Goal: Task Accomplishment & Management: Manage account settings

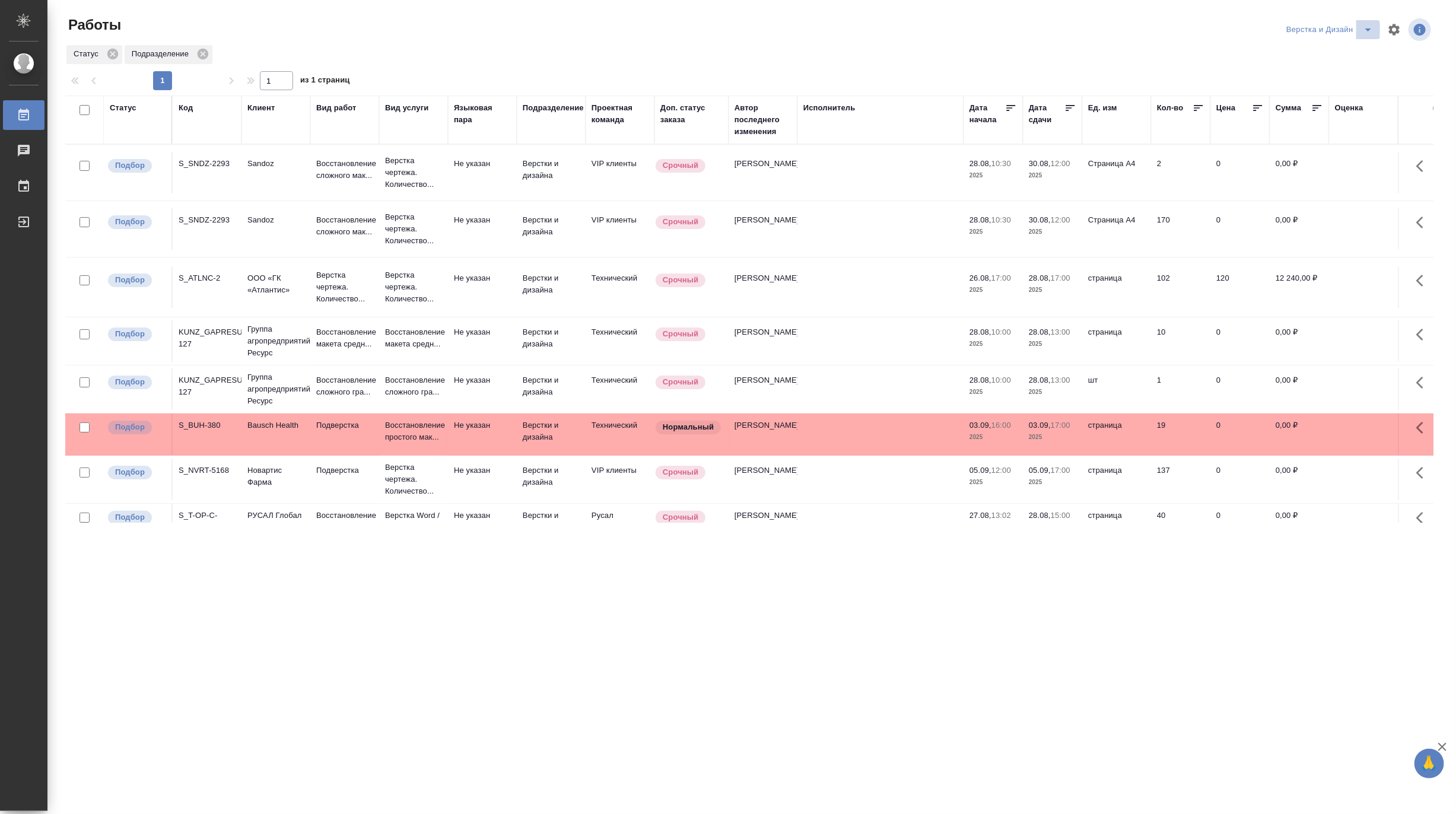
click at [1368, 23] on icon "split button" at bounding box center [1368, 30] width 14 height 14
click at [1363, 87] on li "Матвеева_назначено" at bounding box center [1337, 91] width 114 height 19
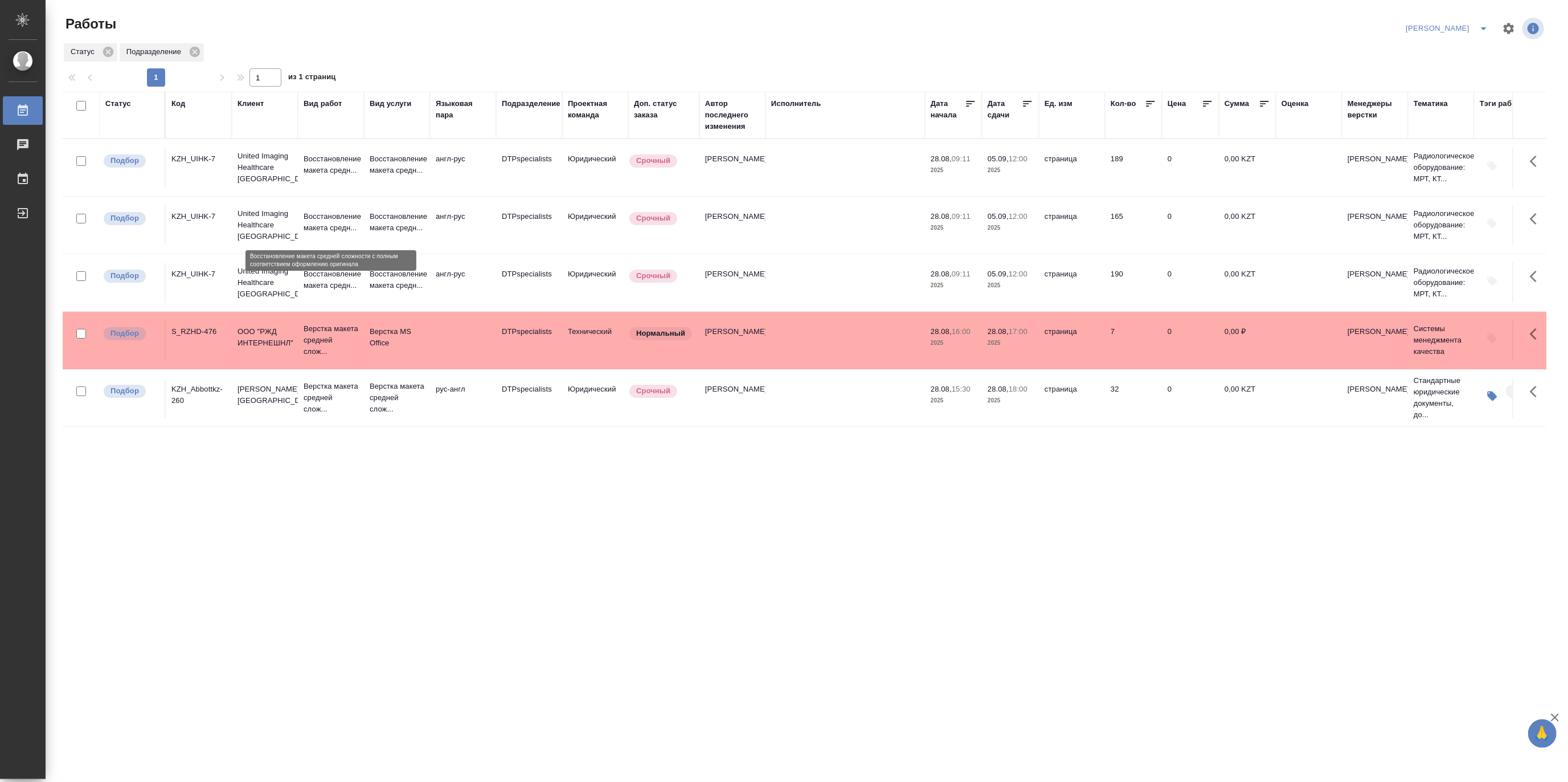
click at [353, 213] on p "Восстановление макета средн..." at bounding box center [331, 222] width 55 height 23
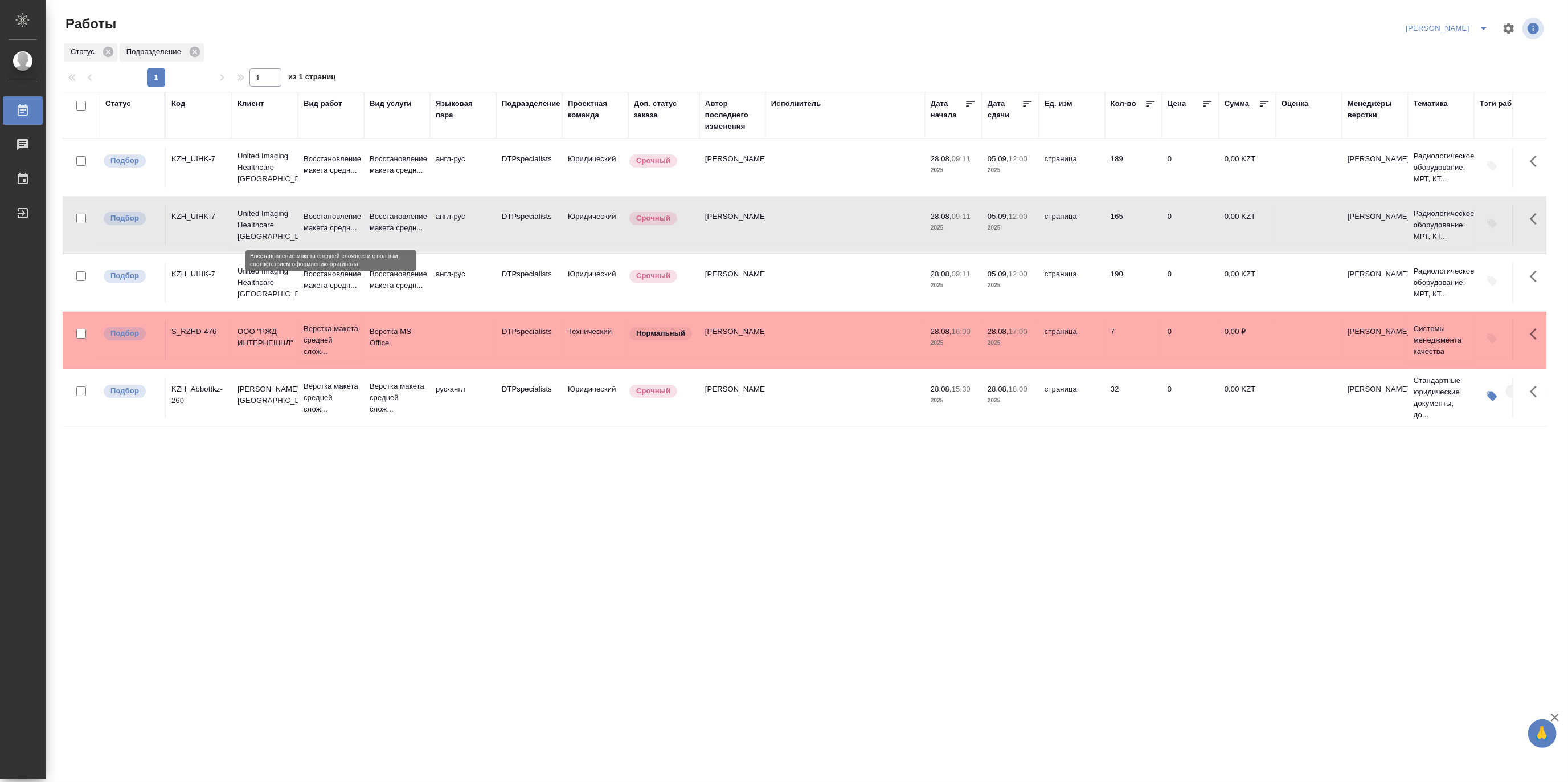
click at [353, 213] on p "Восстановление макета средн..." at bounding box center [331, 222] width 55 height 23
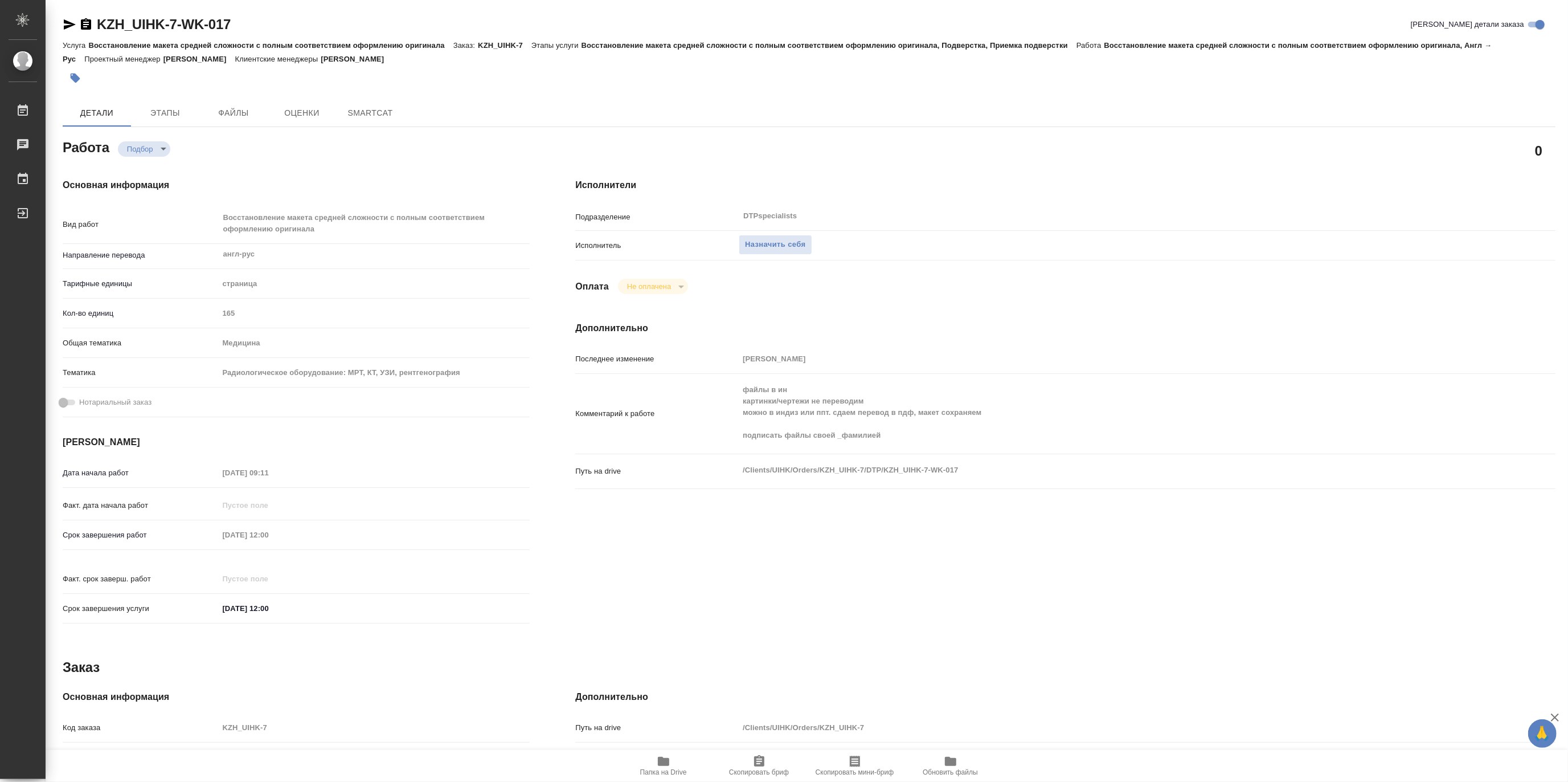
type textarea "x"
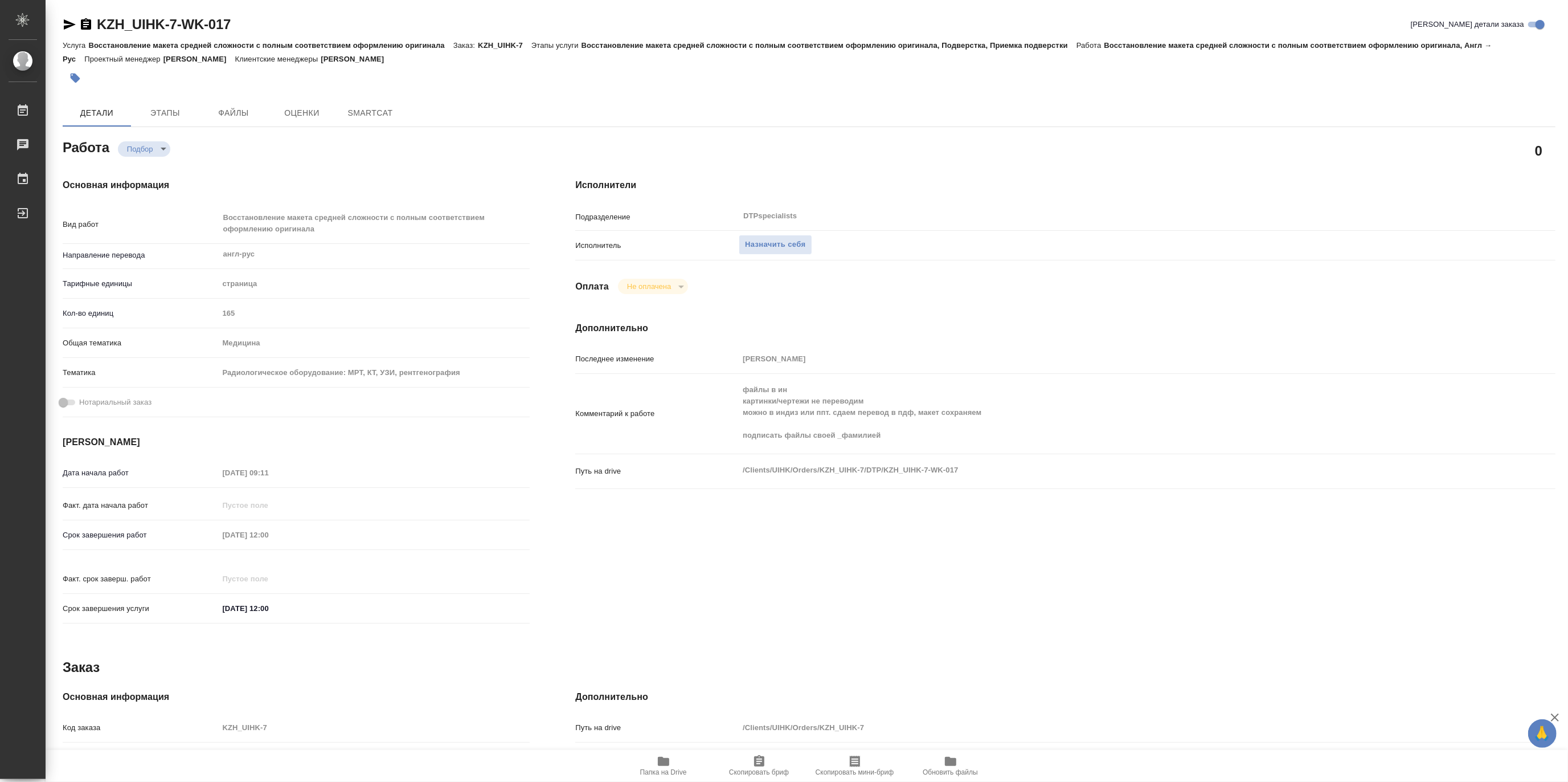
type textarea "x"
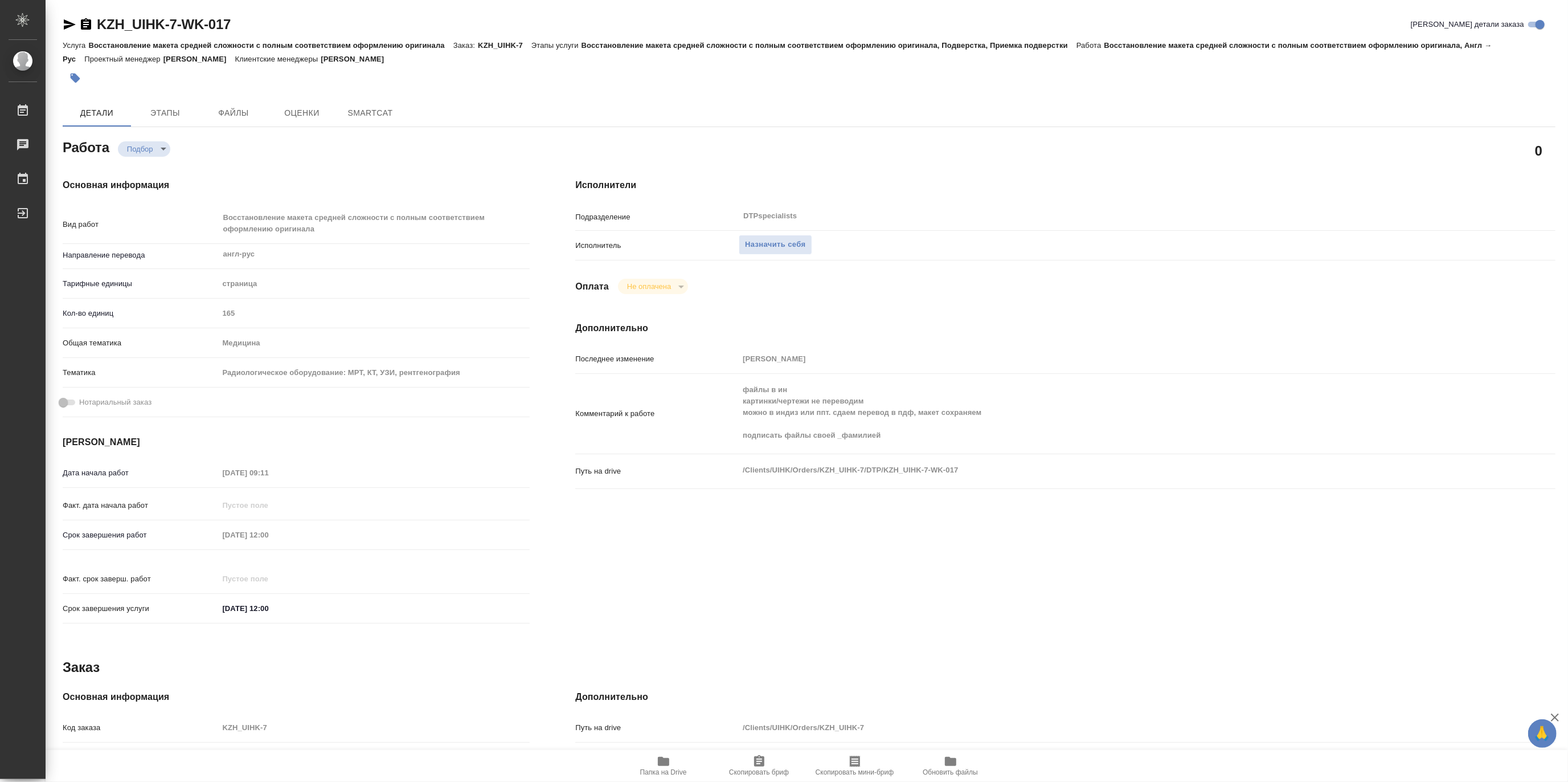
type textarea "x"
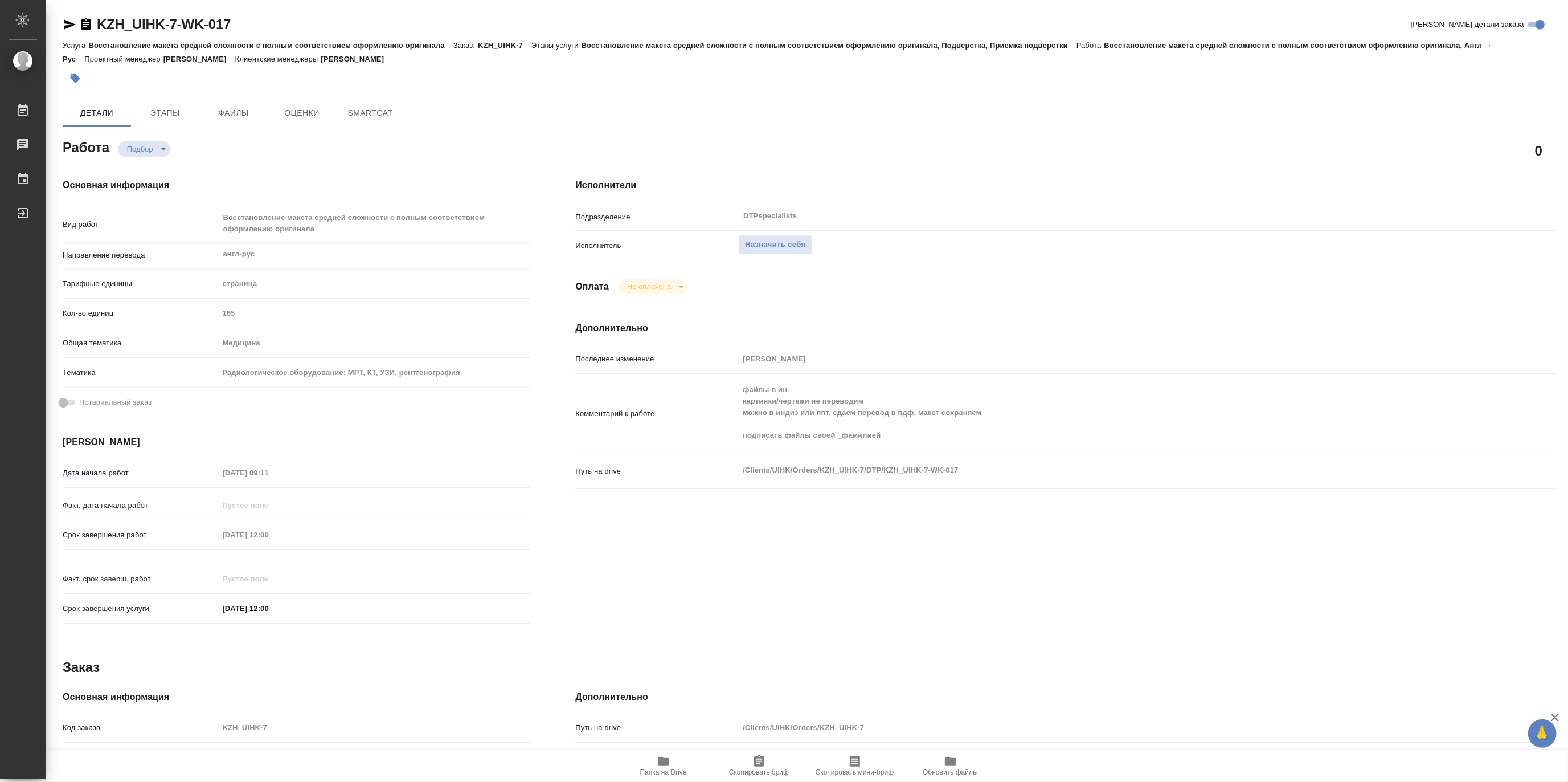
type textarea "x"
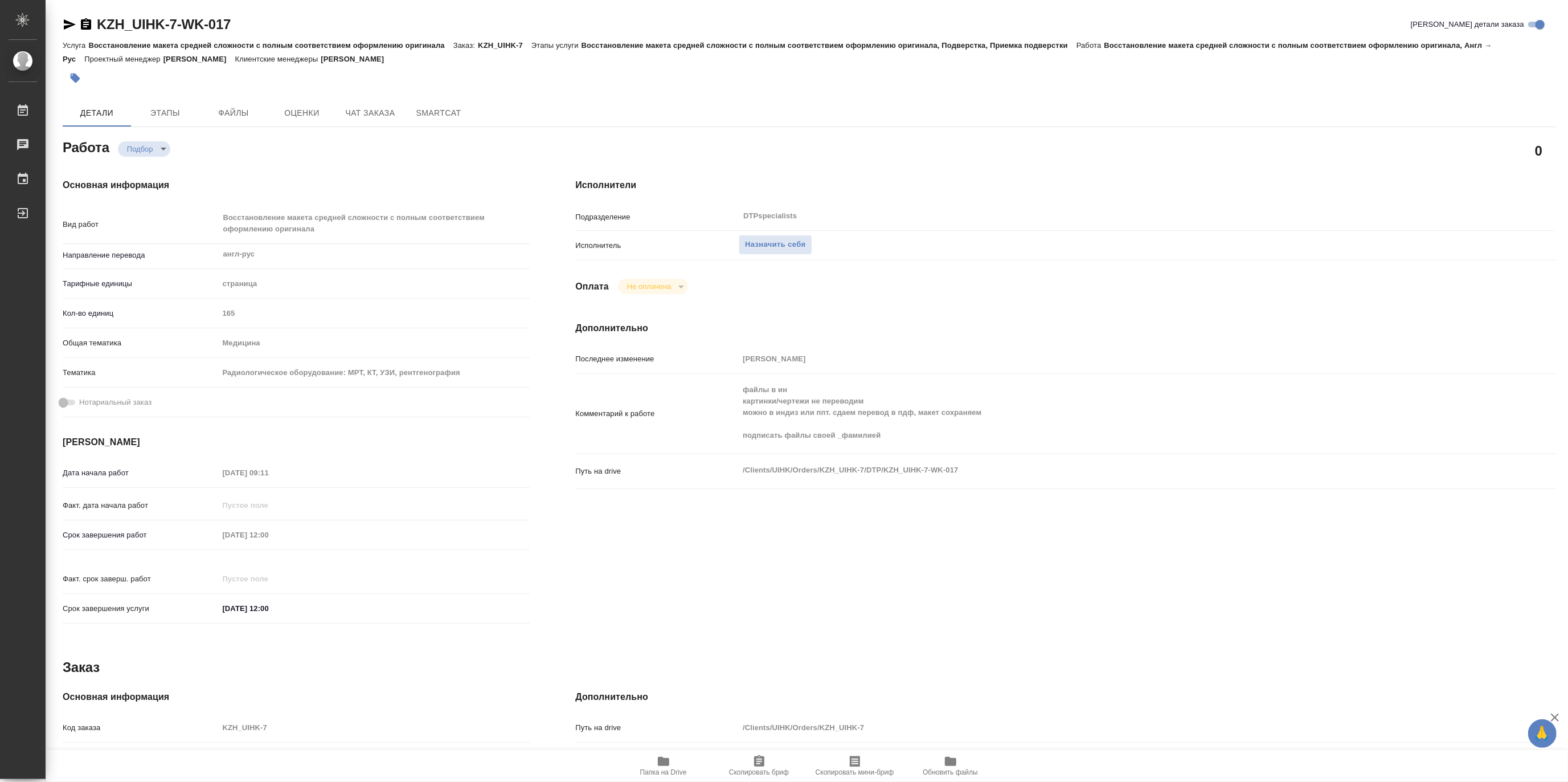
type textarea "x"
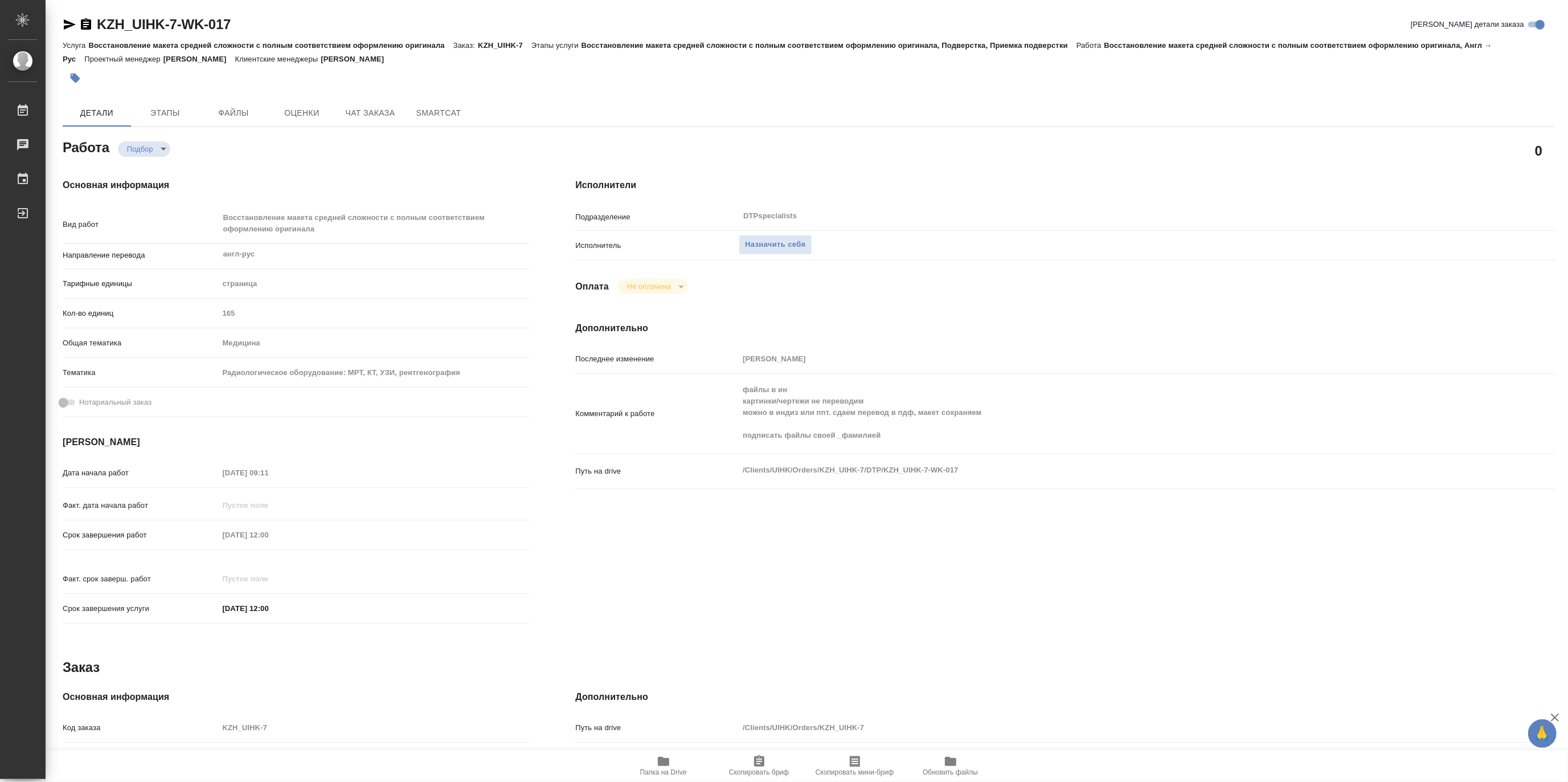
type textarea "x"
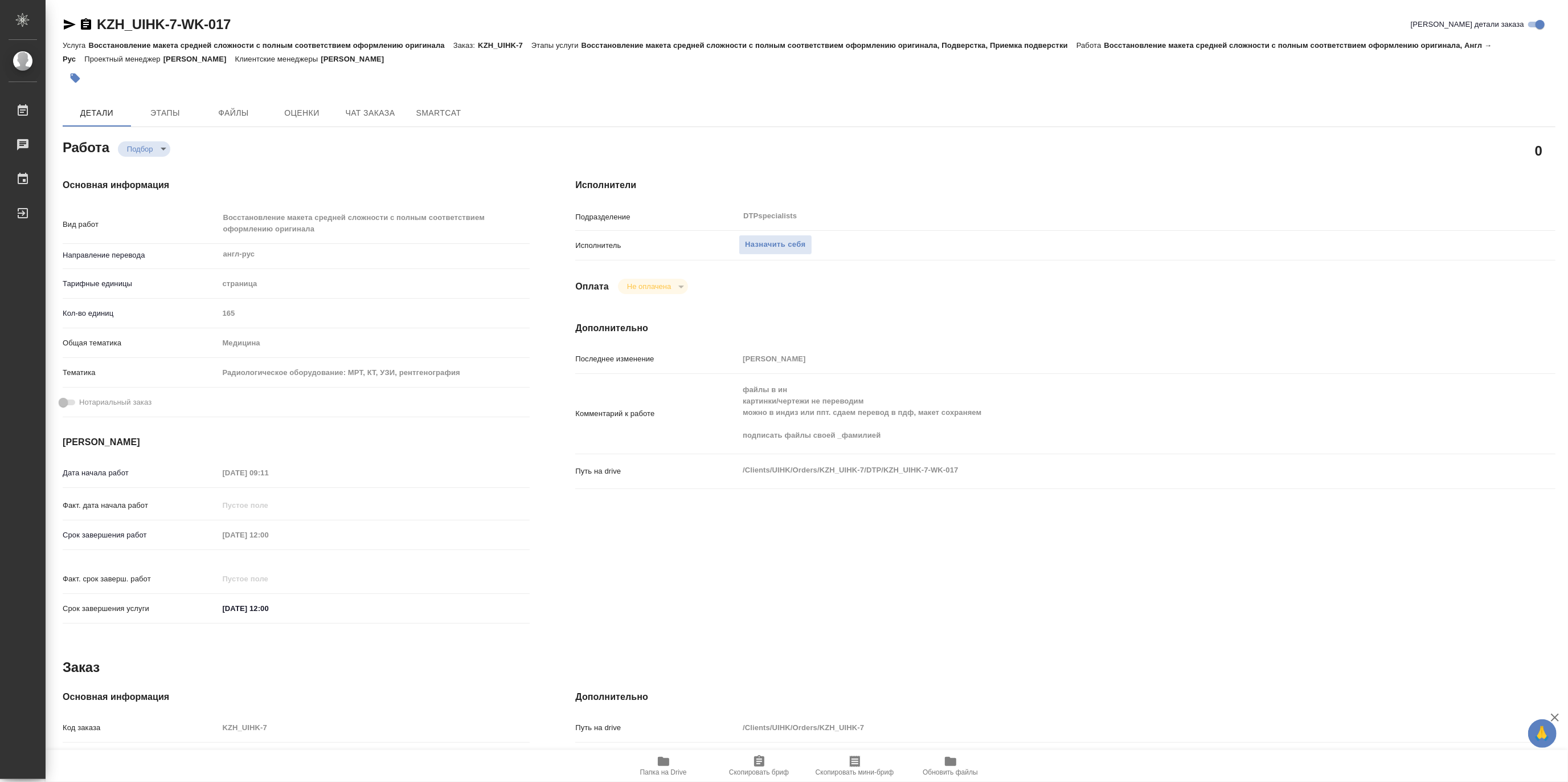
click at [1486, 479] on div "Путь на drive /Clients/UIHK/Orders/KZH_UIHK-7/DTP/KZH_UIHK-7-WK-017 x" at bounding box center [1065, 471] width 980 height 25
type textarea "x"
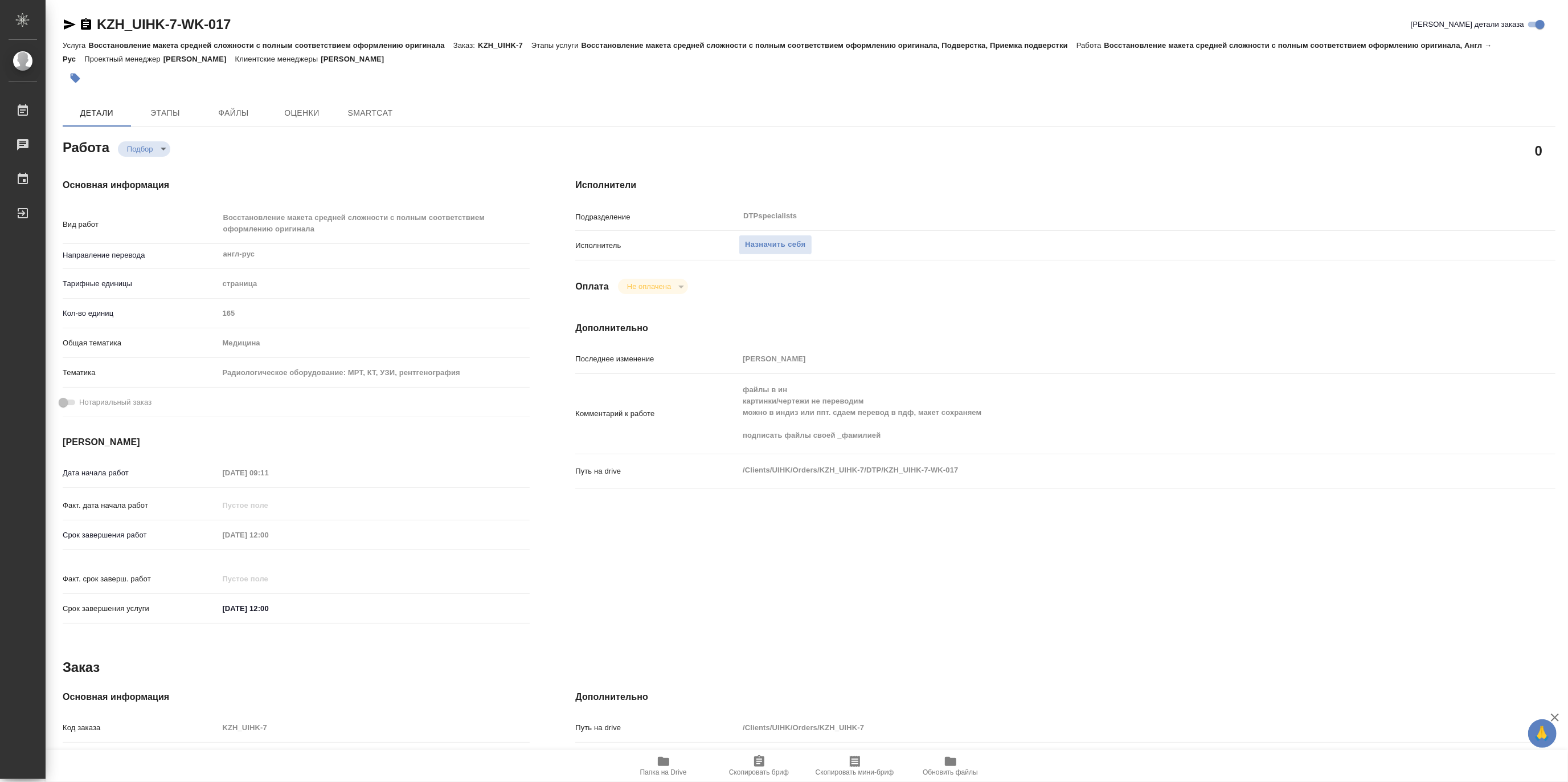
type textarea "x"
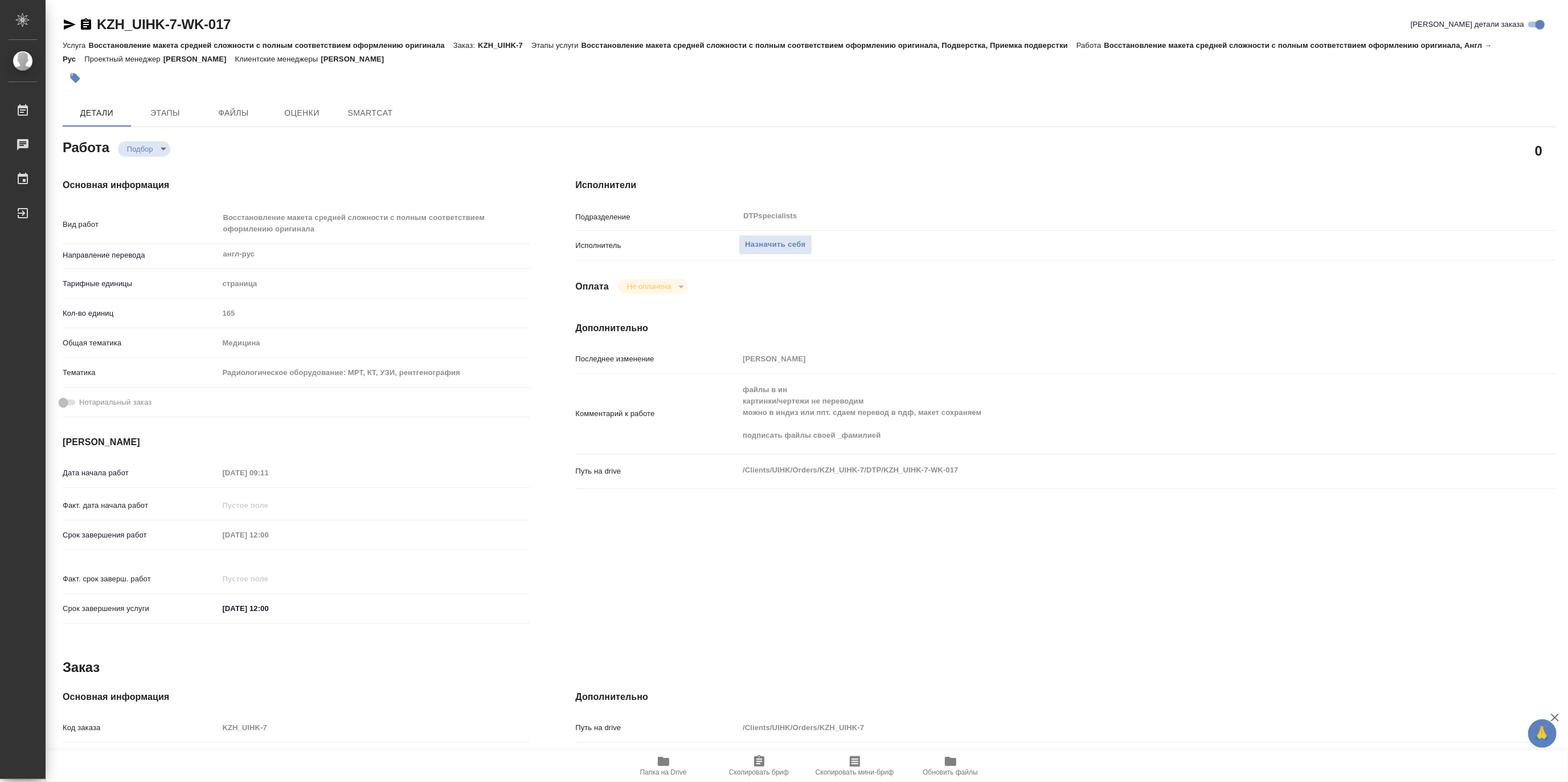
type textarea "x"
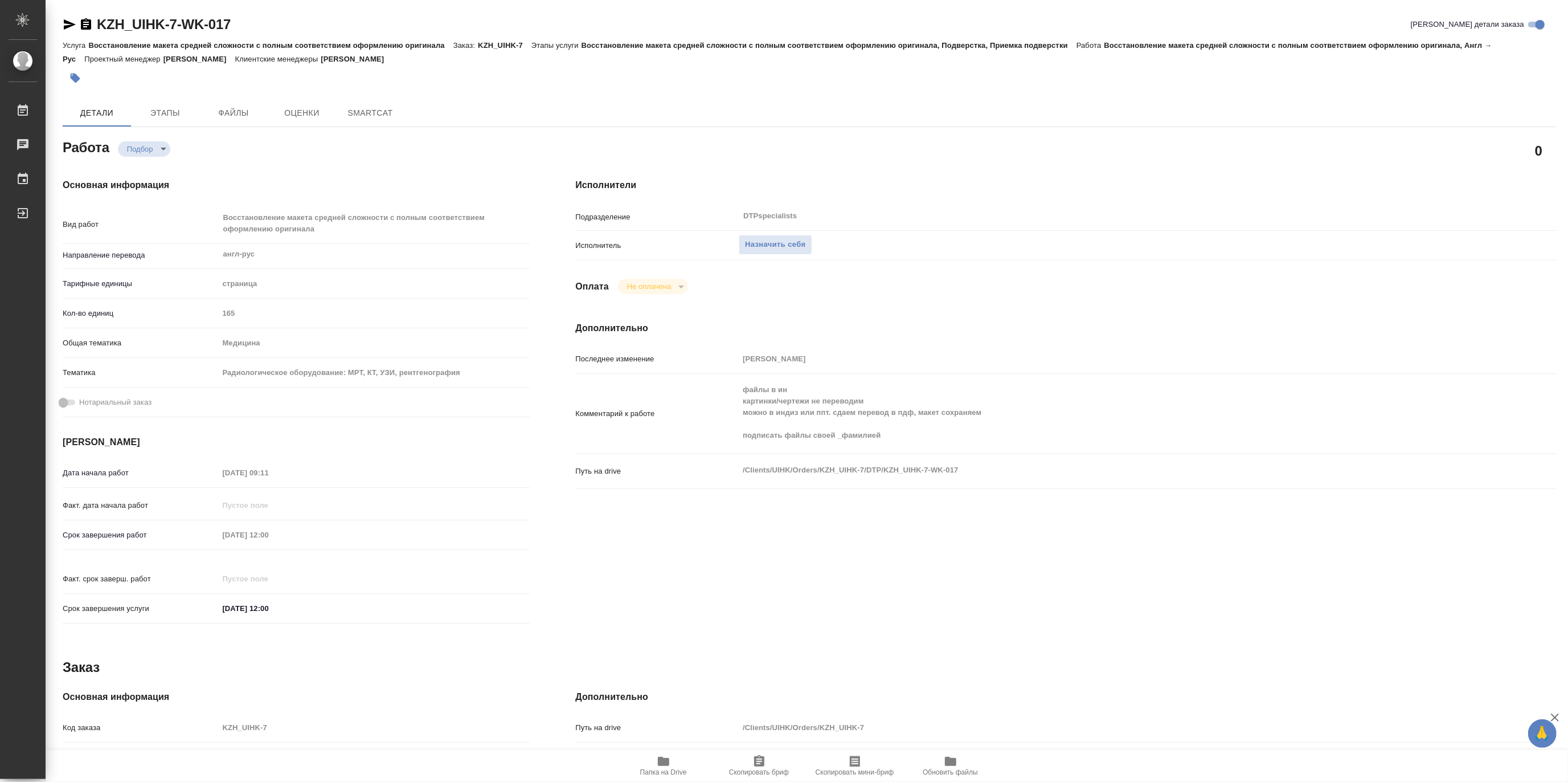
type textarea "x"
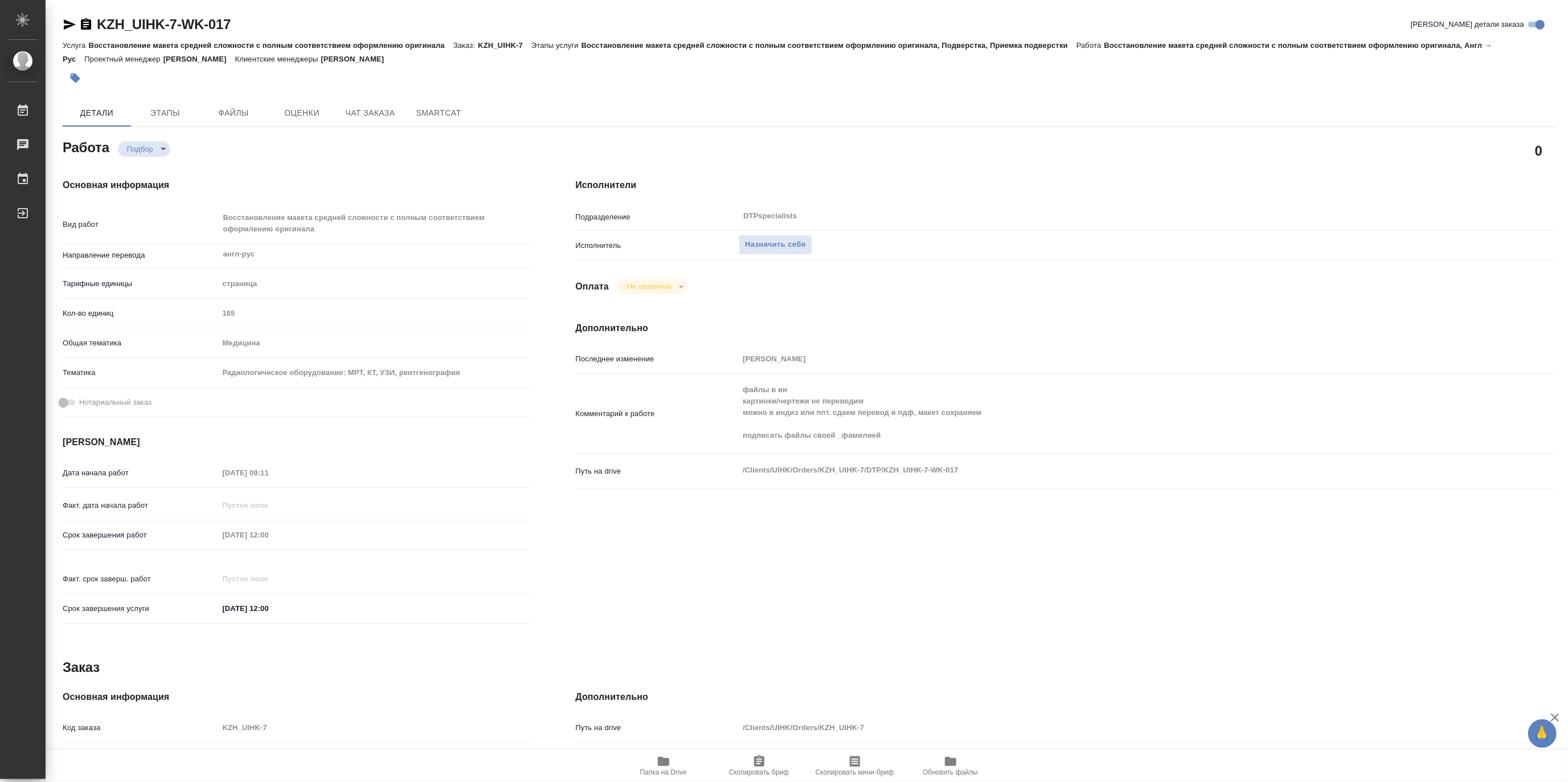
type textarea "x"
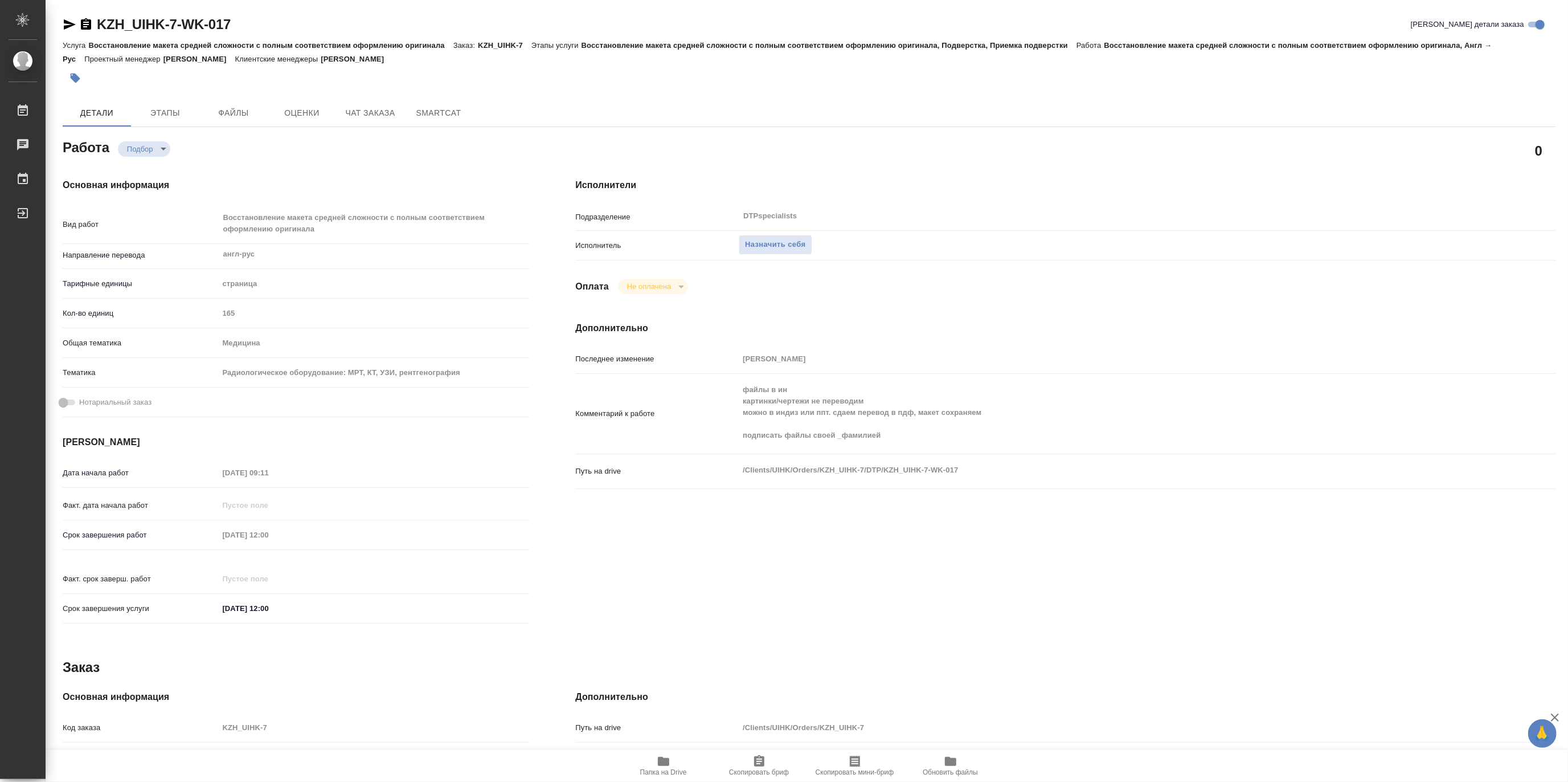
type textarea "x"
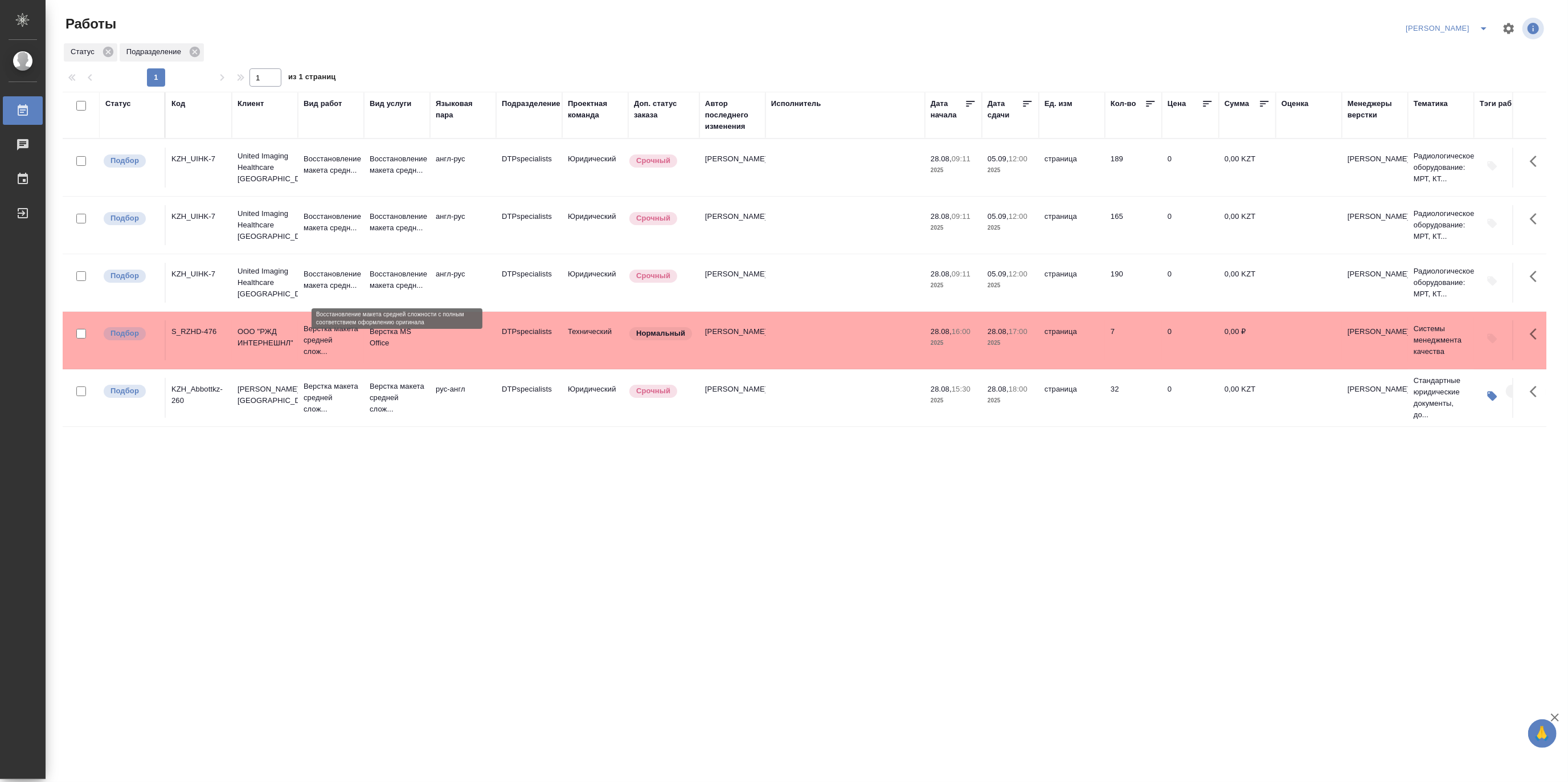
click at [393, 279] on p "Восстановление макета средн..." at bounding box center [397, 280] width 55 height 23
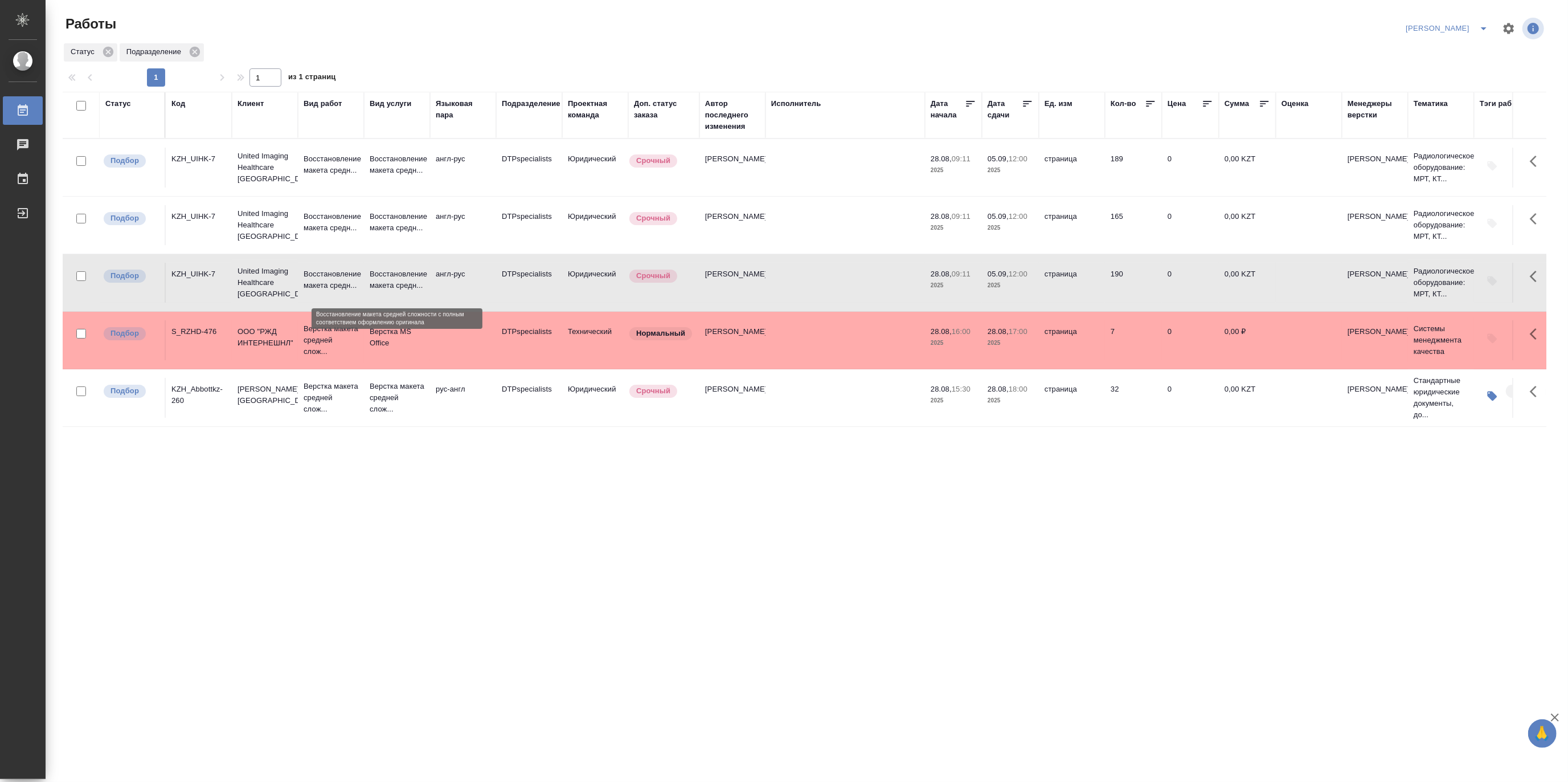
click at [393, 279] on p "Восстановление макета средн..." at bounding box center [397, 280] width 55 height 23
click at [335, 156] on p "Восстановление макета средн..." at bounding box center [331, 164] width 55 height 23
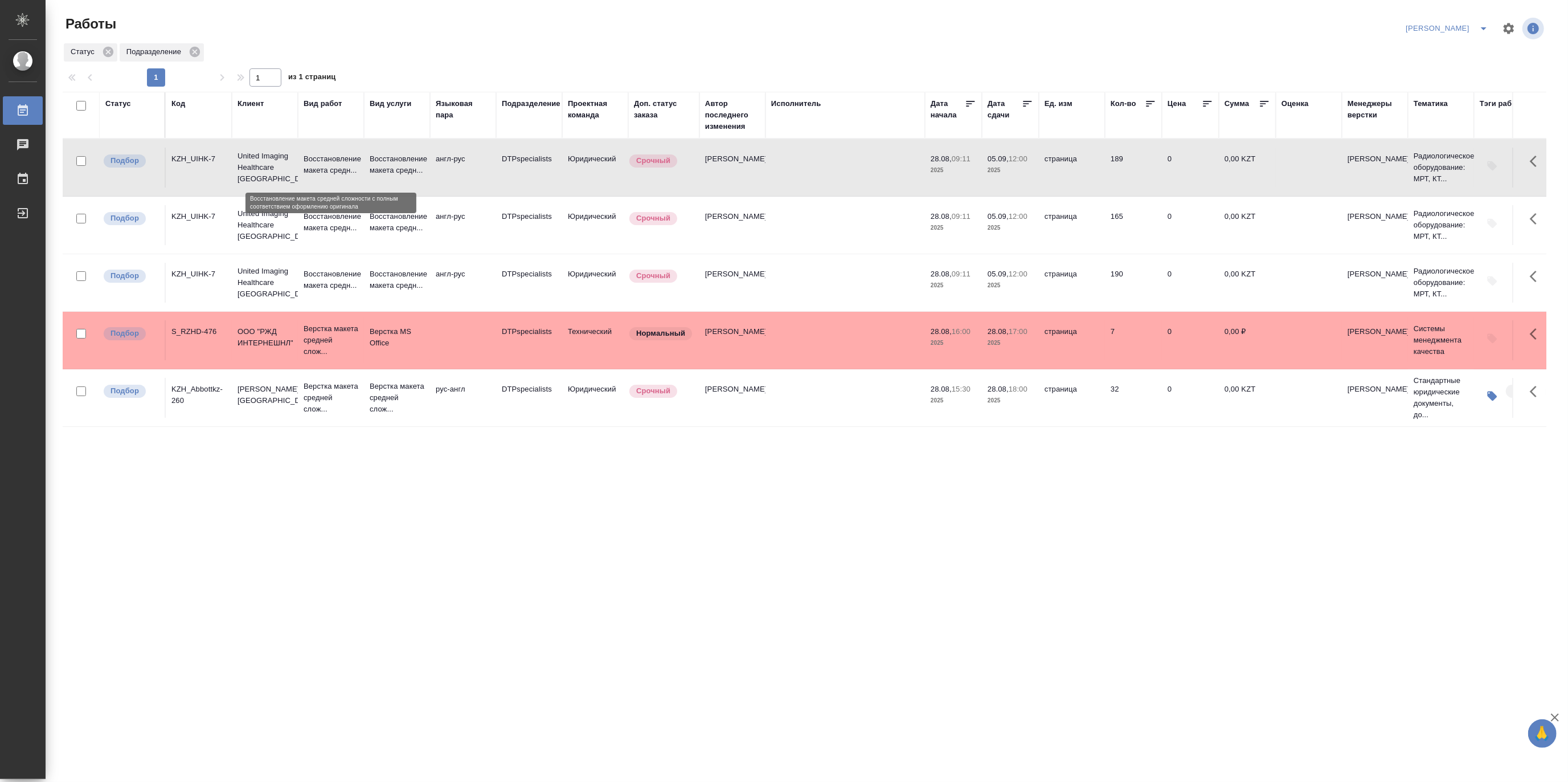
click at [335, 156] on p "Восстановление макета средн..." at bounding box center [331, 164] width 55 height 23
click at [327, 280] on p "Восстановление макета средн..." at bounding box center [331, 280] width 55 height 23
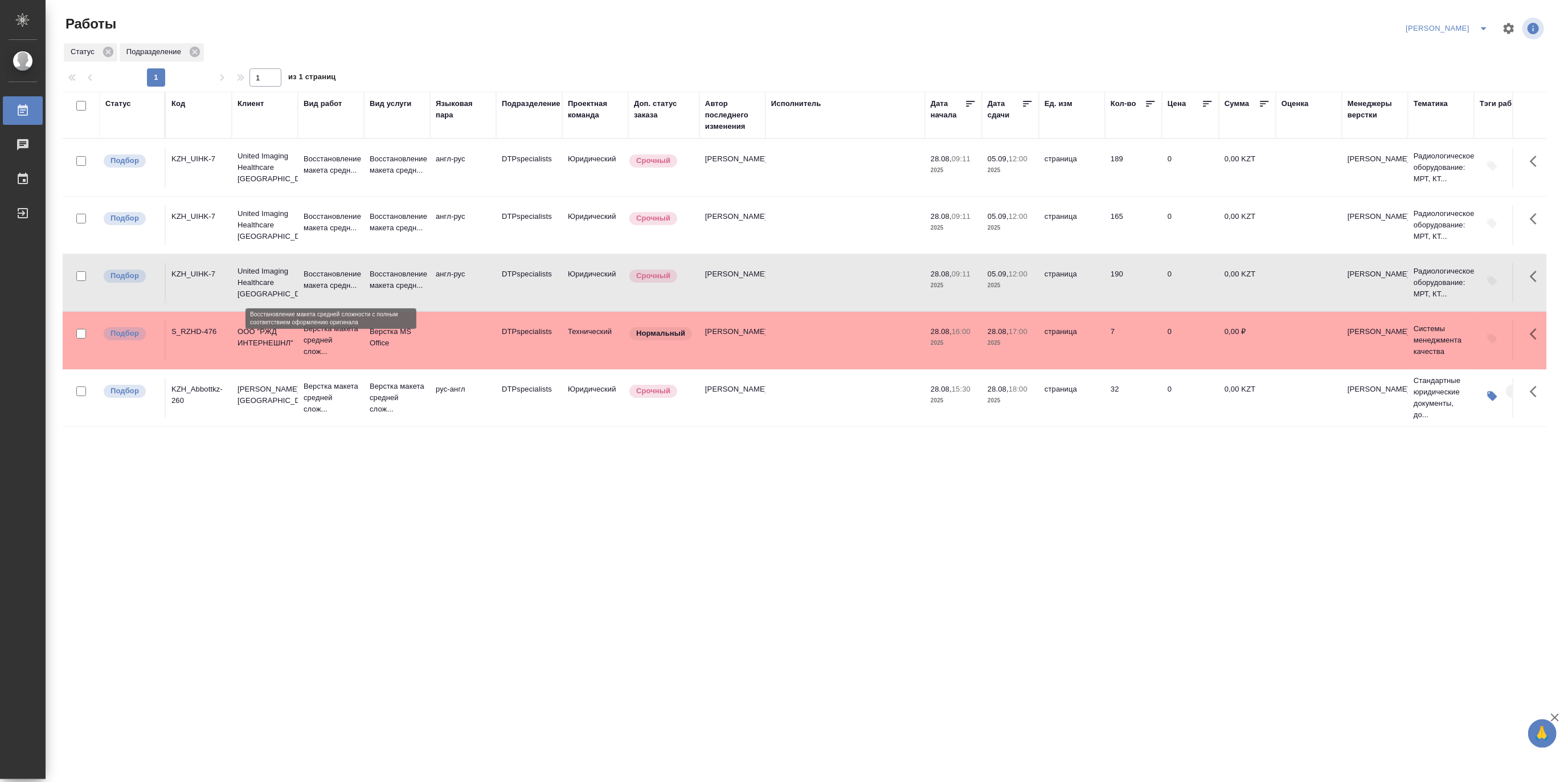
click at [327, 280] on p "Восстановление макета средн..." at bounding box center [331, 280] width 55 height 23
click at [376, 162] on p "Восстановление макета средн..." at bounding box center [397, 164] width 55 height 23
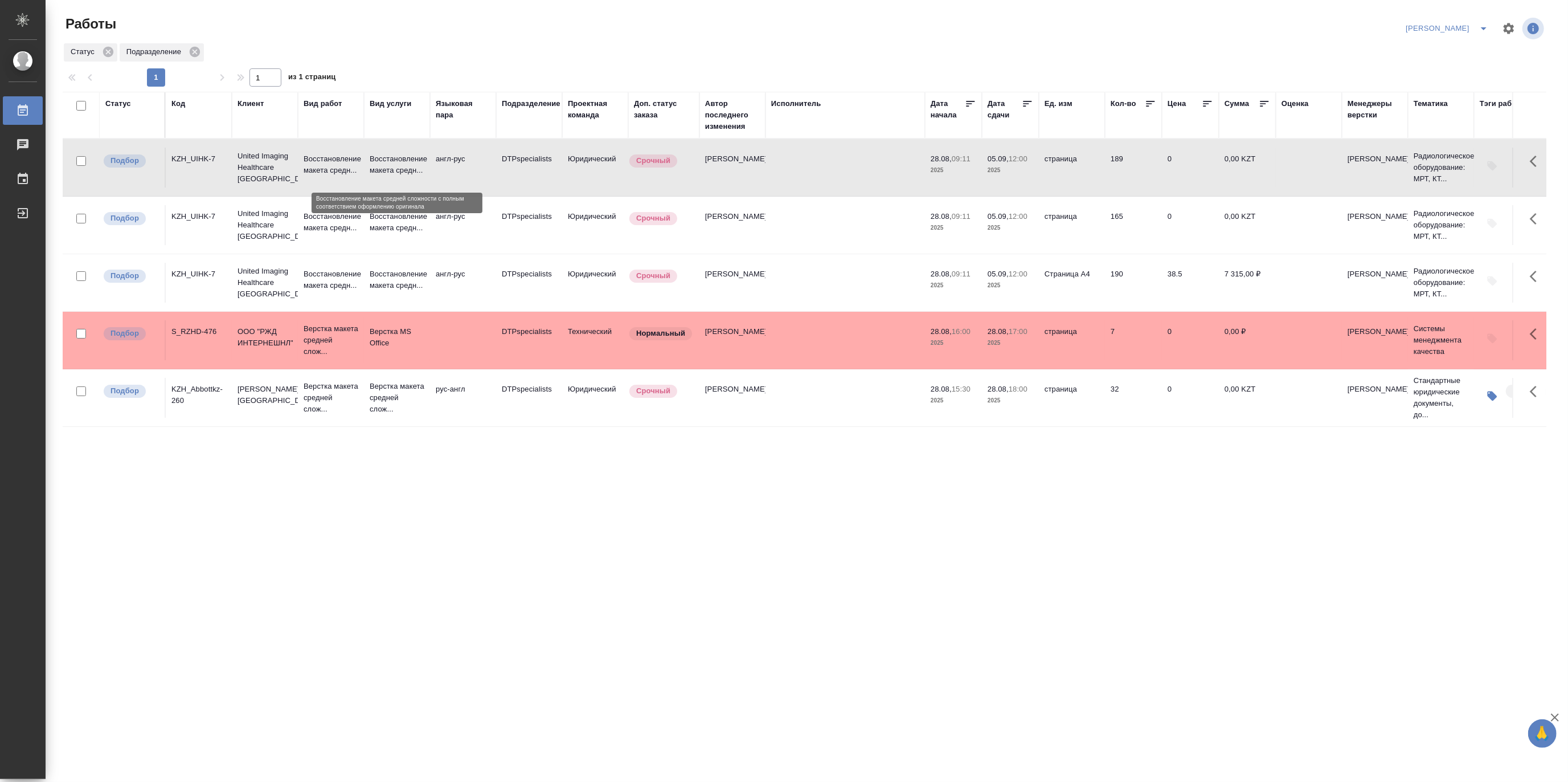
click at [376, 162] on p "Восстановление макета средн..." at bounding box center [397, 164] width 55 height 23
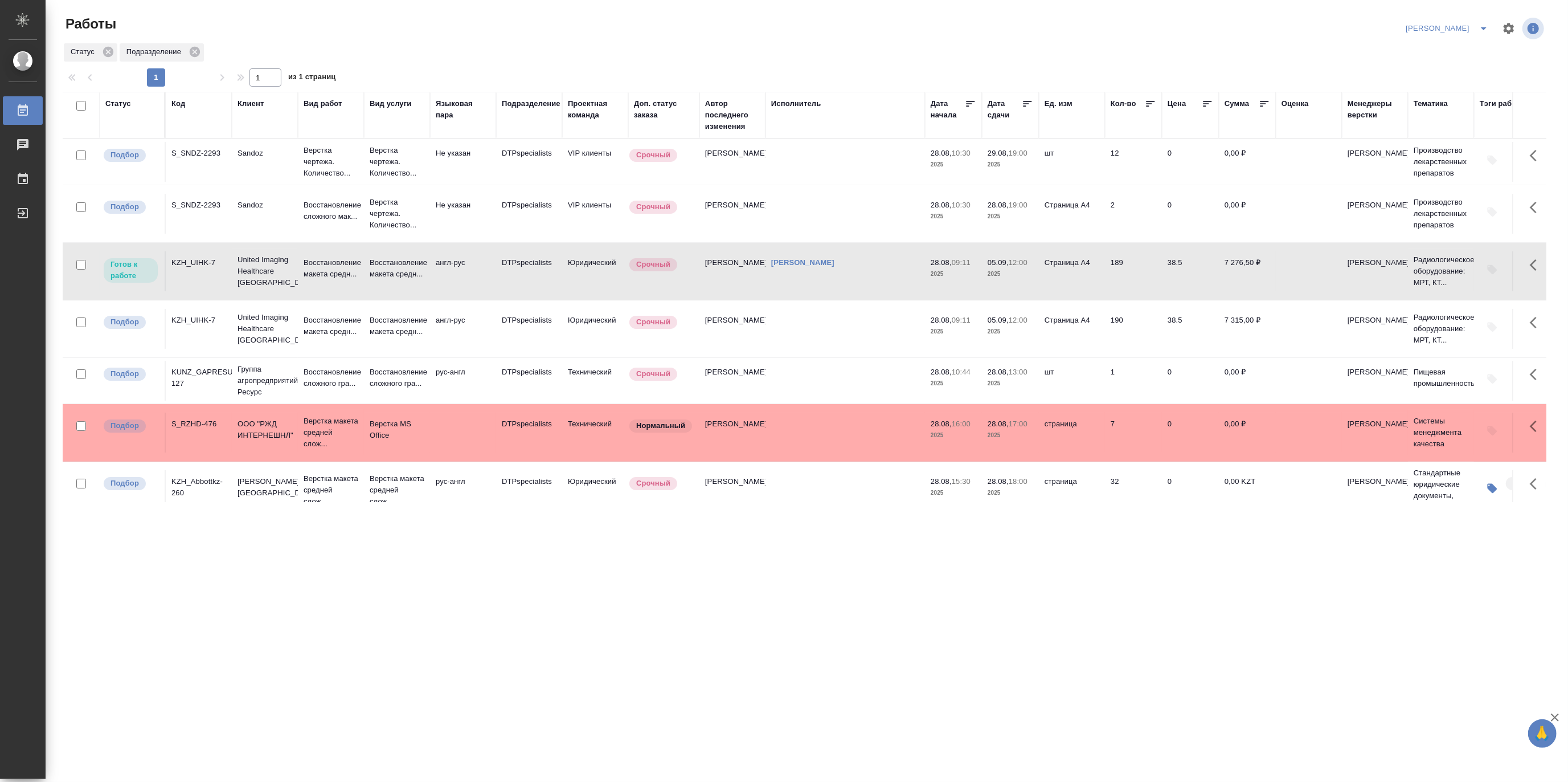
click at [1485, 24] on icon "split button" at bounding box center [1483, 29] width 14 height 14
click at [1466, 45] on li "Матвеева_В работе" at bounding box center [1440, 51] width 110 height 18
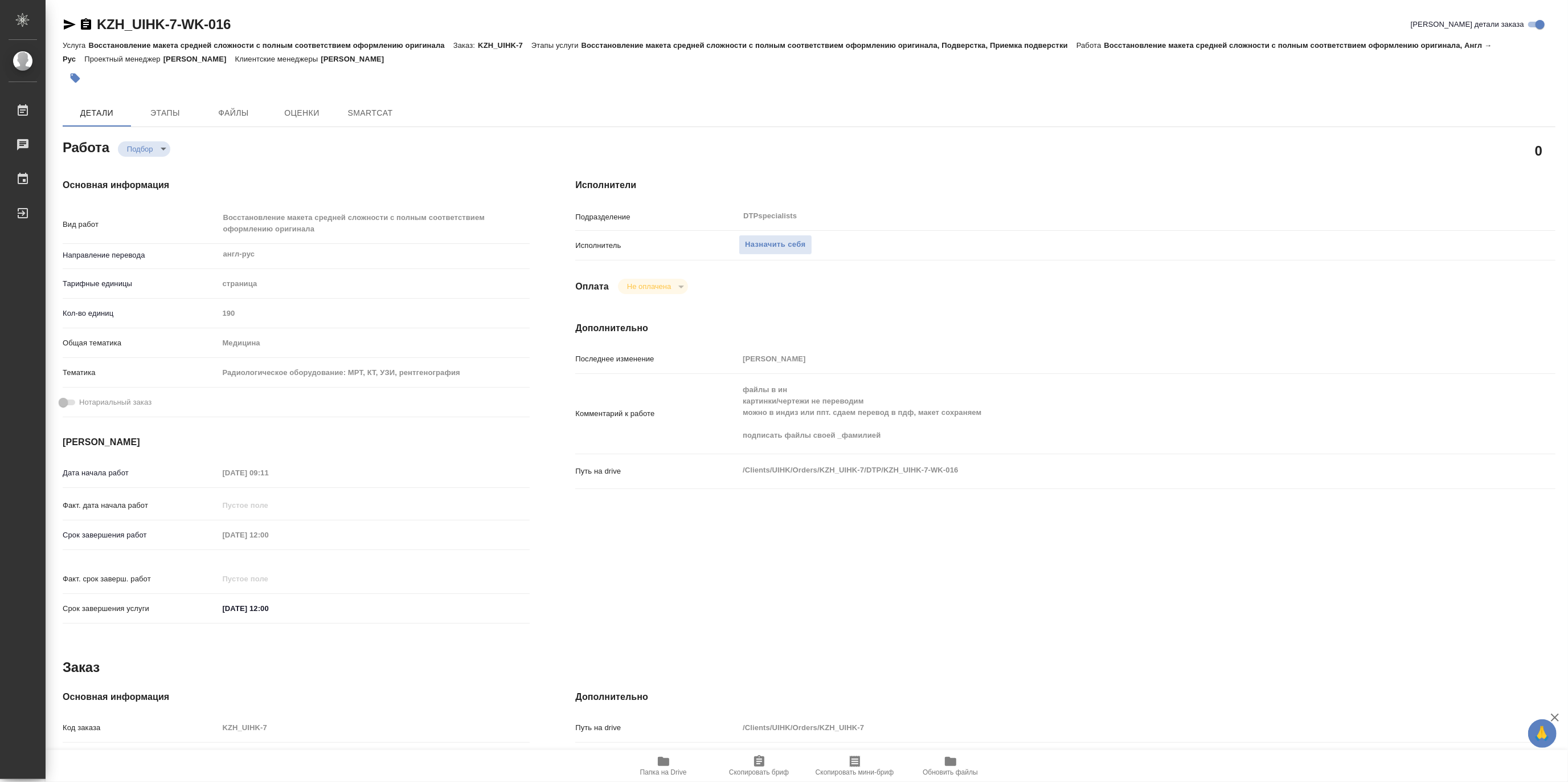
type textarea "x"
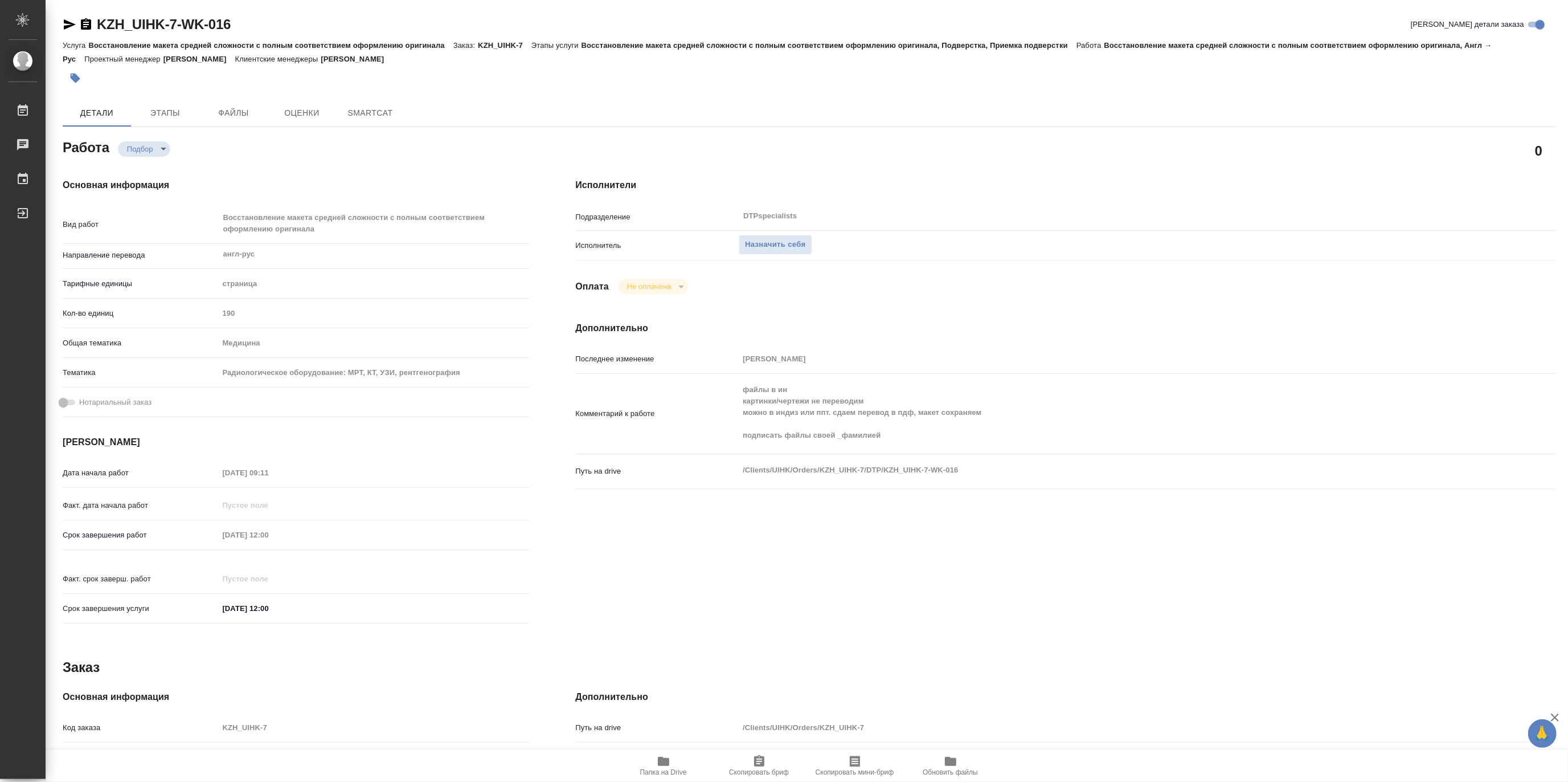
type textarea "x"
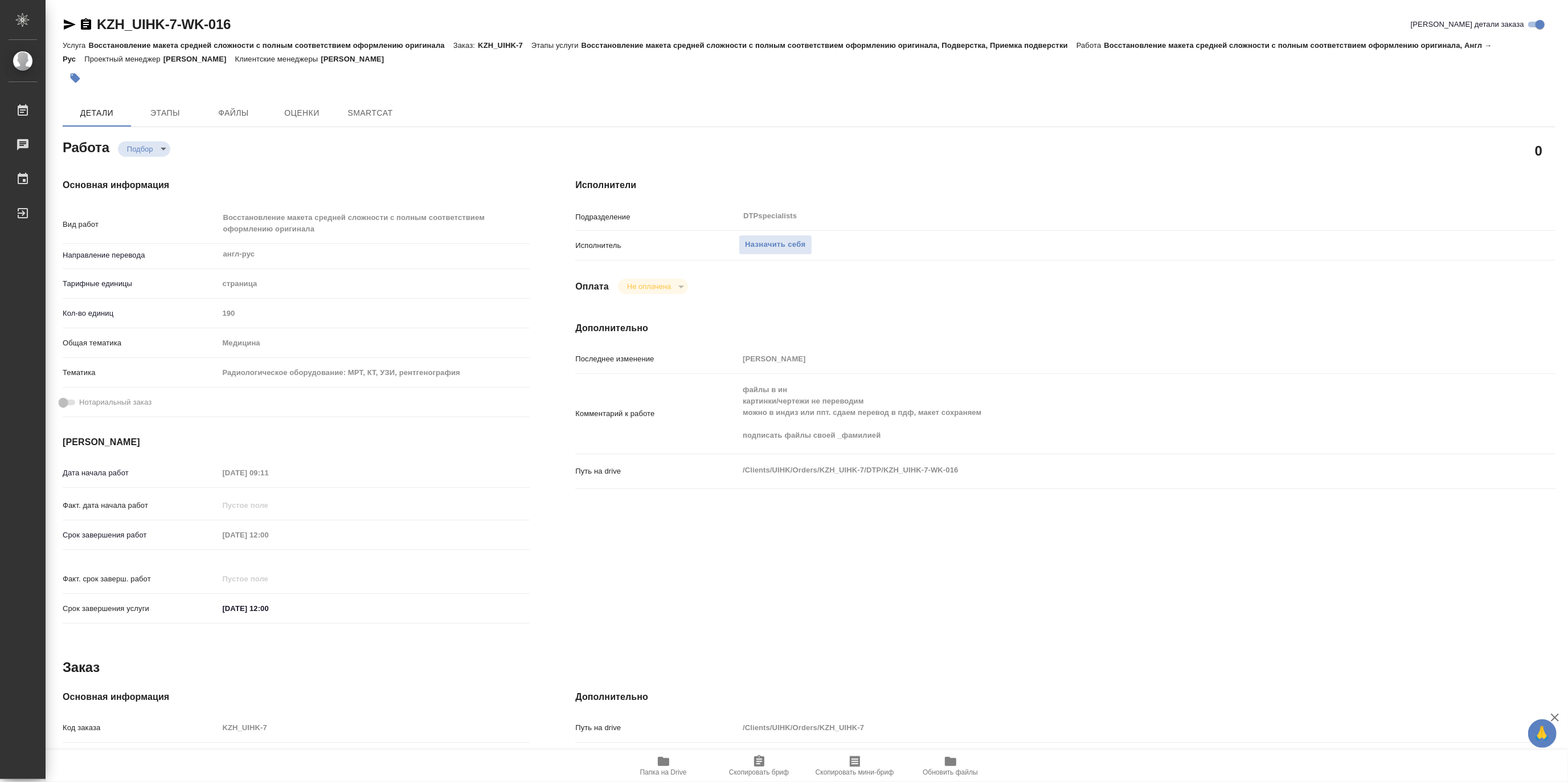
type textarea "x"
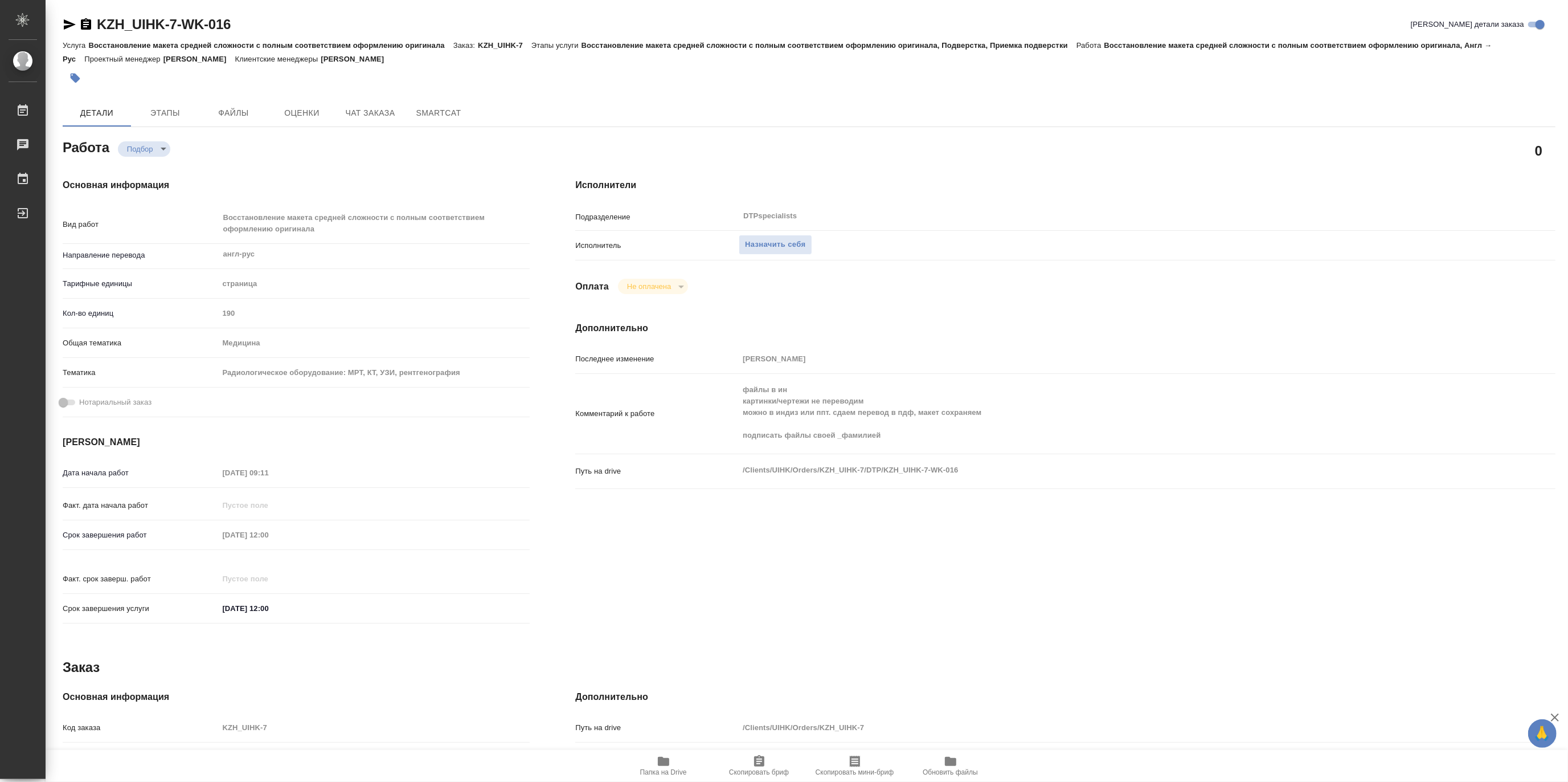
type textarea "x"
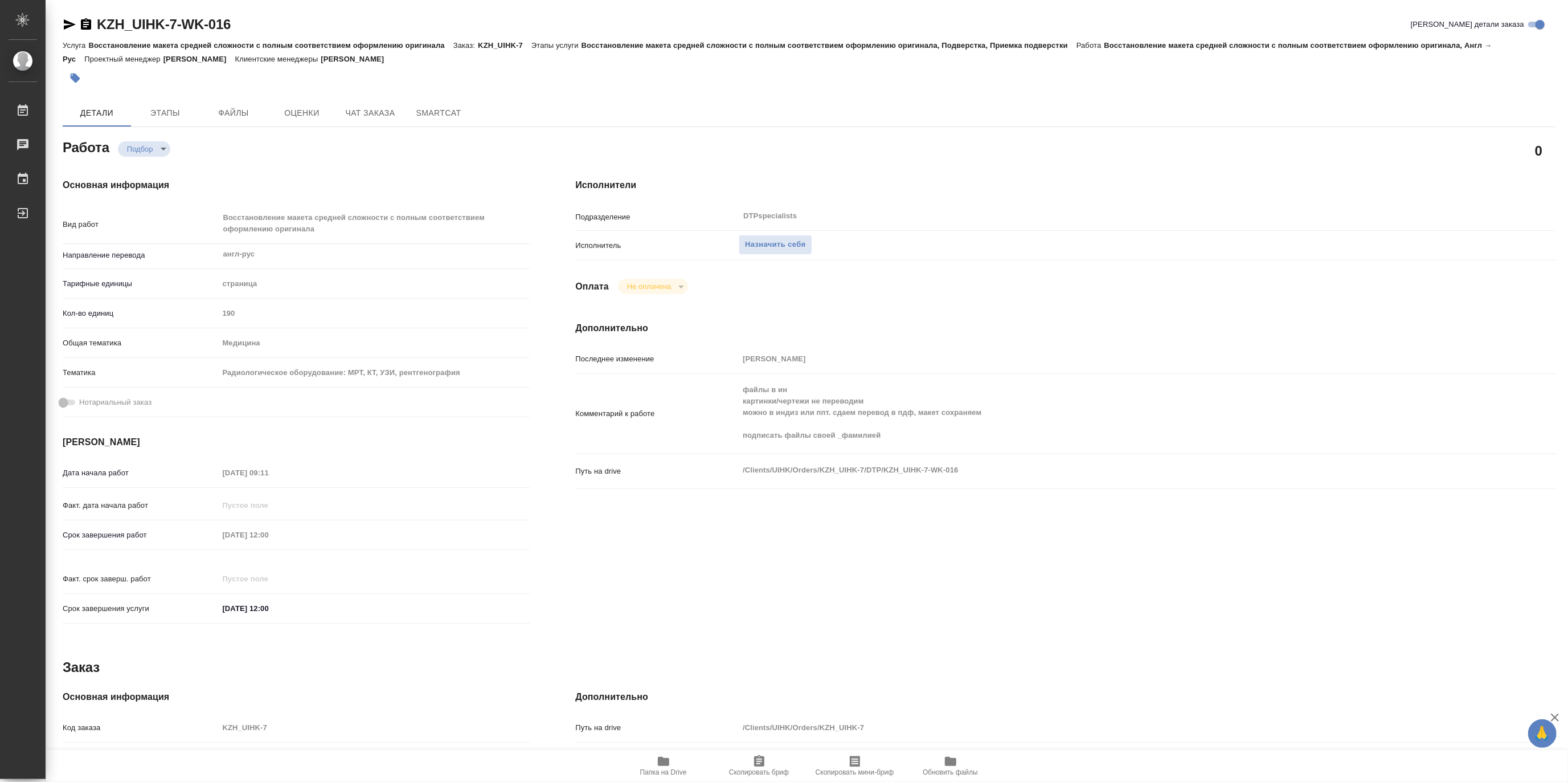
type textarea "x"
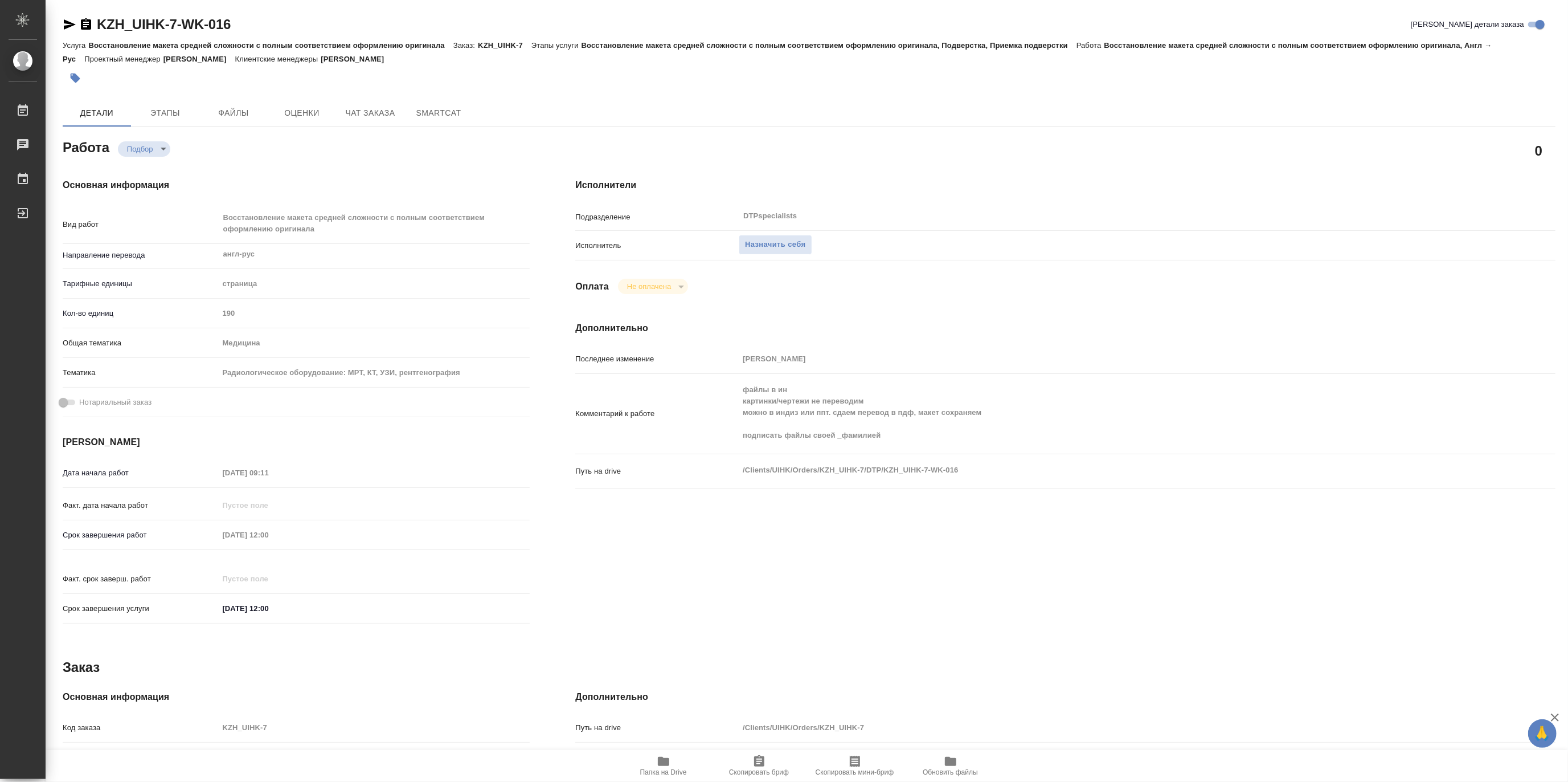
click at [656, 772] on span "Папка на Drive" at bounding box center [663, 772] width 47 height 8
type textarea "x"
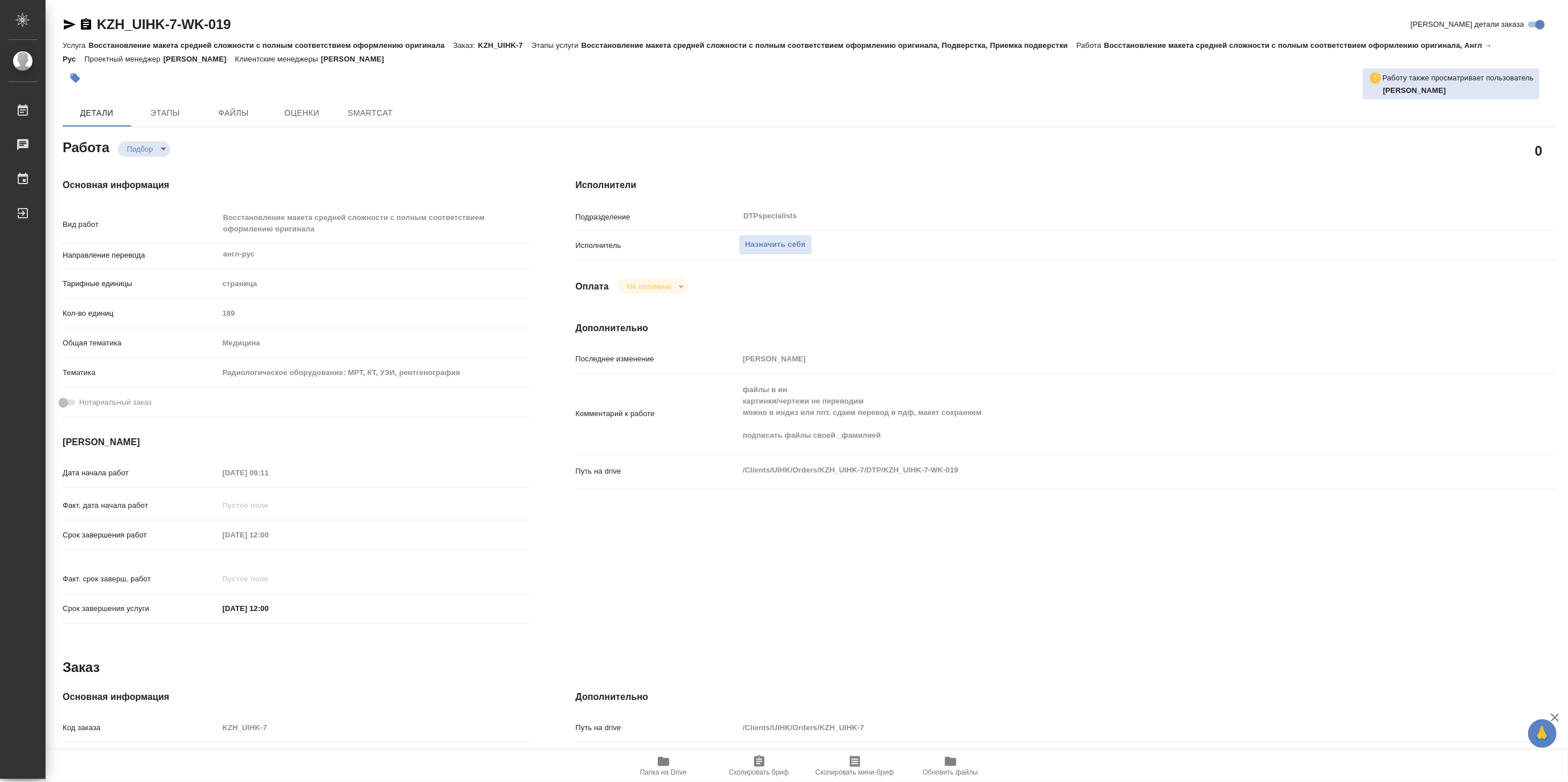
type textarea "x"
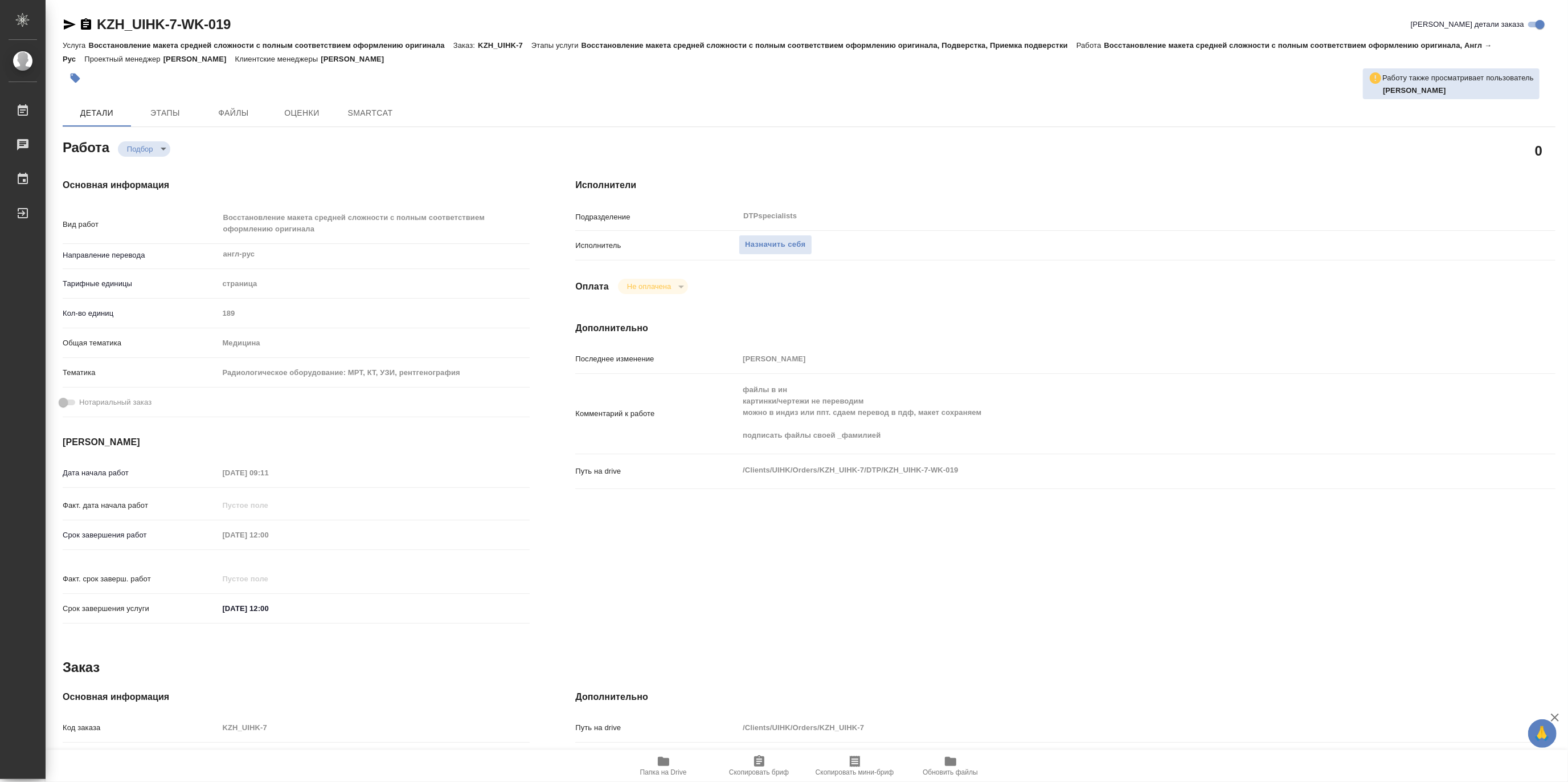
type textarea "x"
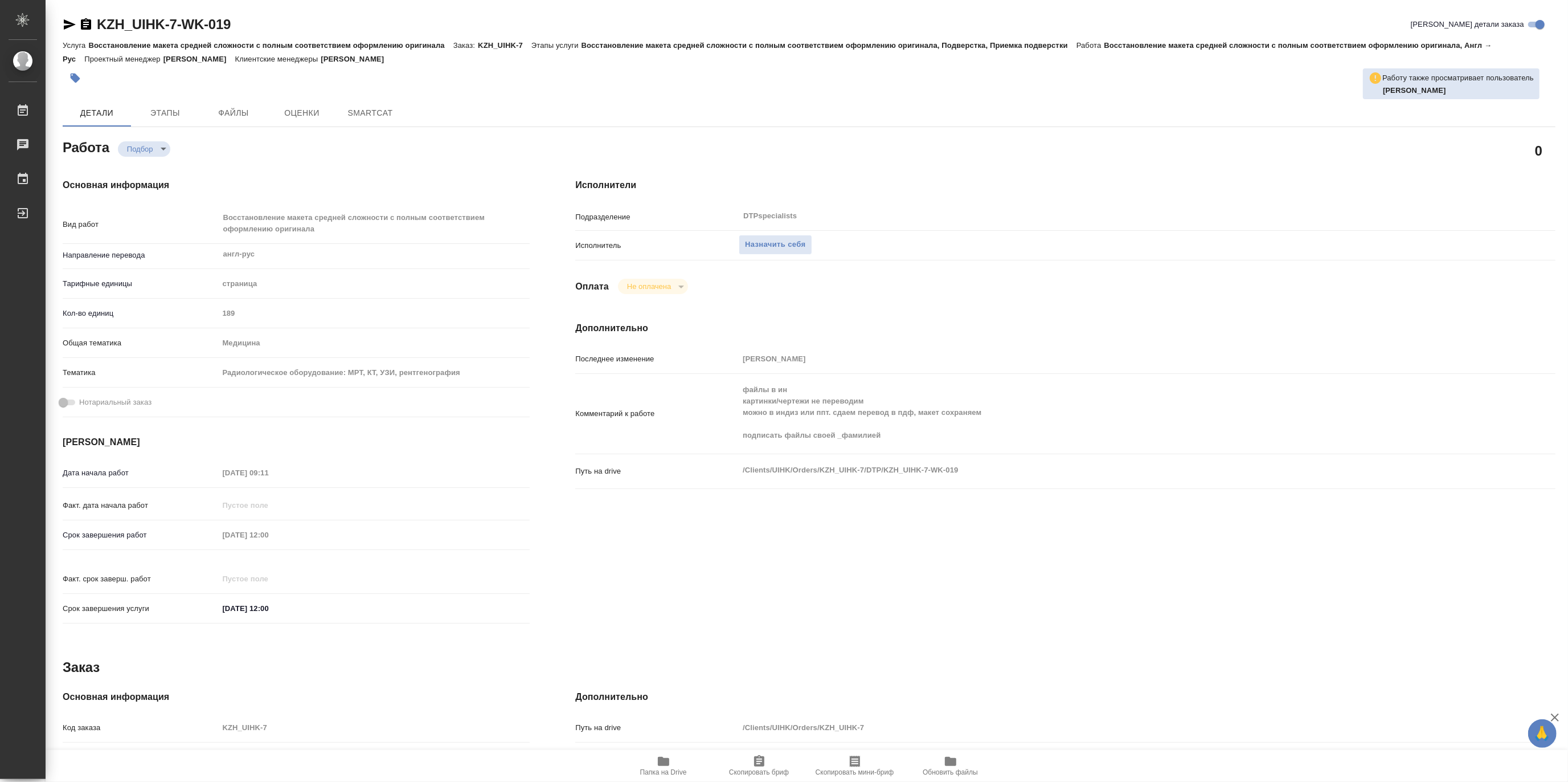
type textarea "x"
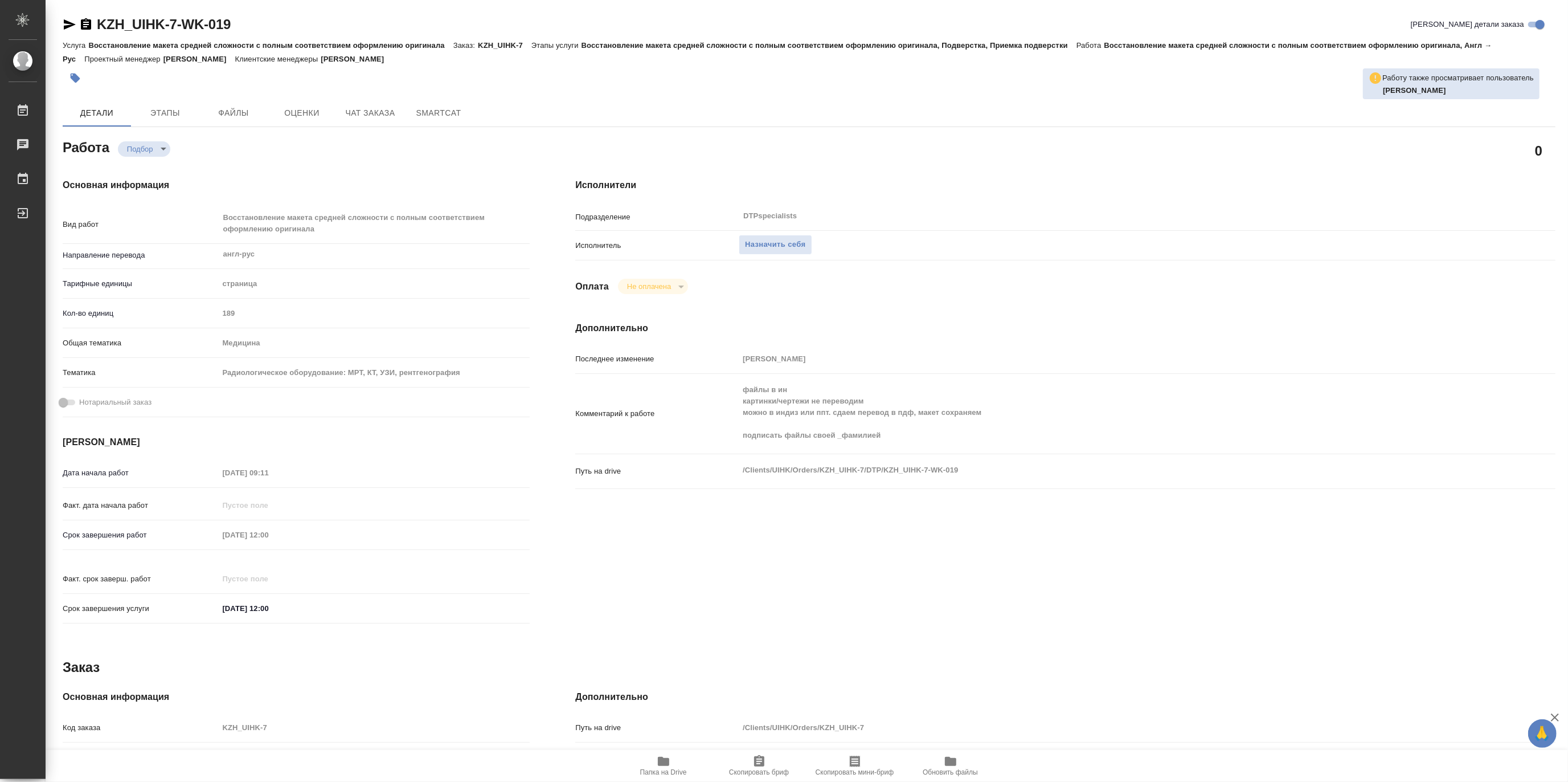
type textarea "x"
click at [651, 766] on span "Папка на Drive" at bounding box center [663, 765] width 82 height 22
type textarea "x"
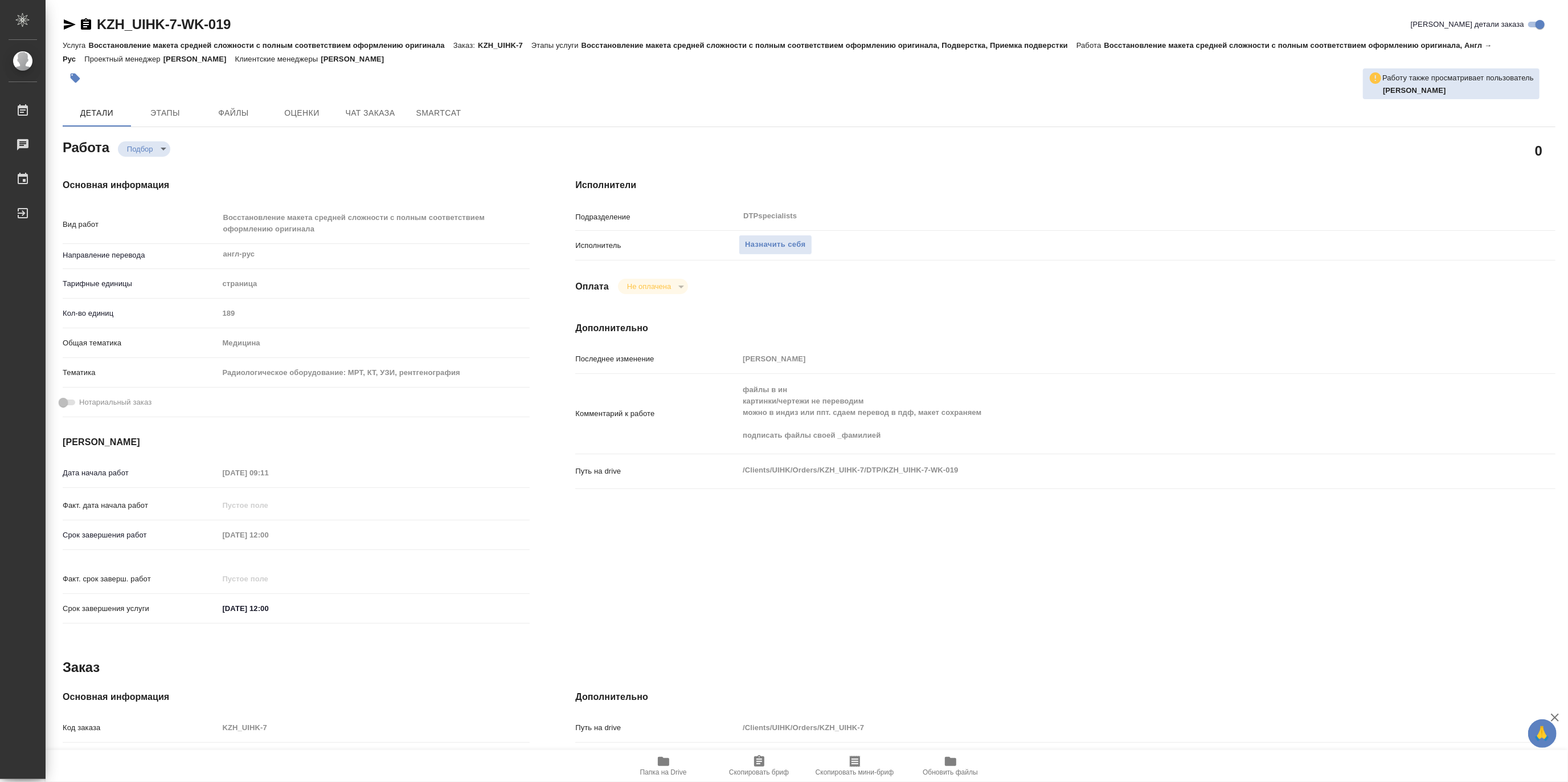
type textarea "x"
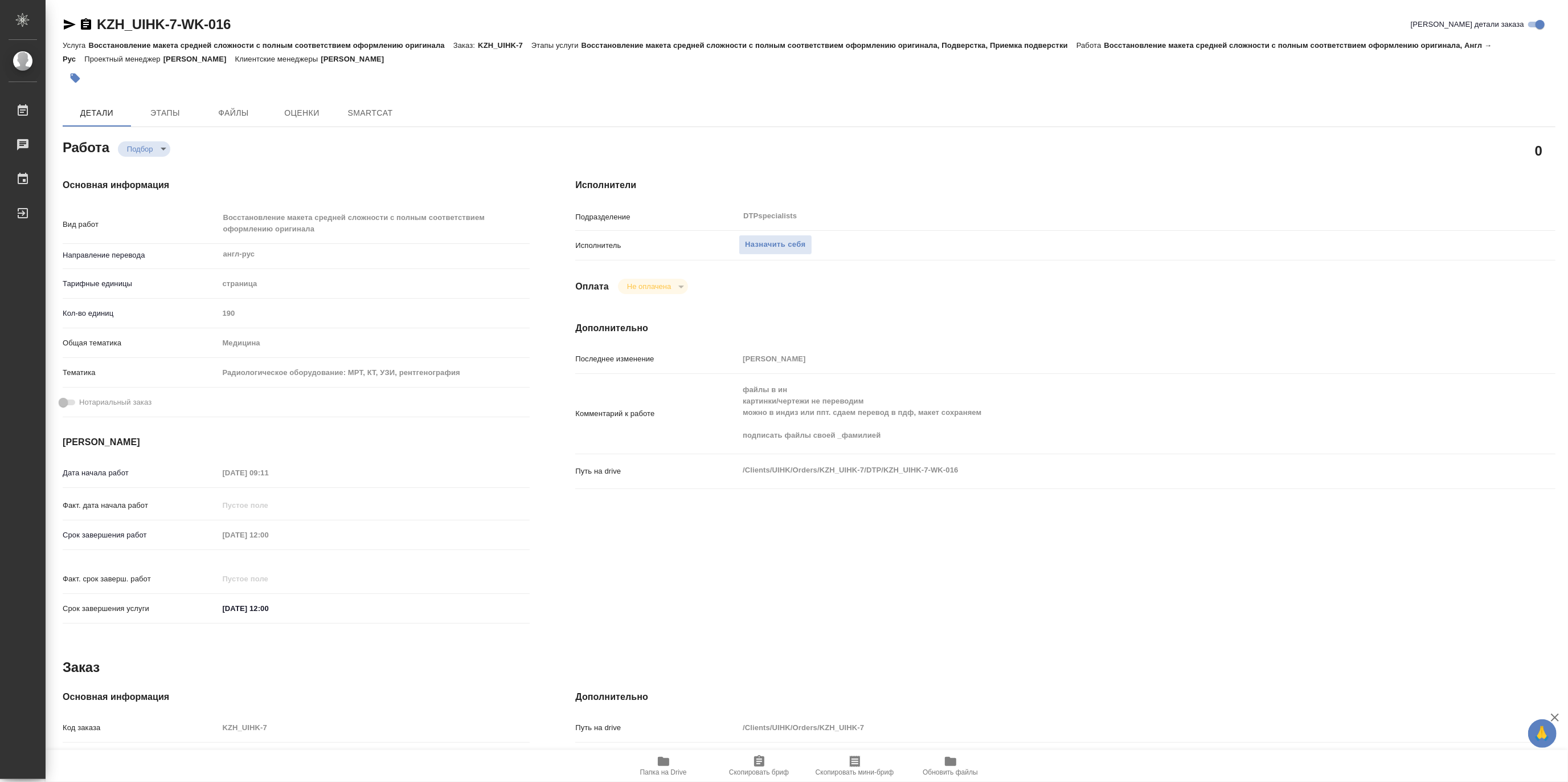
type textarea "x"
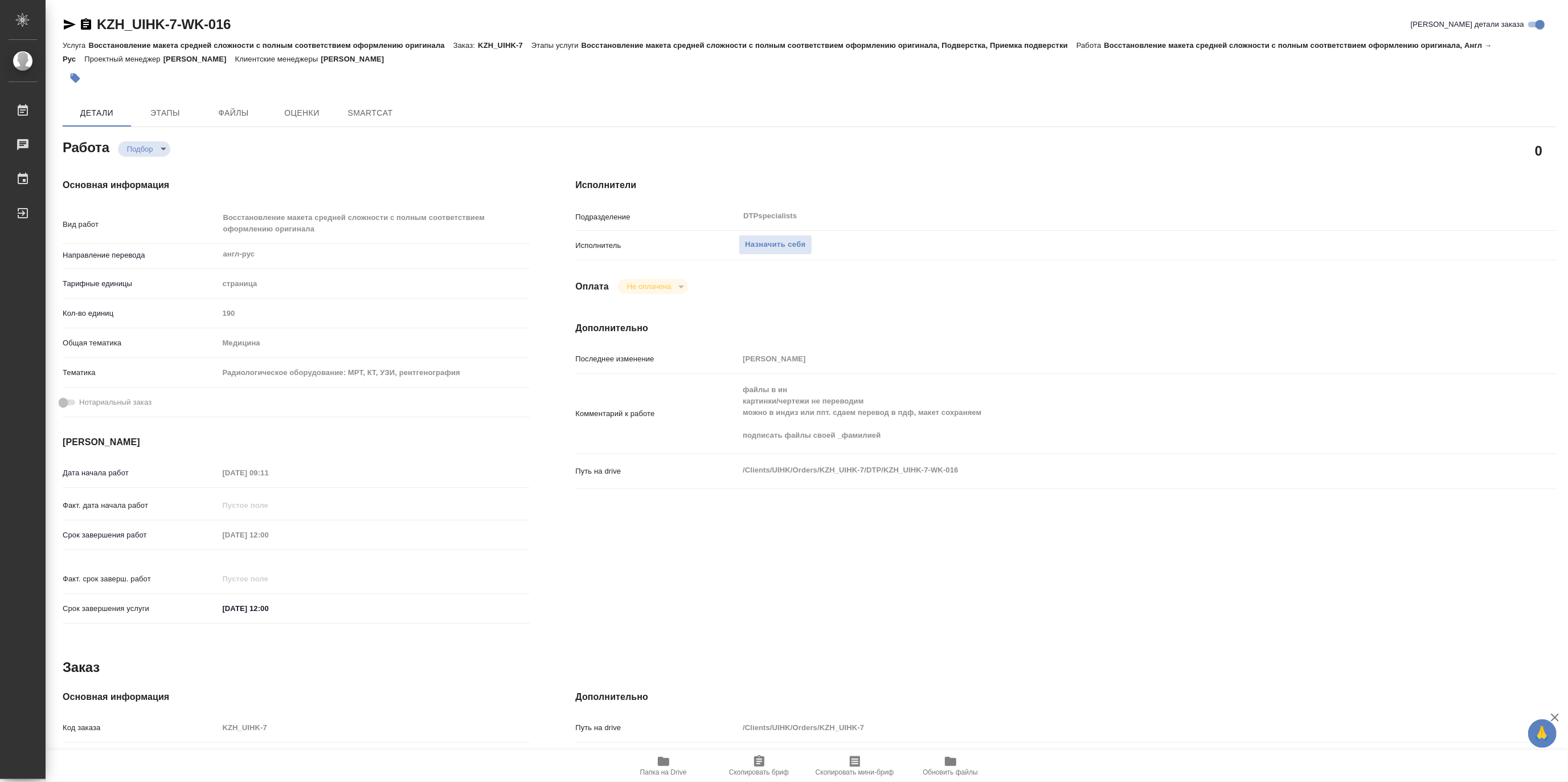
type textarea "x"
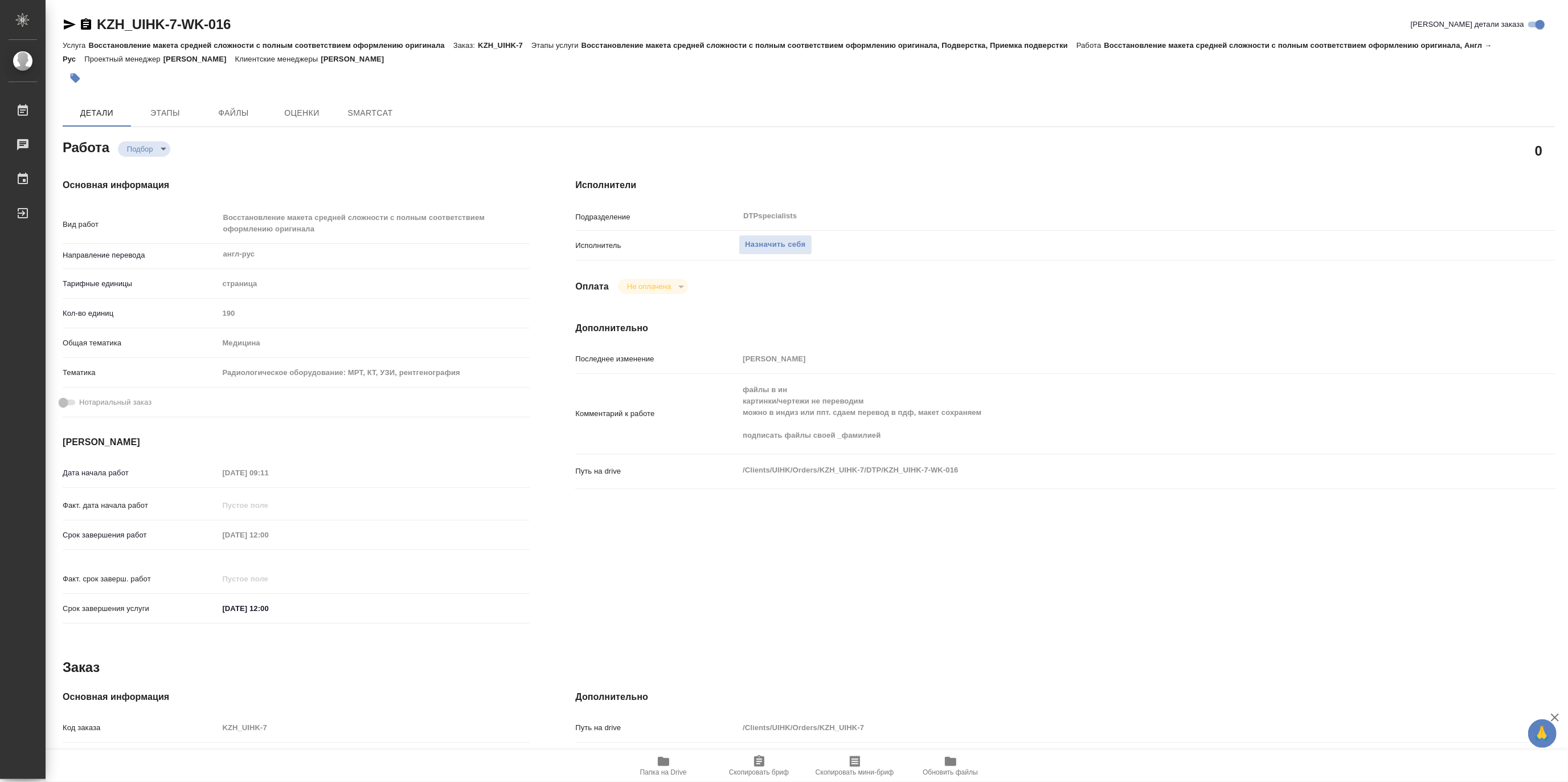
type textarea "x"
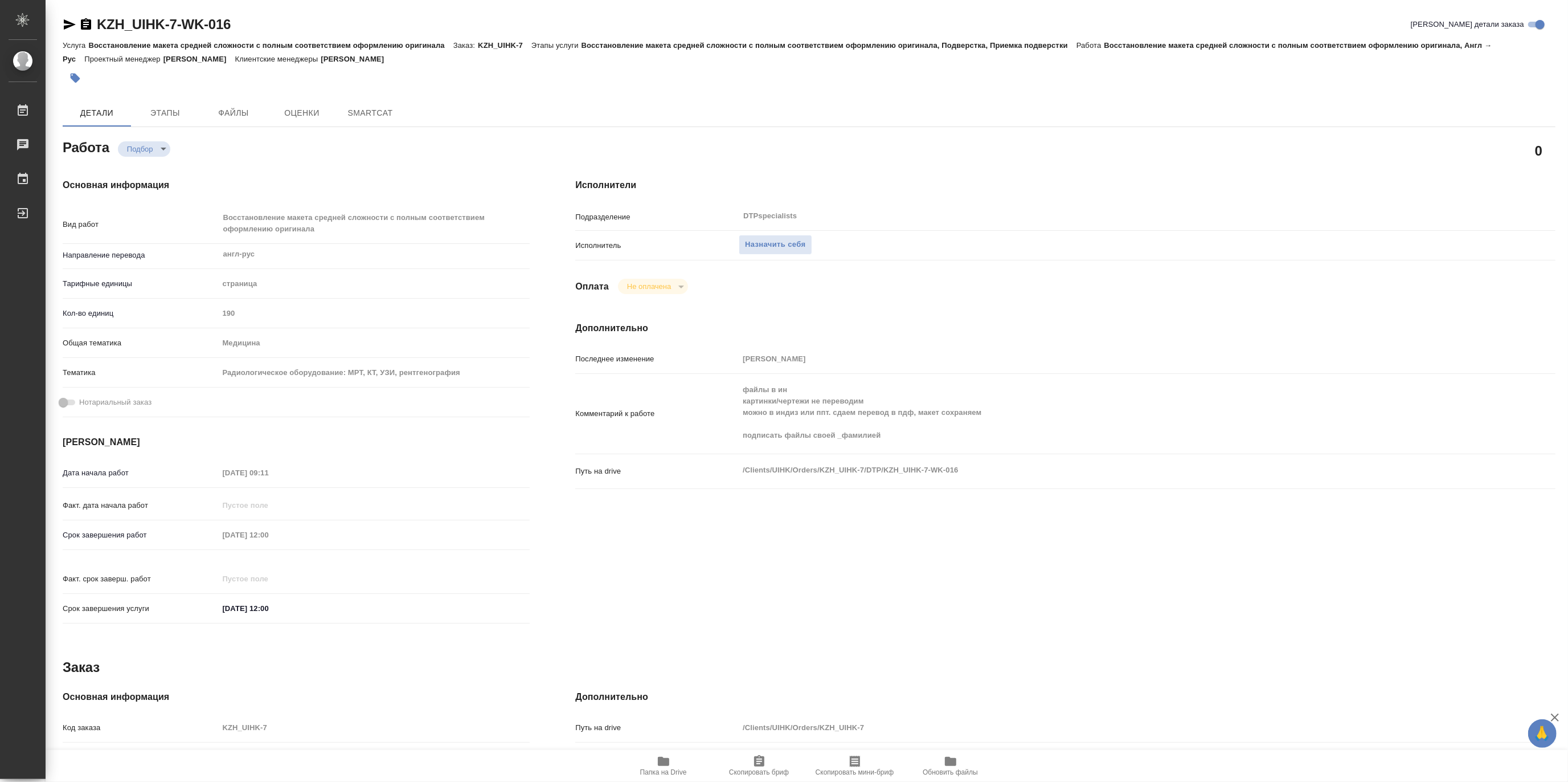
type textarea "x"
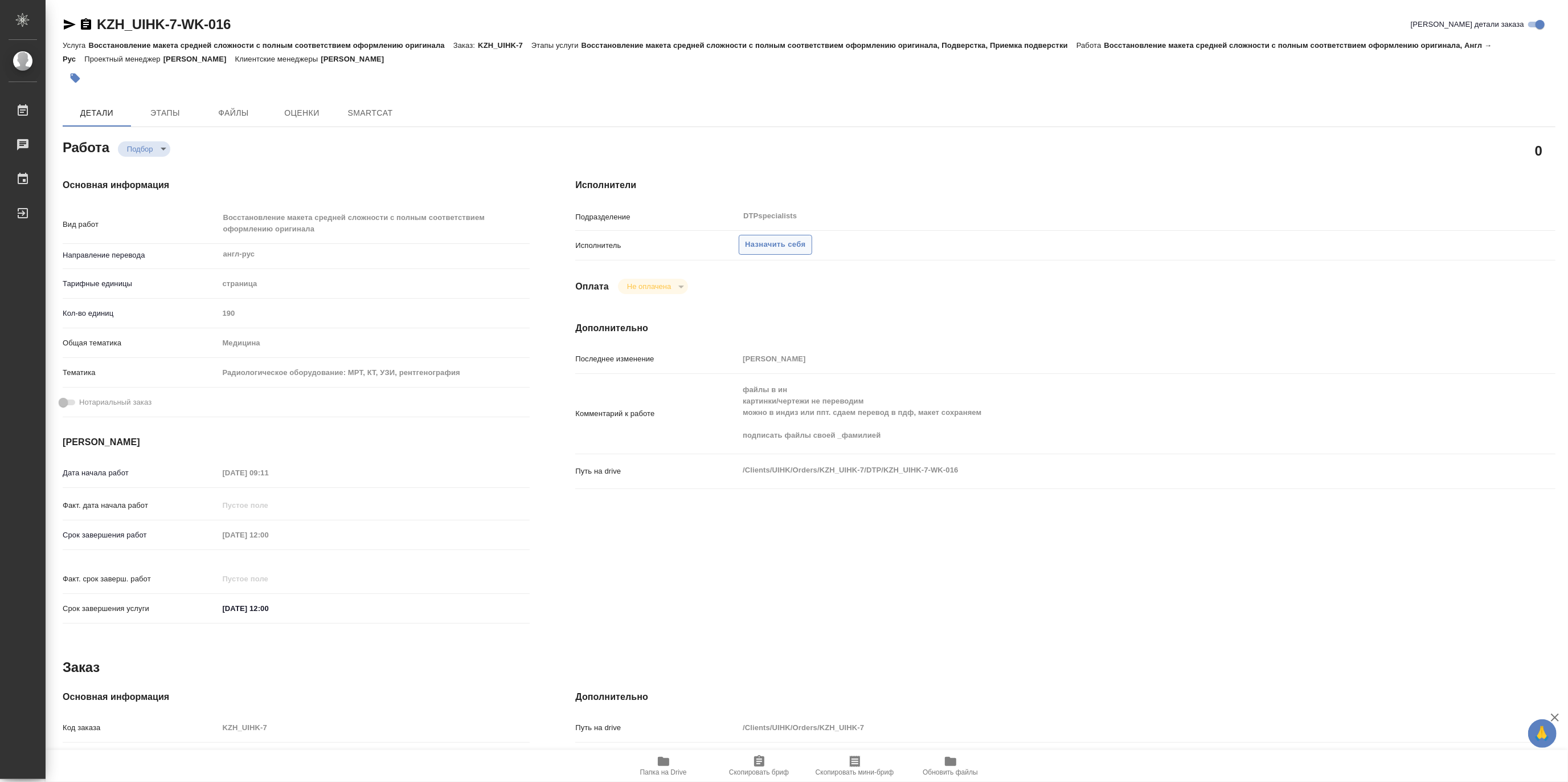
type textarea "x"
click at [772, 244] on span "Назначить себя" at bounding box center [775, 245] width 60 height 13
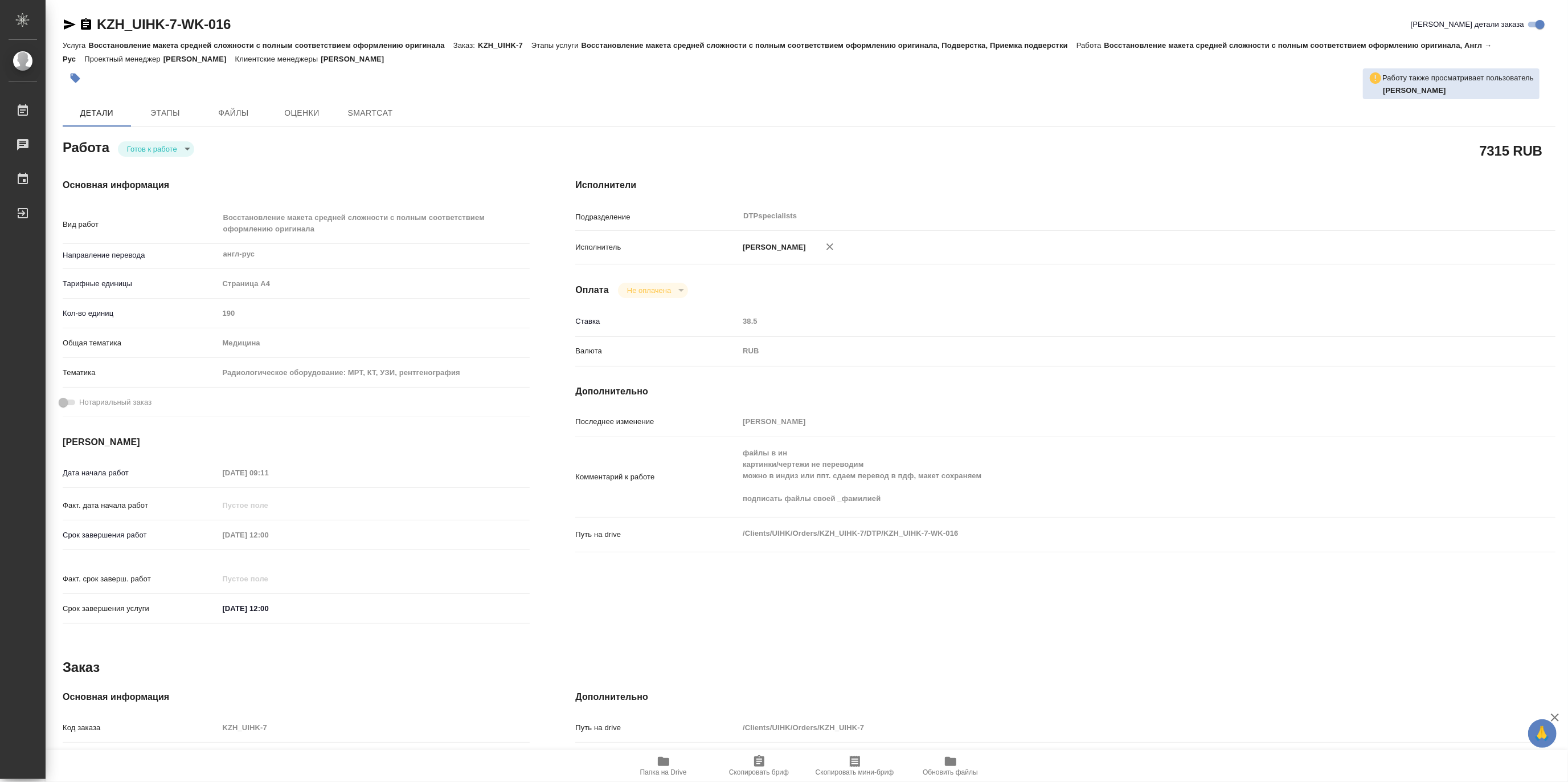
type textarea "x"
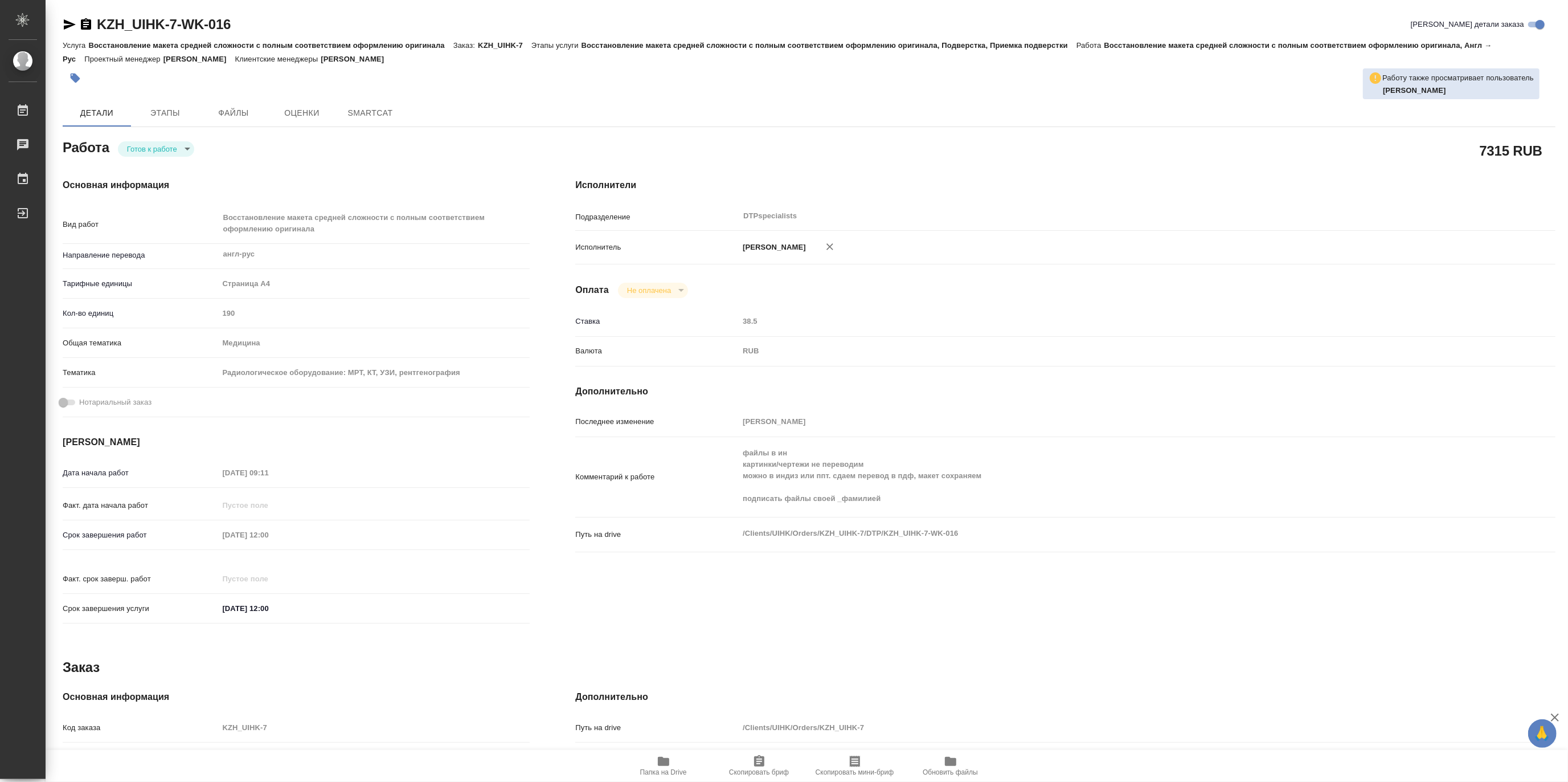
type textarea "x"
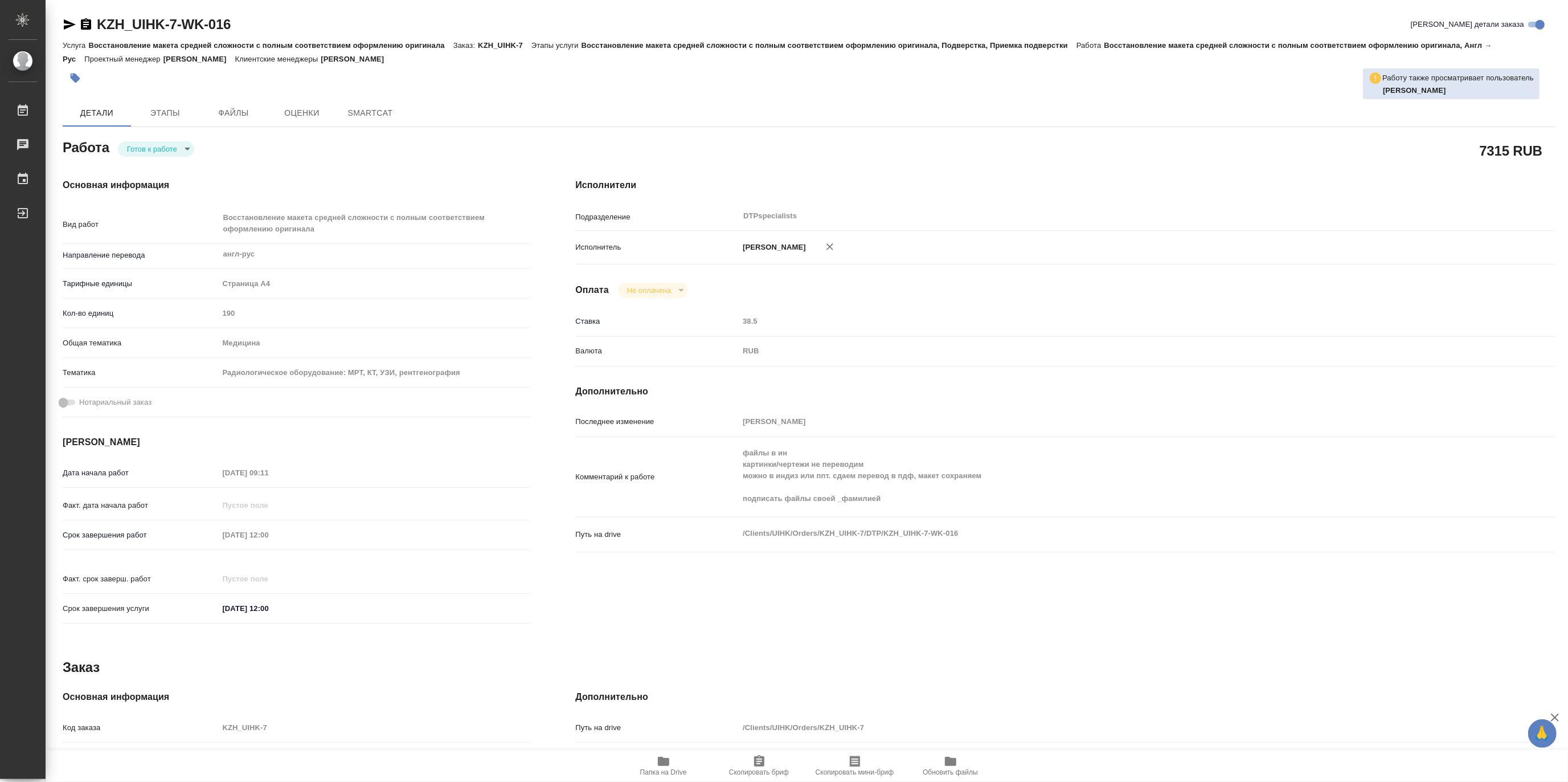
type textarea "x"
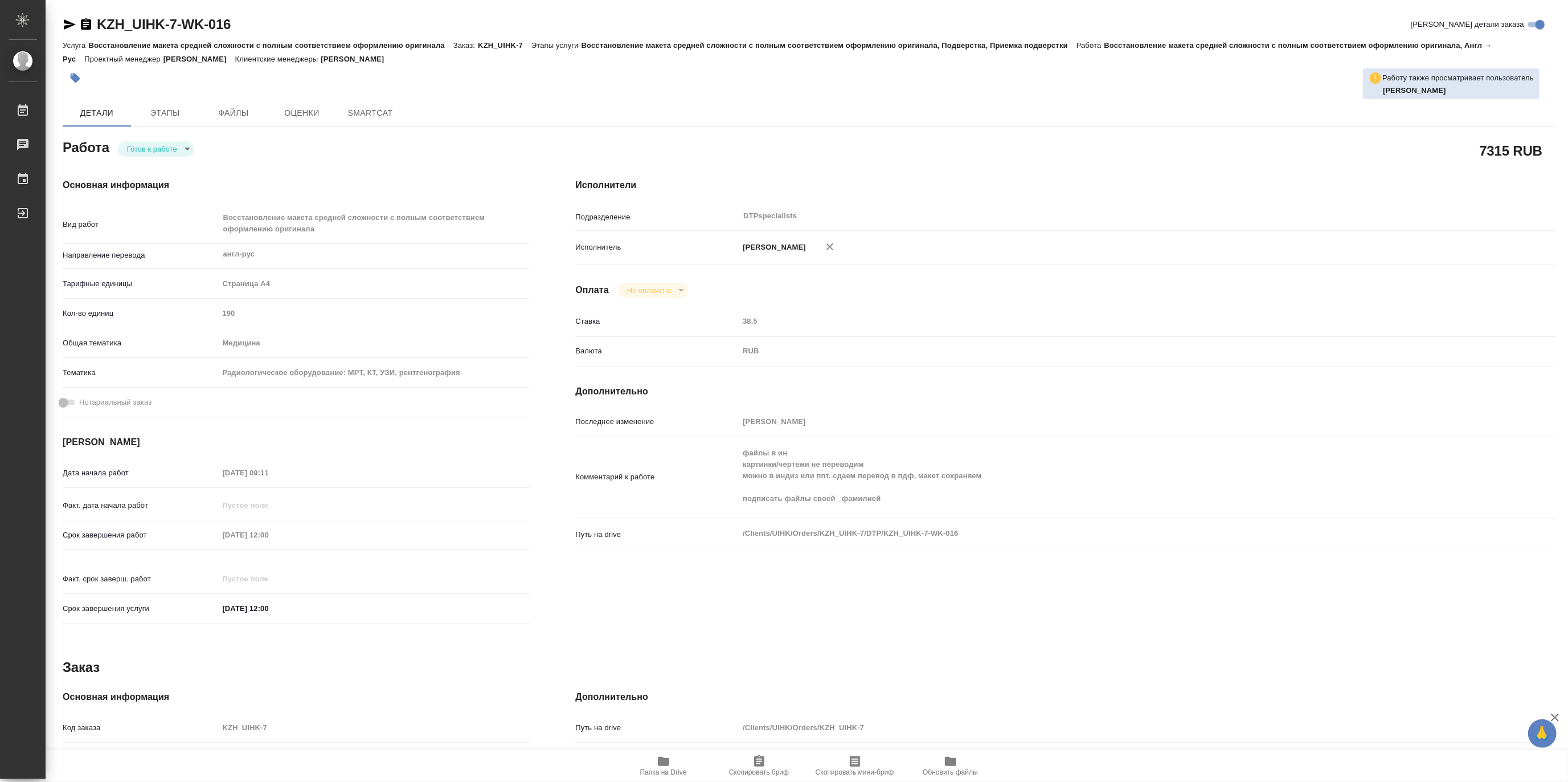
type textarea "x"
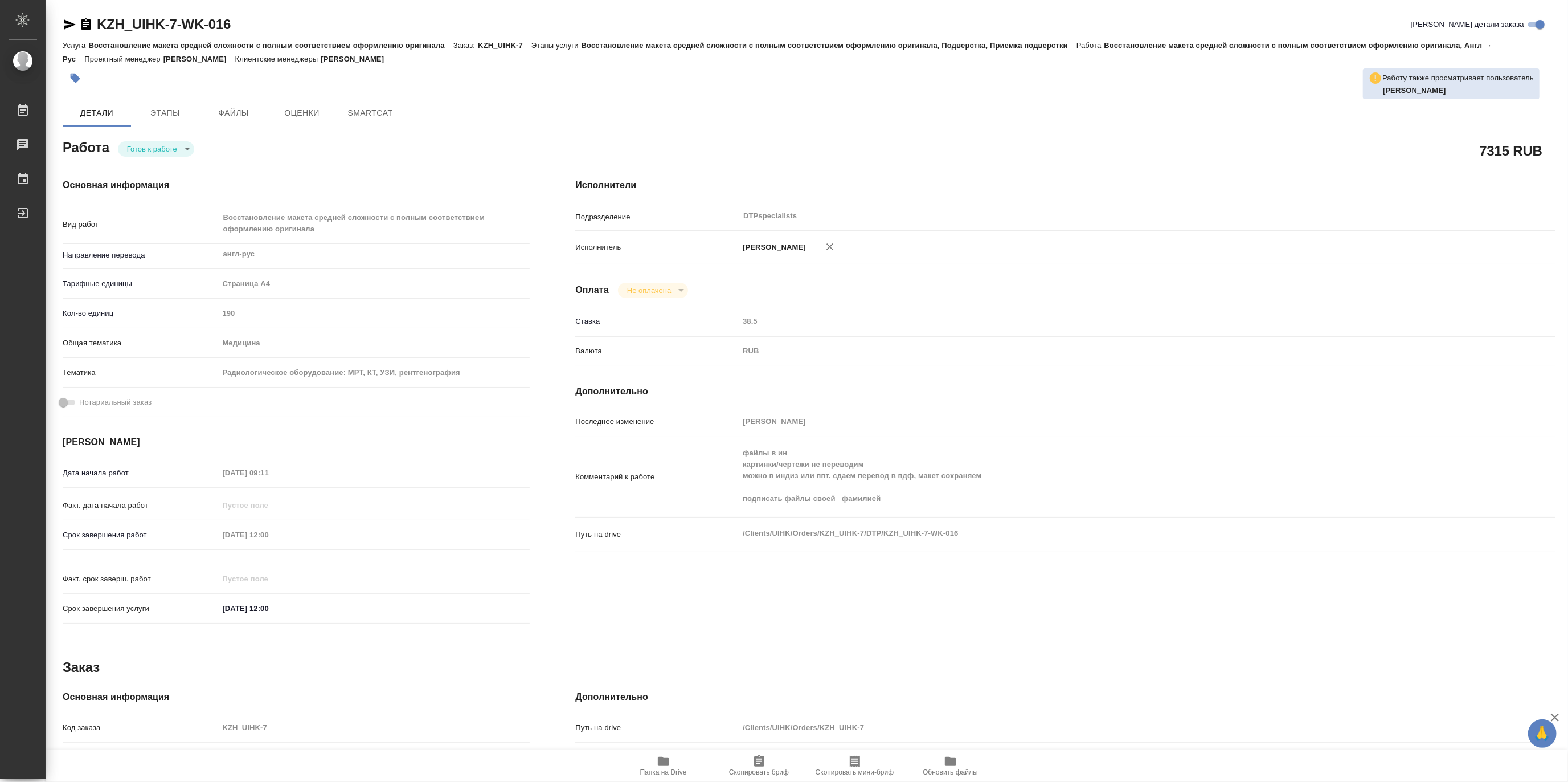
type textarea "x"
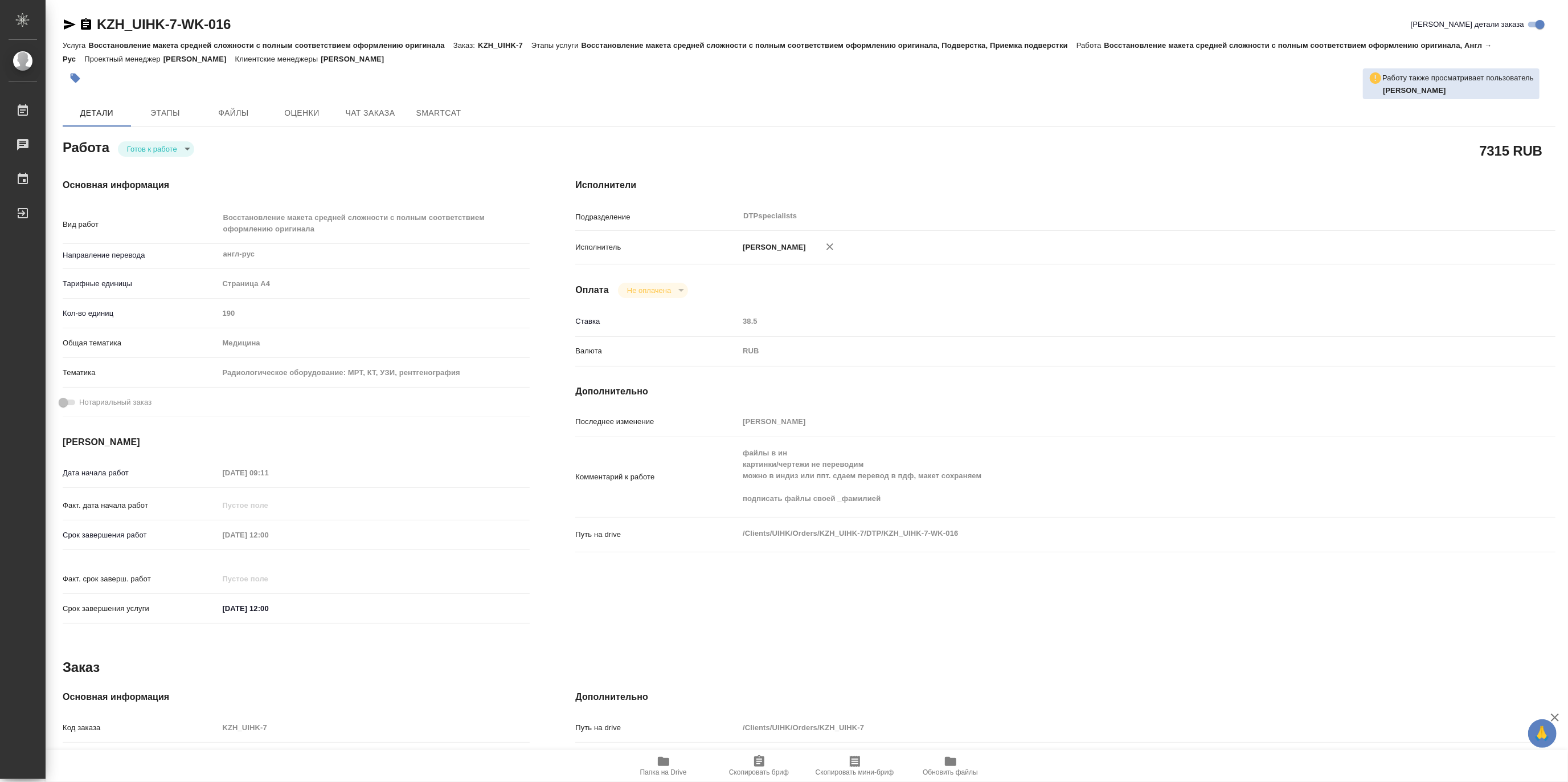
type textarea "x"
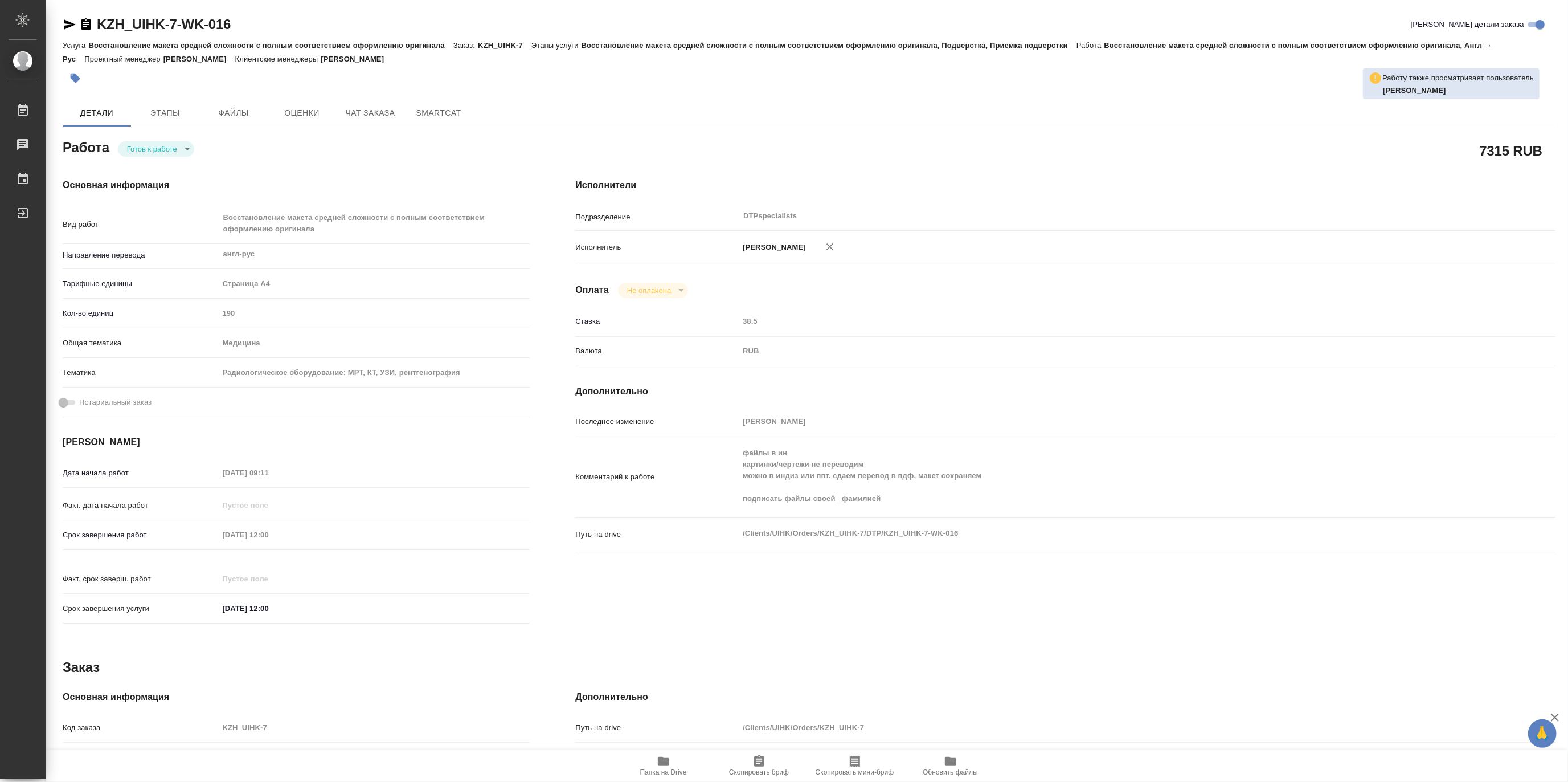
type textarea "x"
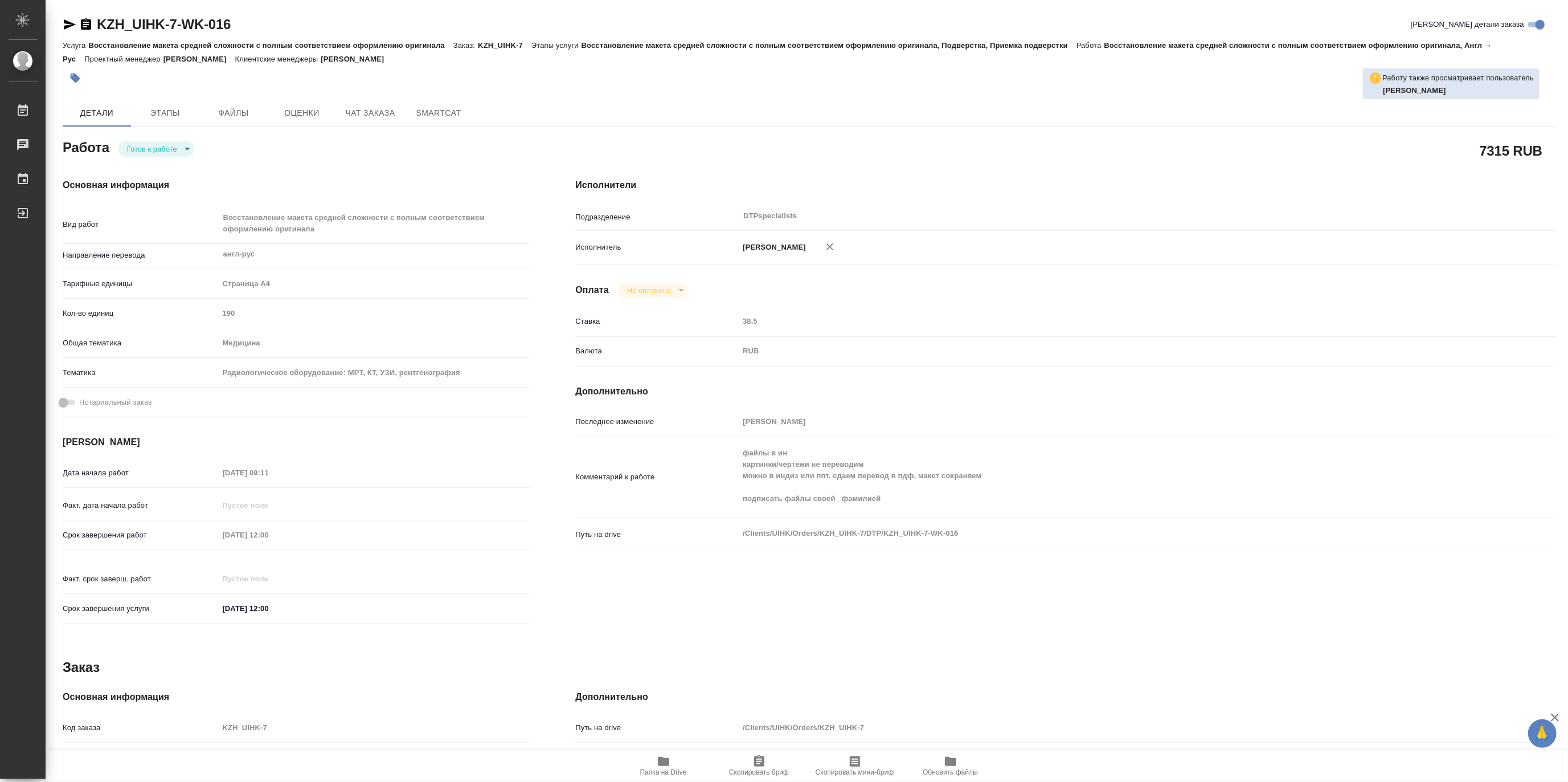
click at [1567, 39] on div "KZH_UIHK-7-WK-016 Кратко детали заказа Услуга Восстановление макета средней сло…" at bounding box center [806, 506] width 1522 height 1011
click at [836, 249] on icon "button" at bounding box center [829, 247] width 11 height 11
type textarea "x"
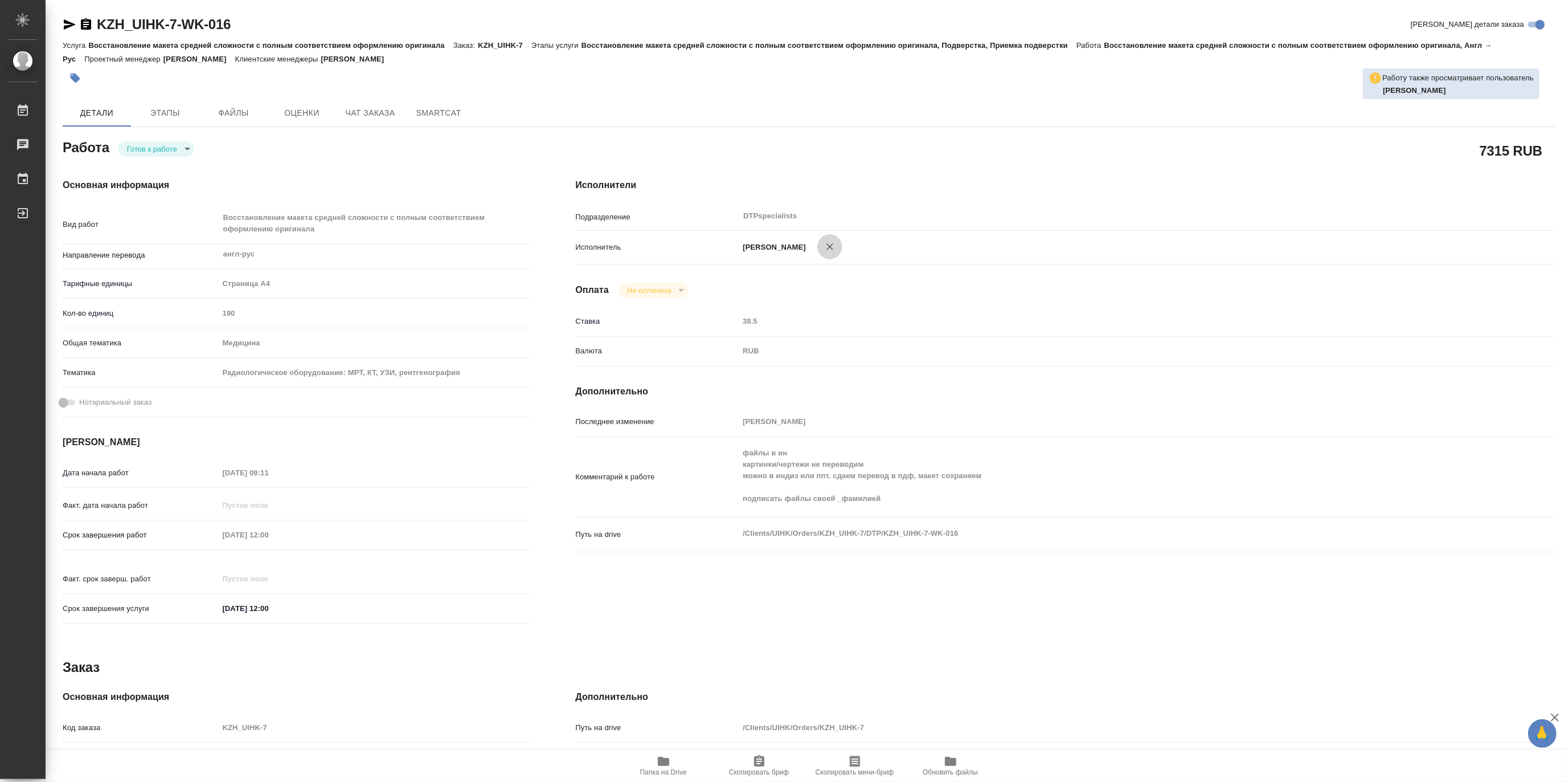
type textarea "x"
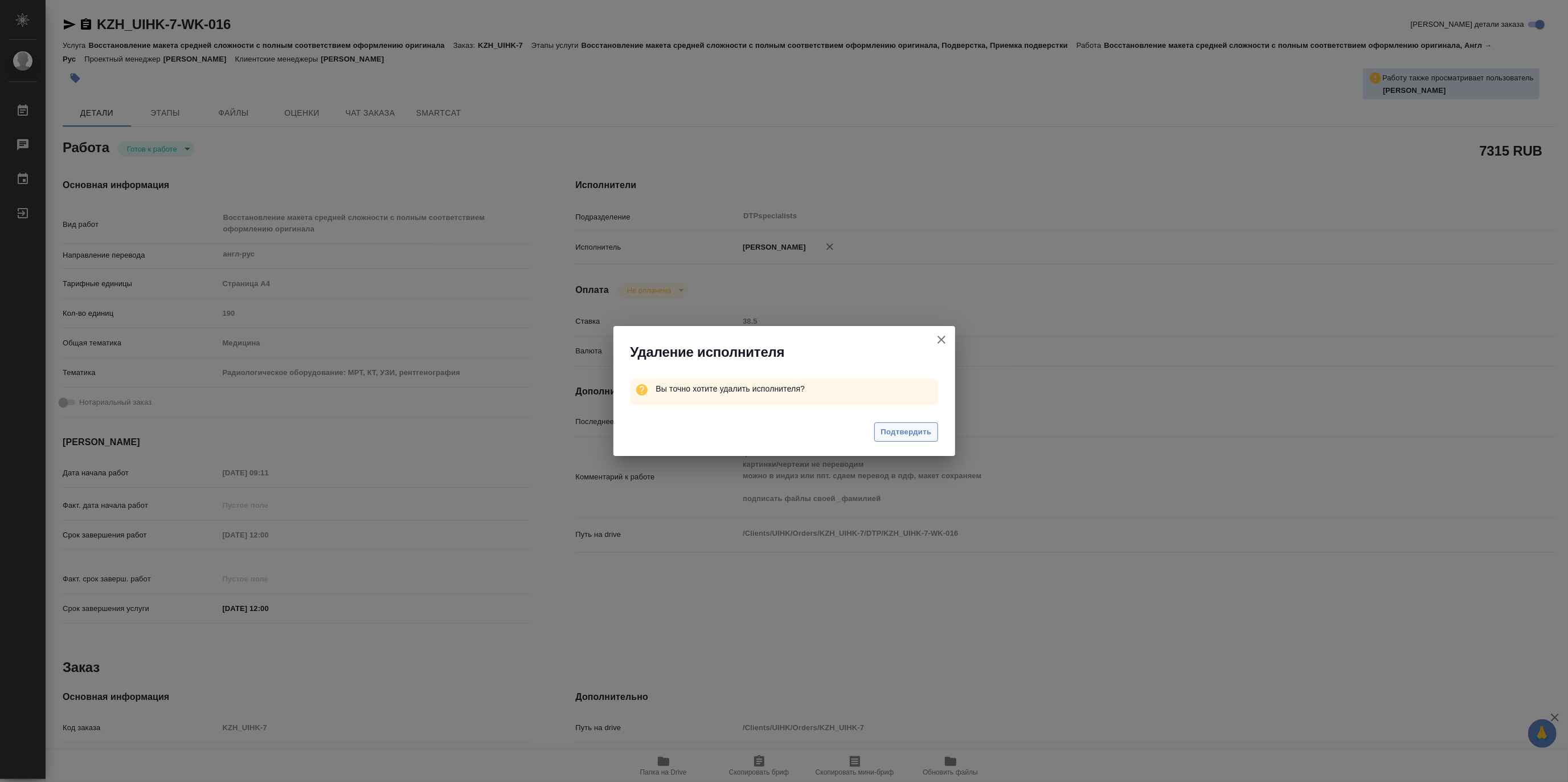
click at [895, 429] on span "Подтвердить" at bounding box center [905, 432] width 50 height 13
type textarea "x"
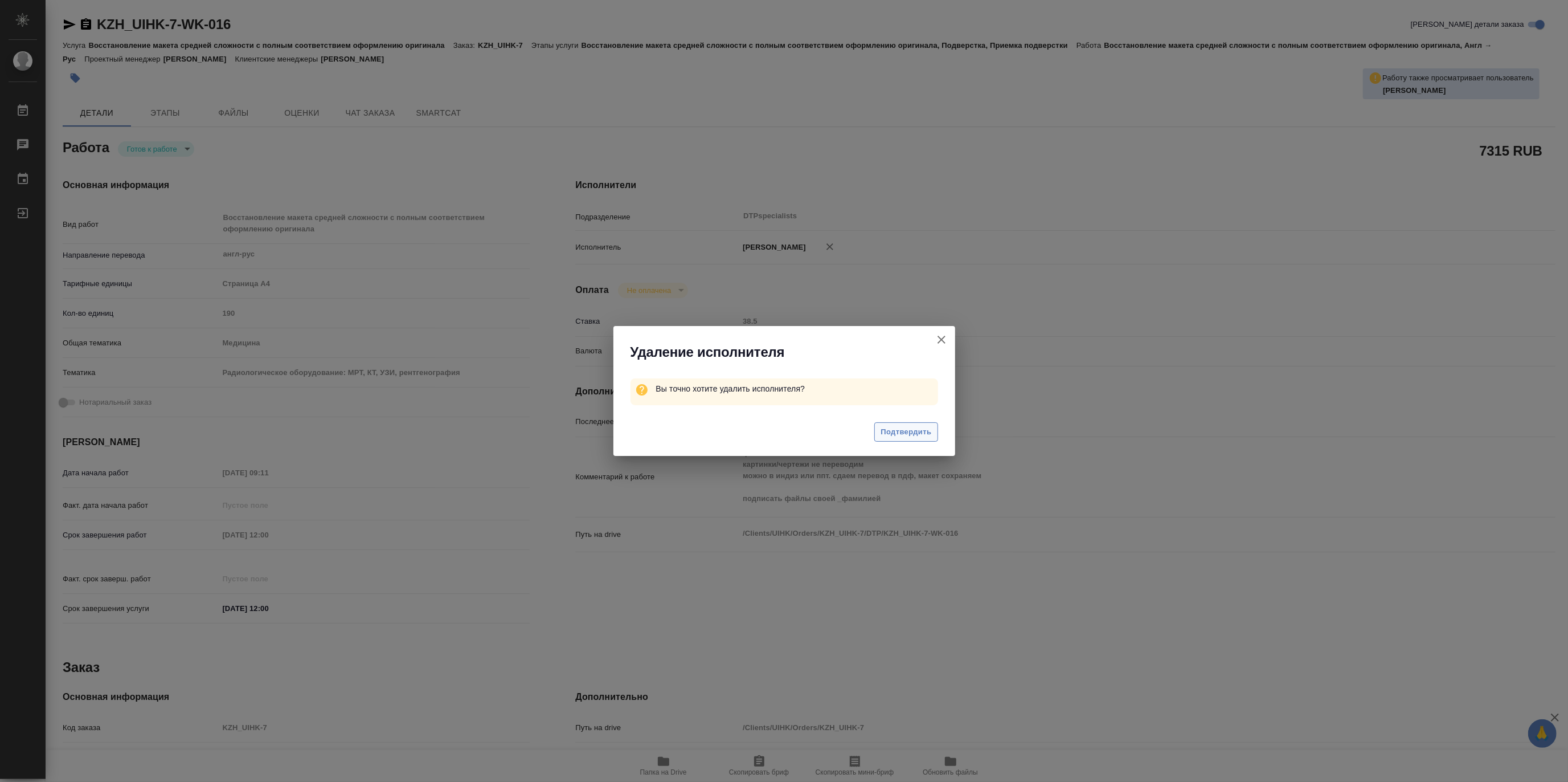
type textarea "x"
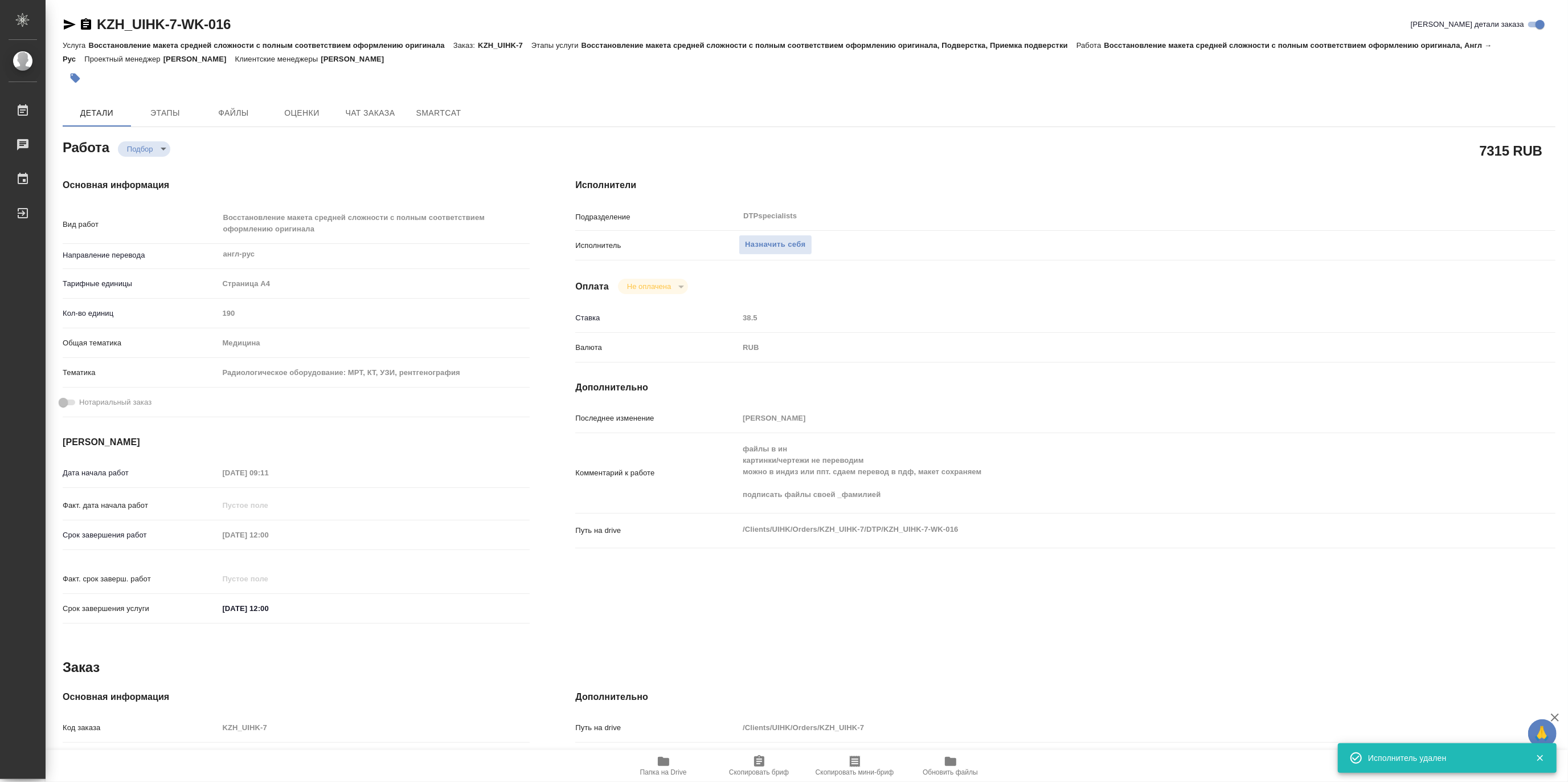
type textarea "x"
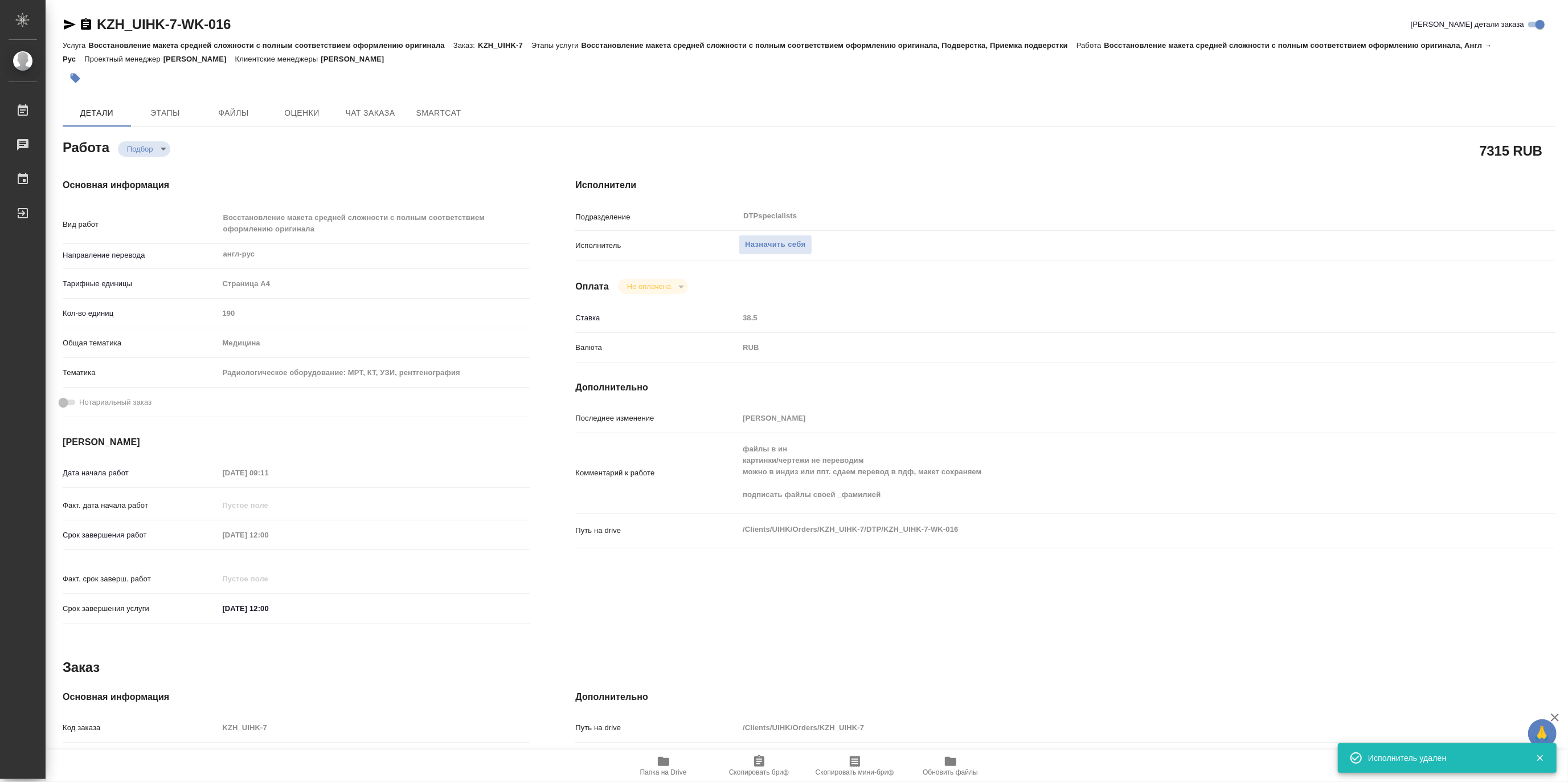
type textarea "x"
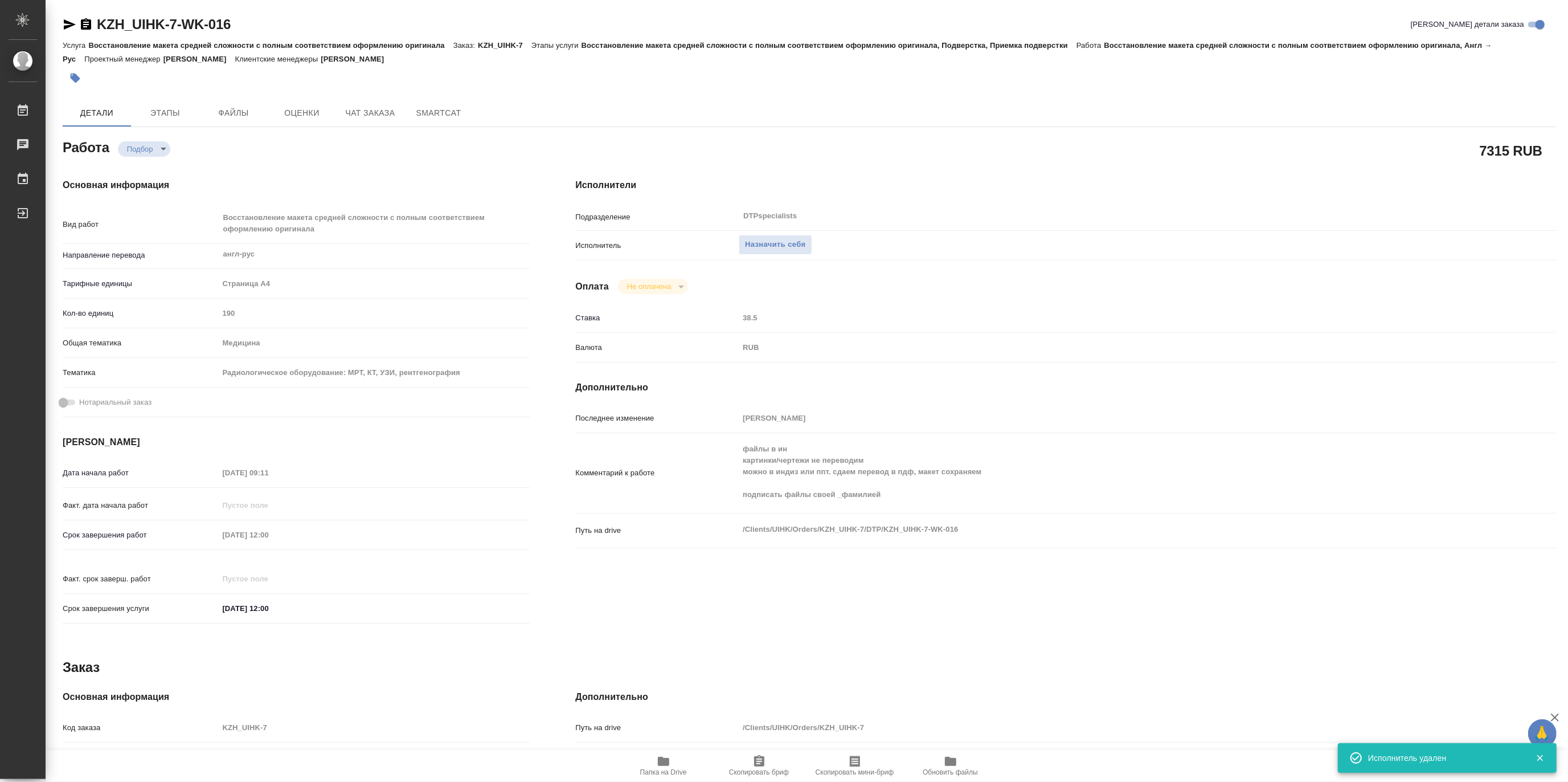
type textarea "x"
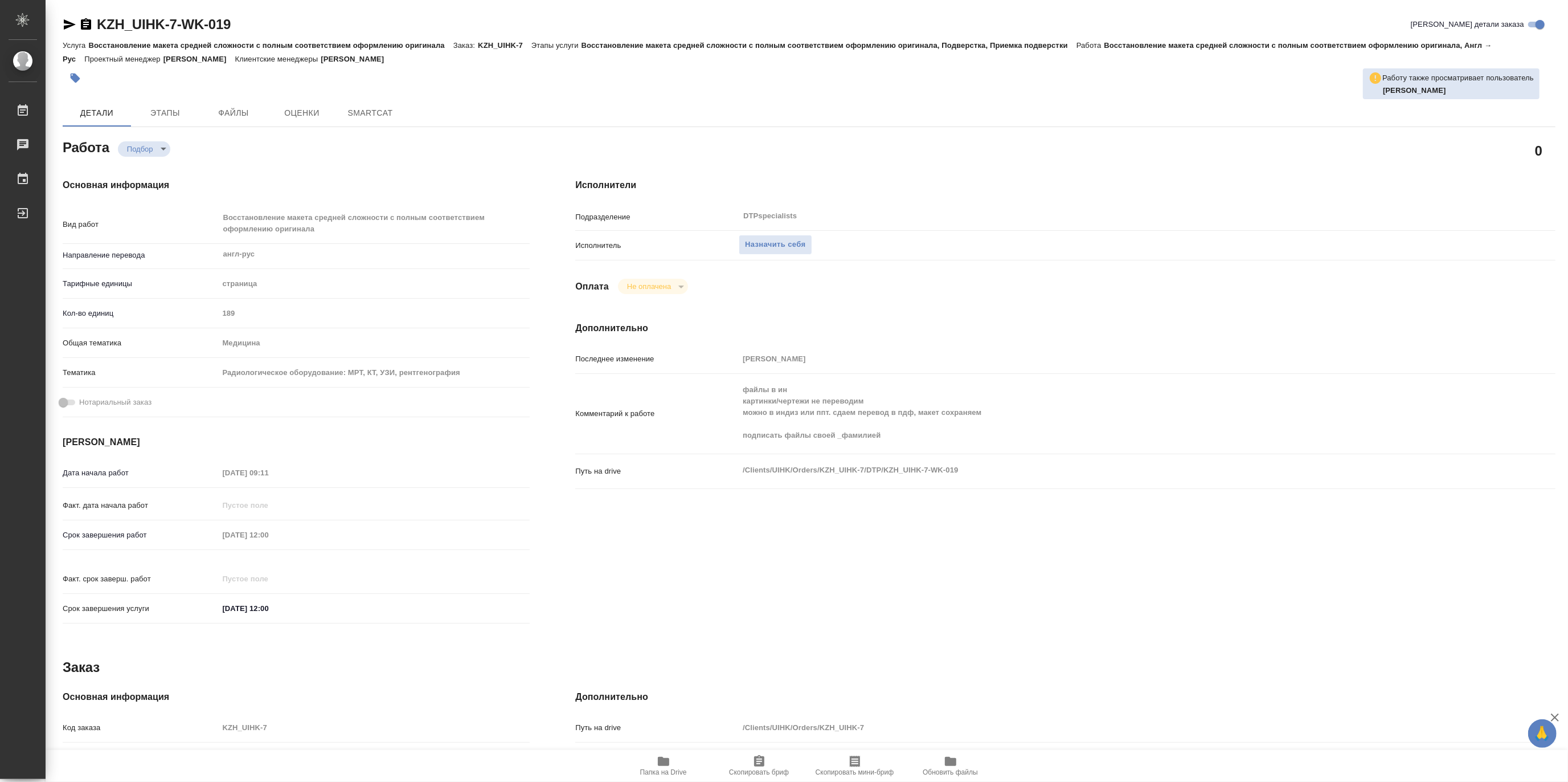
type textarea "x"
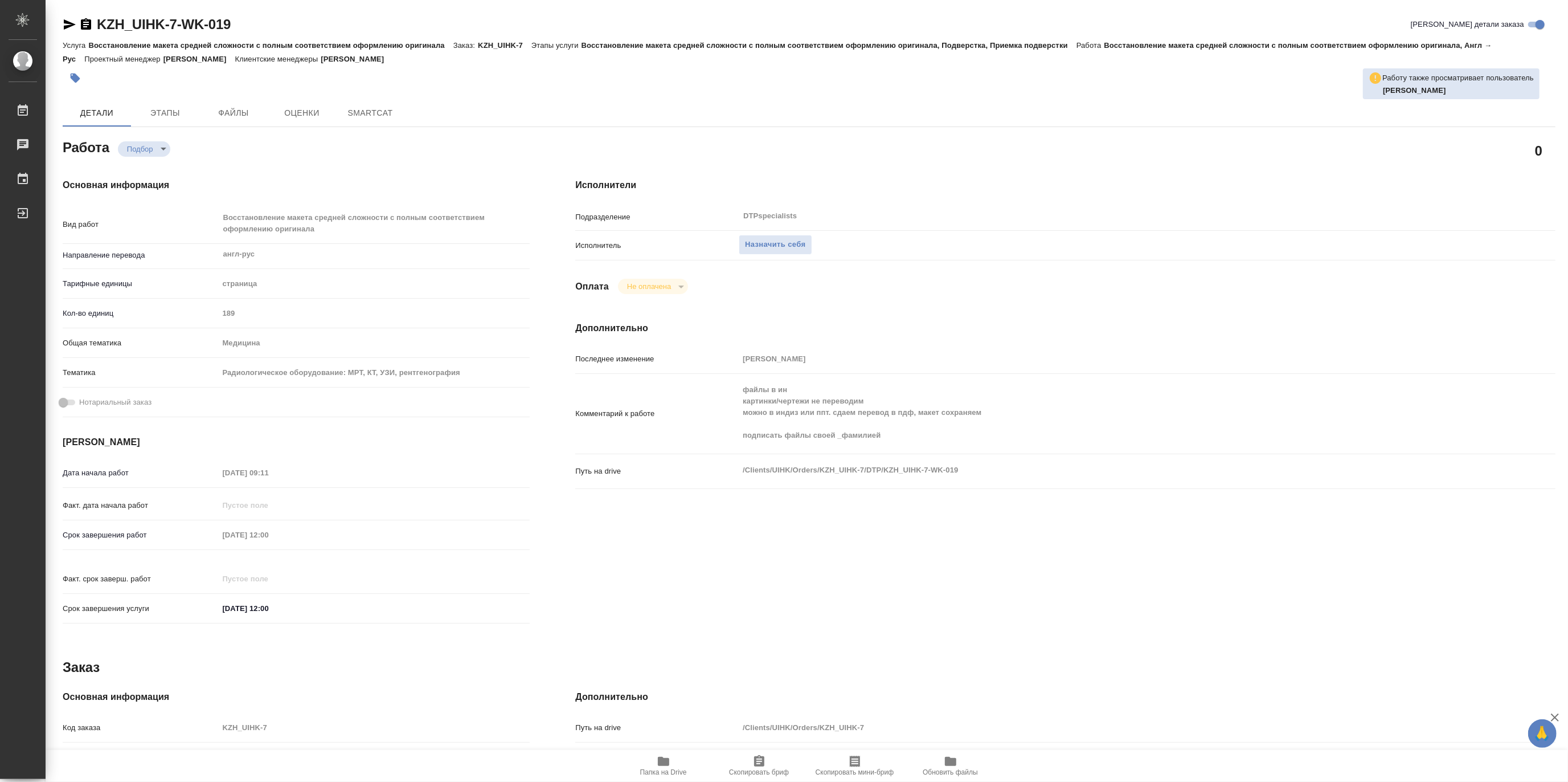
type textarea "x"
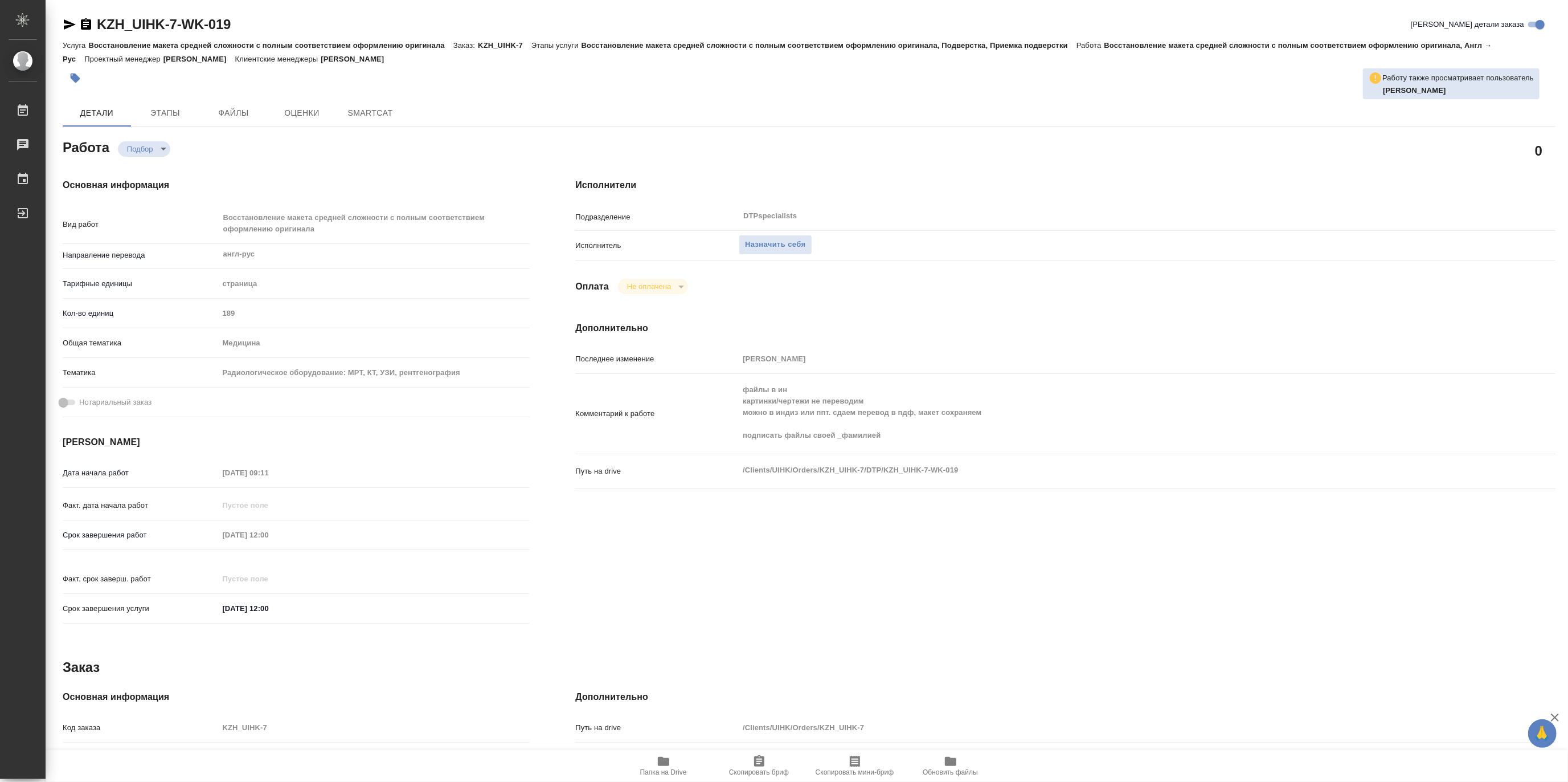
type textarea "x"
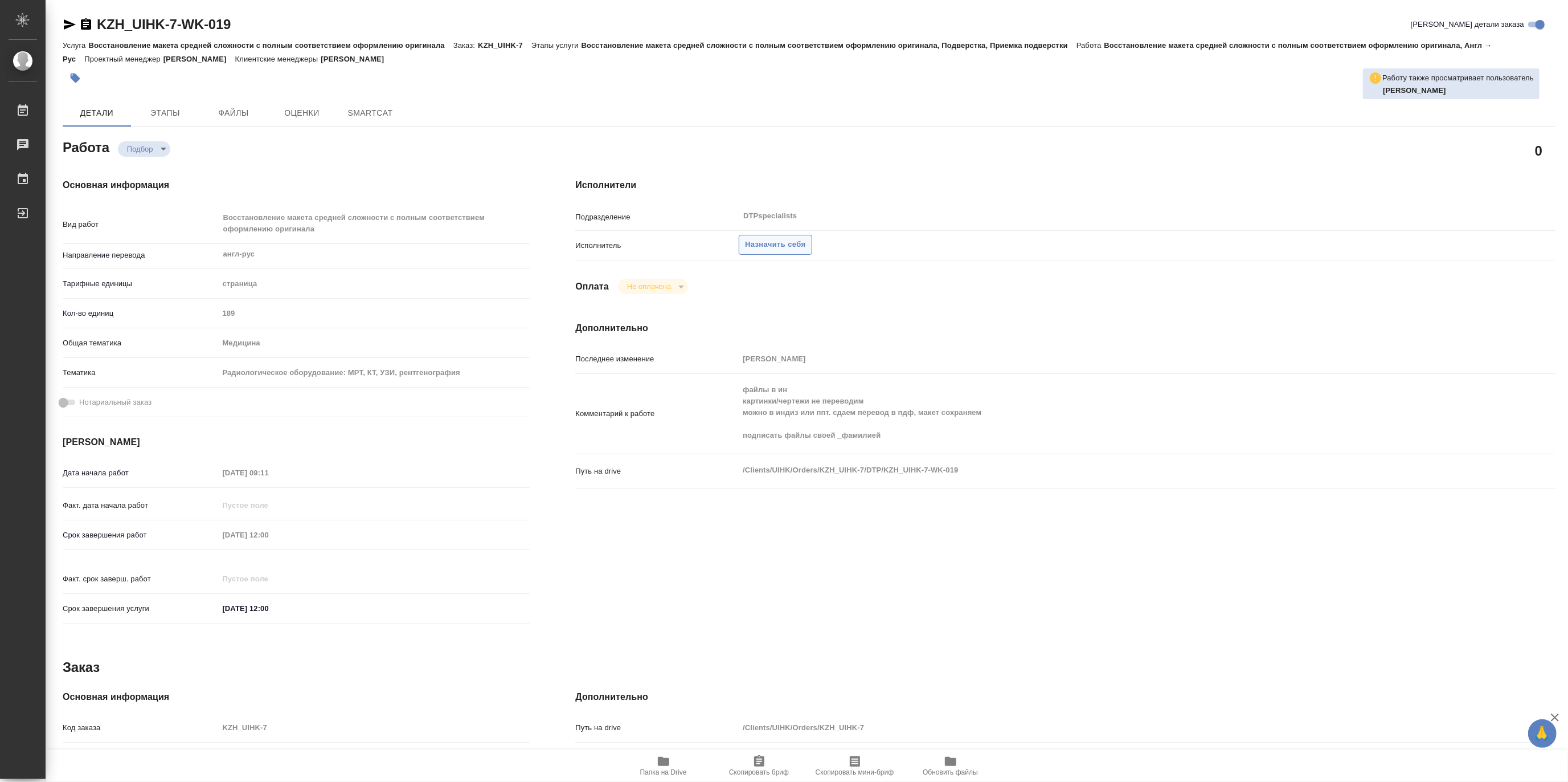
type textarea "x"
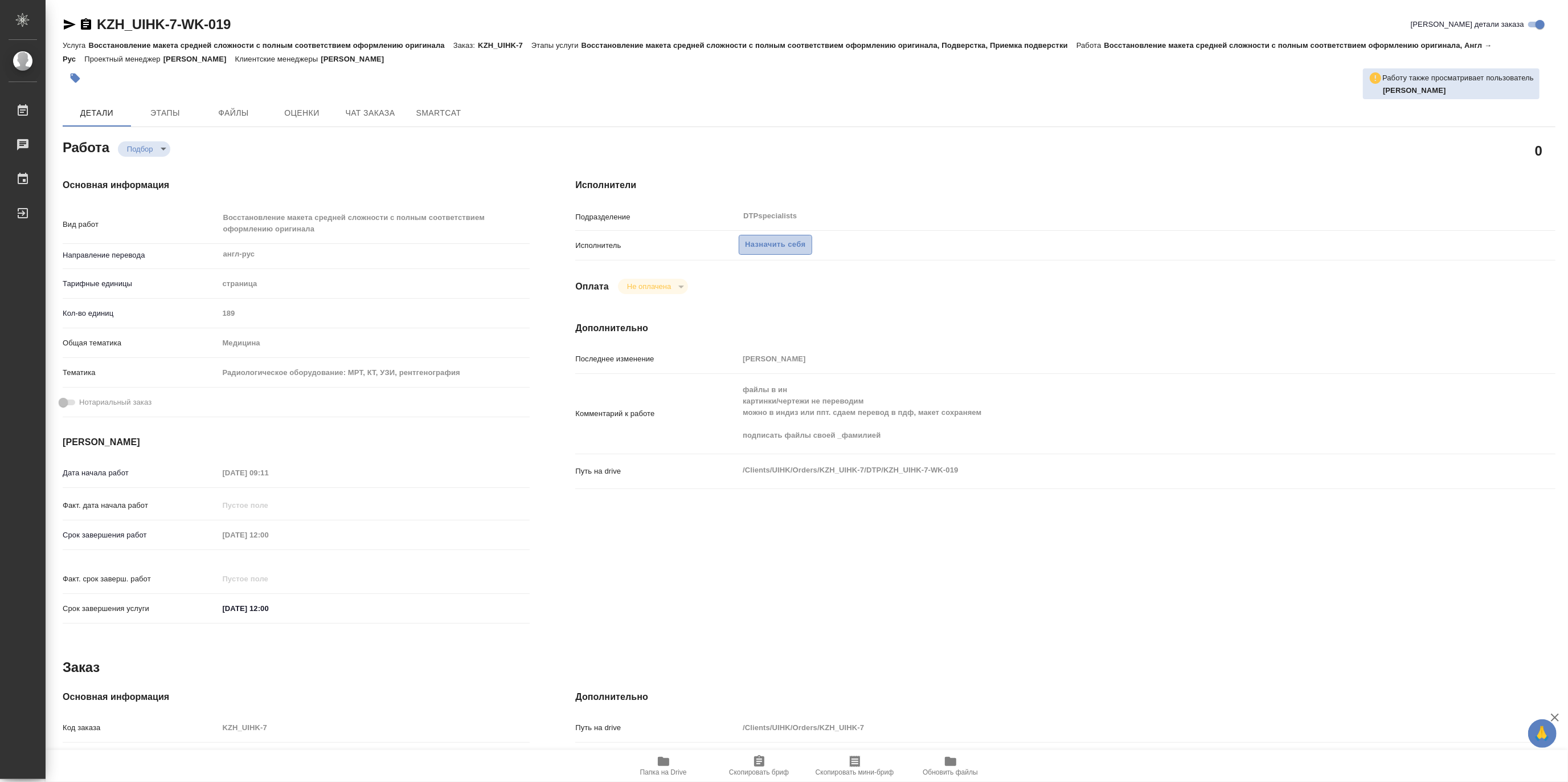
click at [798, 247] on span "Назначить себя" at bounding box center [775, 245] width 60 height 13
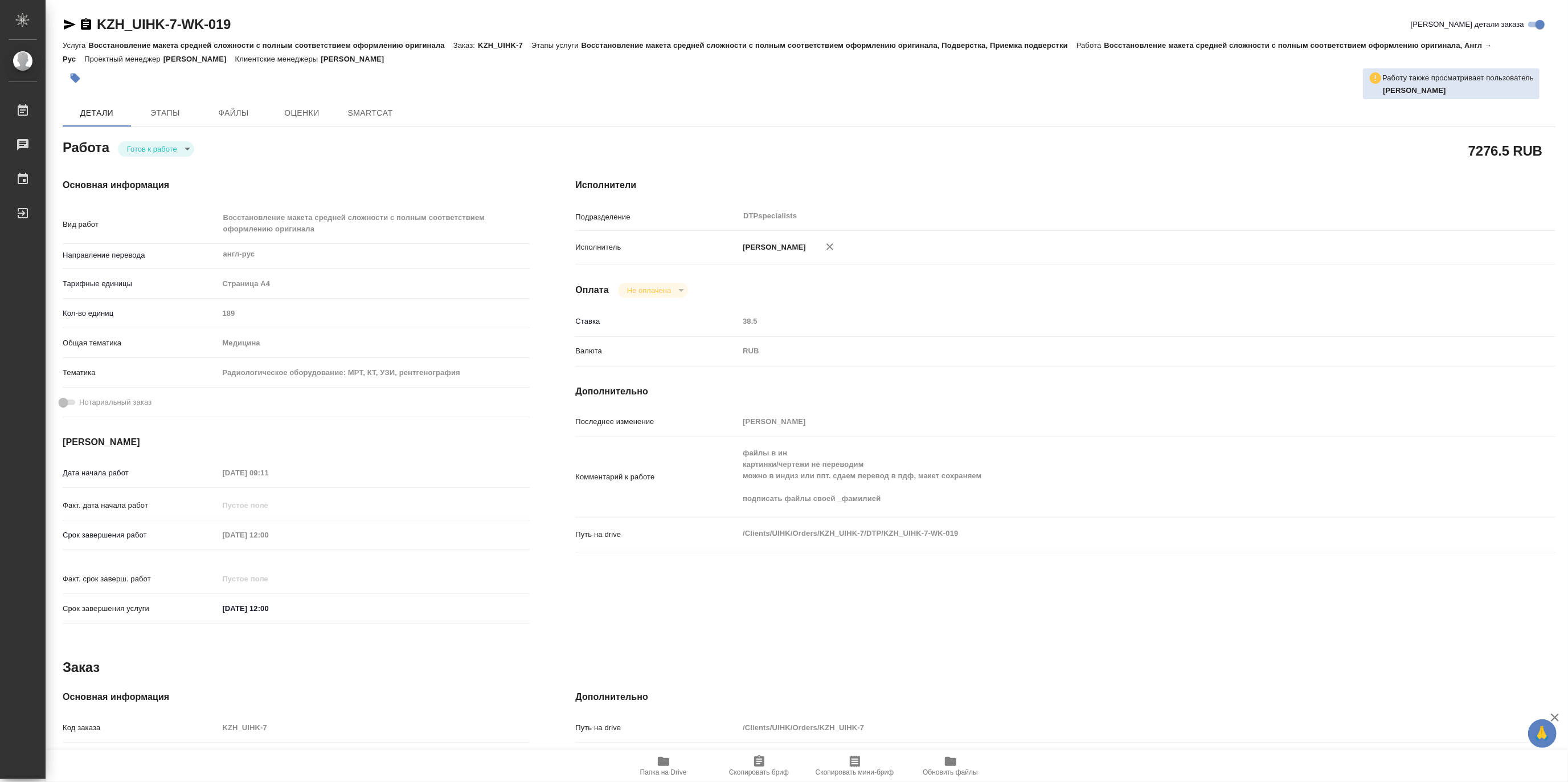
type textarea "x"
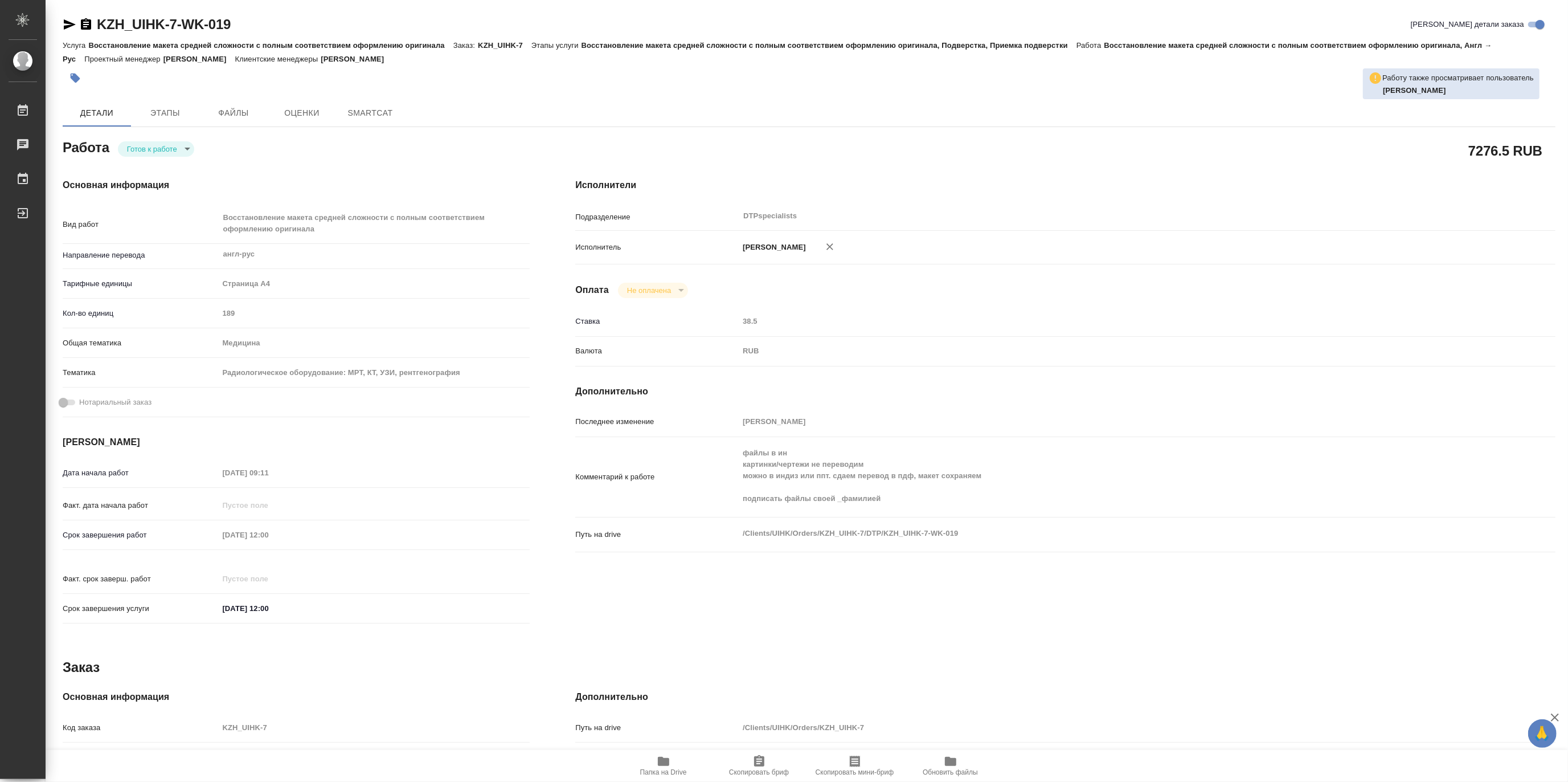
type textarea "x"
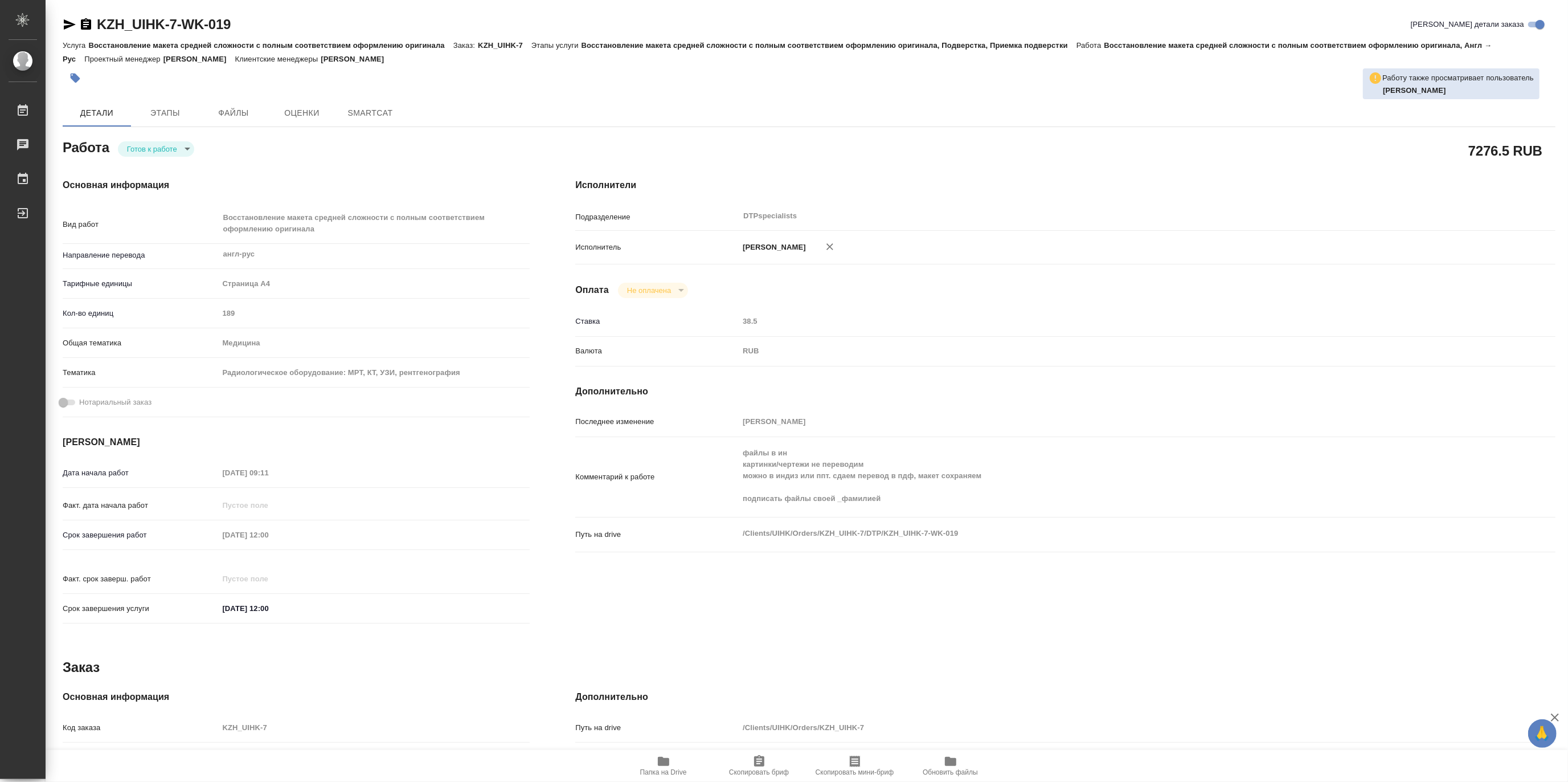
type textarea "x"
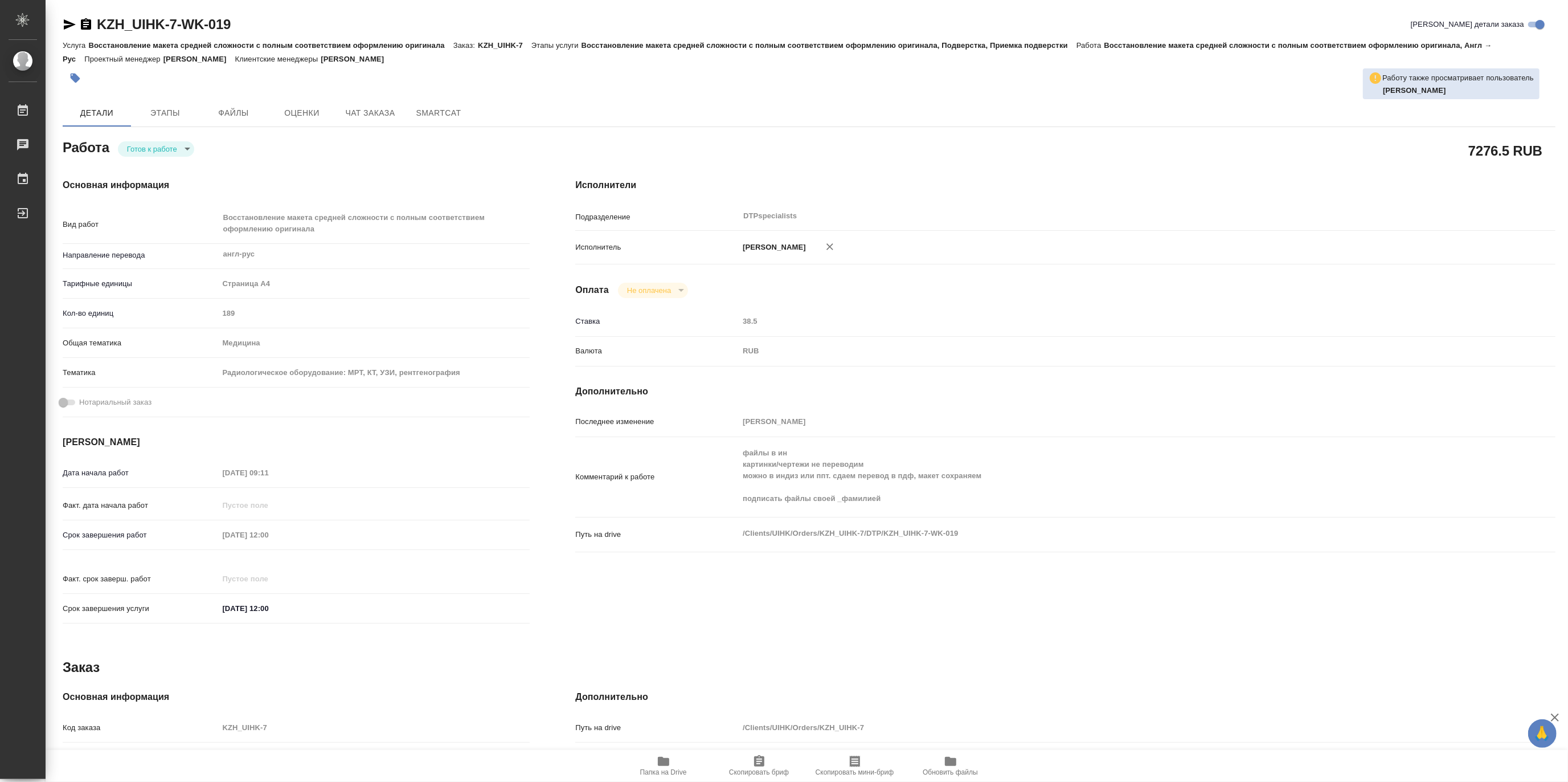
type textarea "x"
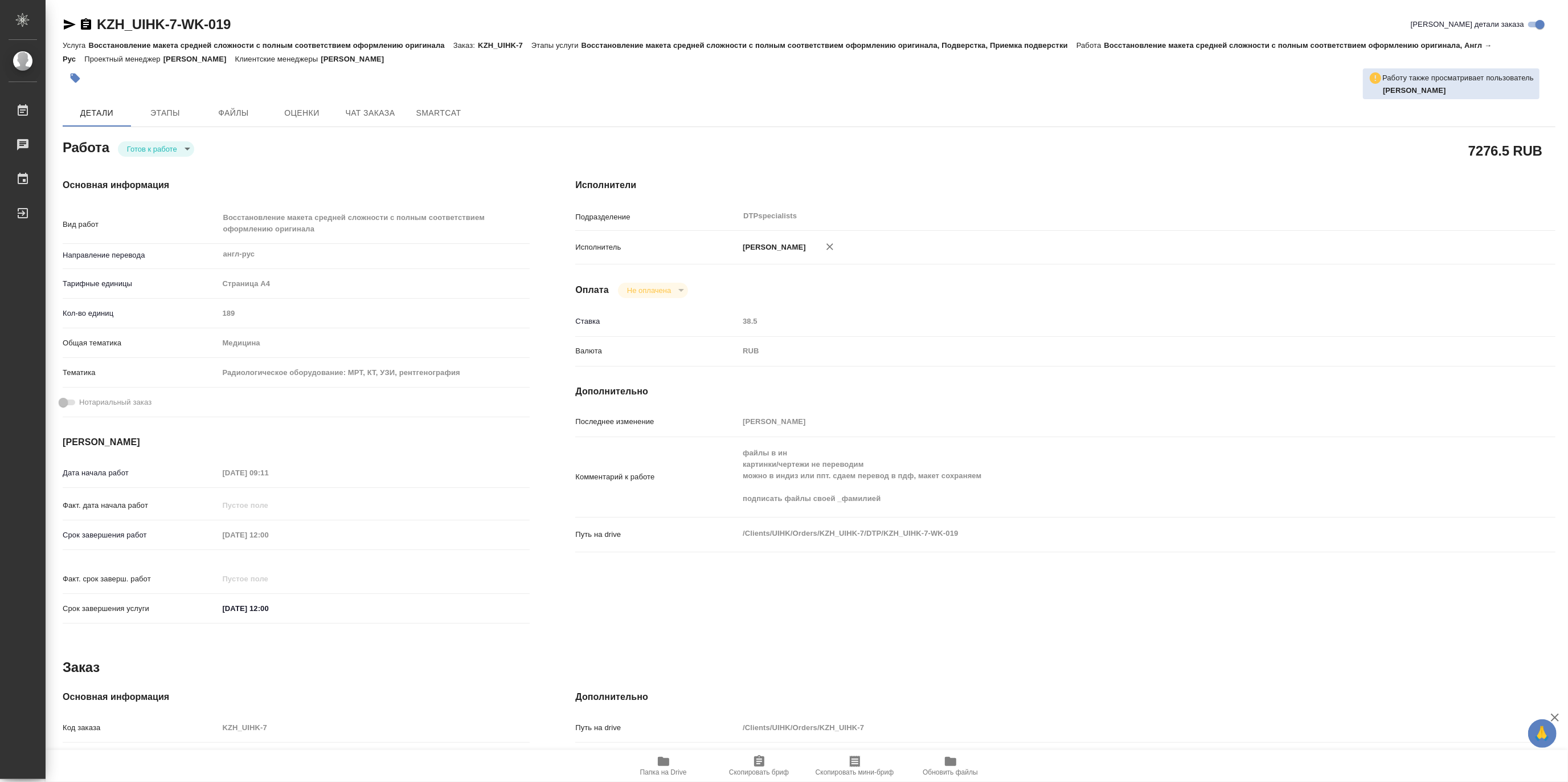
type textarea "x"
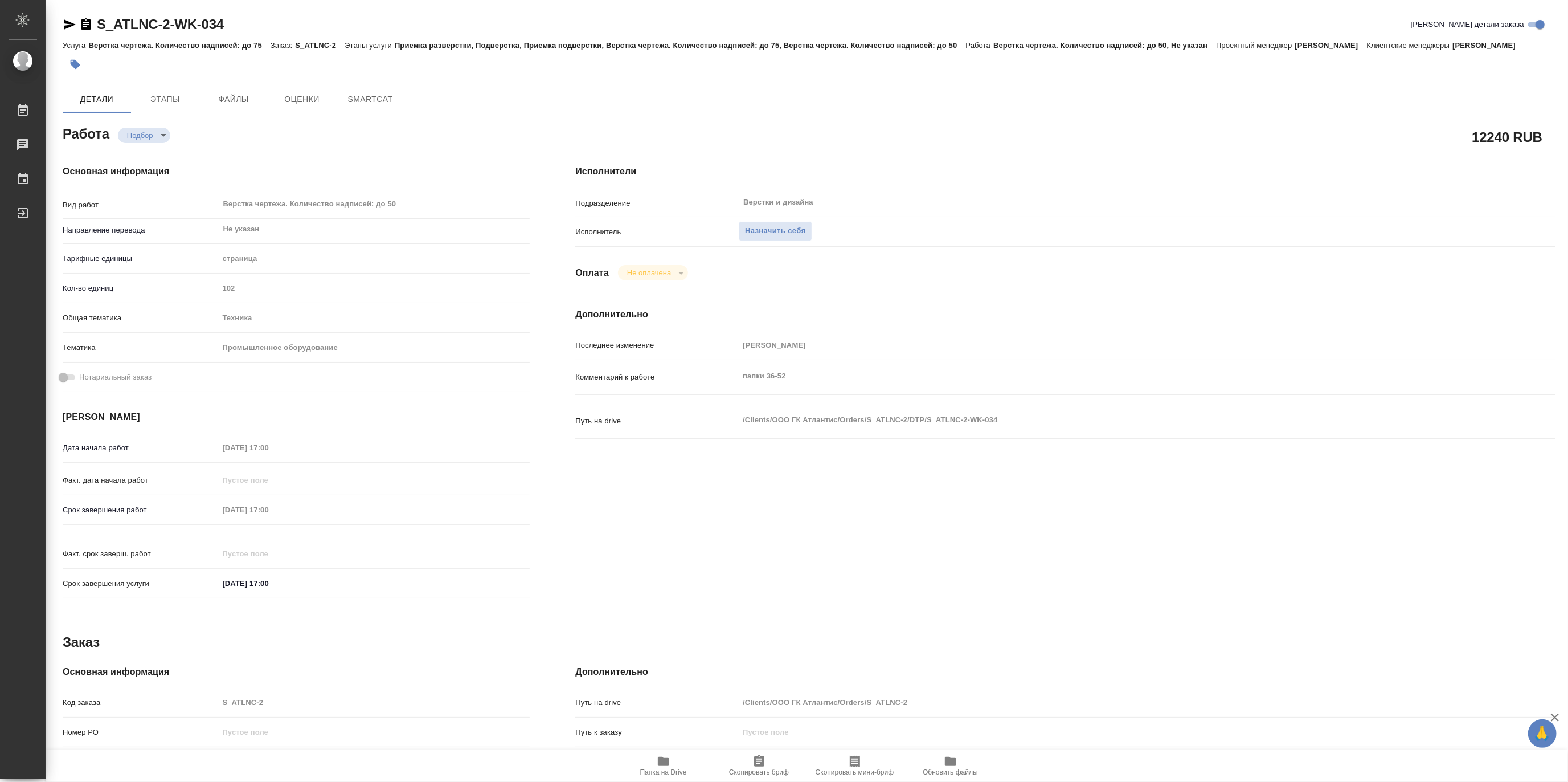
type textarea "x"
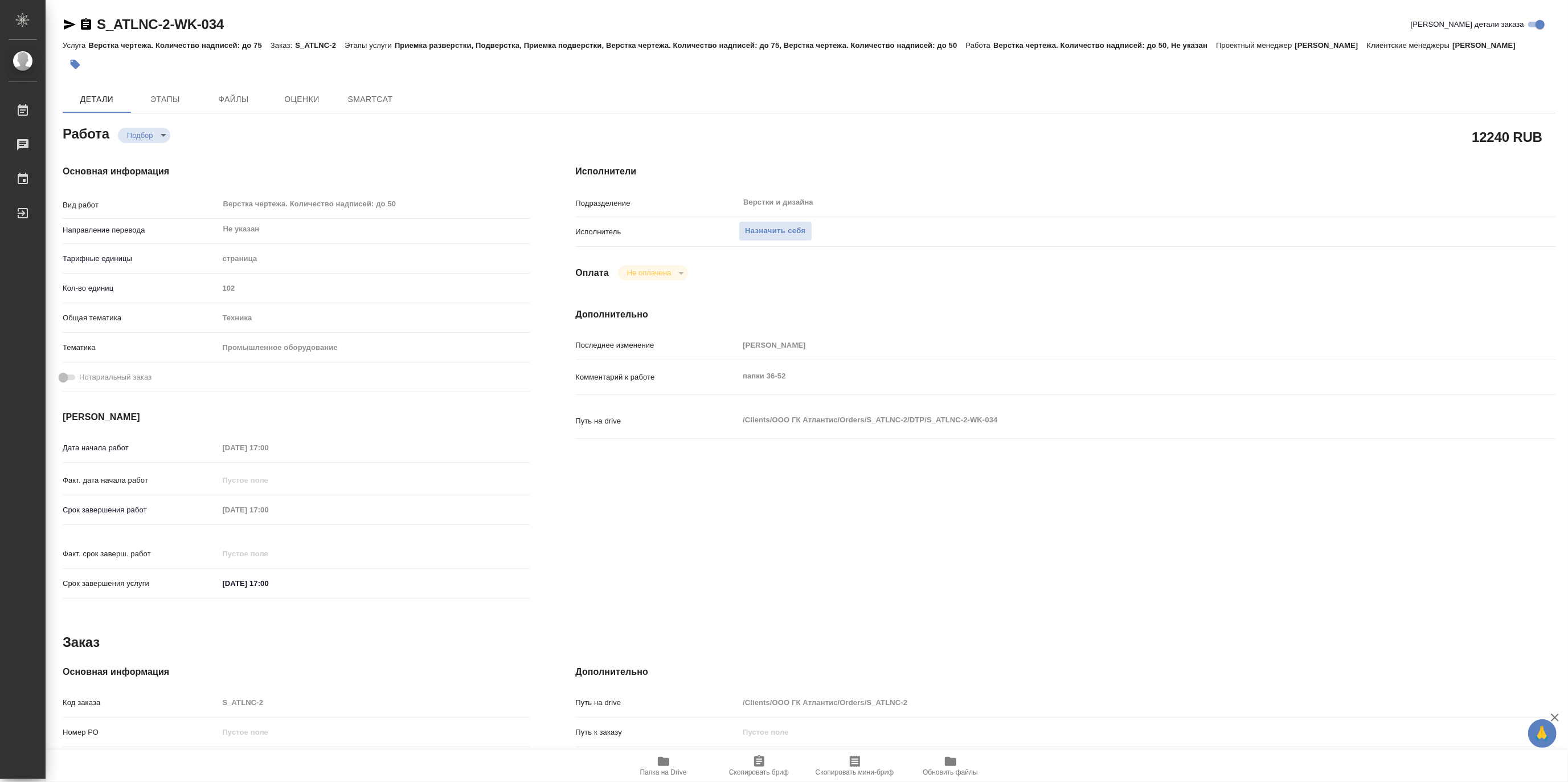
type textarea "x"
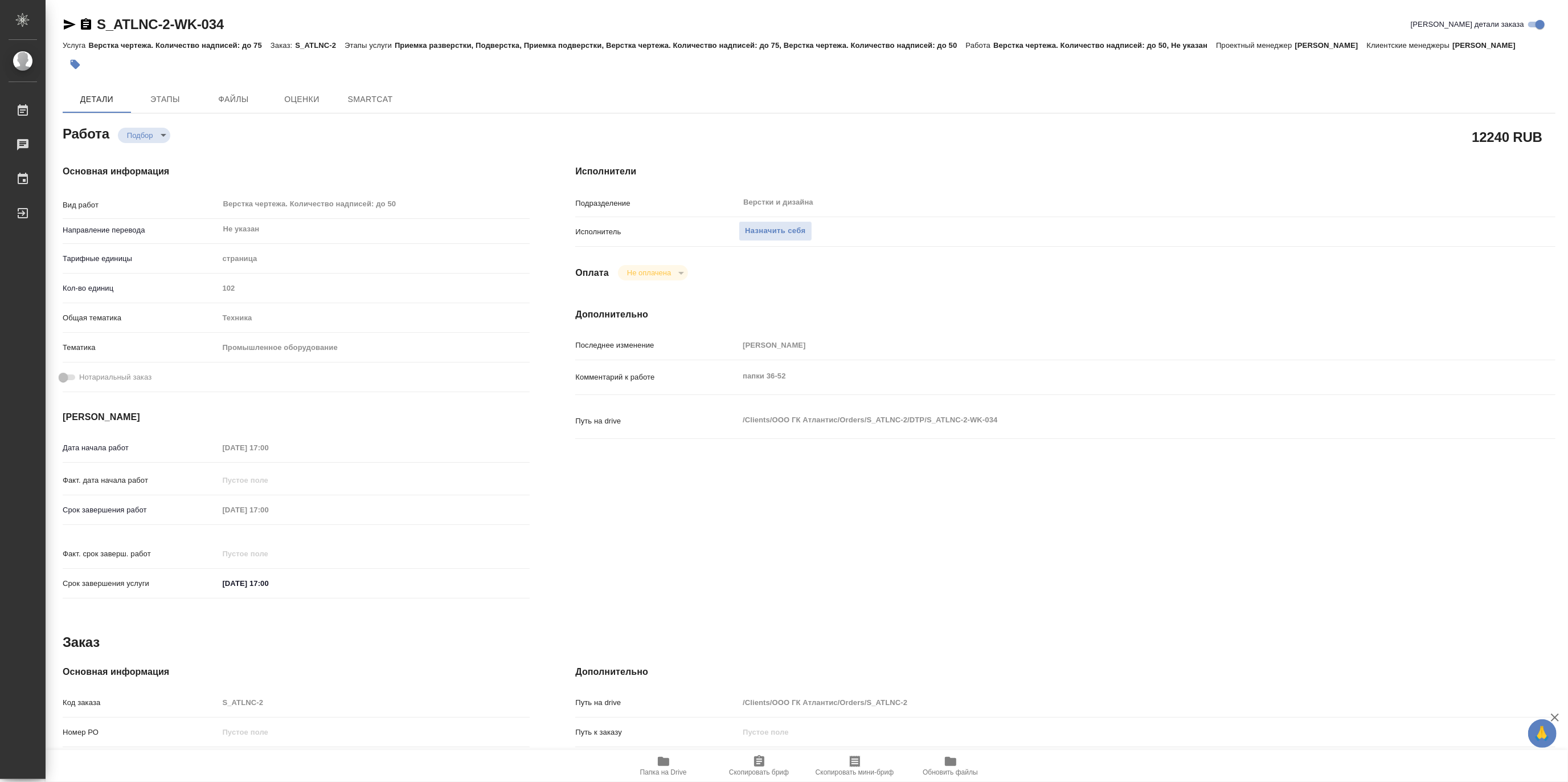
type textarea "x"
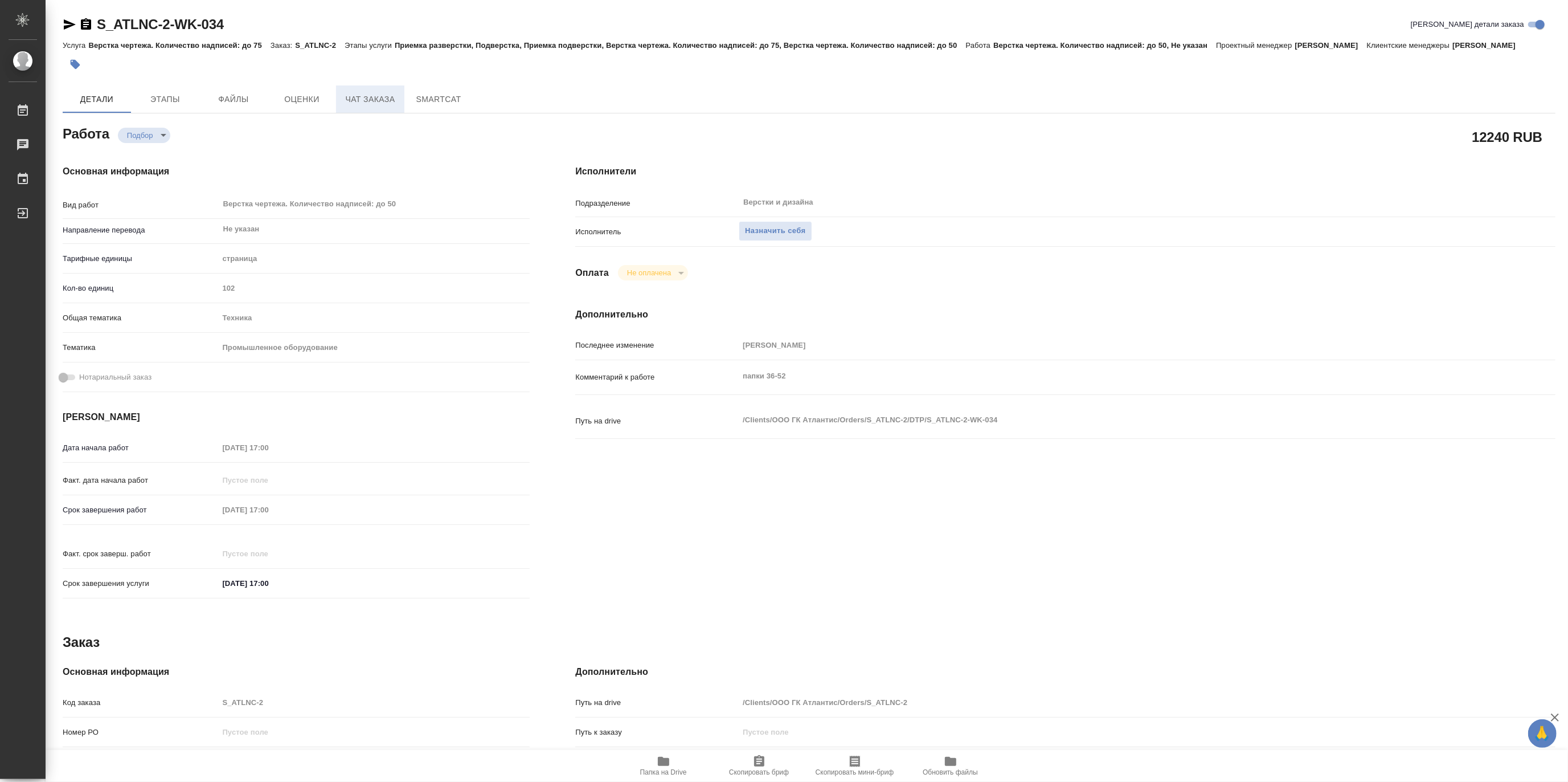
type textarea "x"
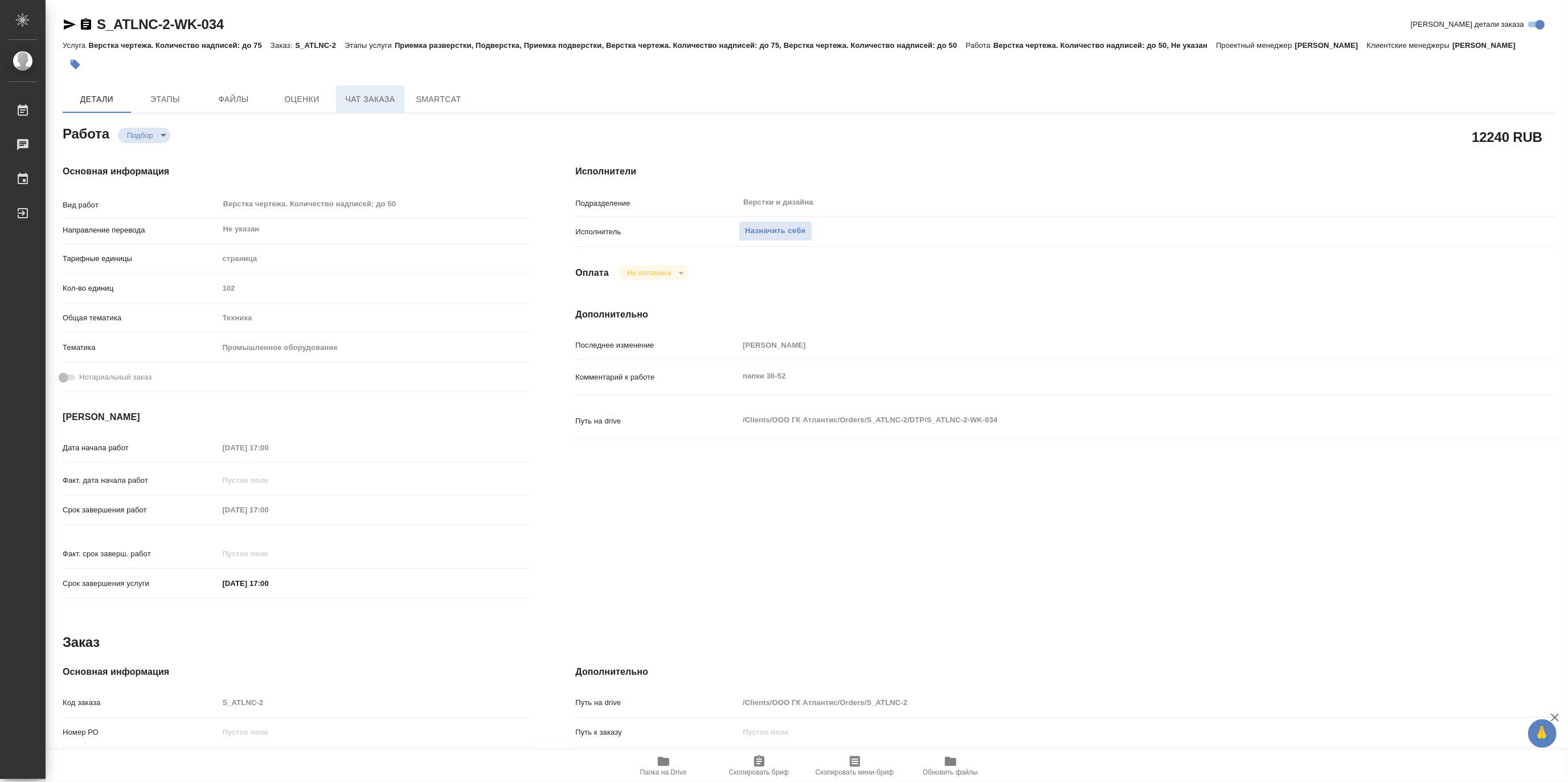
click at [376, 98] on span "Чат заказа" at bounding box center [370, 99] width 55 height 14
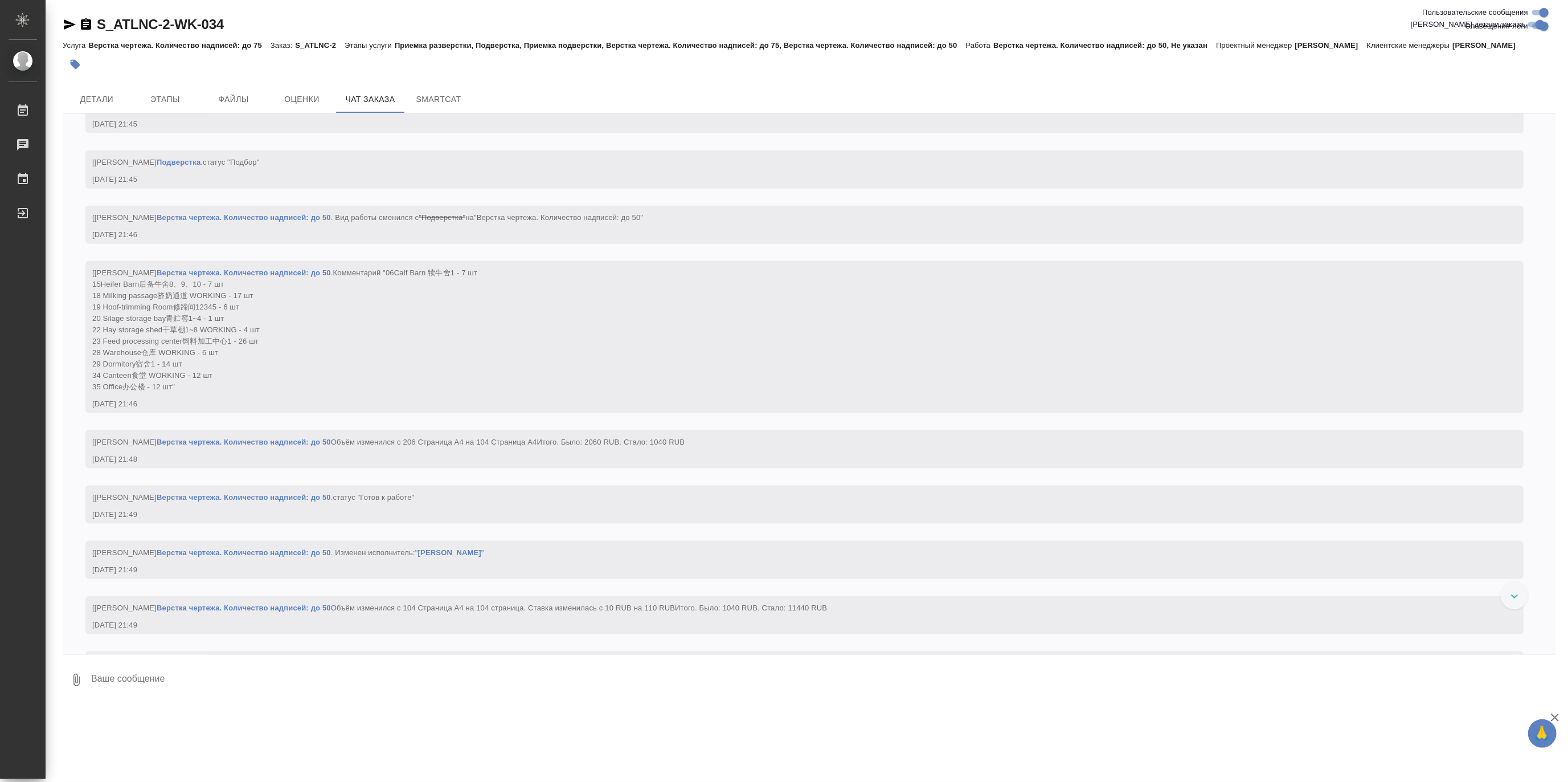
scroll to position [15586, 0]
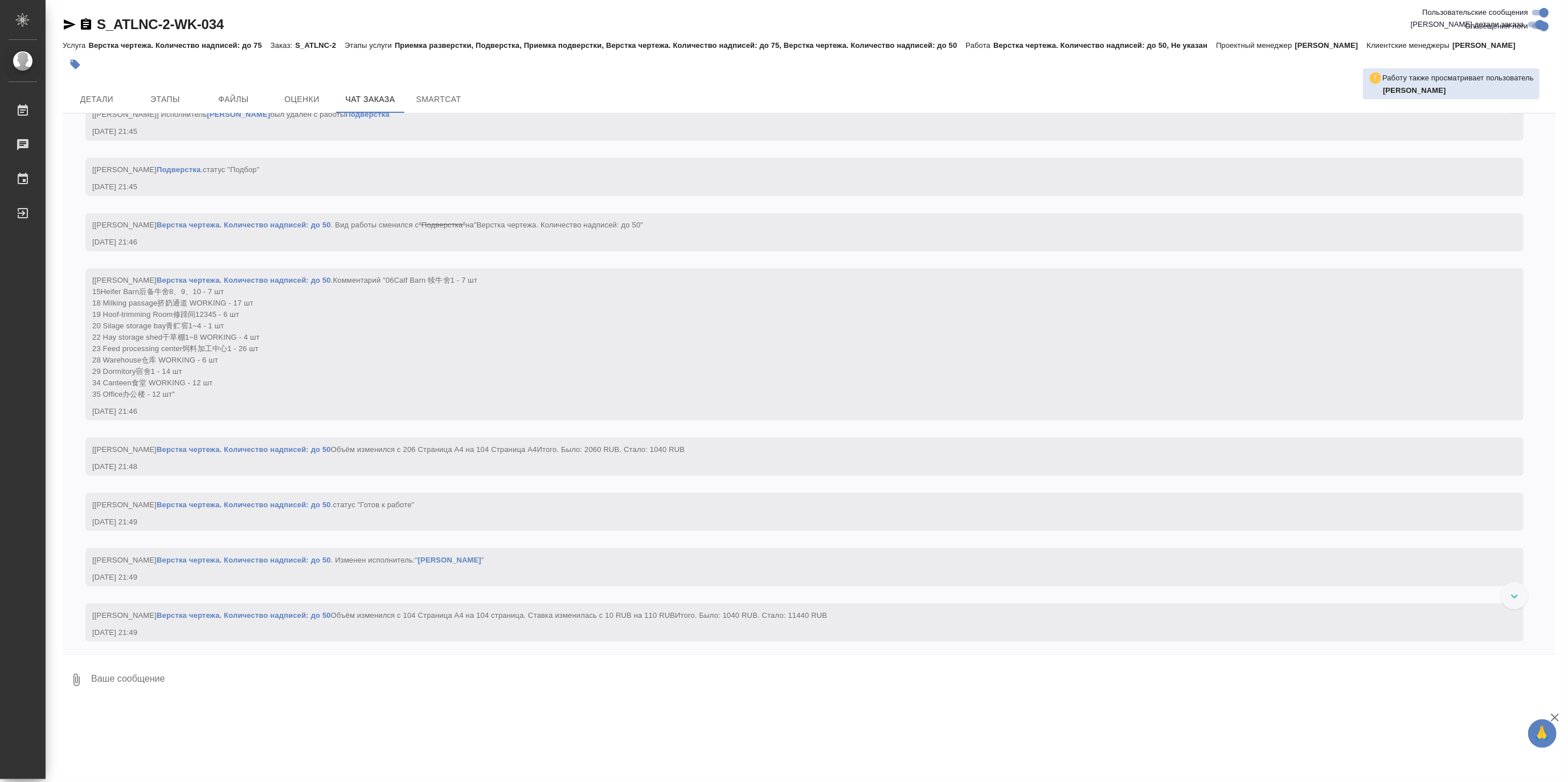
click at [409, 176] on div "[Малофеева Екатерина] Работа Подверстка . статус "Подбор"" at bounding box center [788, 168] width 1391 height 14
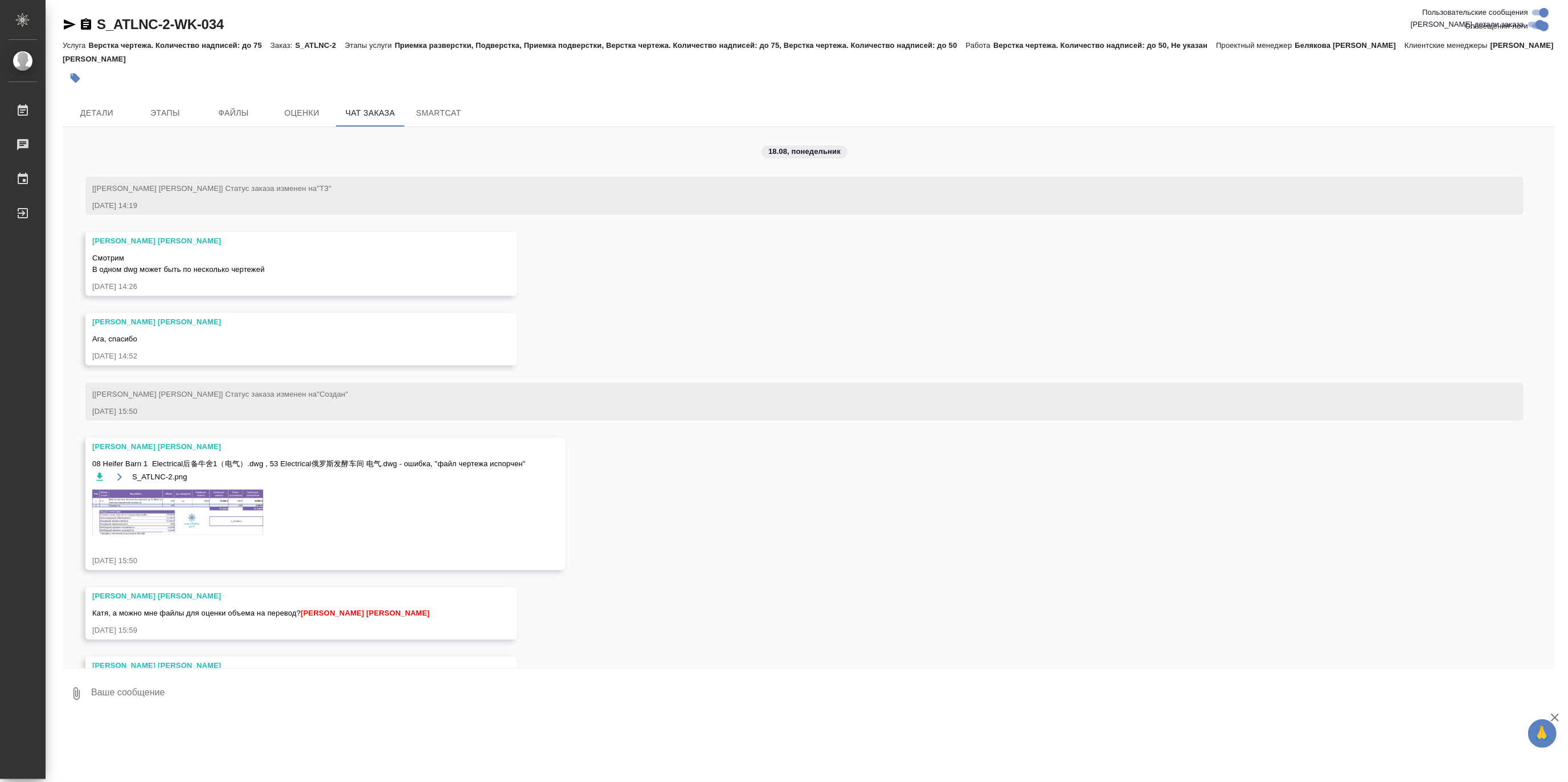
scroll to position [16535, 0]
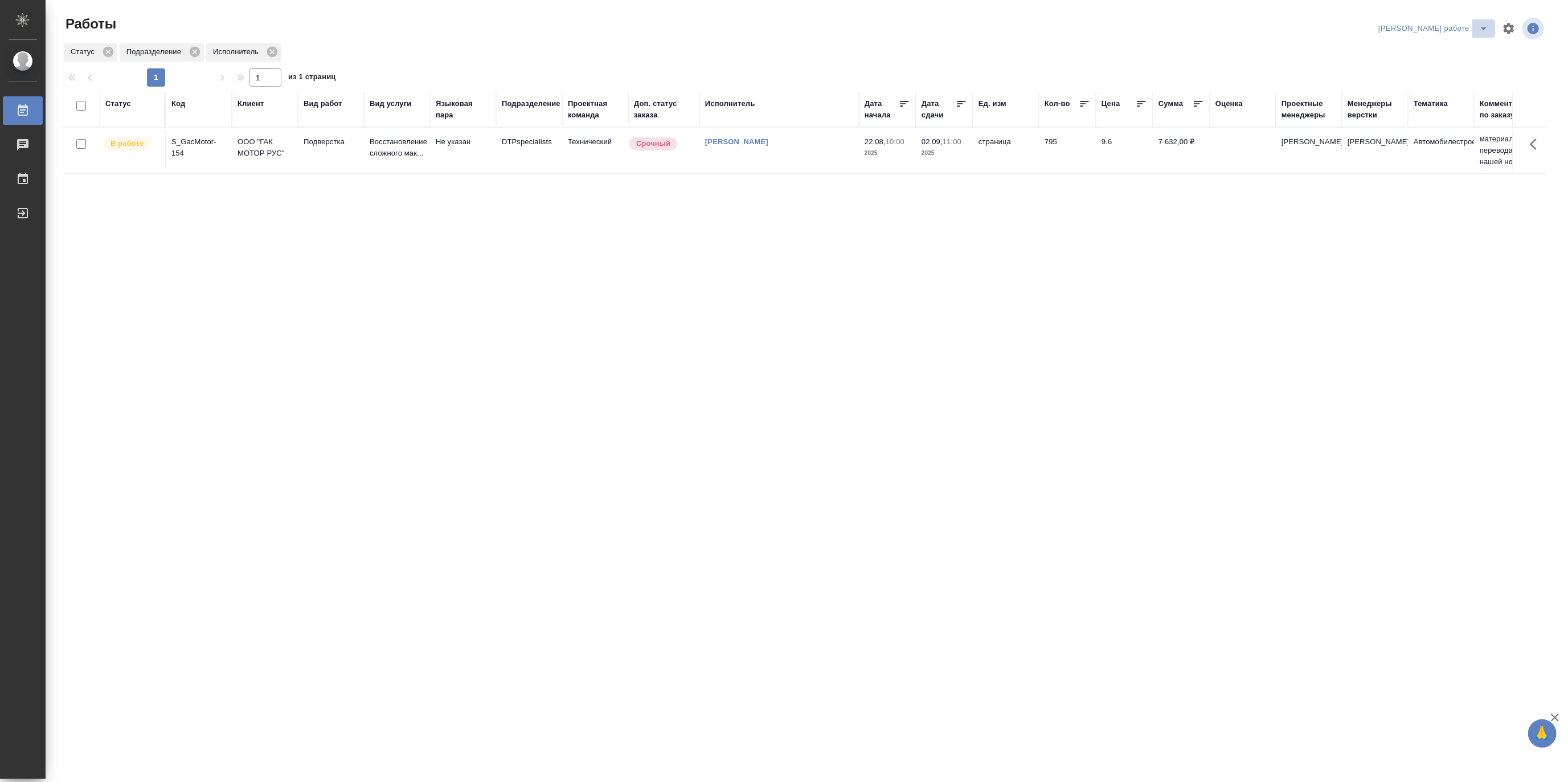
click at [1482, 25] on icon "split button" at bounding box center [1483, 29] width 14 height 14
click at [1461, 63] on li "[PERSON_NAME]" at bounding box center [1443, 69] width 103 height 18
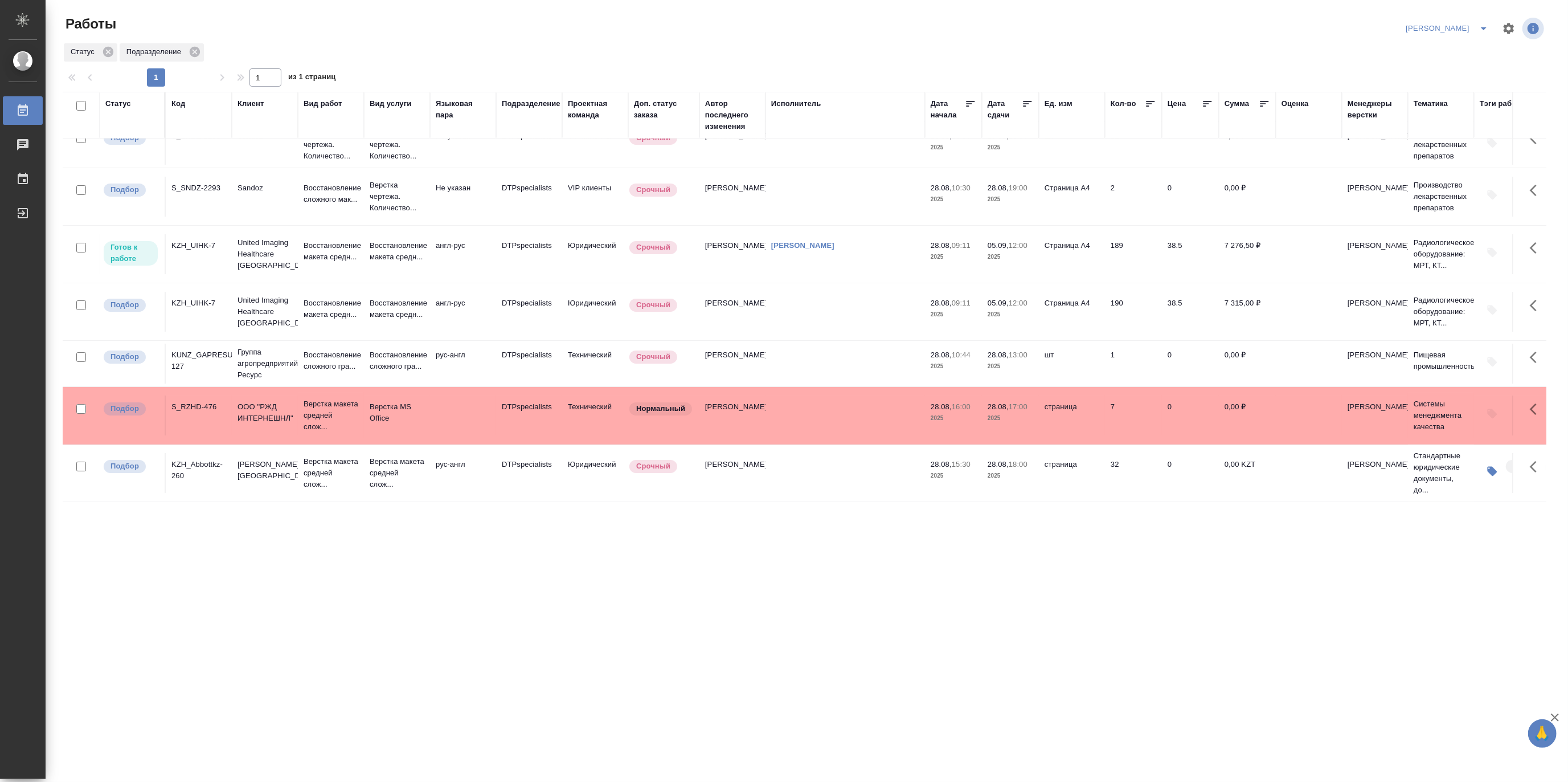
scroll to position [38, 0]
click at [548, 459] on td "DTPspecialists" at bounding box center [529, 473] width 66 height 40
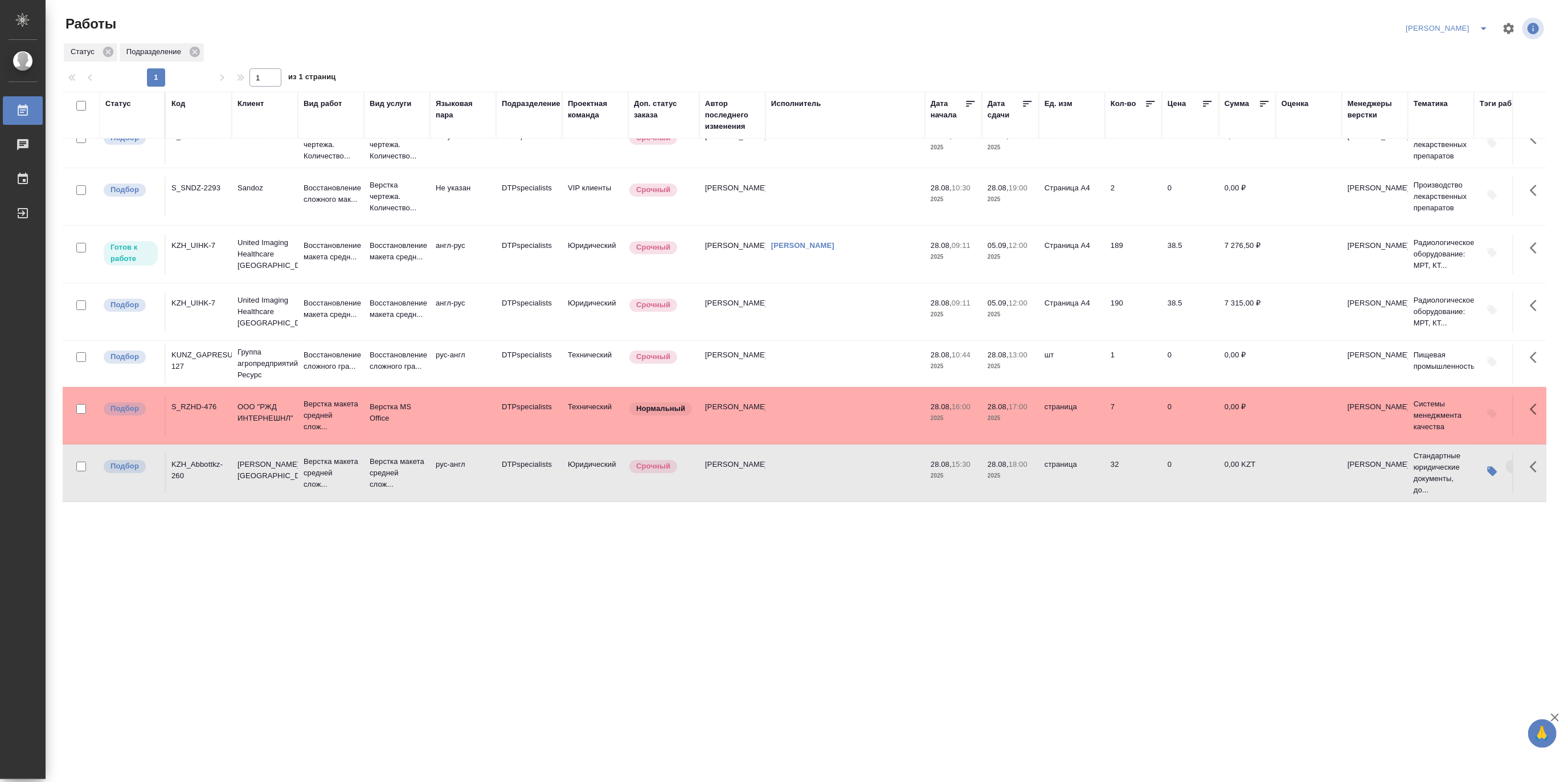
click at [548, 459] on td "DTPspecialists" at bounding box center [529, 473] width 66 height 40
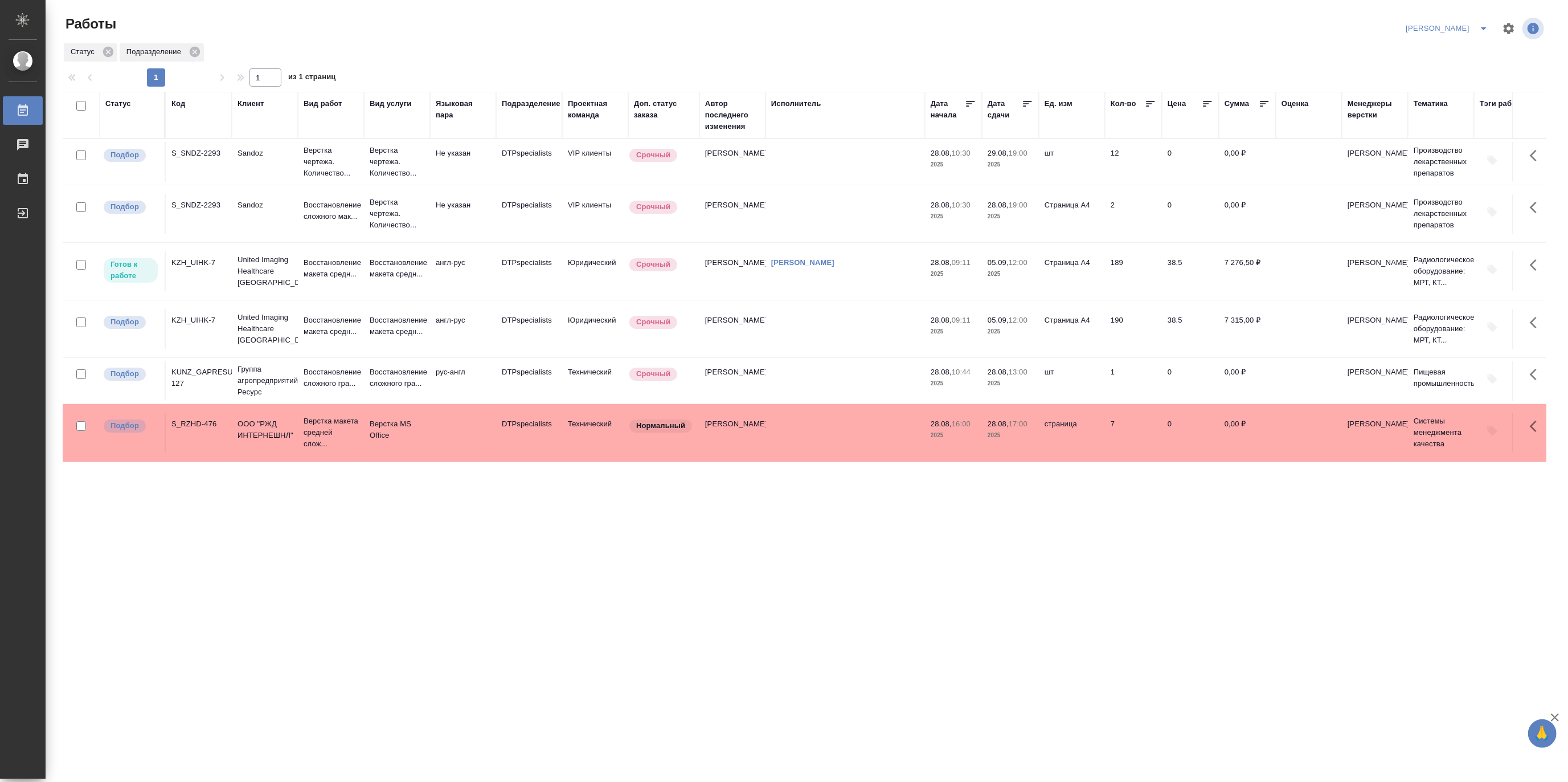
click at [430, 436] on td at bounding box center [463, 433] width 66 height 40
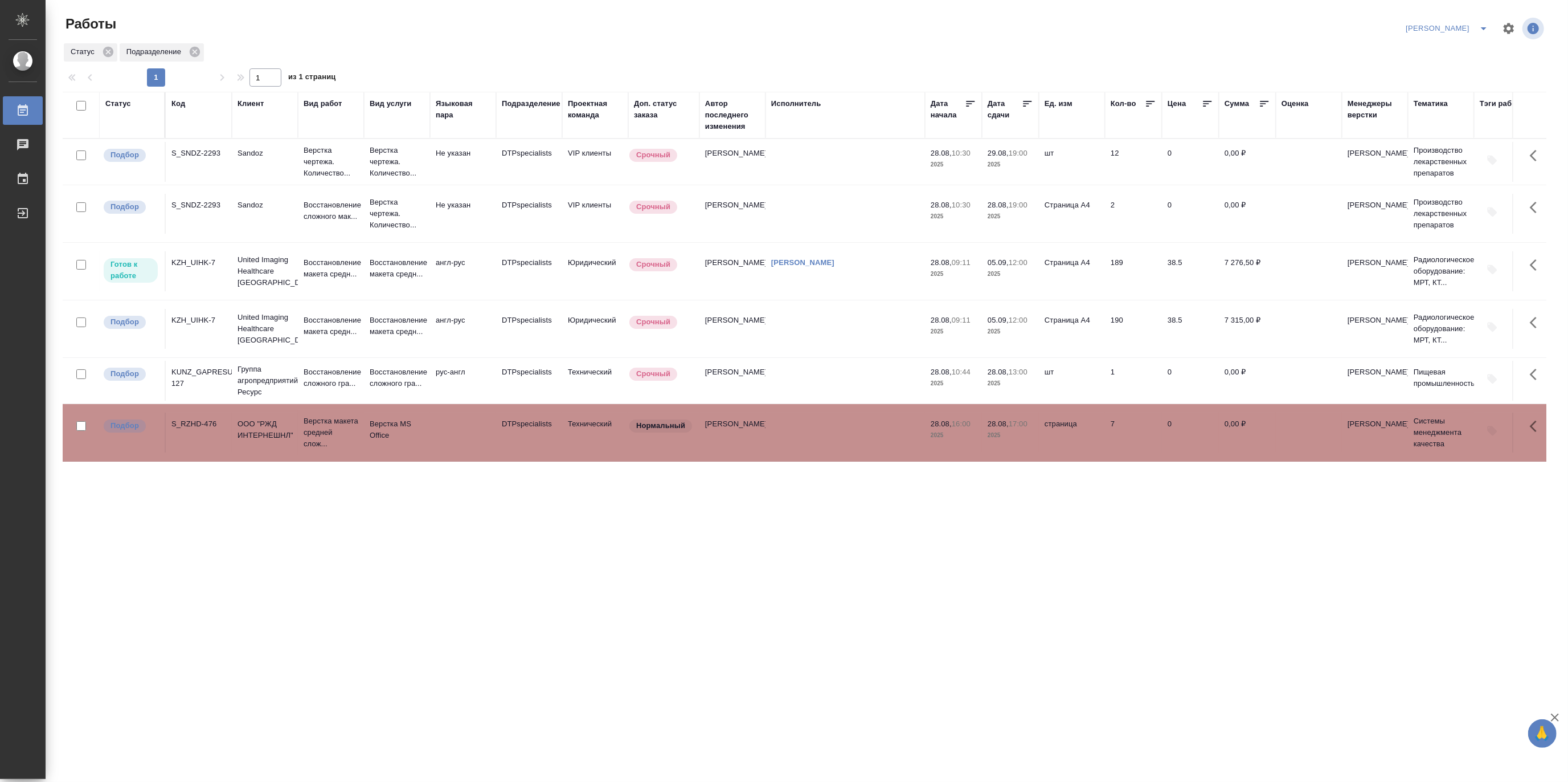
click at [430, 436] on td at bounding box center [463, 433] width 66 height 40
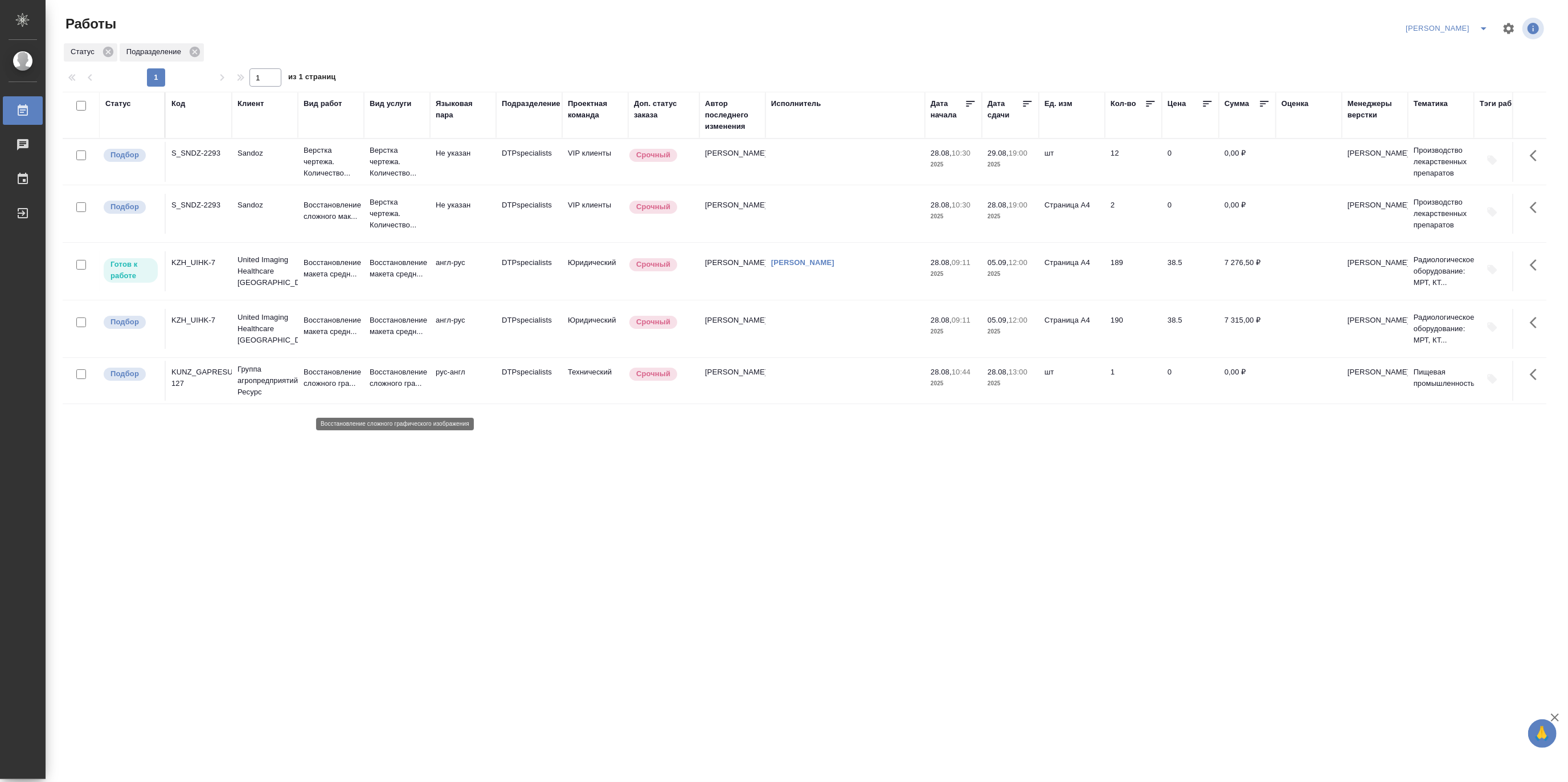
click at [376, 383] on p "Восстановление сложного гра..." at bounding box center [397, 377] width 55 height 23
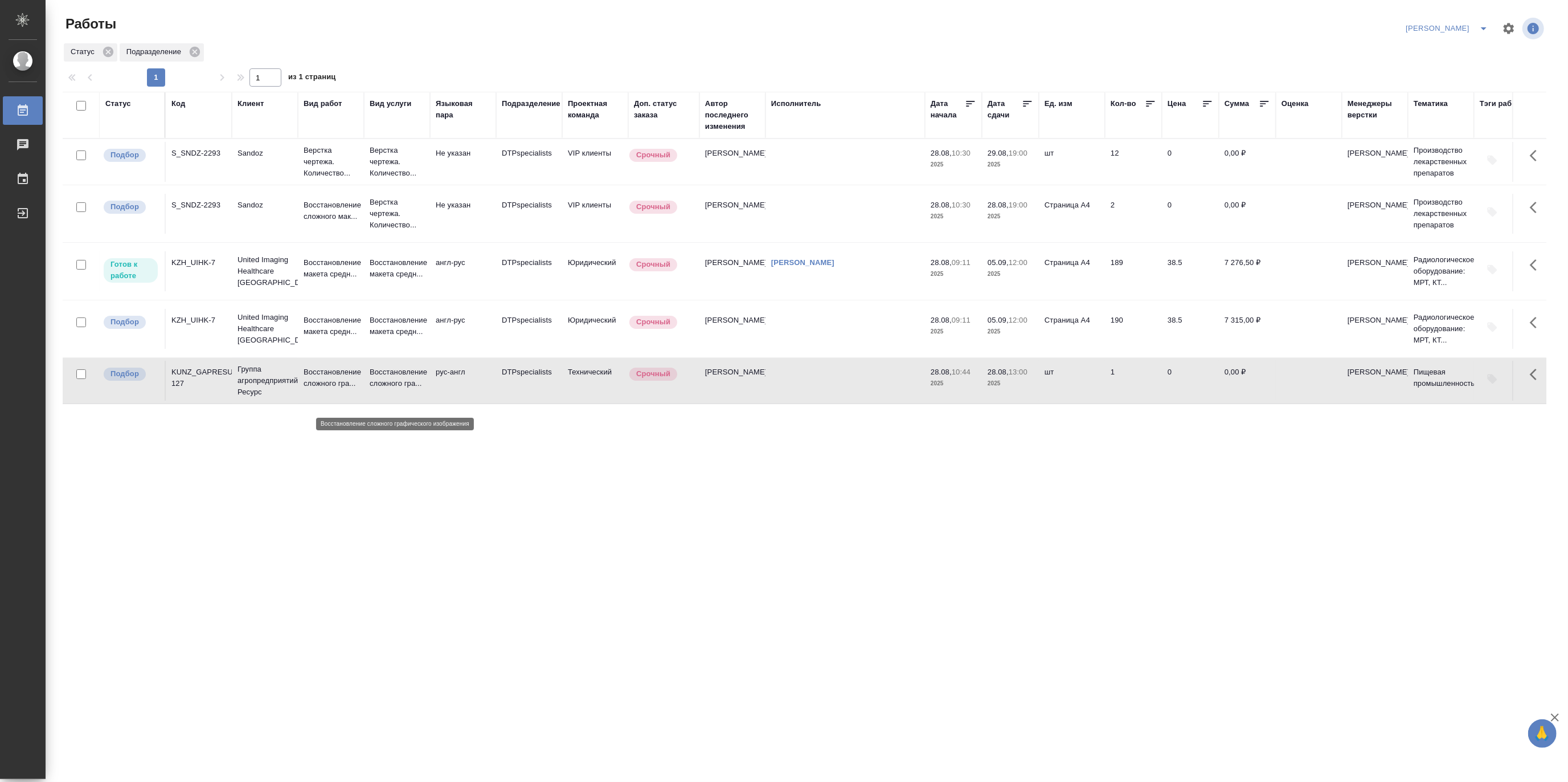
click at [393, 389] on p "Восстановление сложного гра..." at bounding box center [397, 377] width 55 height 23
click at [322, 164] on p "Верстка чертежа. Количество..." at bounding box center [331, 161] width 55 height 34
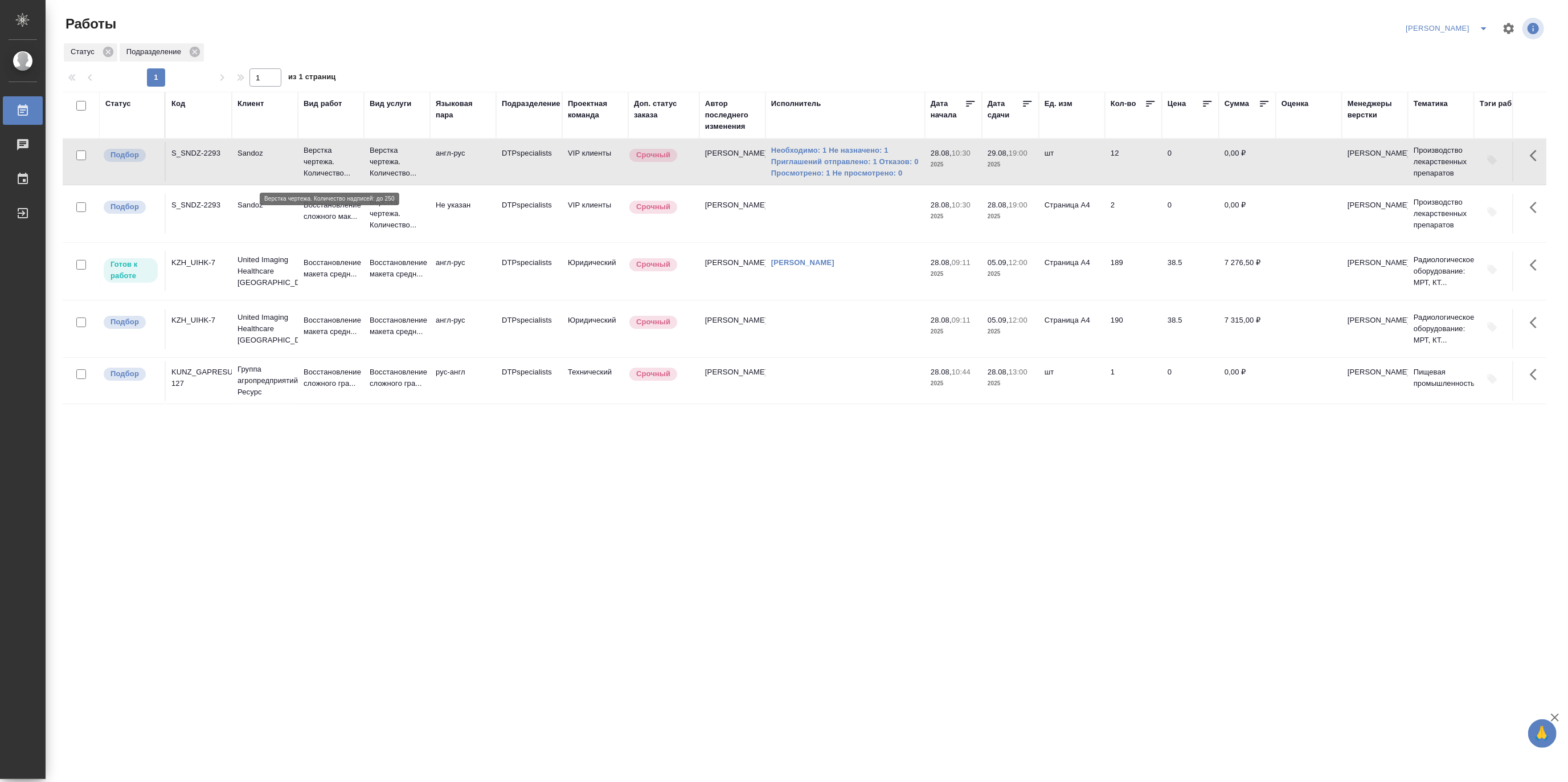
click at [322, 164] on p "Верстка чертежа. Количество..." at bounding box center [331, 161] width 55 height 34
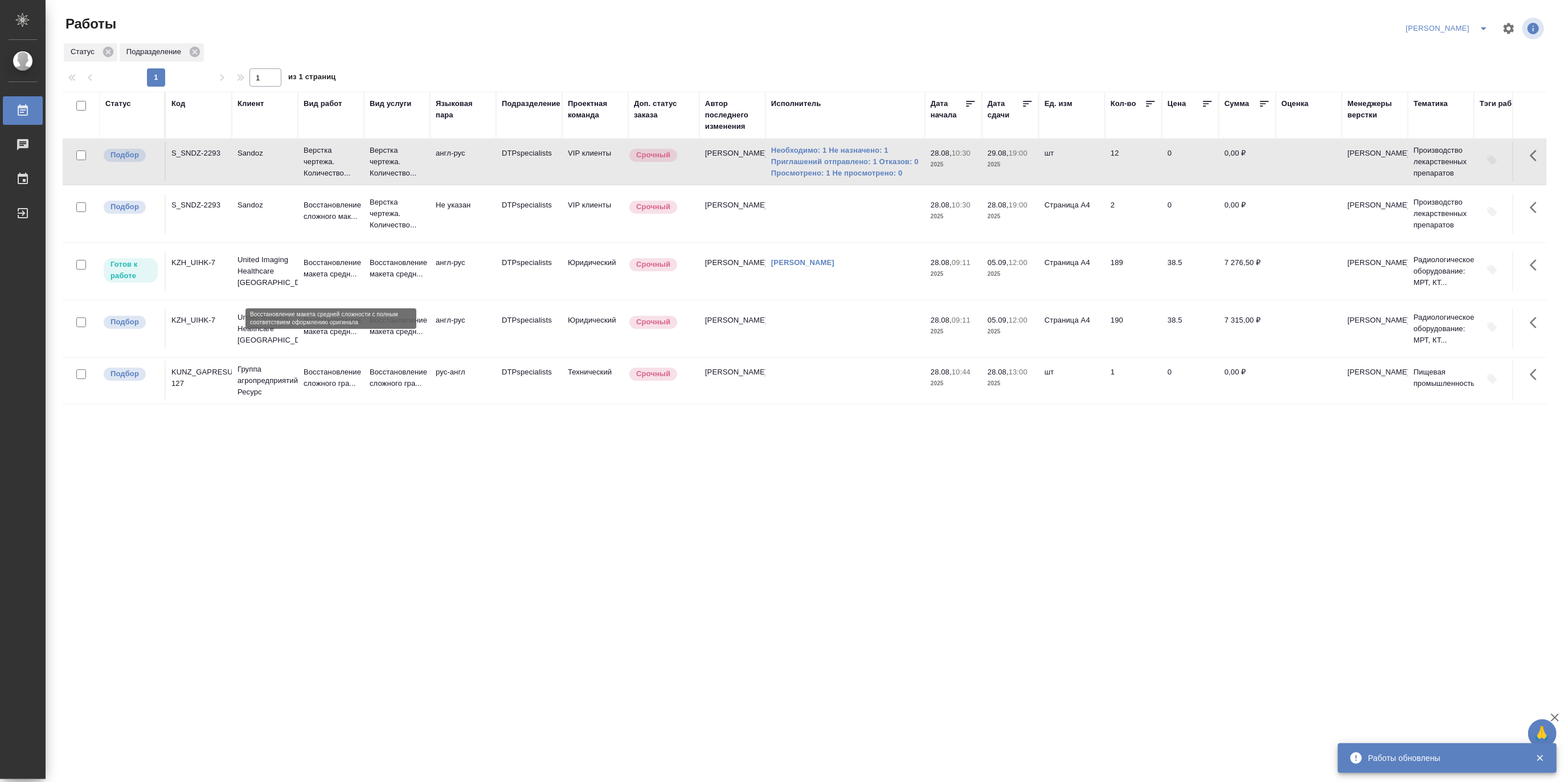
click at [349, 279] on p "Восстановление макета средн..." at bounding box center [331, 268] width 55 height 23
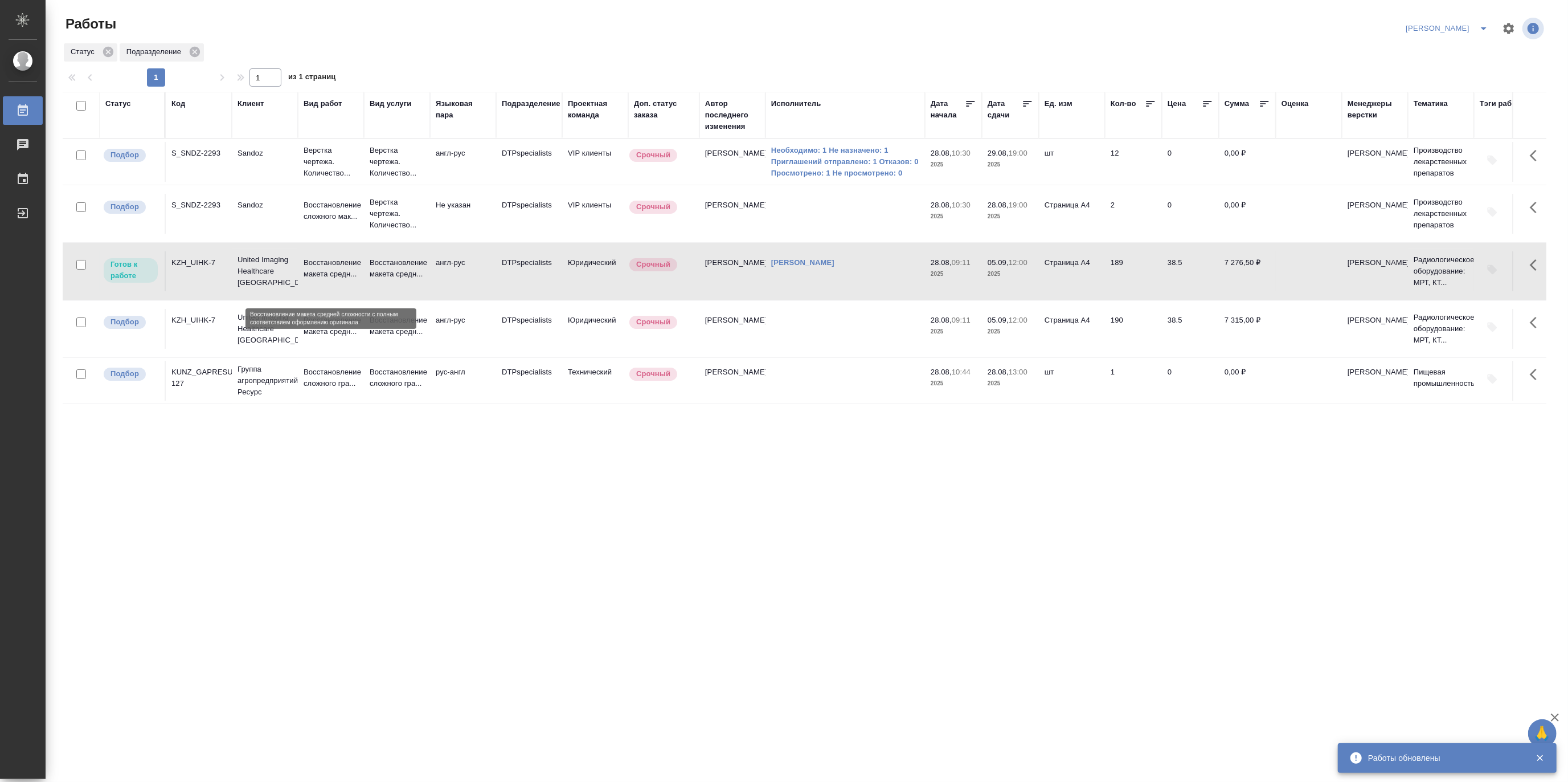
click at [349, 279] on p "Восстановление макета средн..." at bounding box center [331, 268] width 55 height 23
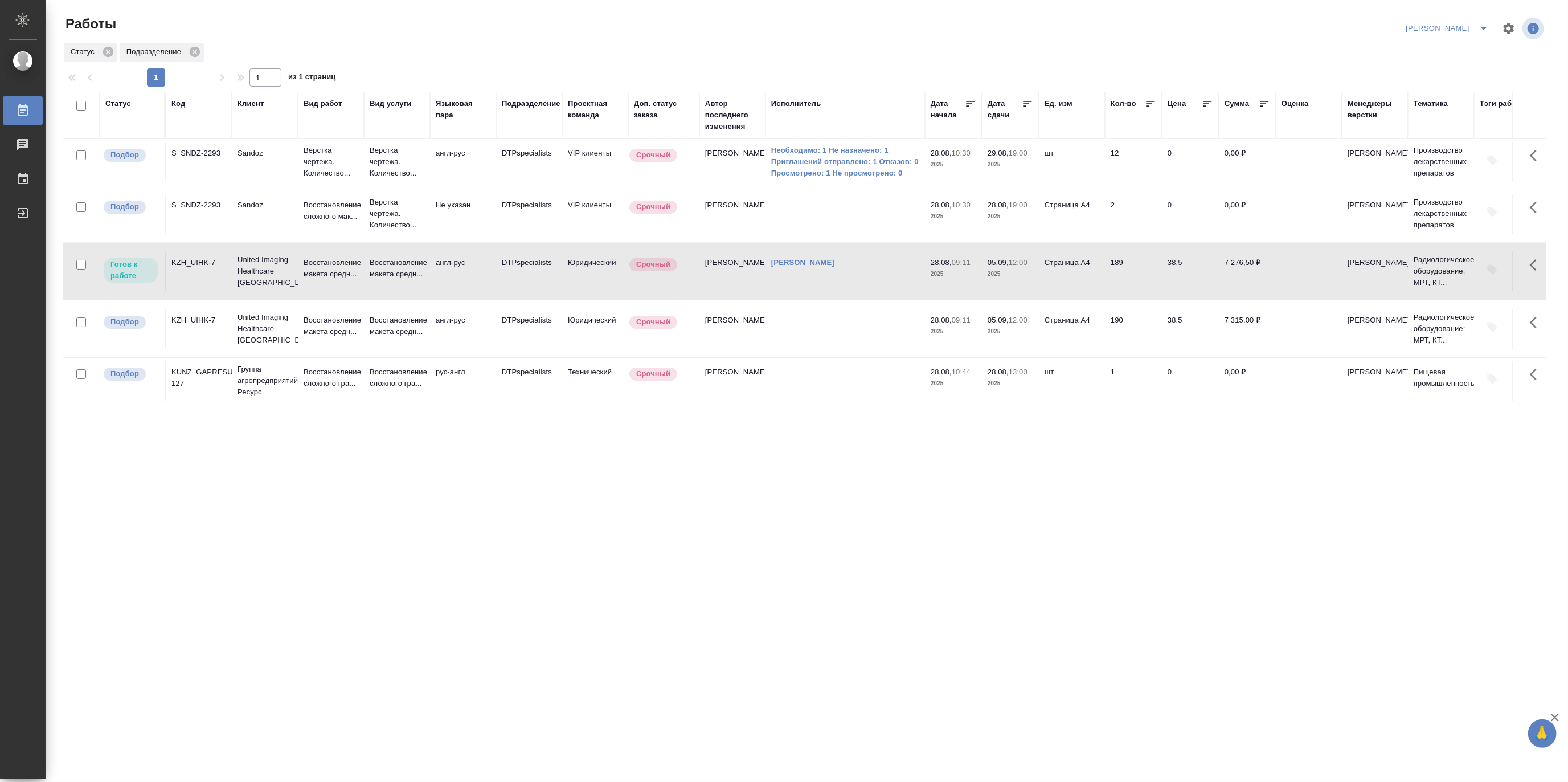
click at [1485, 26] on icon "split button" at bounding box center [1483, 29] width 14 height 14
click at [1444, 54] on li "Матвеева_В работе" at bounding box center [1440, 51] width 110 height 18
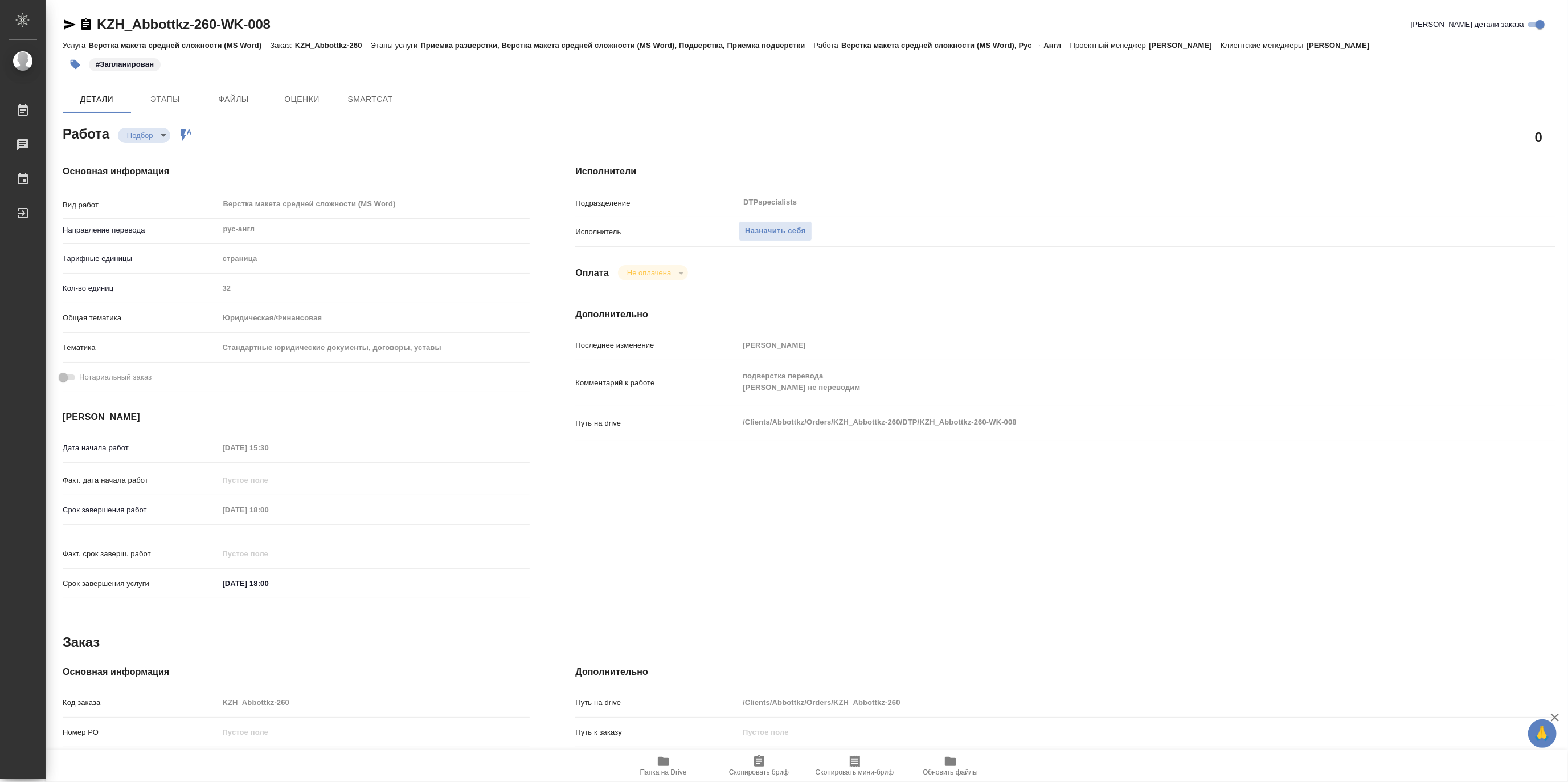
type textarea "x"
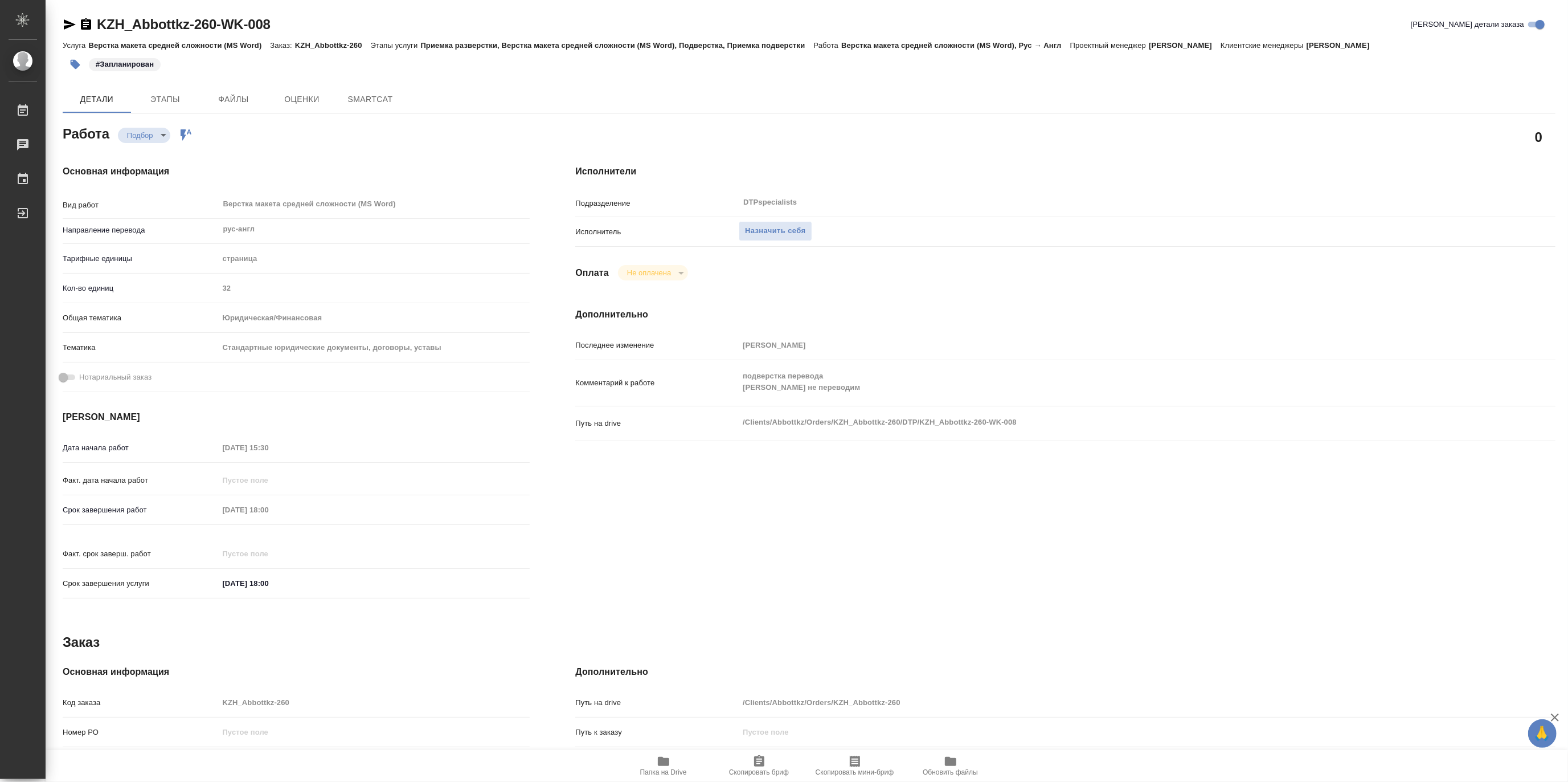
type textarea "x"
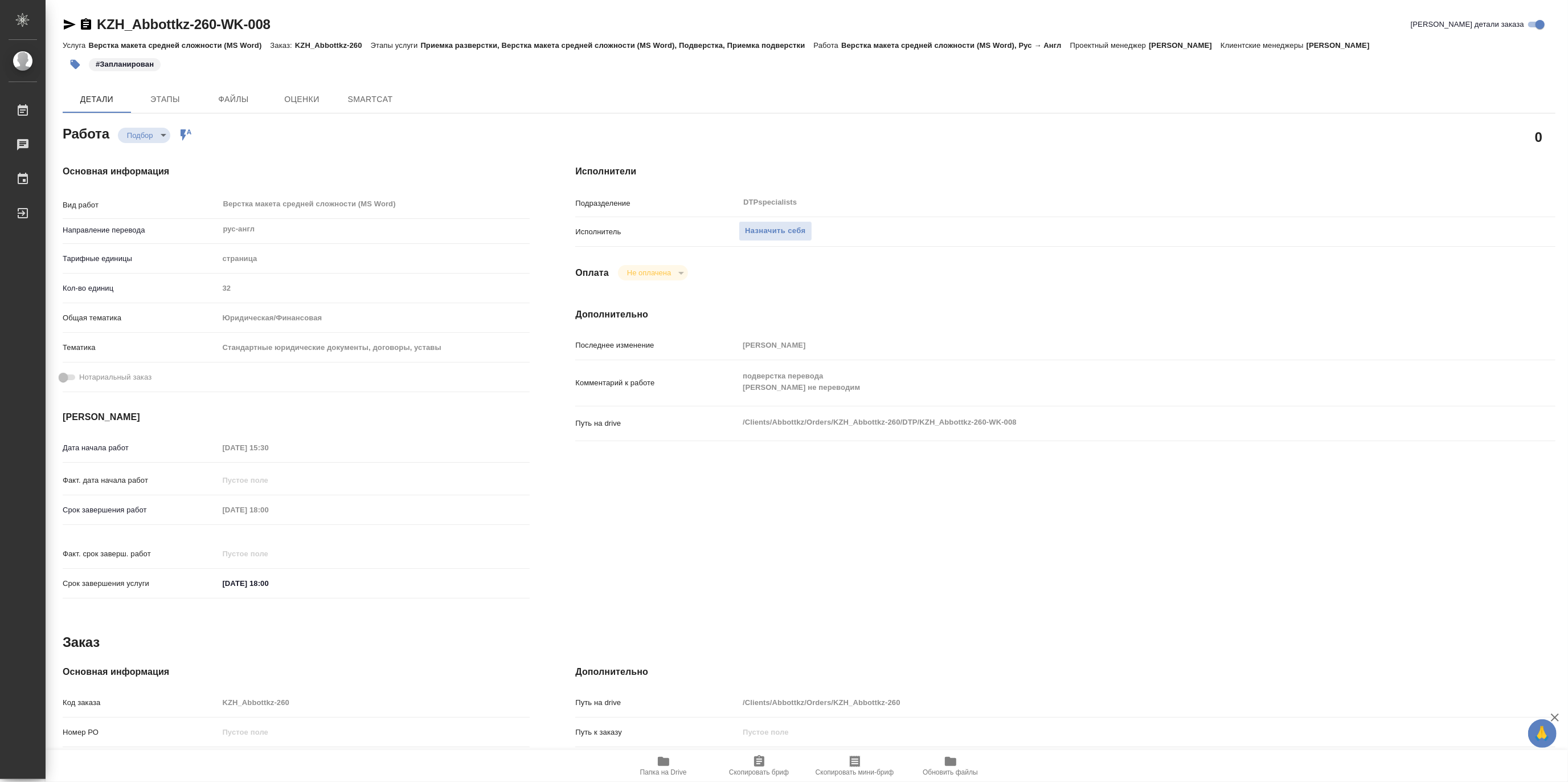
type textarea "x"
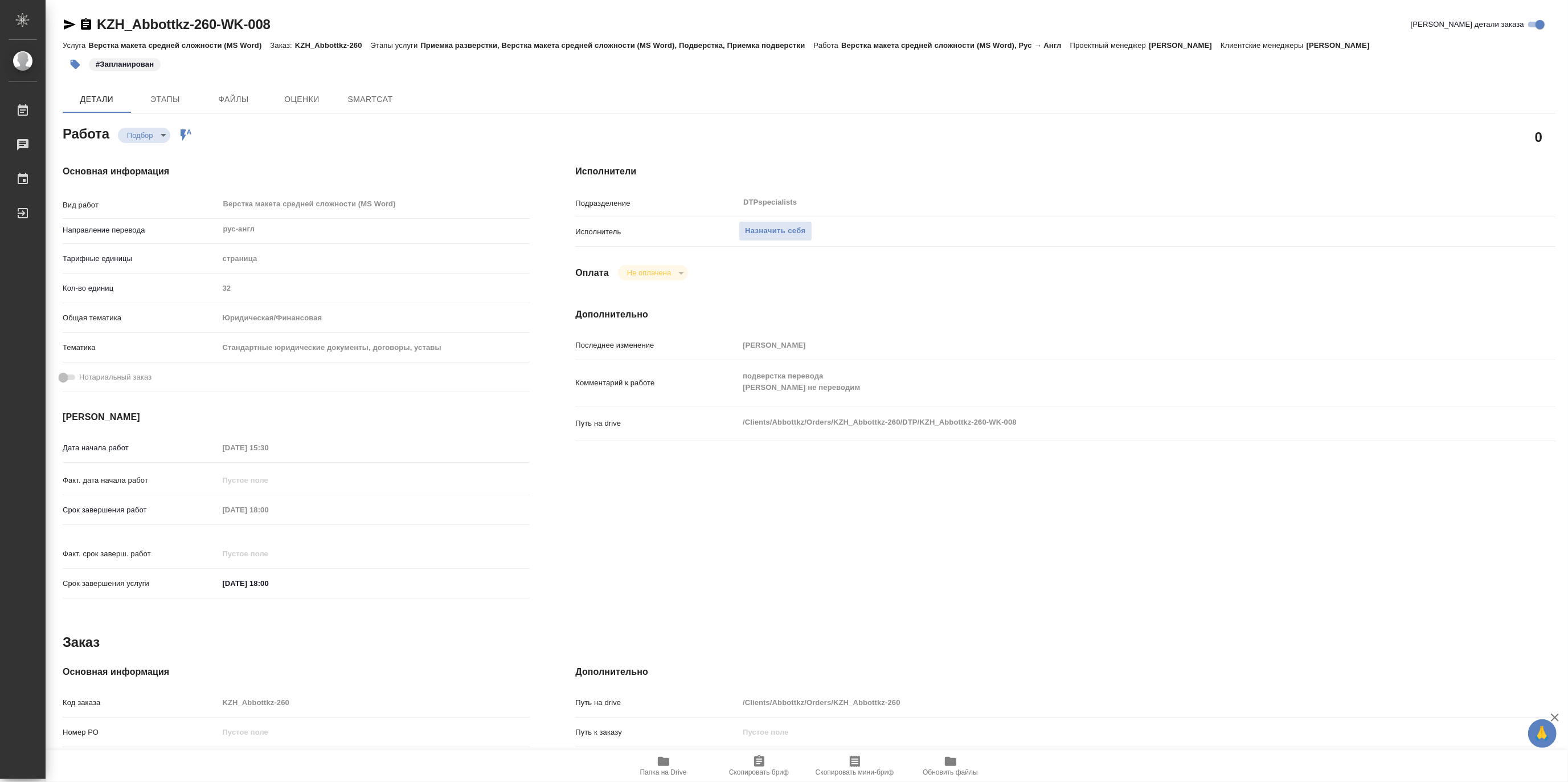
type textarea "x"
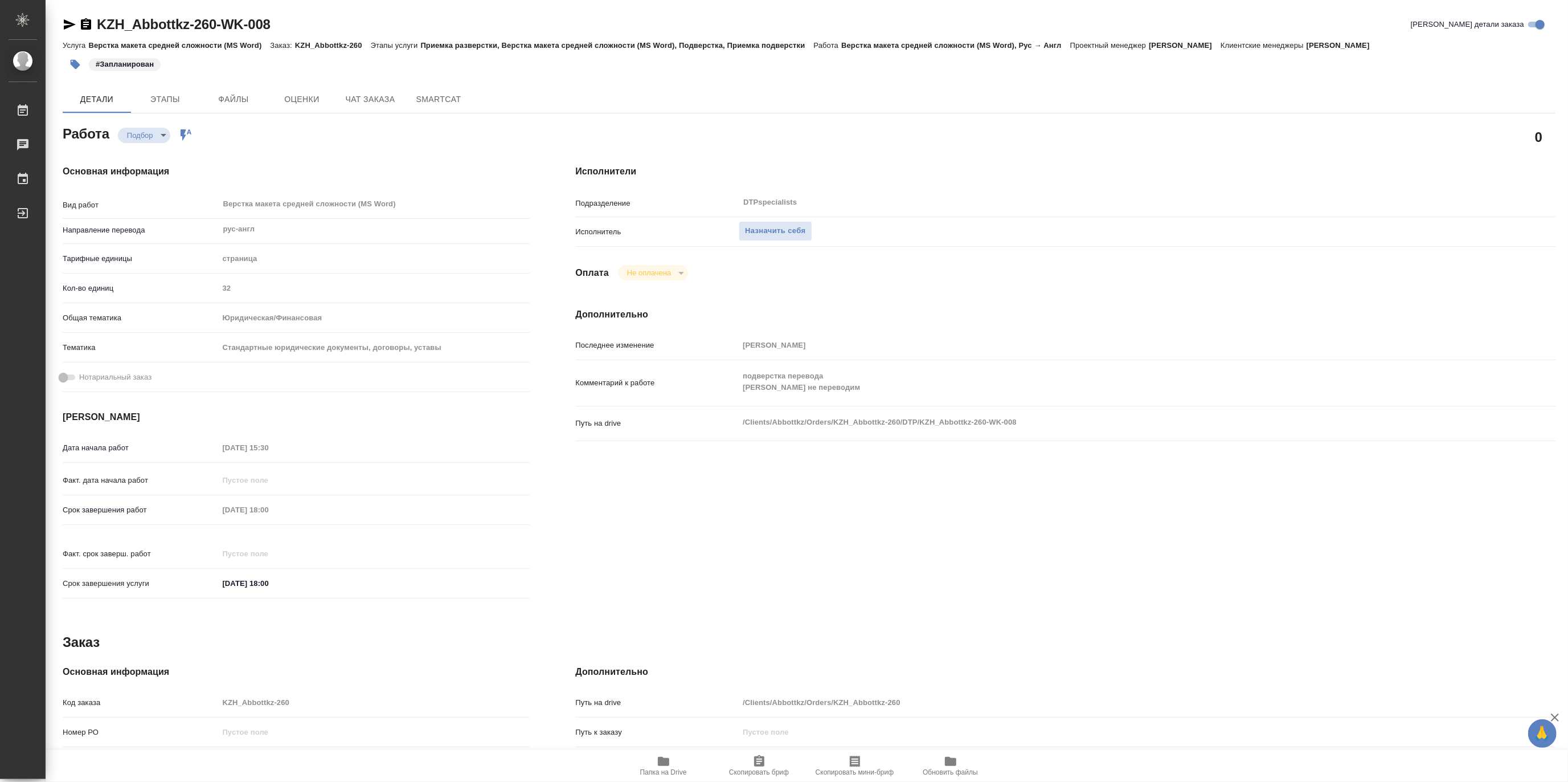
type textarea "x"
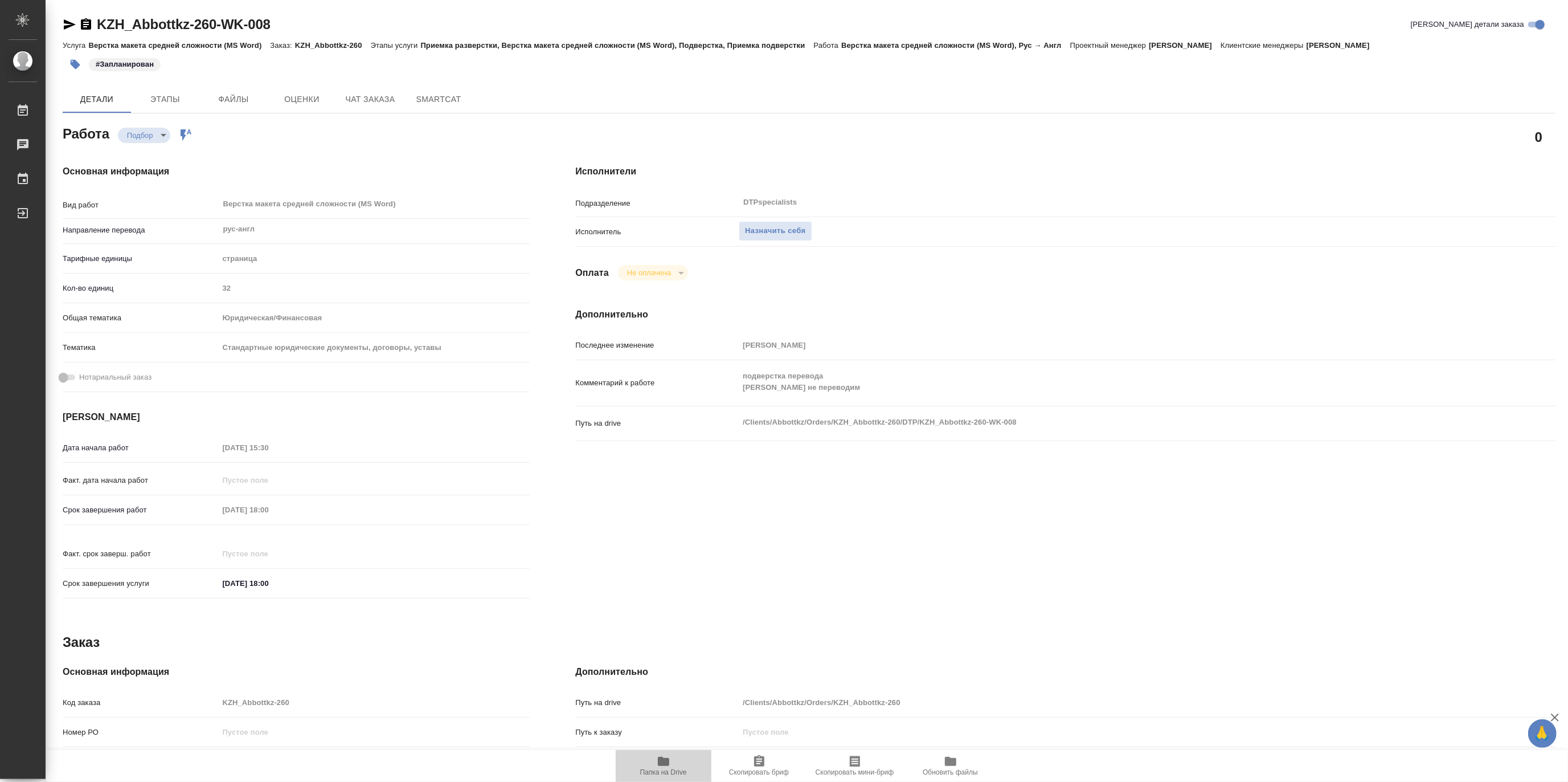
click at [659, 770] on span "Папка на Drive" at bounding box center [663, 772] width 47 height 8
type textarea "x"
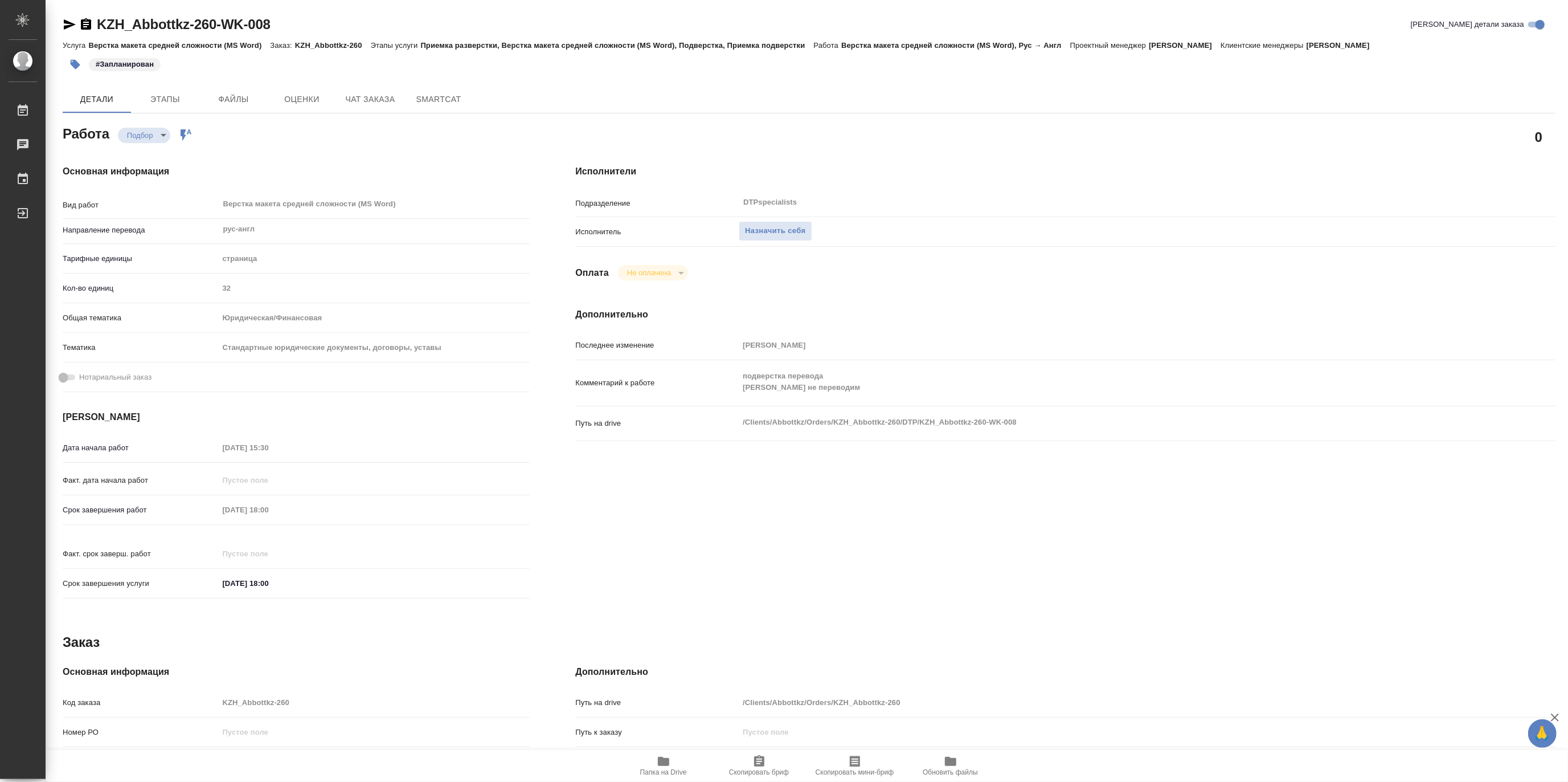
type textarea "x"
click at [780, 234] on span "Назначить себя" at bounding box center [775, 231] width 60 height 13
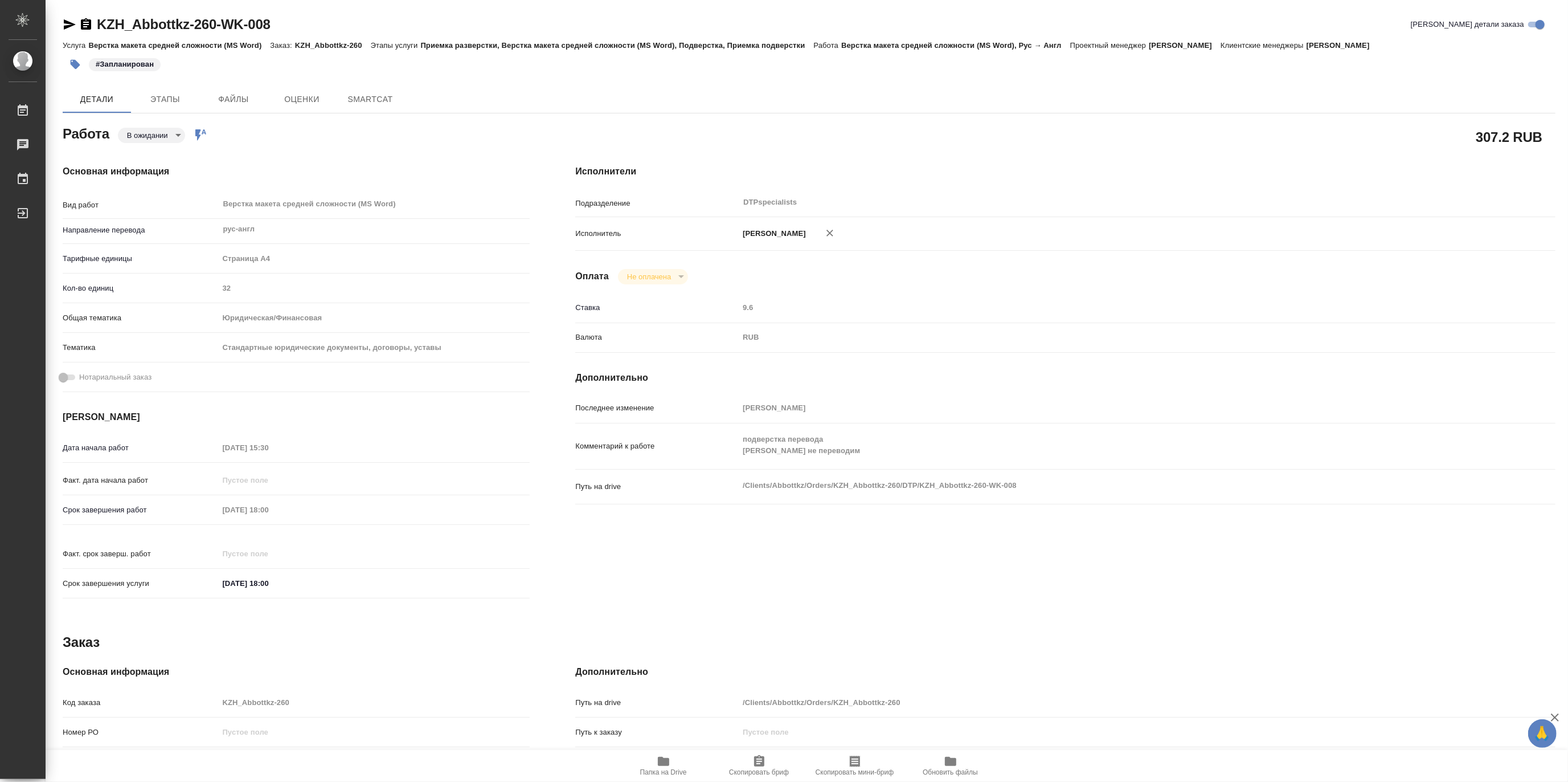
type textarea "x"
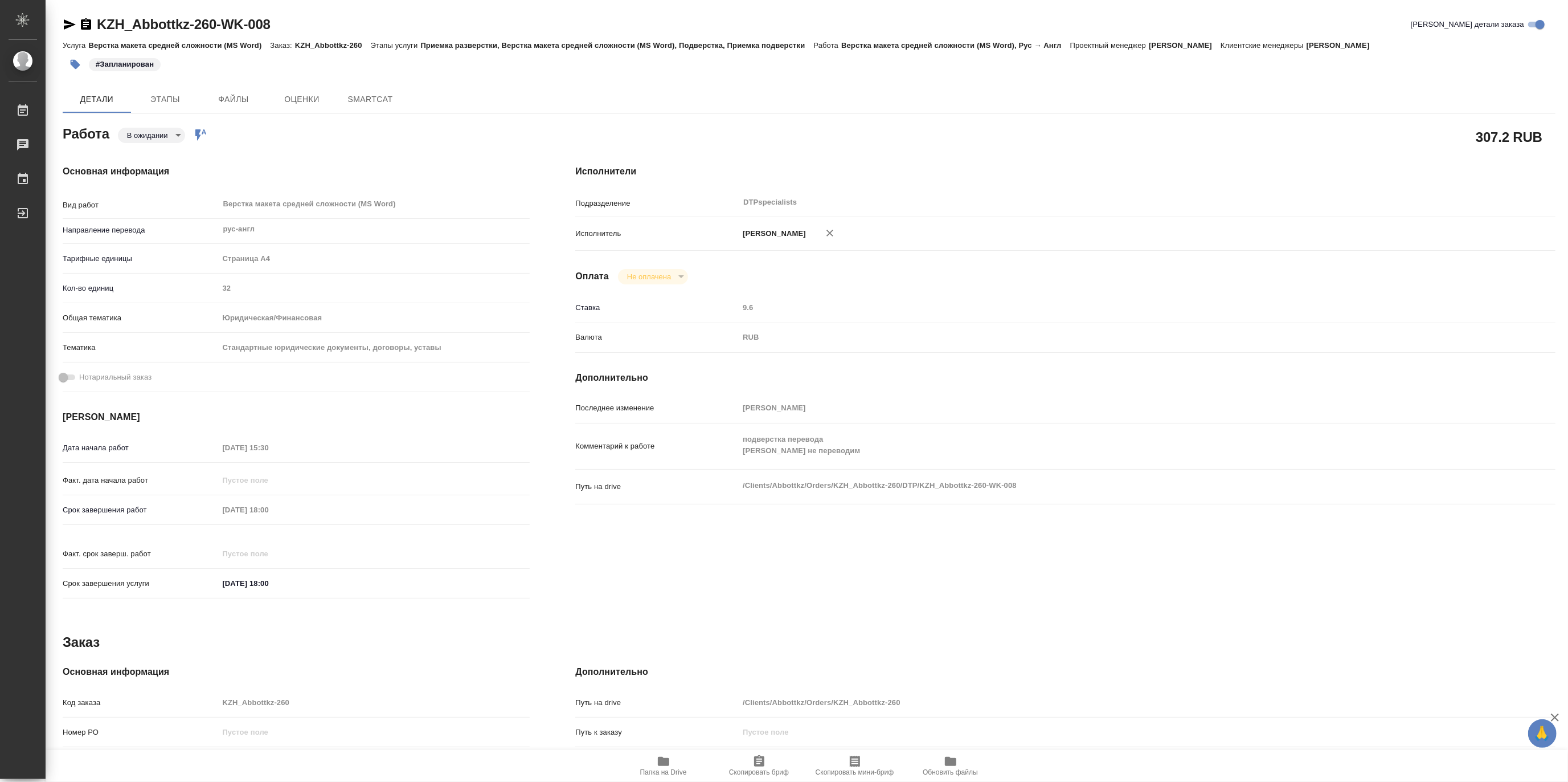
type textarea "x"
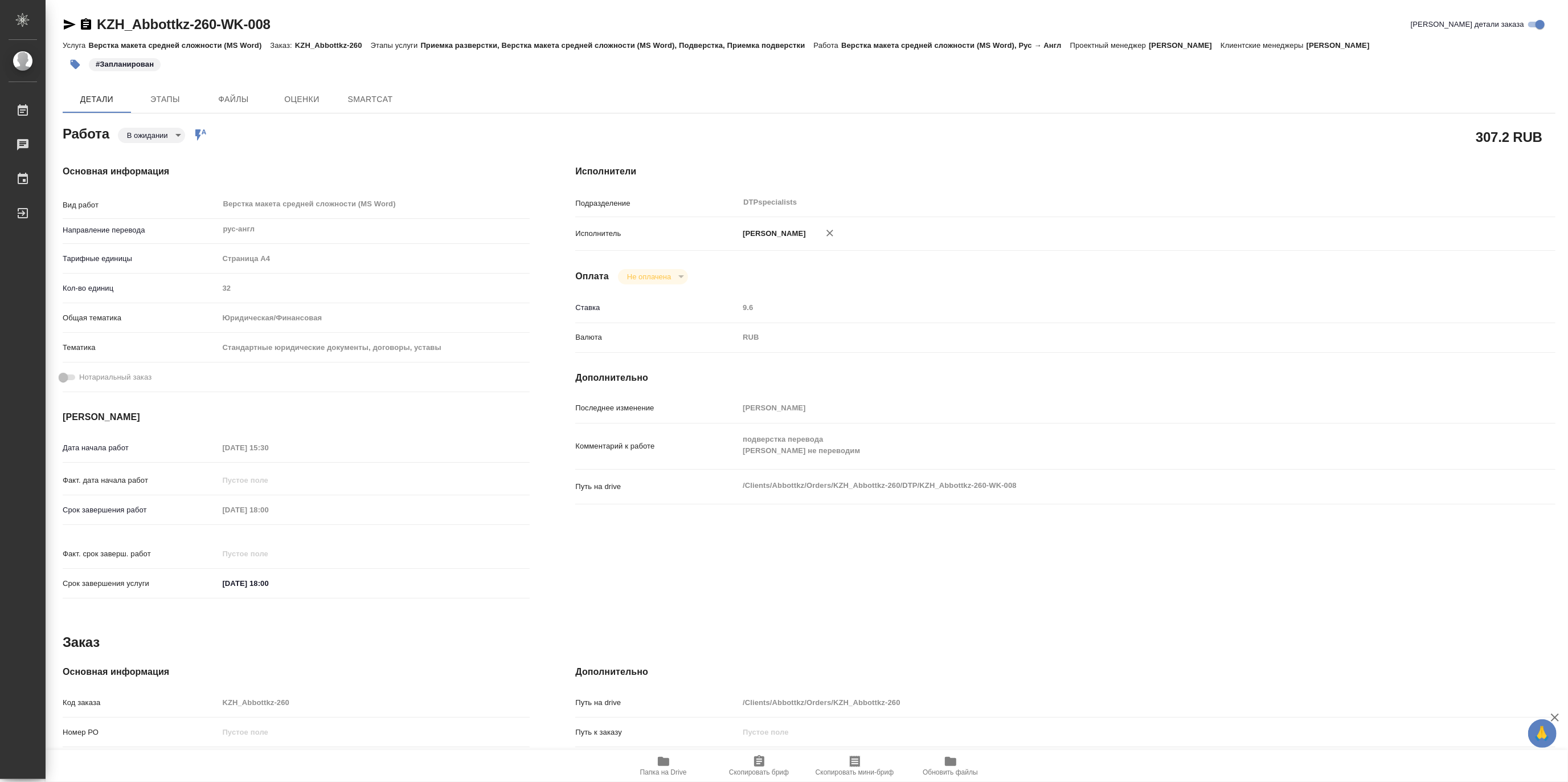
type textarea "x"
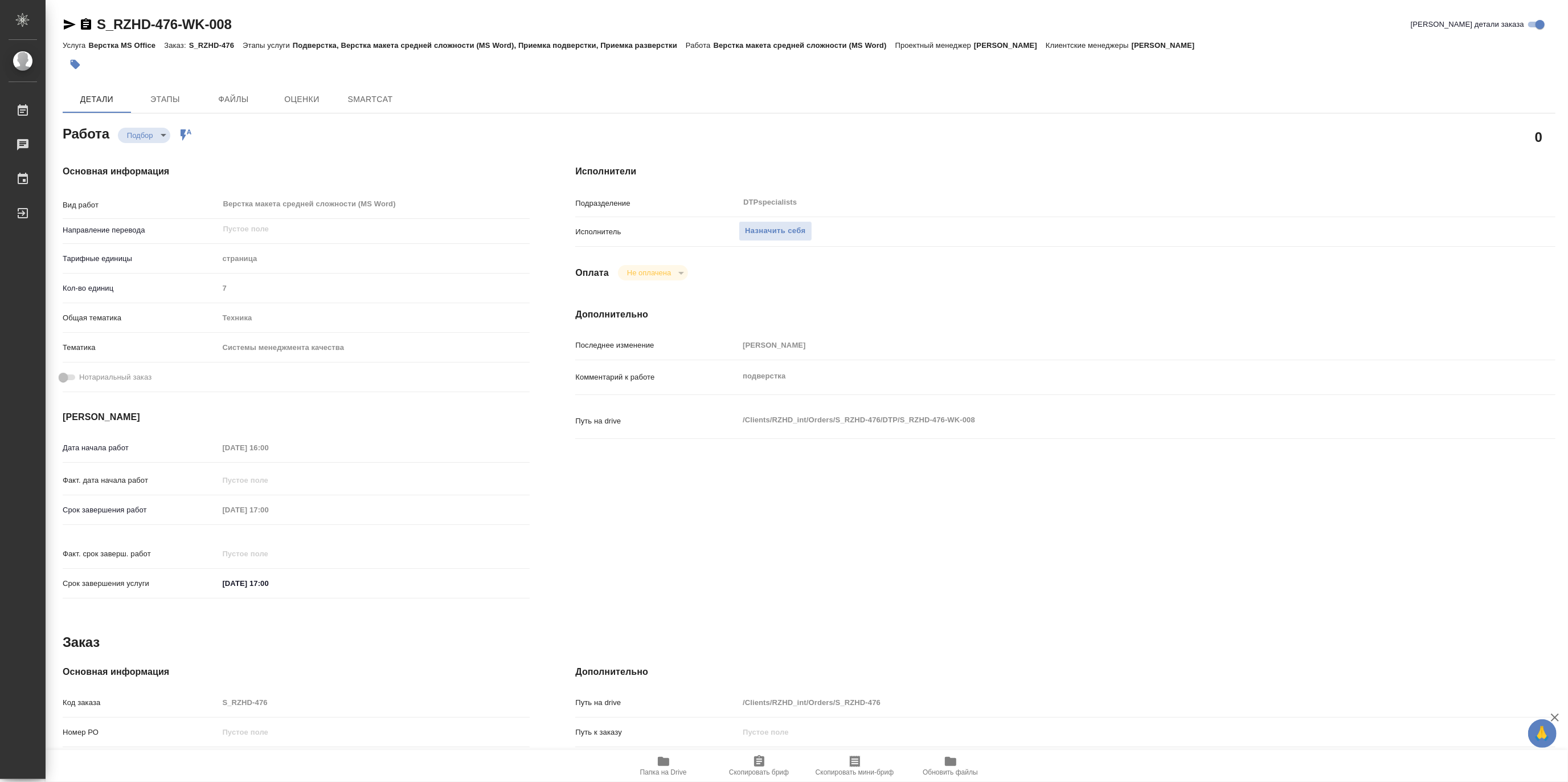
type textarea "x"
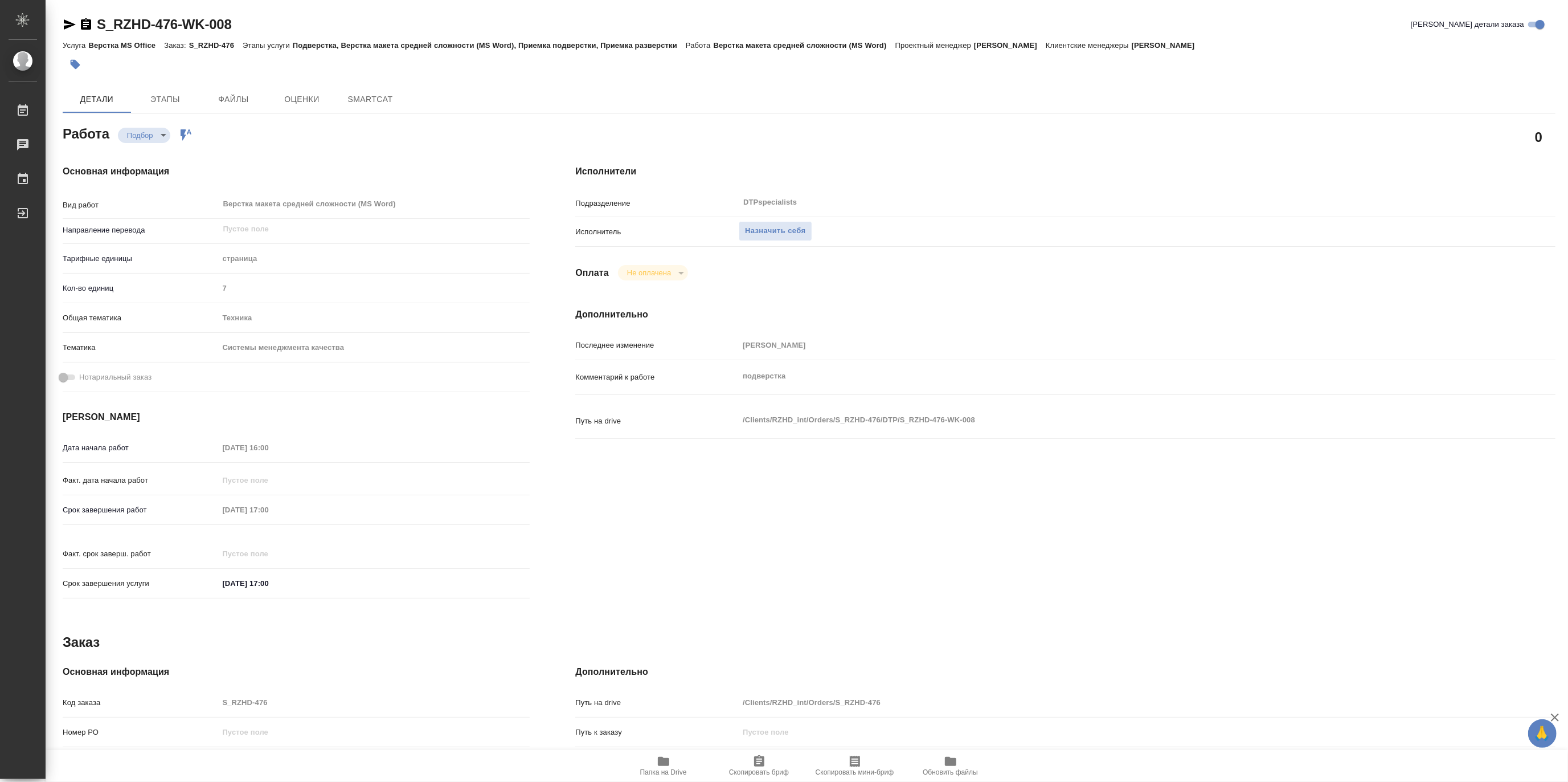
type textarea "x"
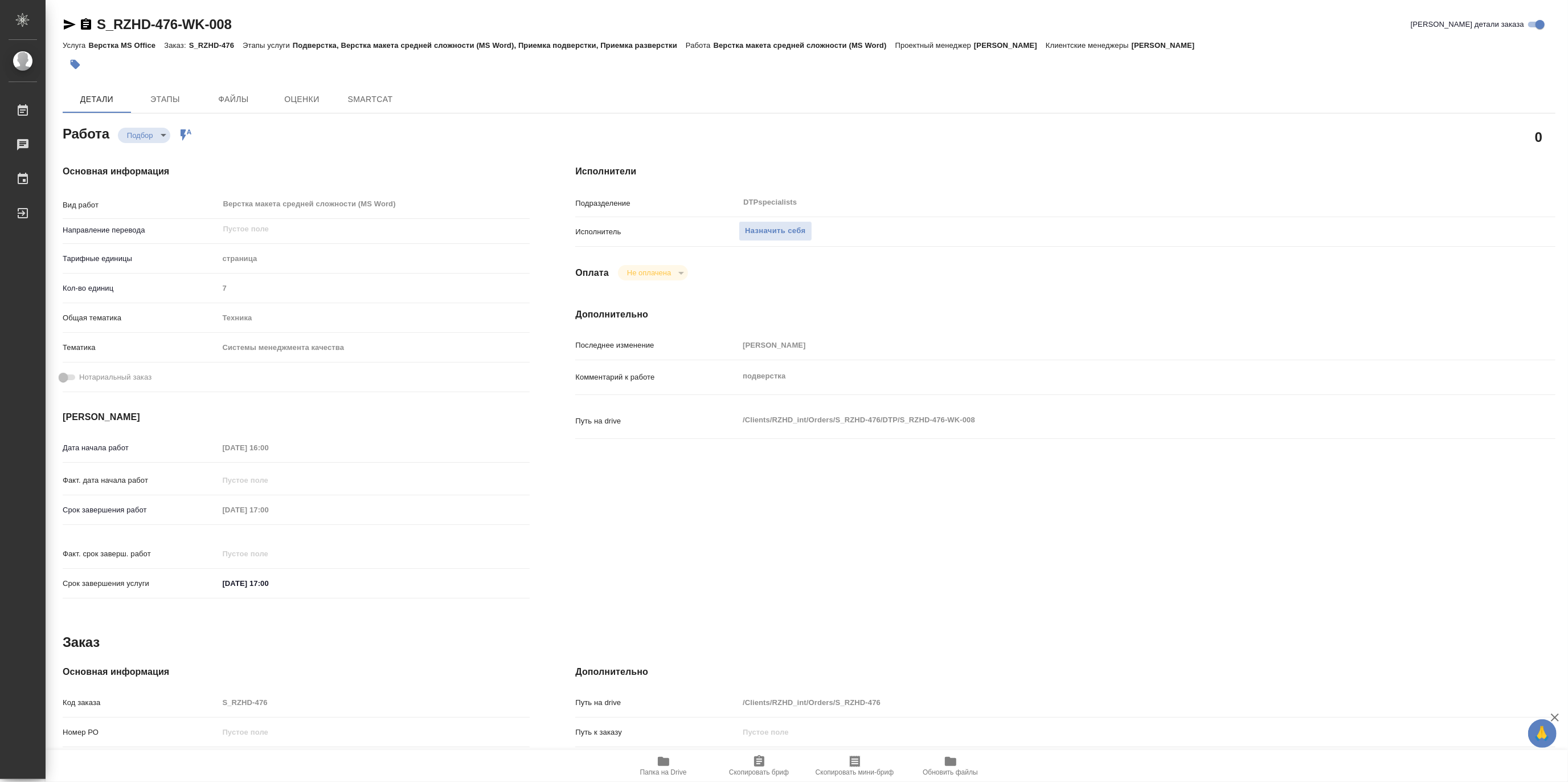
type textarea "x"
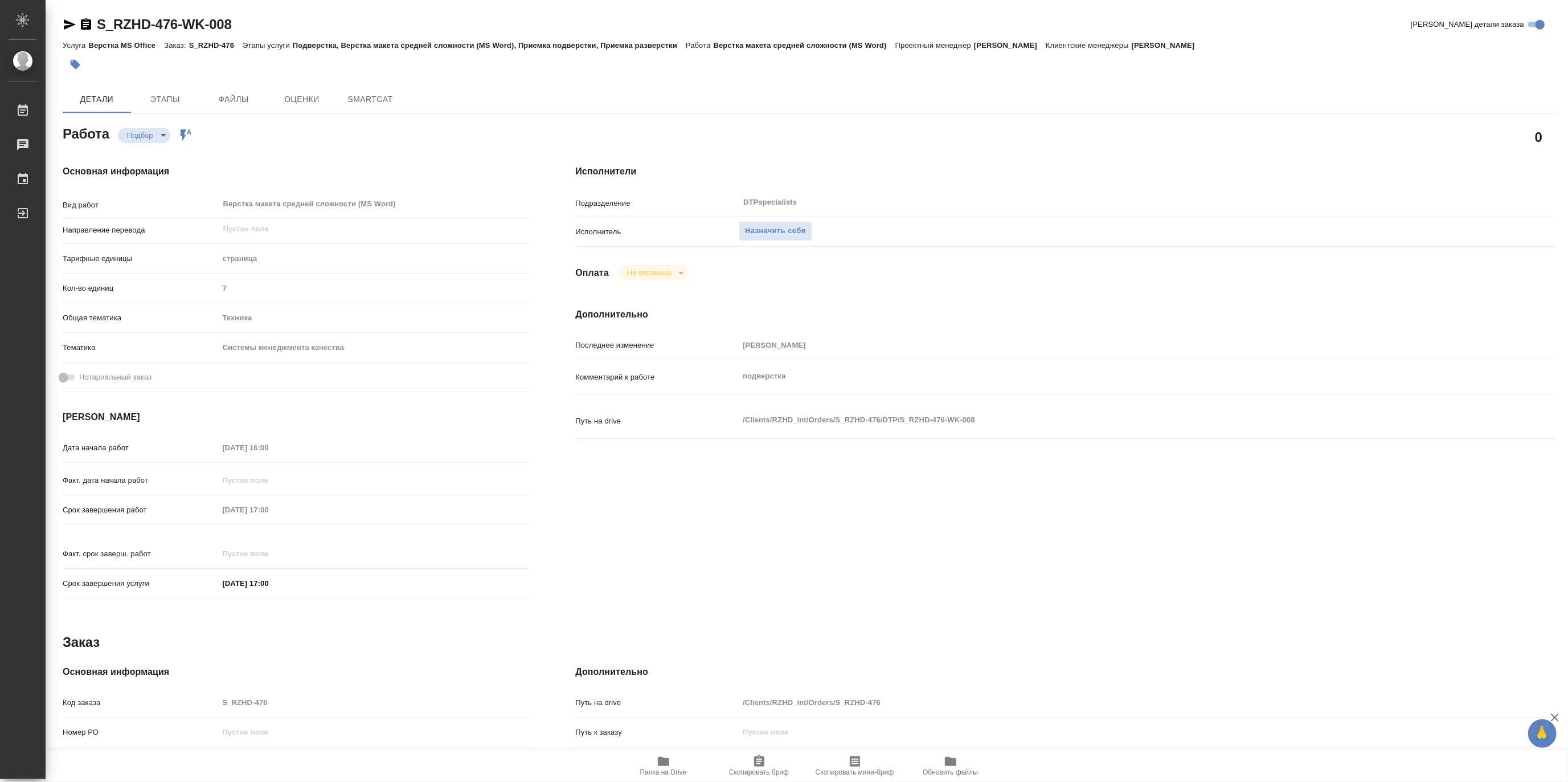
type textarea "x"
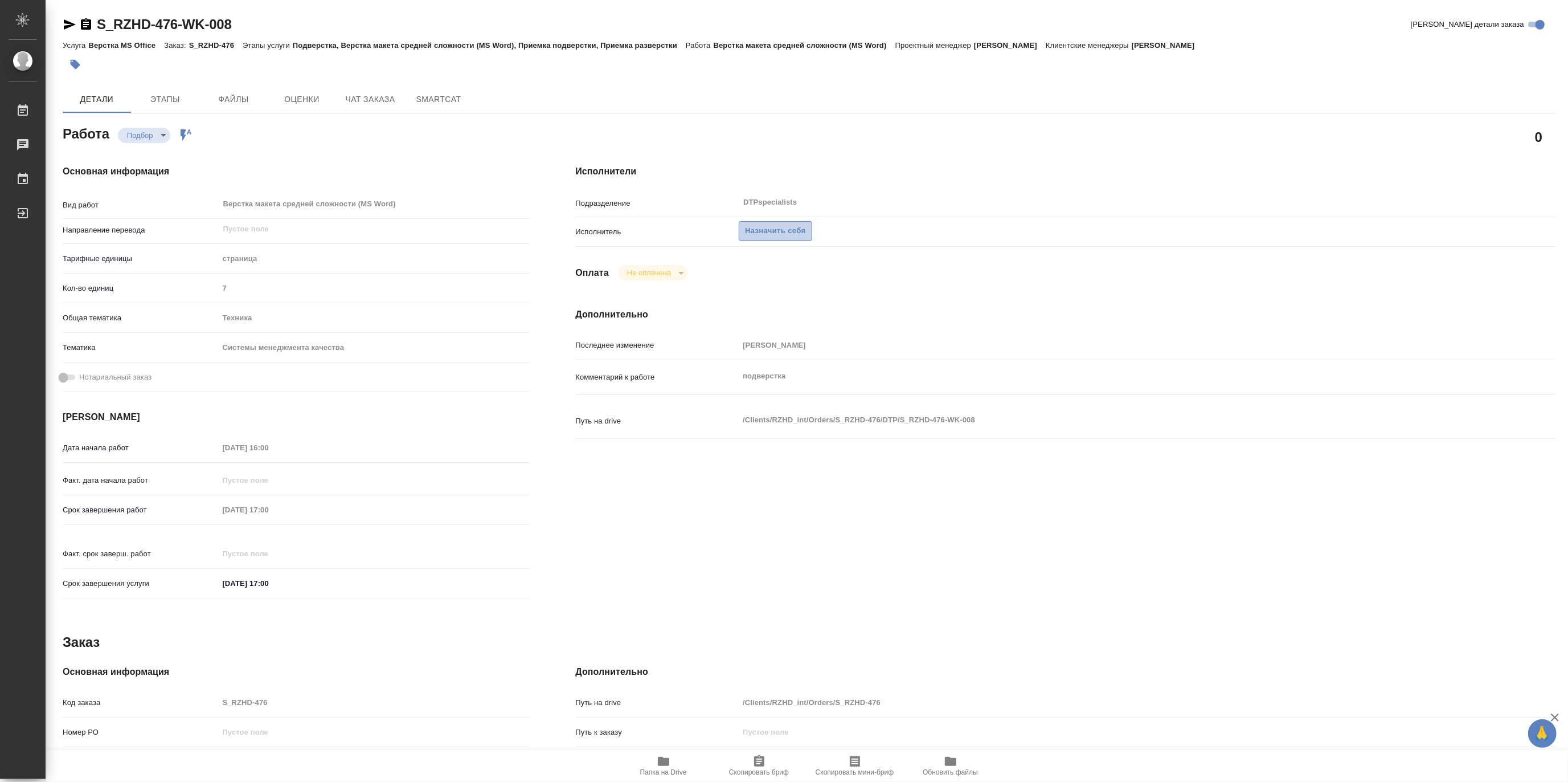
click at [783, 232] on span "Назначить себя" at bounding box center [775, 231] width 60 height 13
type textarea "x"
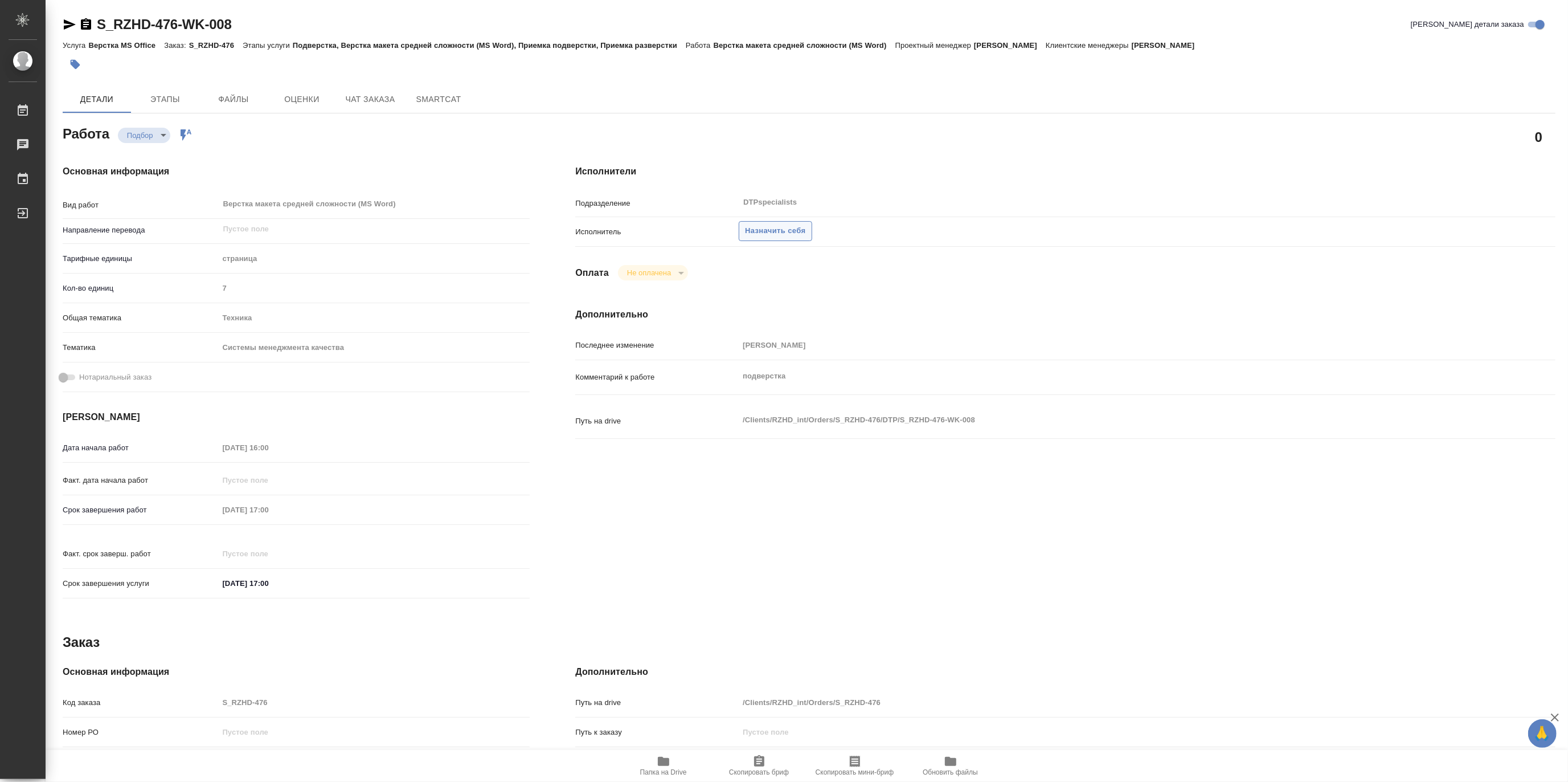
type textarea "x"
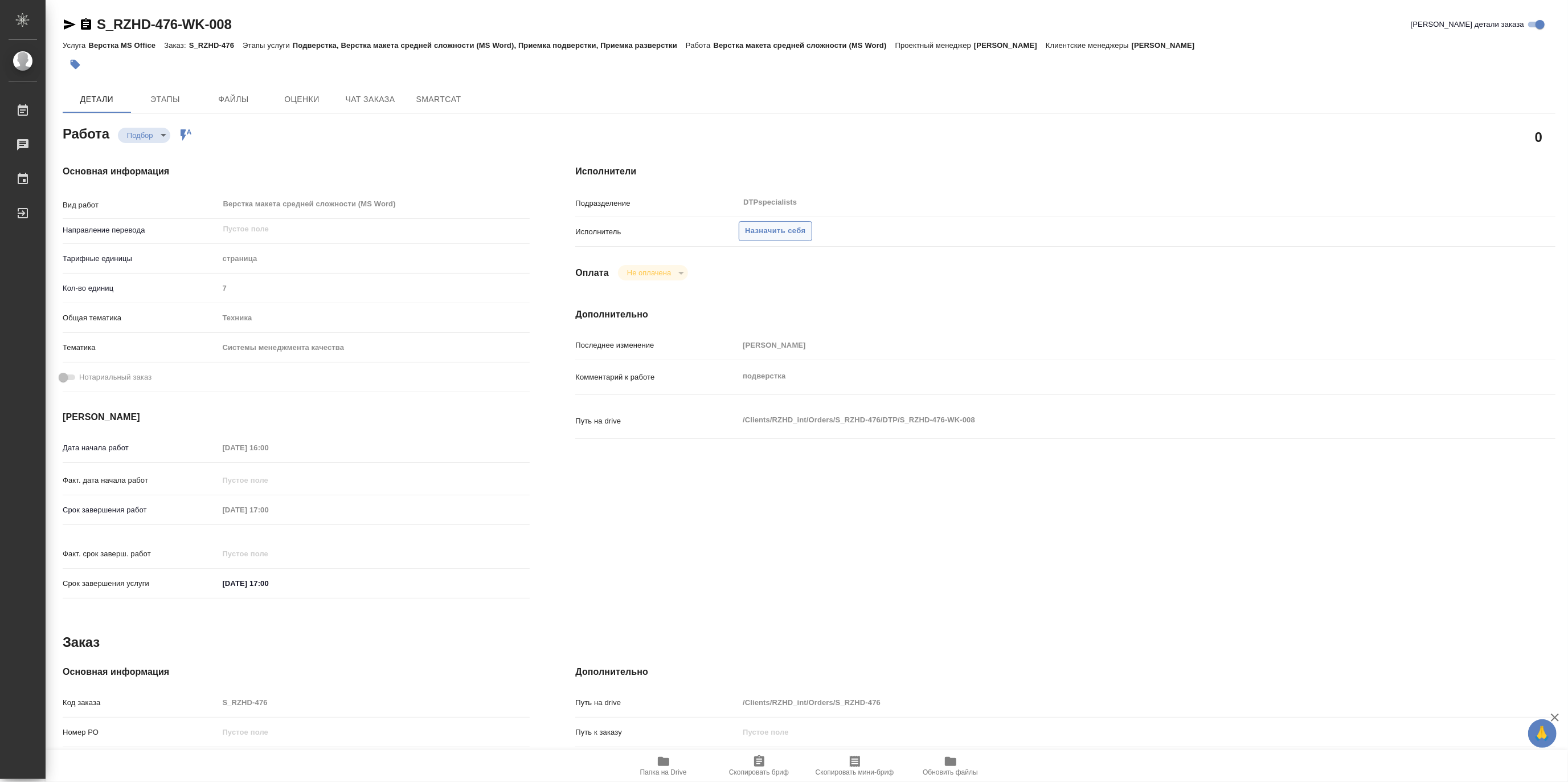
type textarea "x"
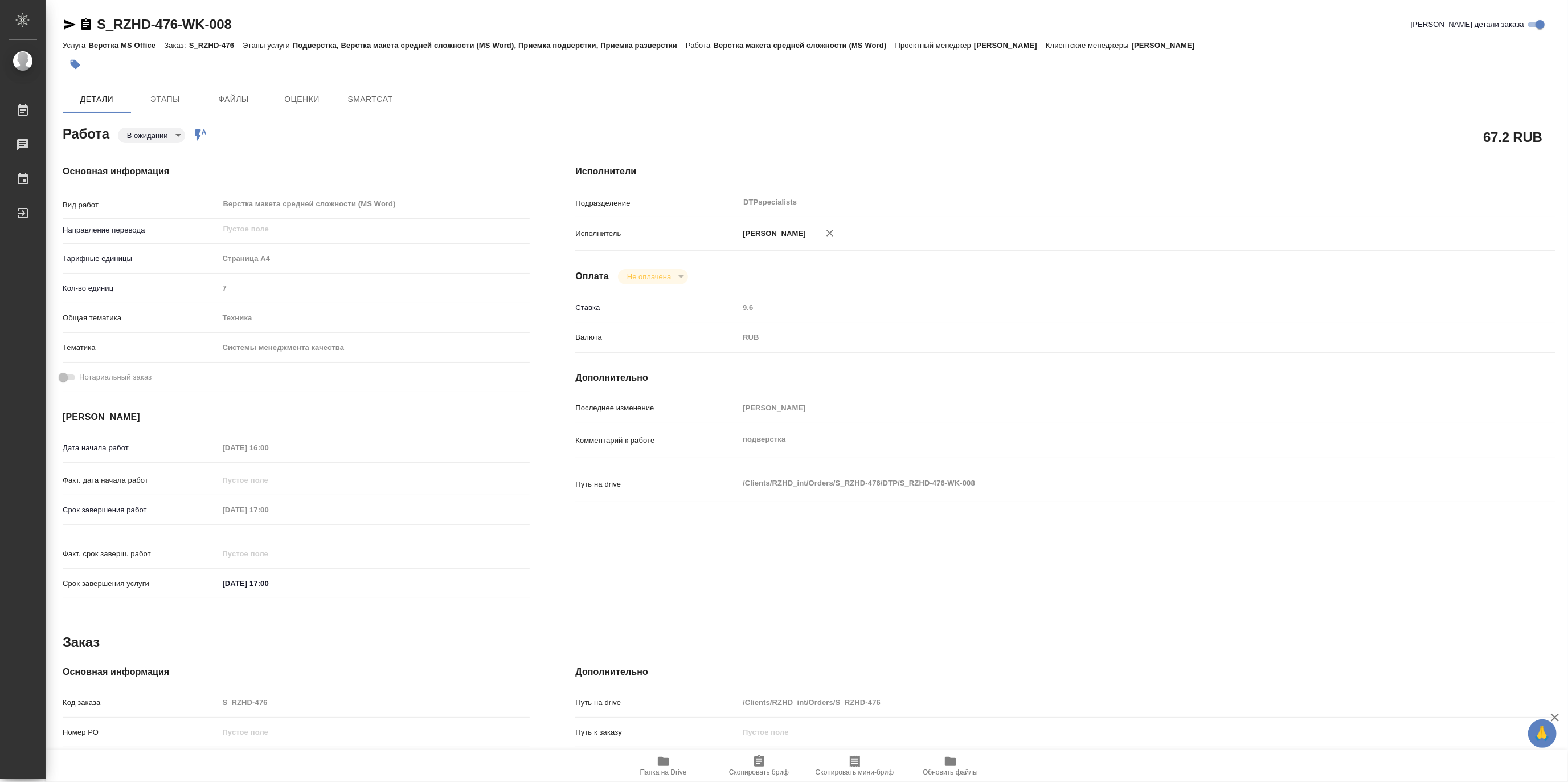
type textarea "x"
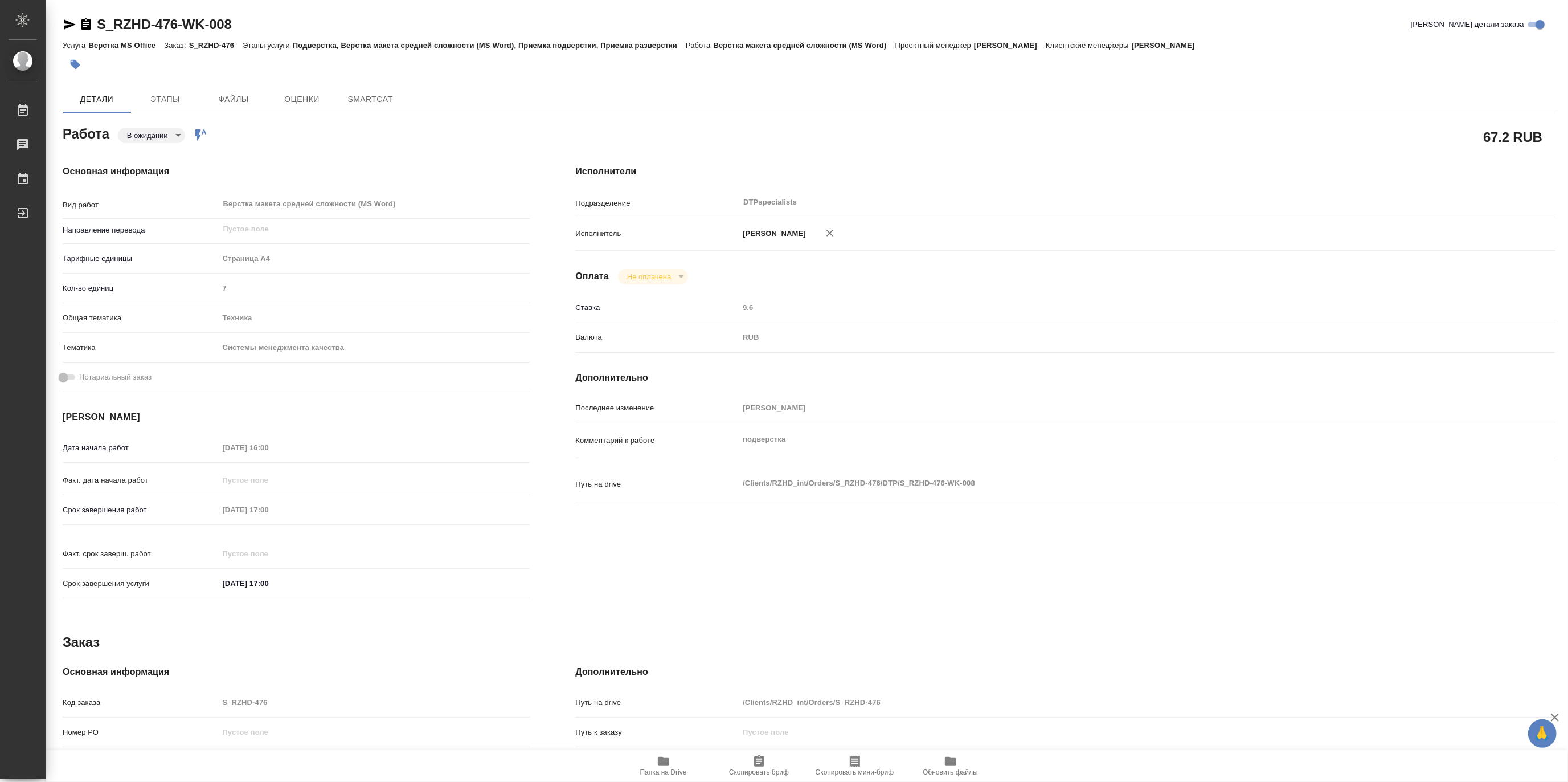
type textarea "x"
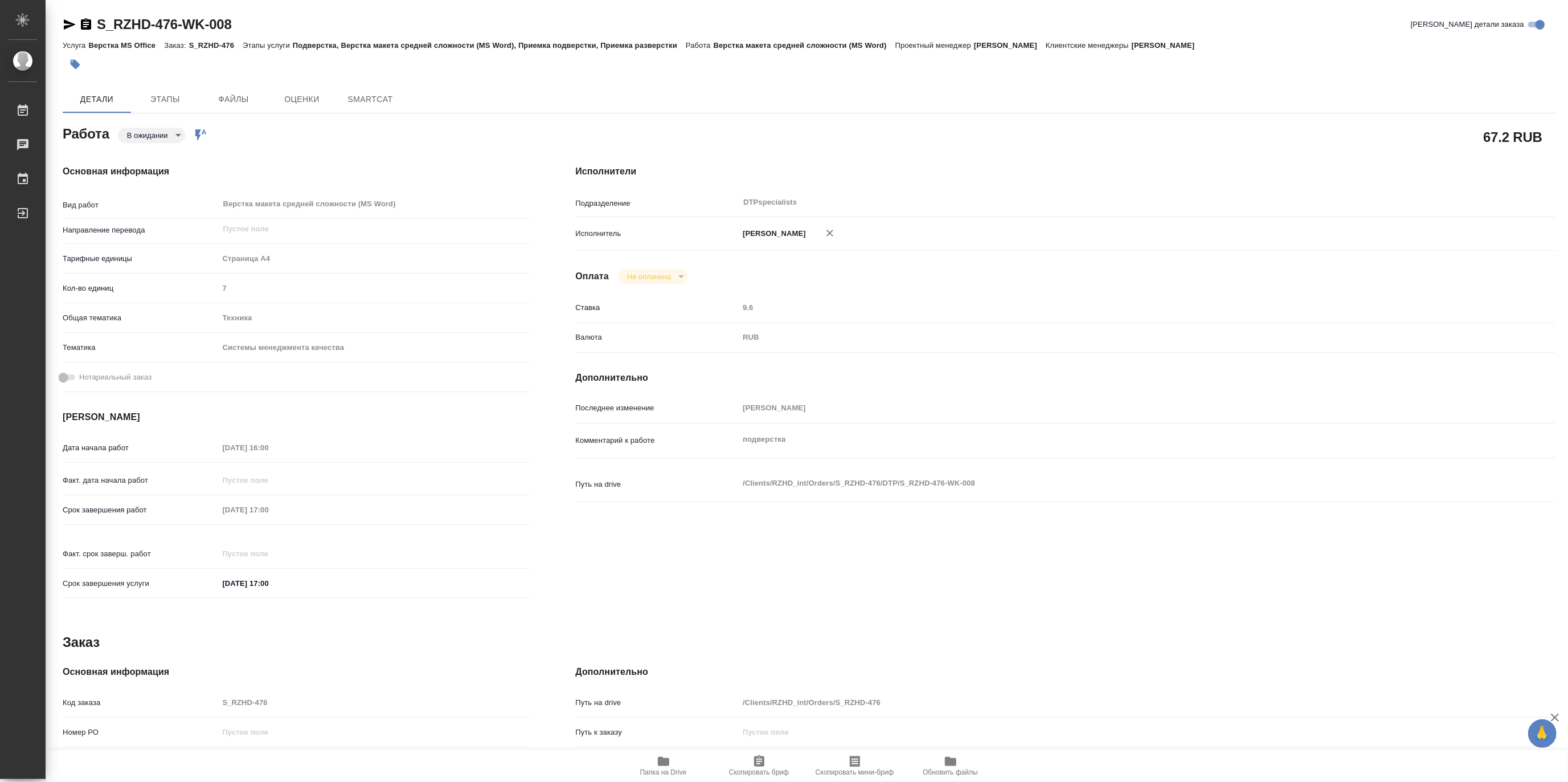
type textarea "x"
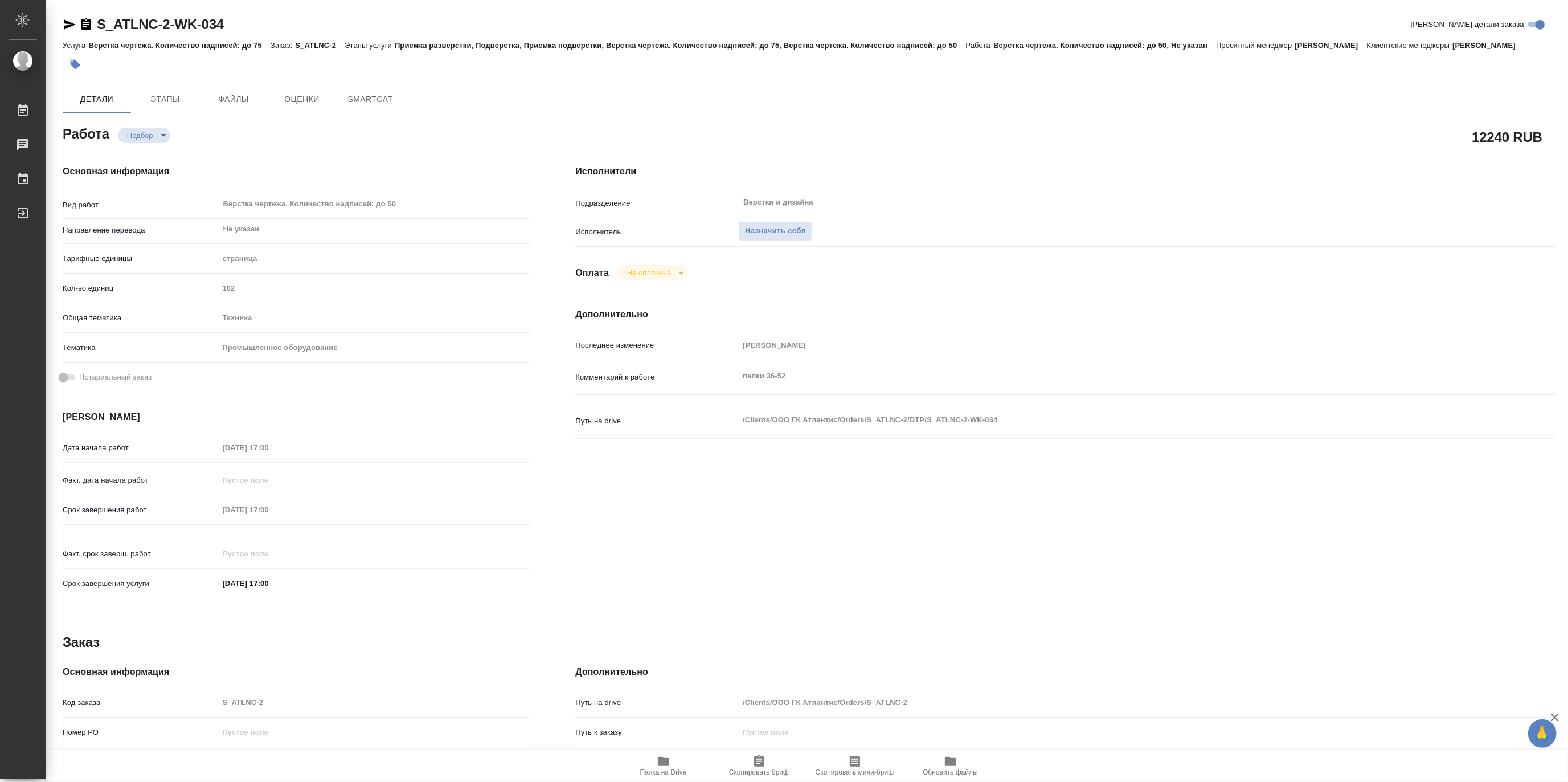
type textarea "x"
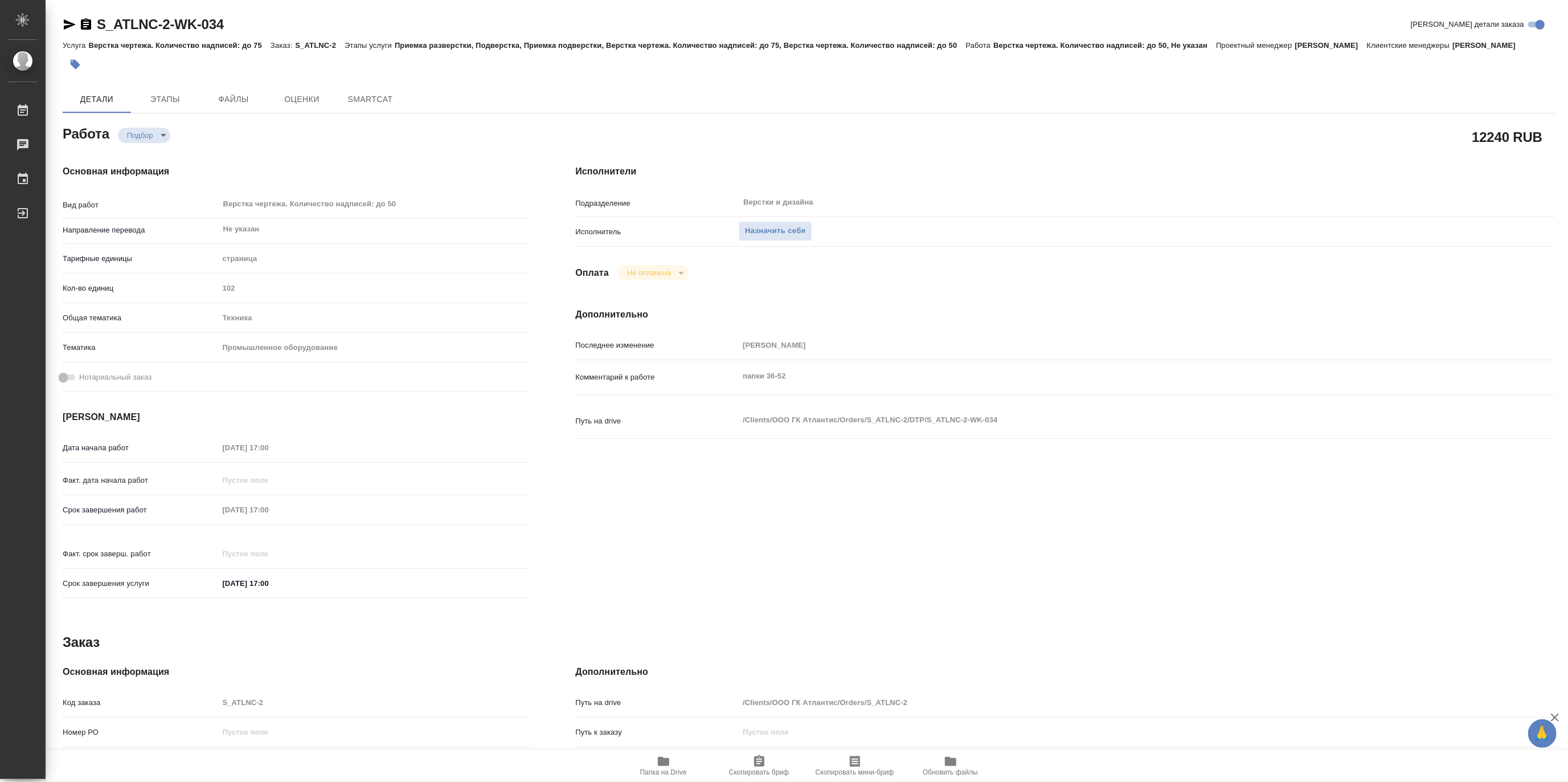
type textarea "x"
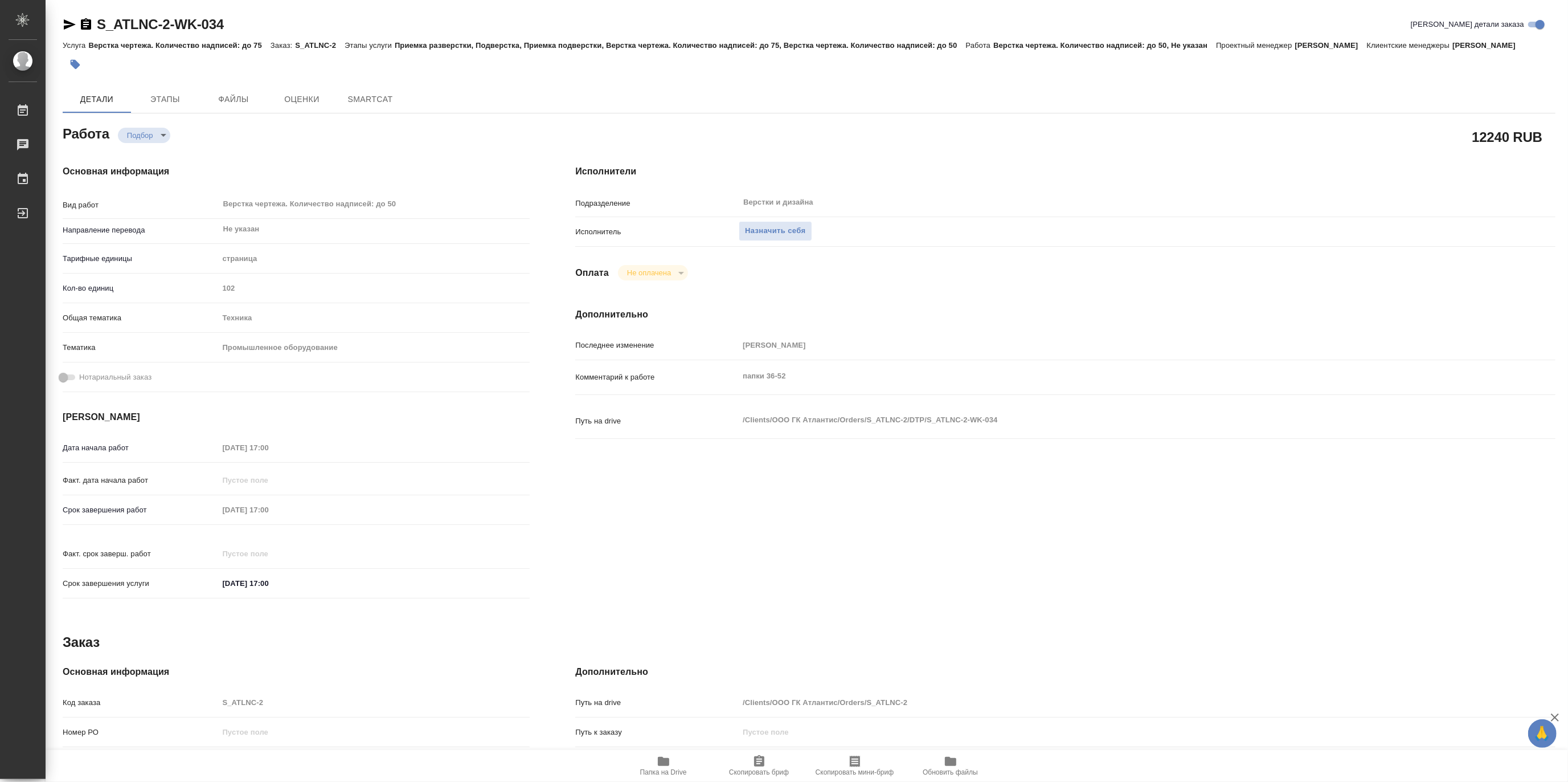
type textarea "x"
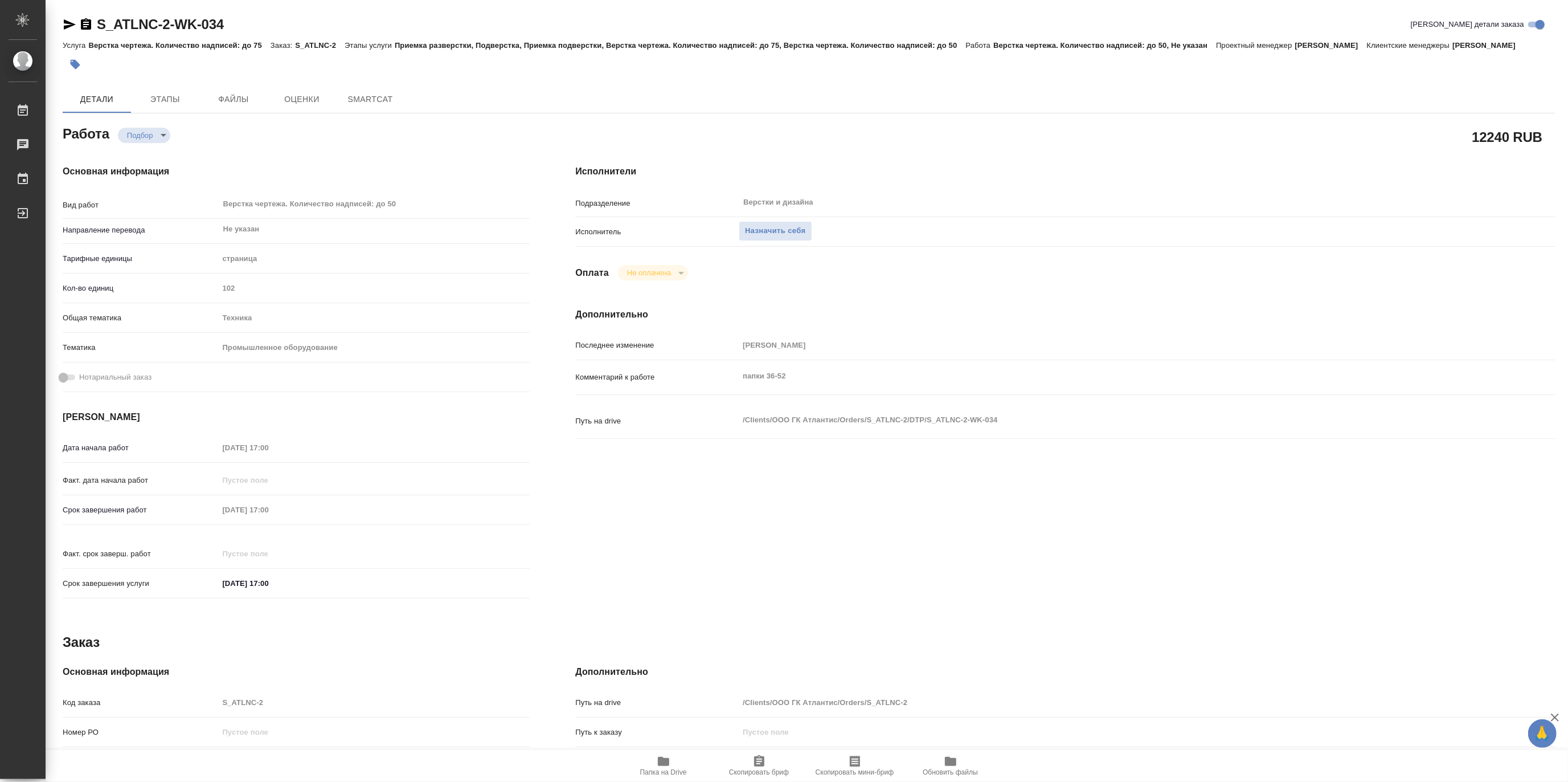
type textarea "x"
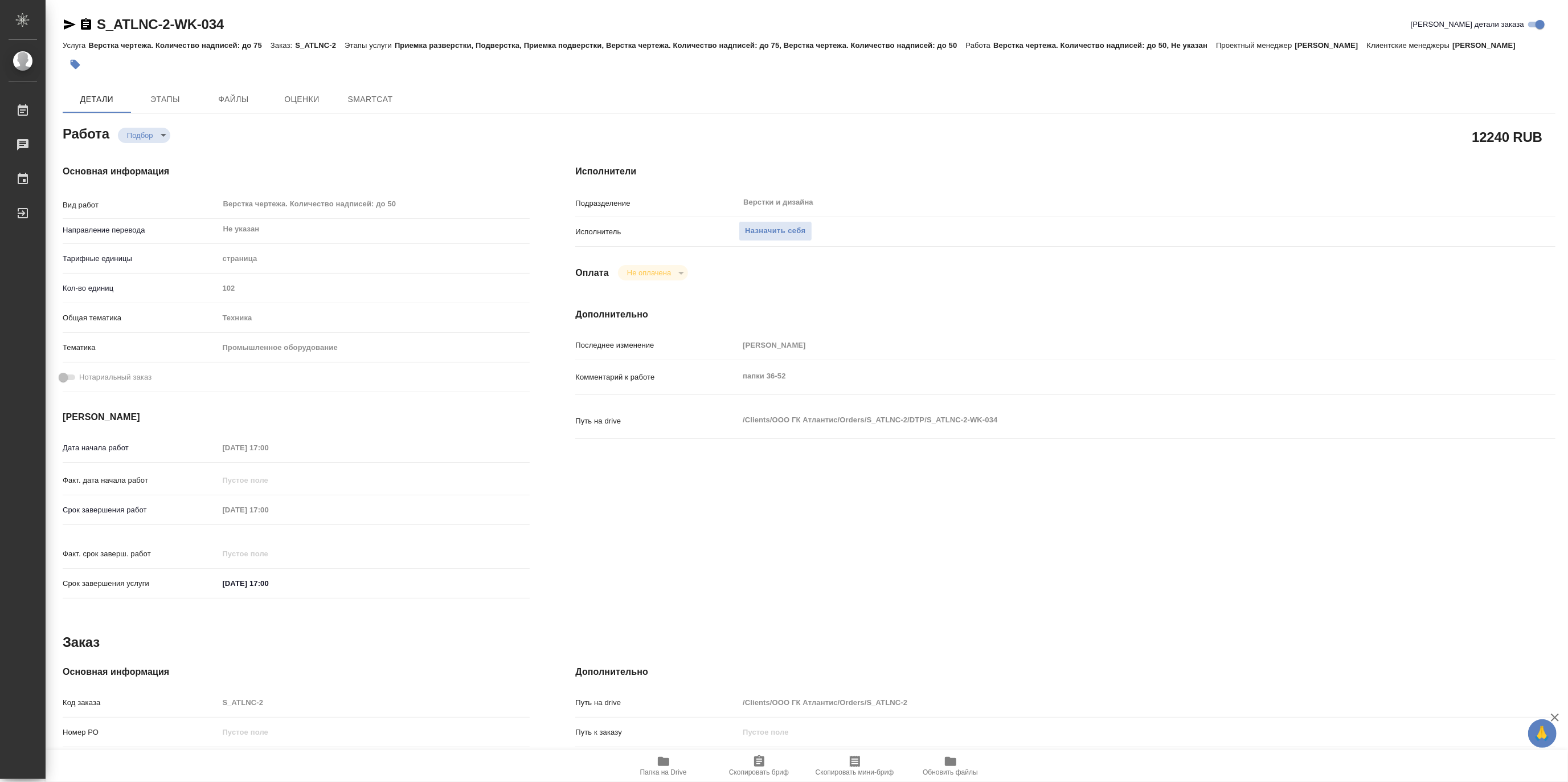
type textarea "x"
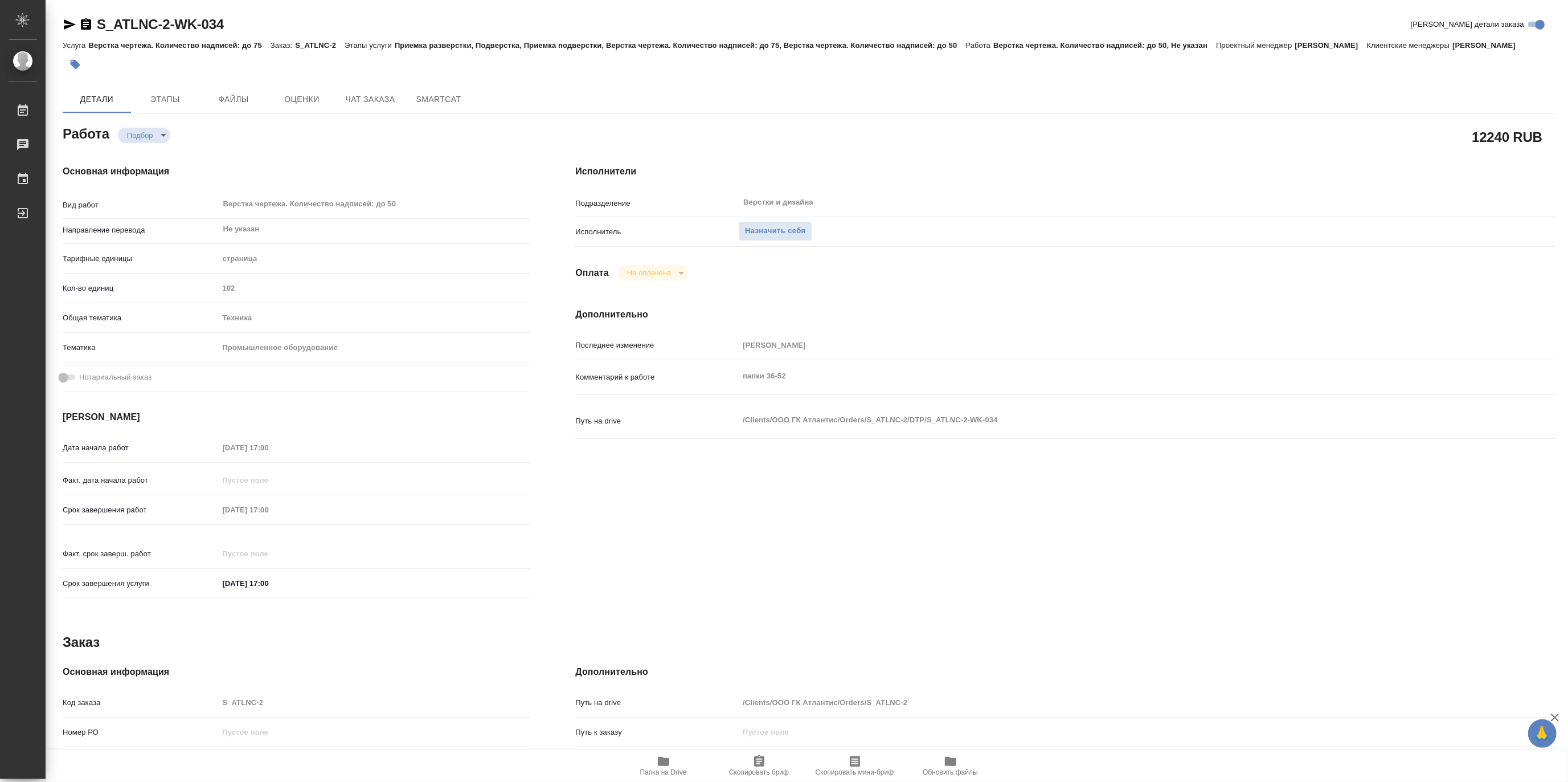
type textarea "x"
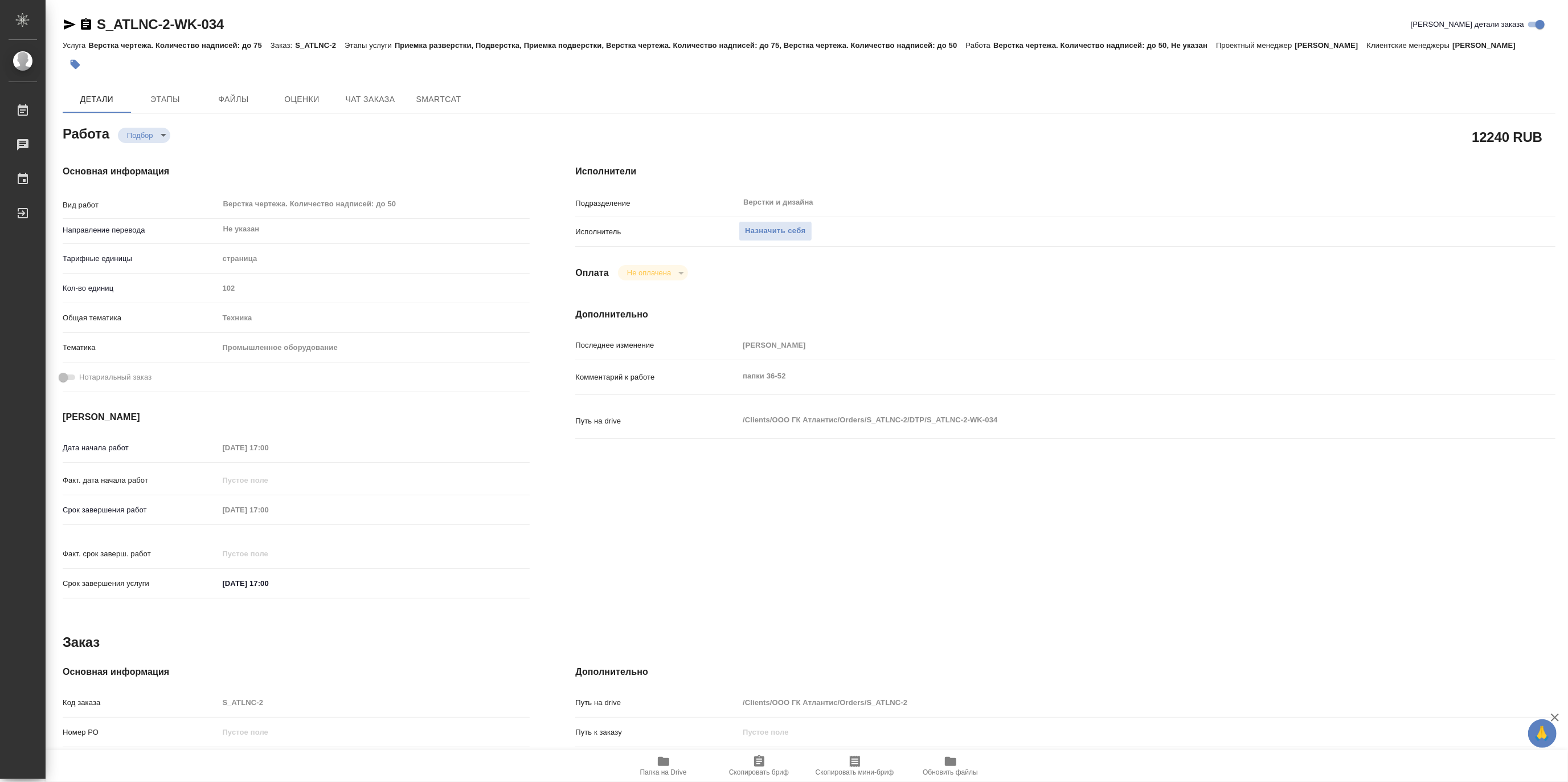
type textarea "x"
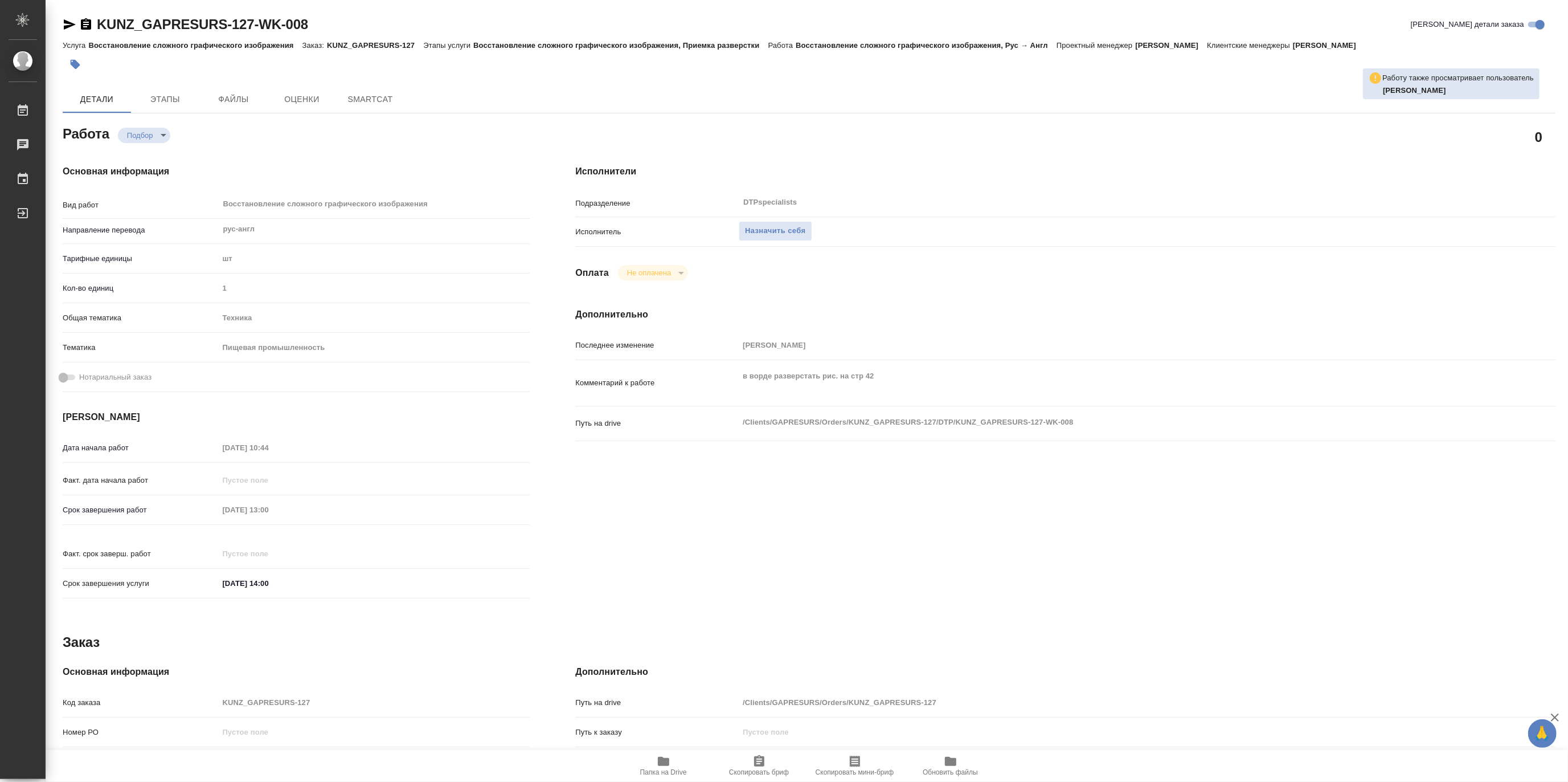
type textarea "x"
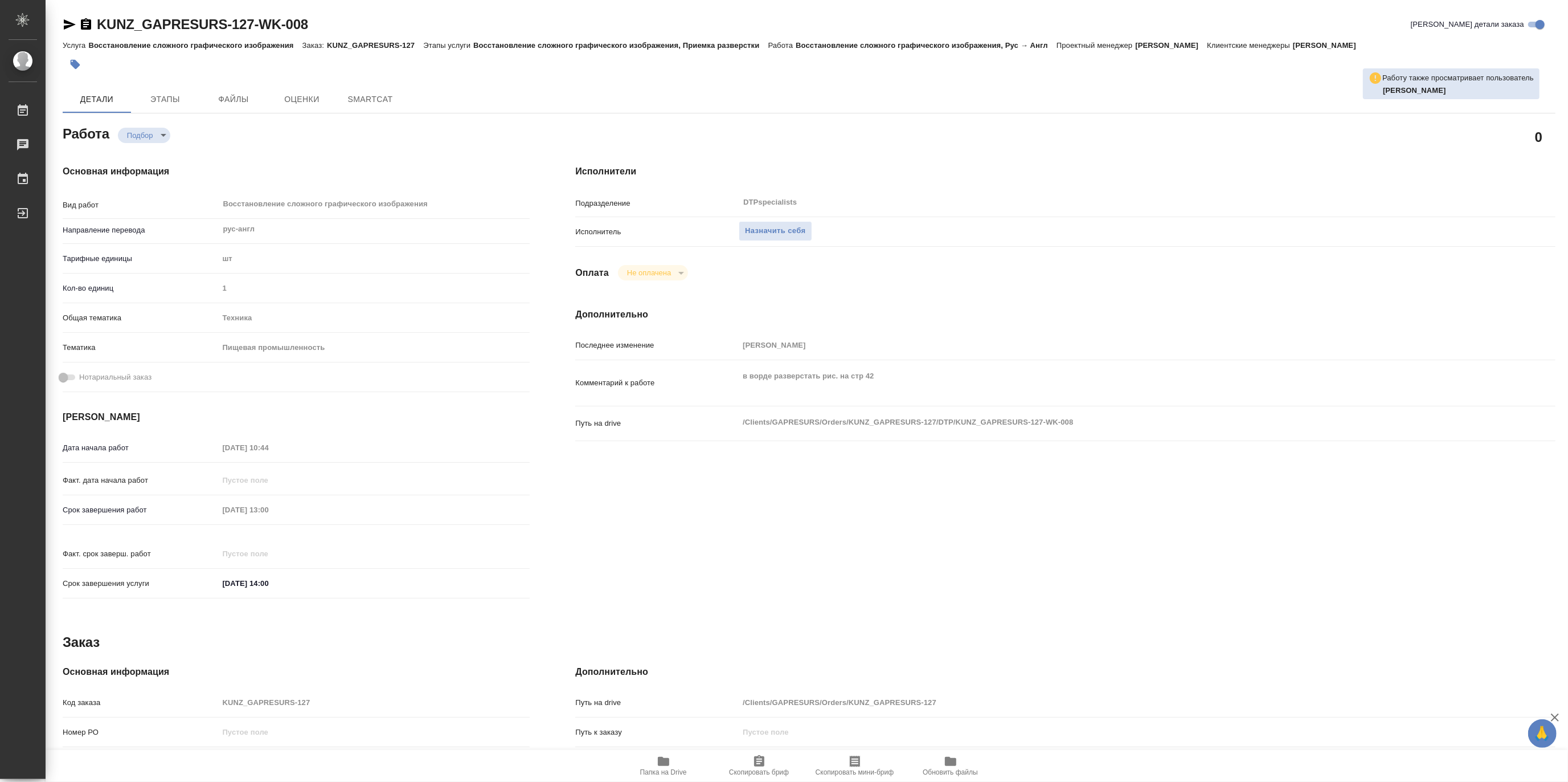
type textarea "x"
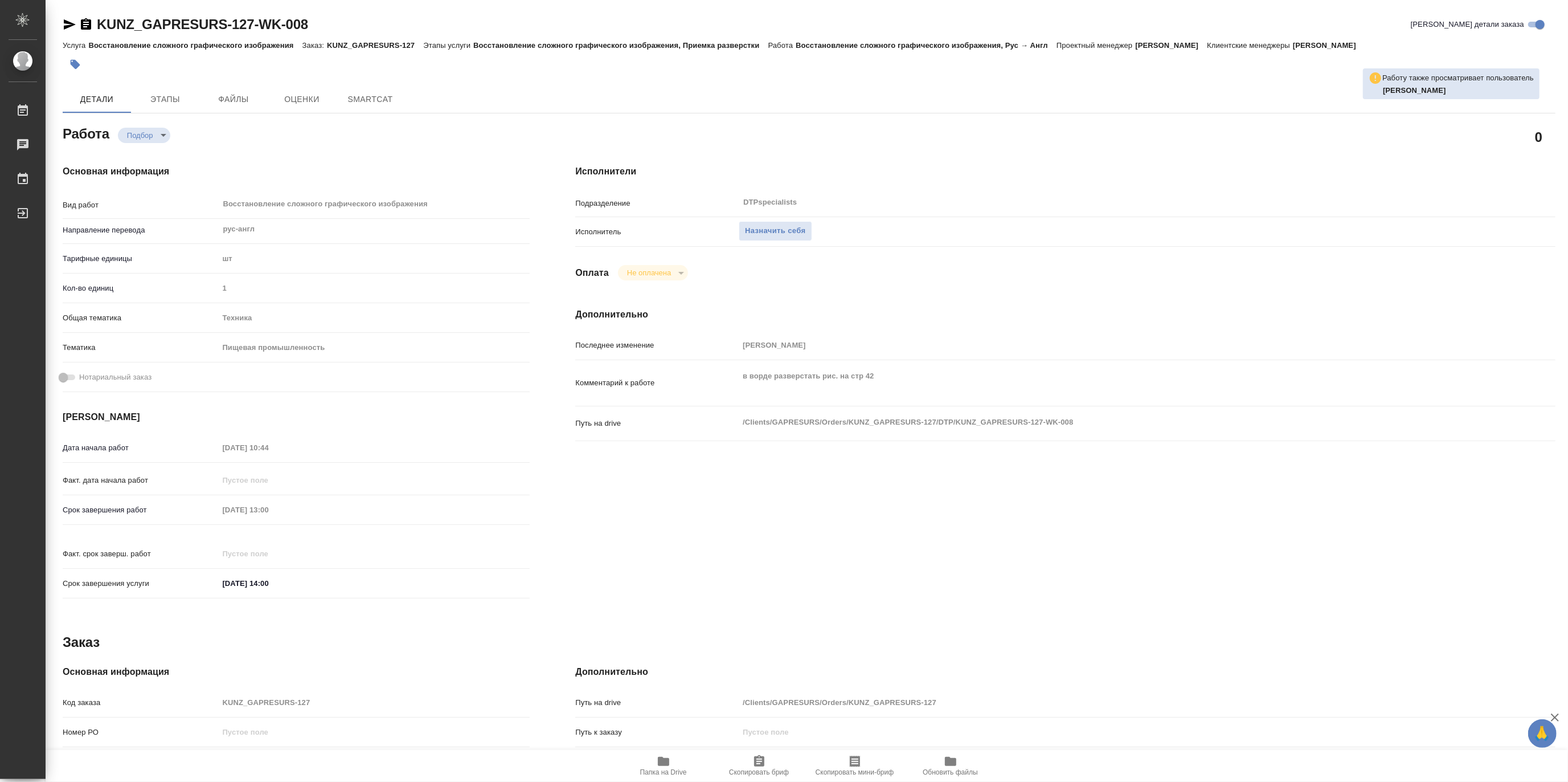
type textarea "x"
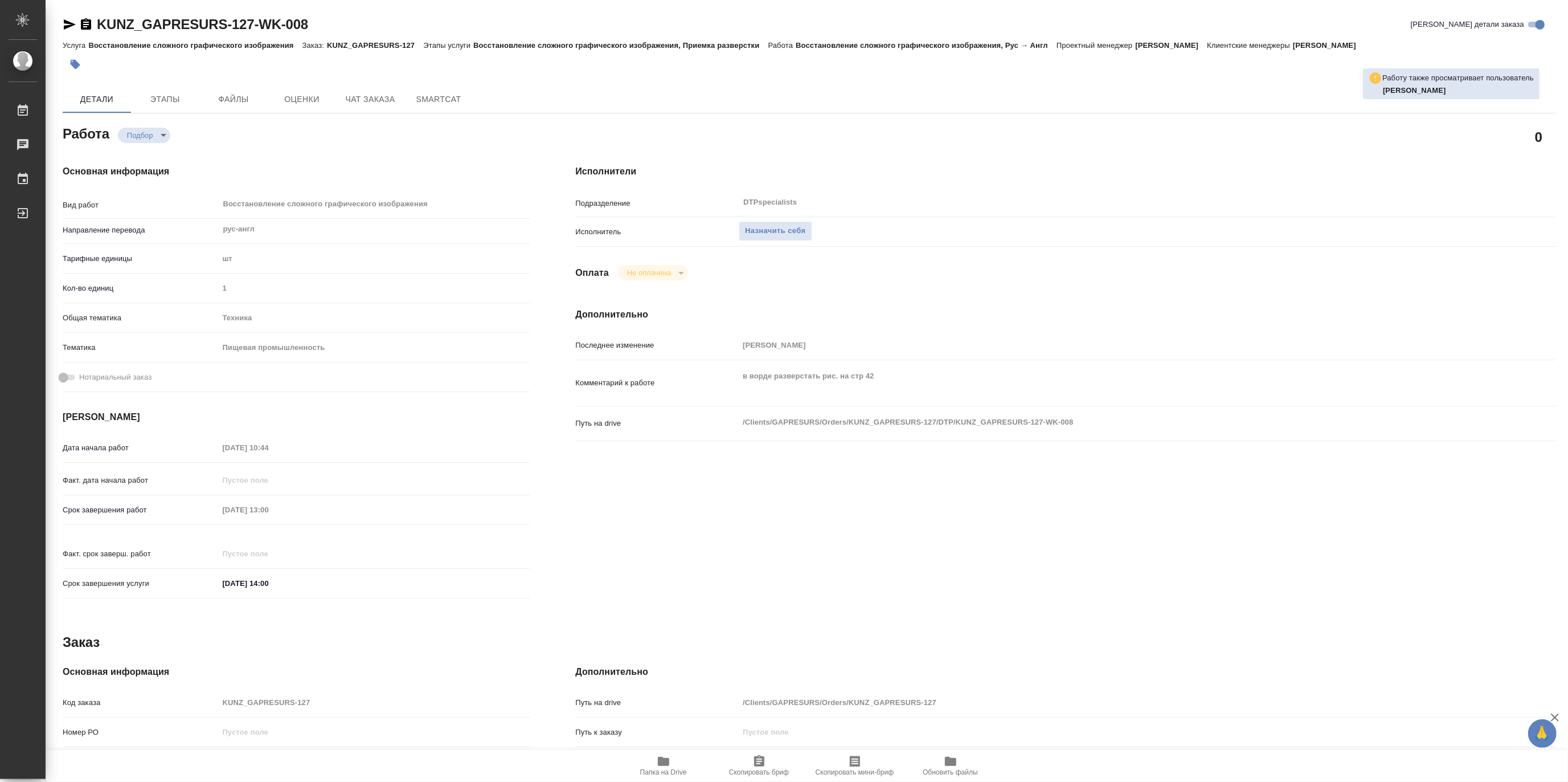
type textarea "x"
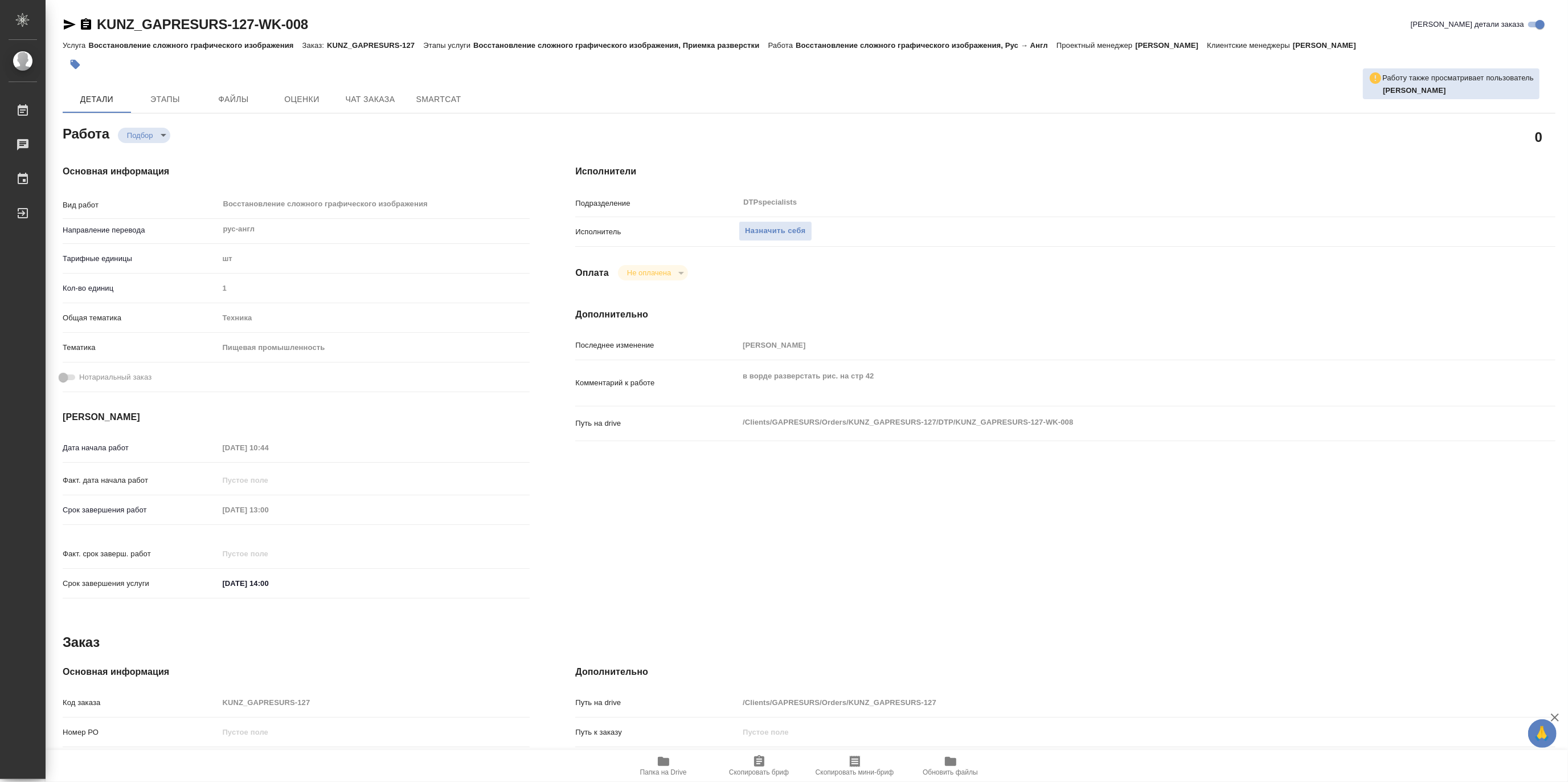
type textarea "x"
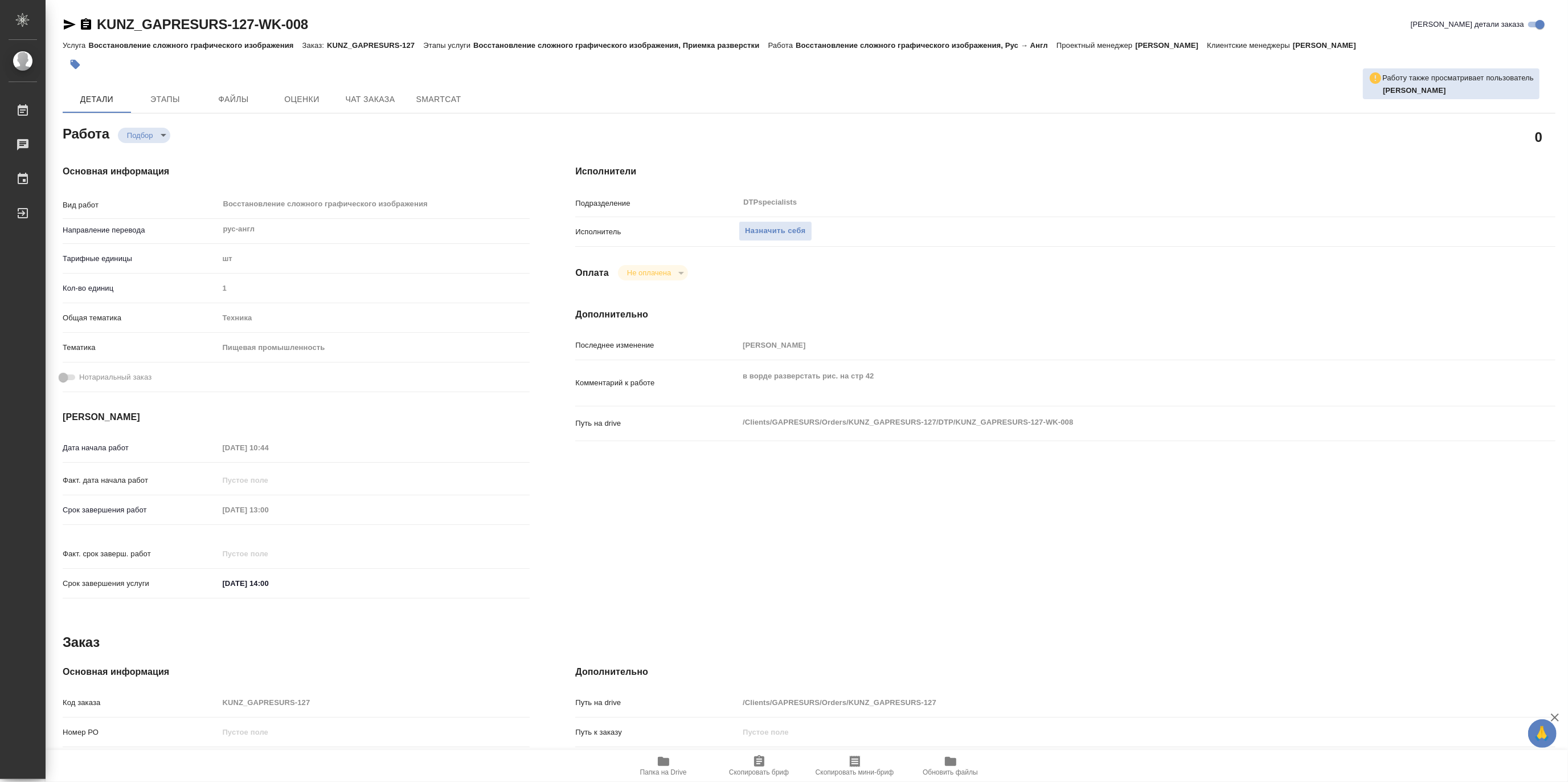
type textarea "x"
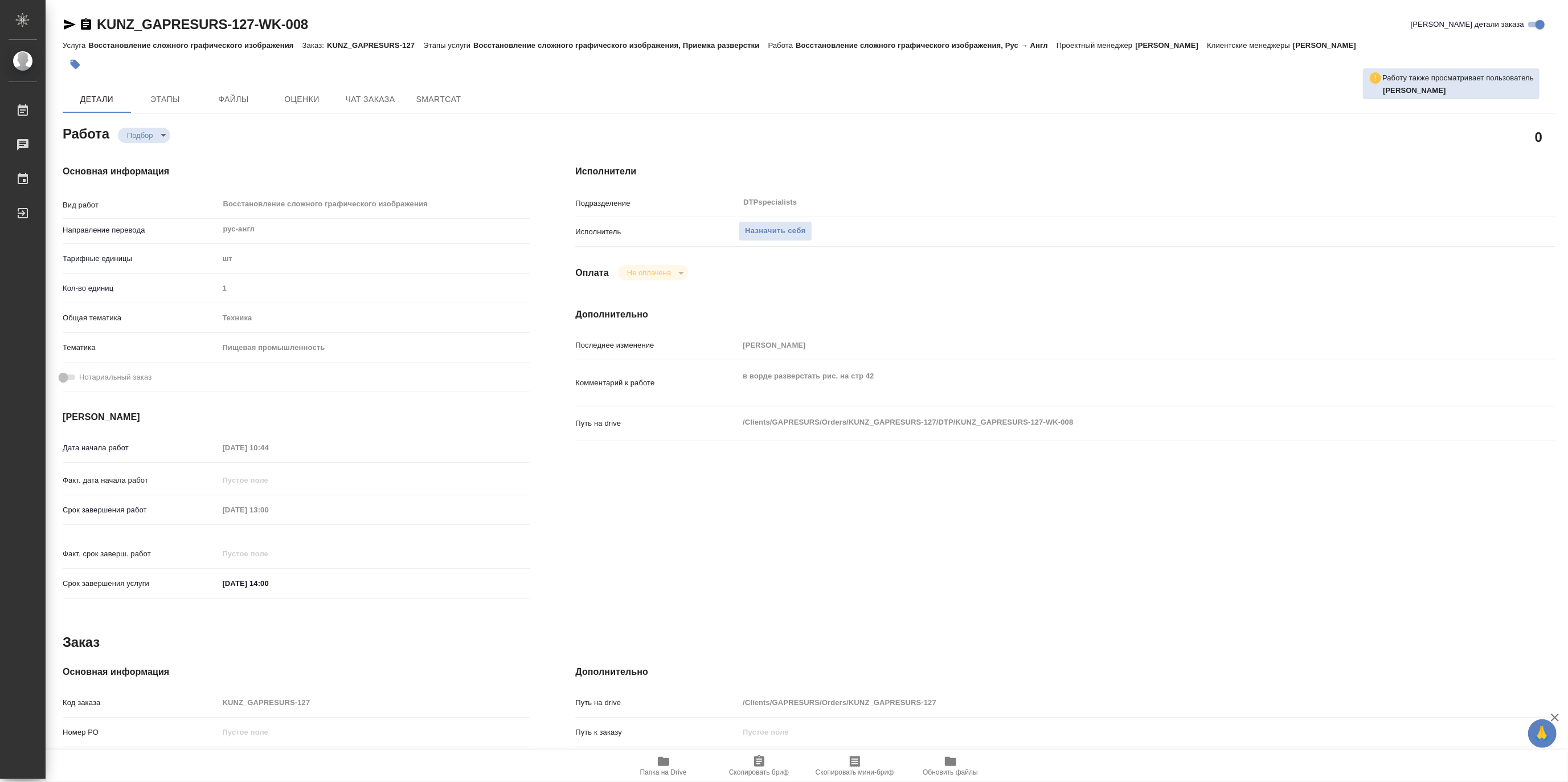
type textarea "x"
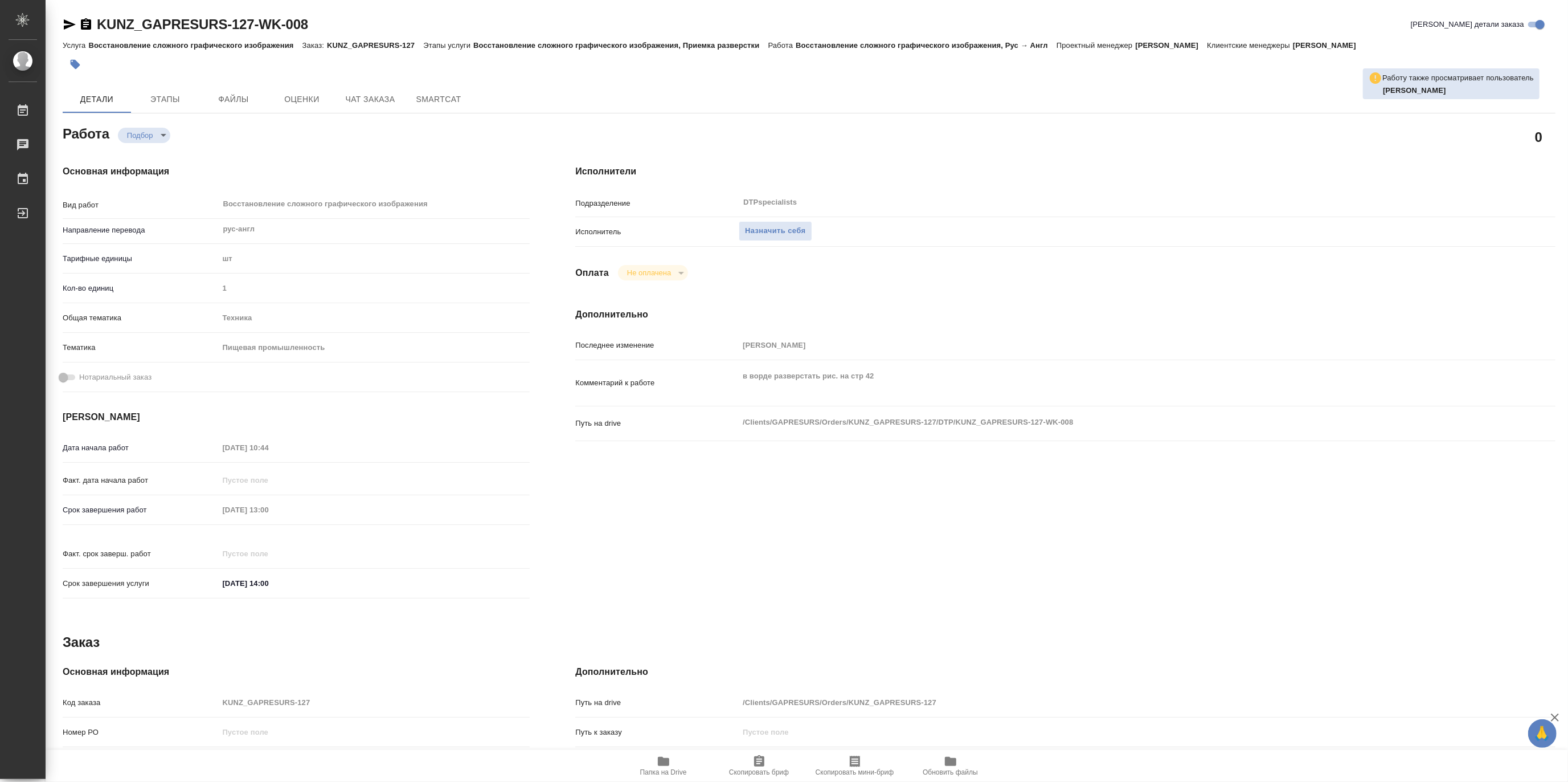
click at [676, 768] on span "Папка на Drive" at bounding box center [663, 772] width 47 height 8
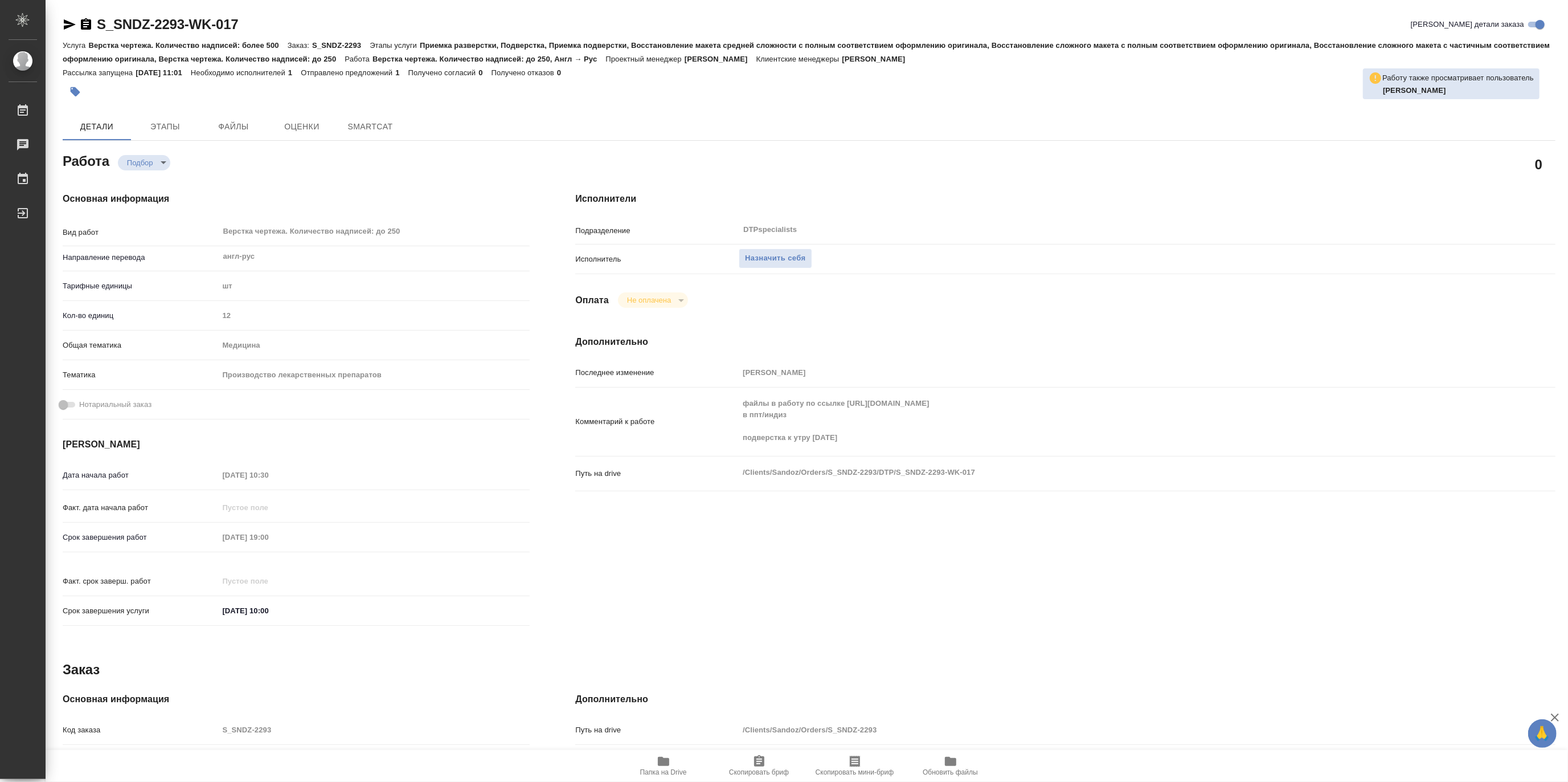
type textarea "x"
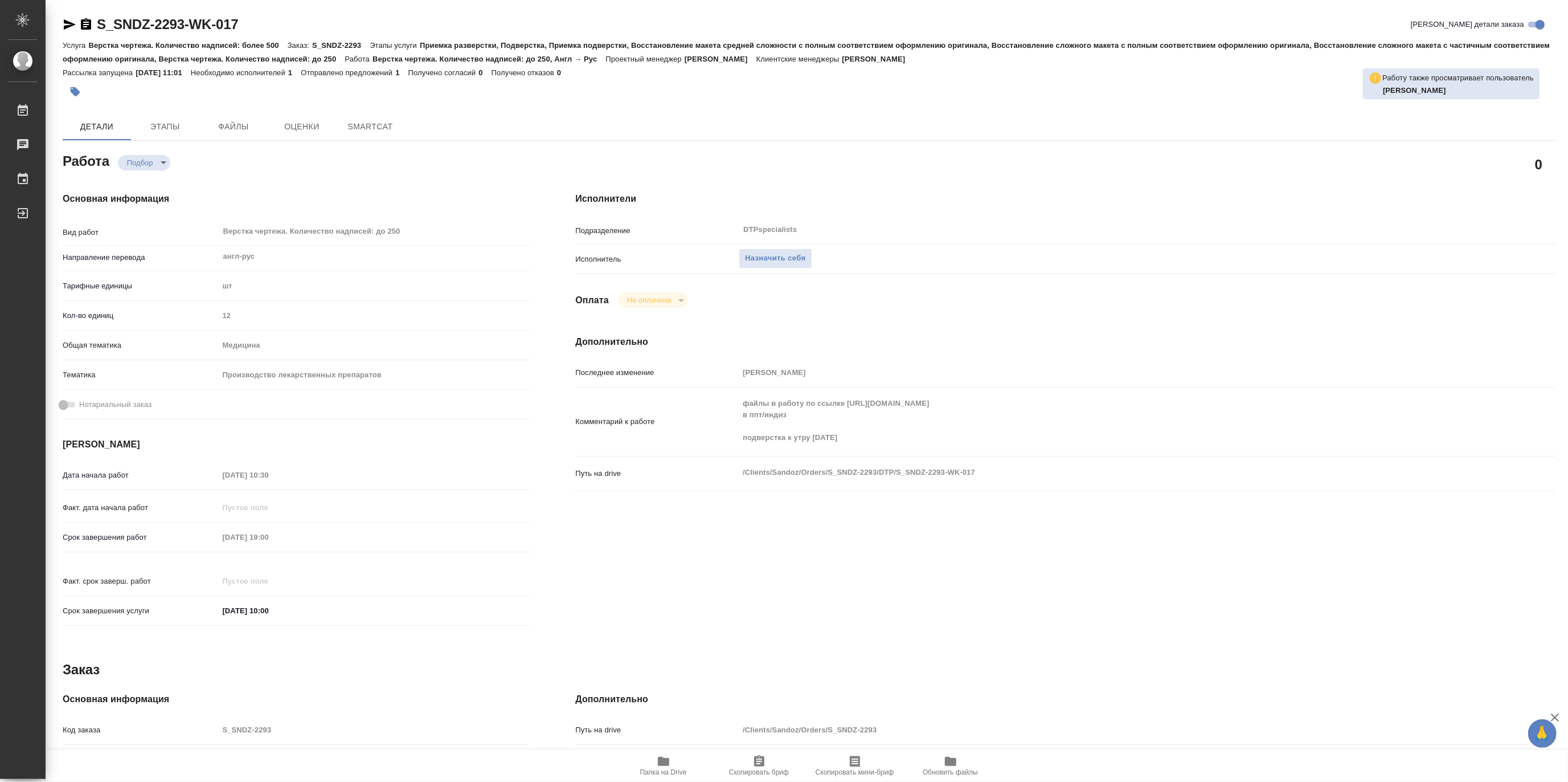
type textarea "x"
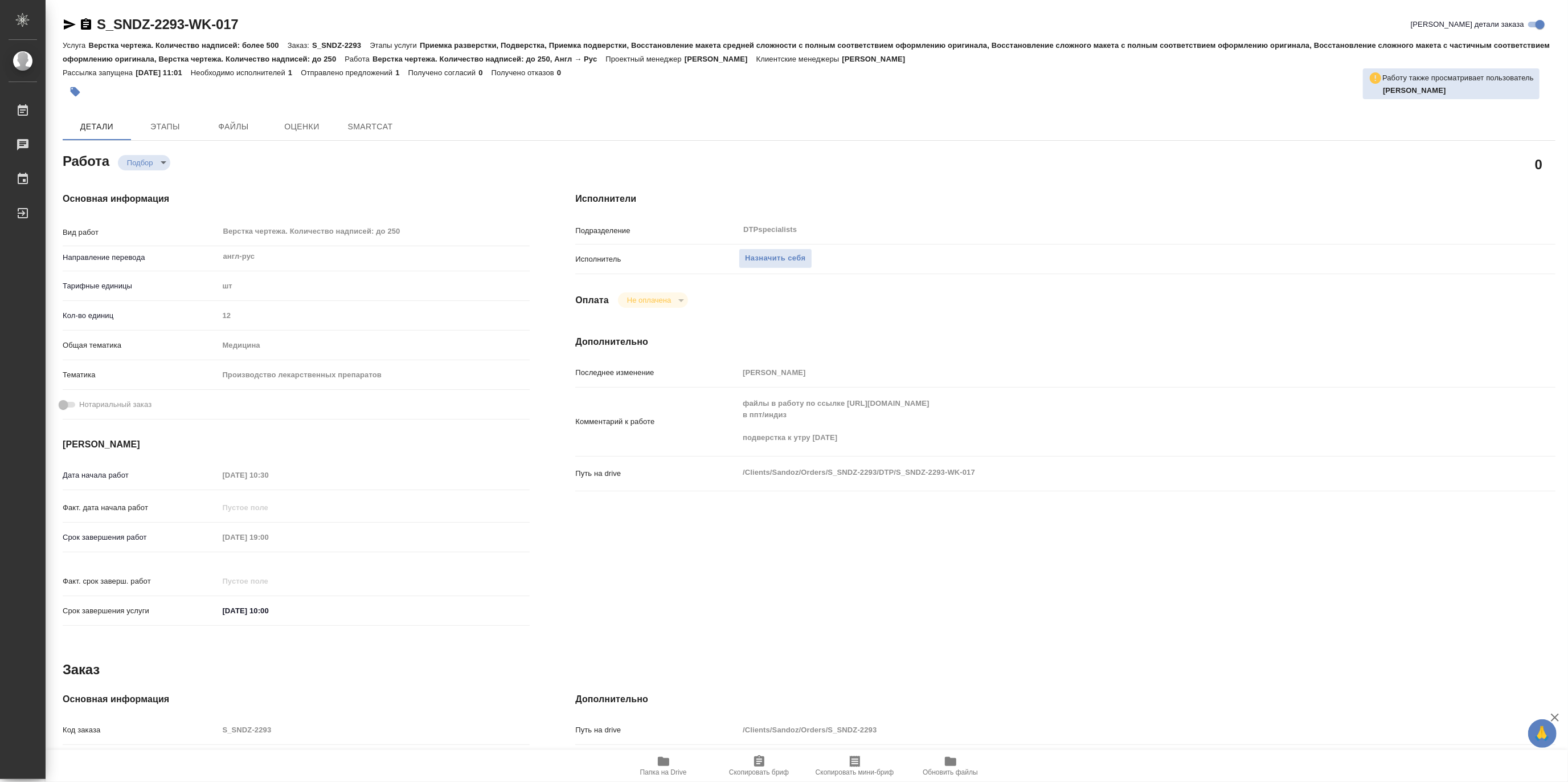
type textarea "x"
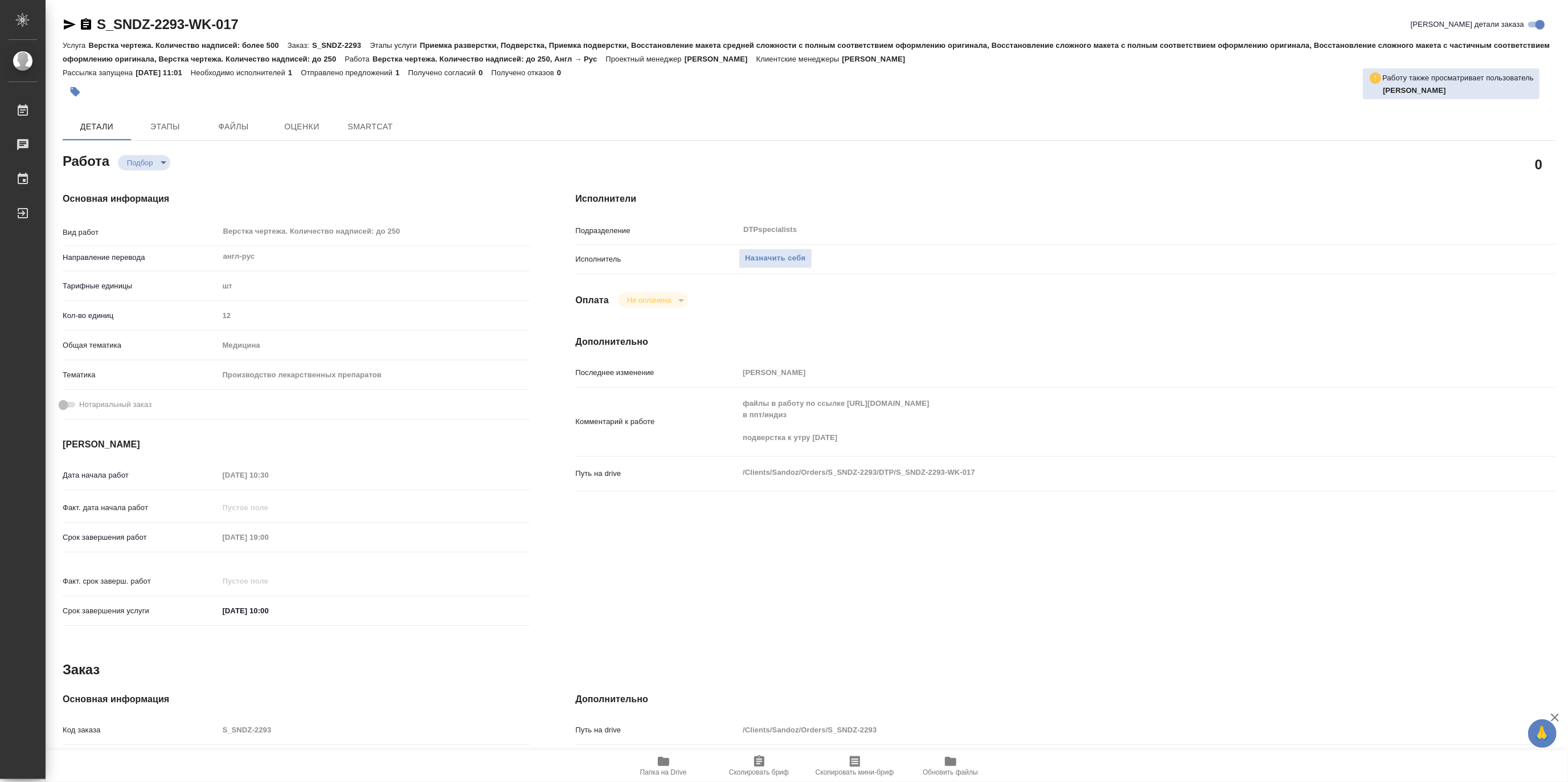
type textarea "x"
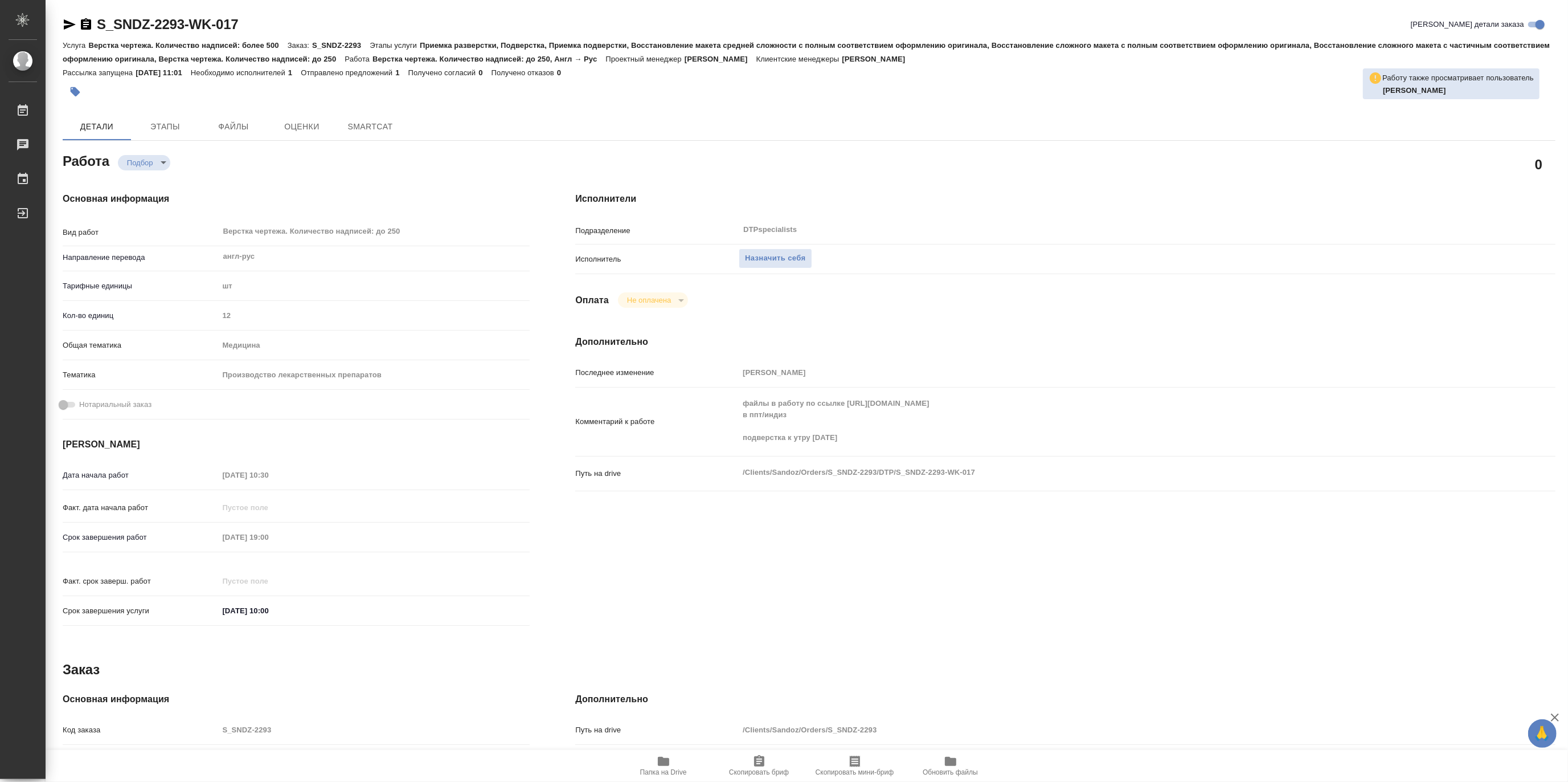
type textarea "x"
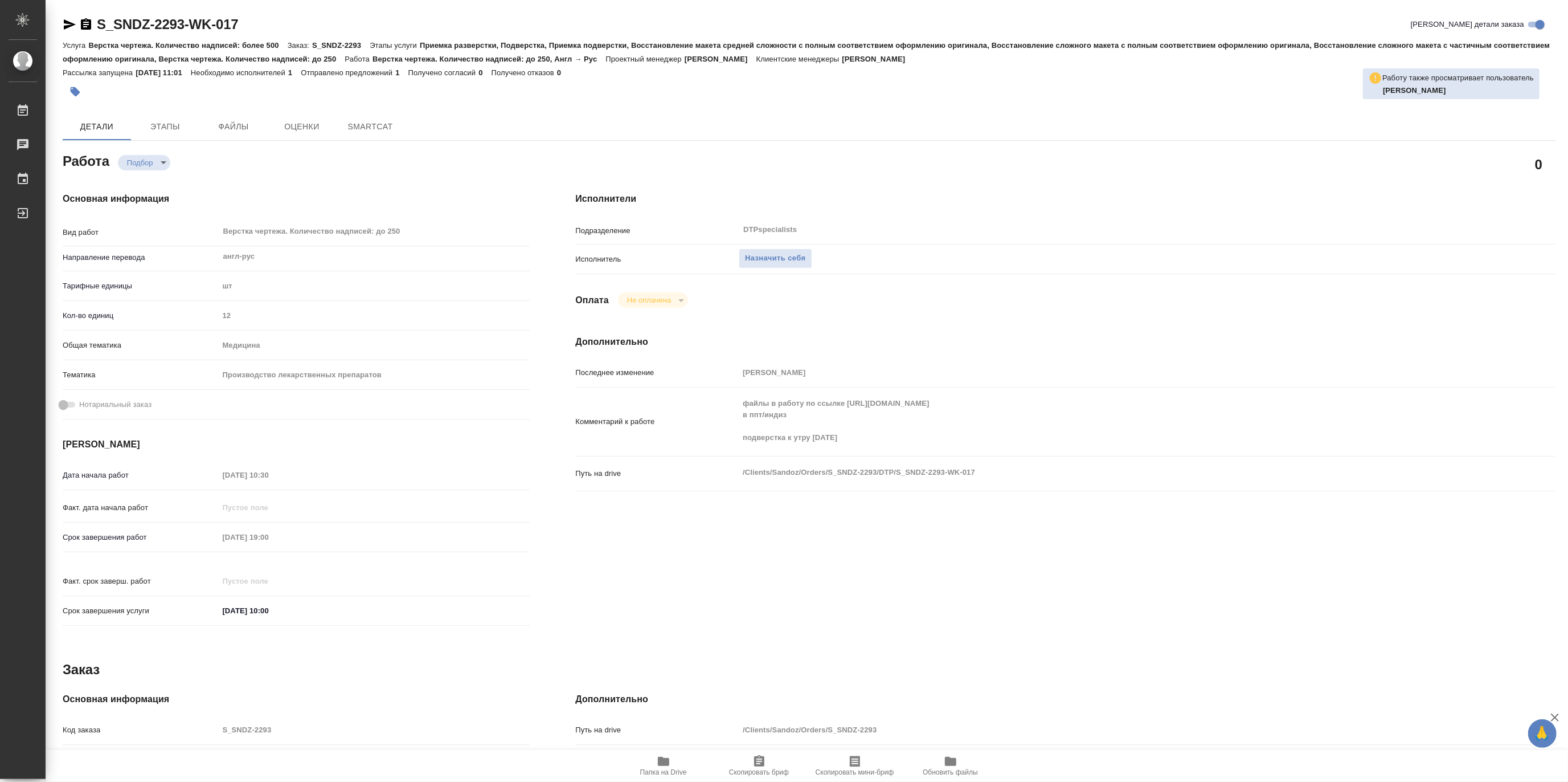
type textarea "x"
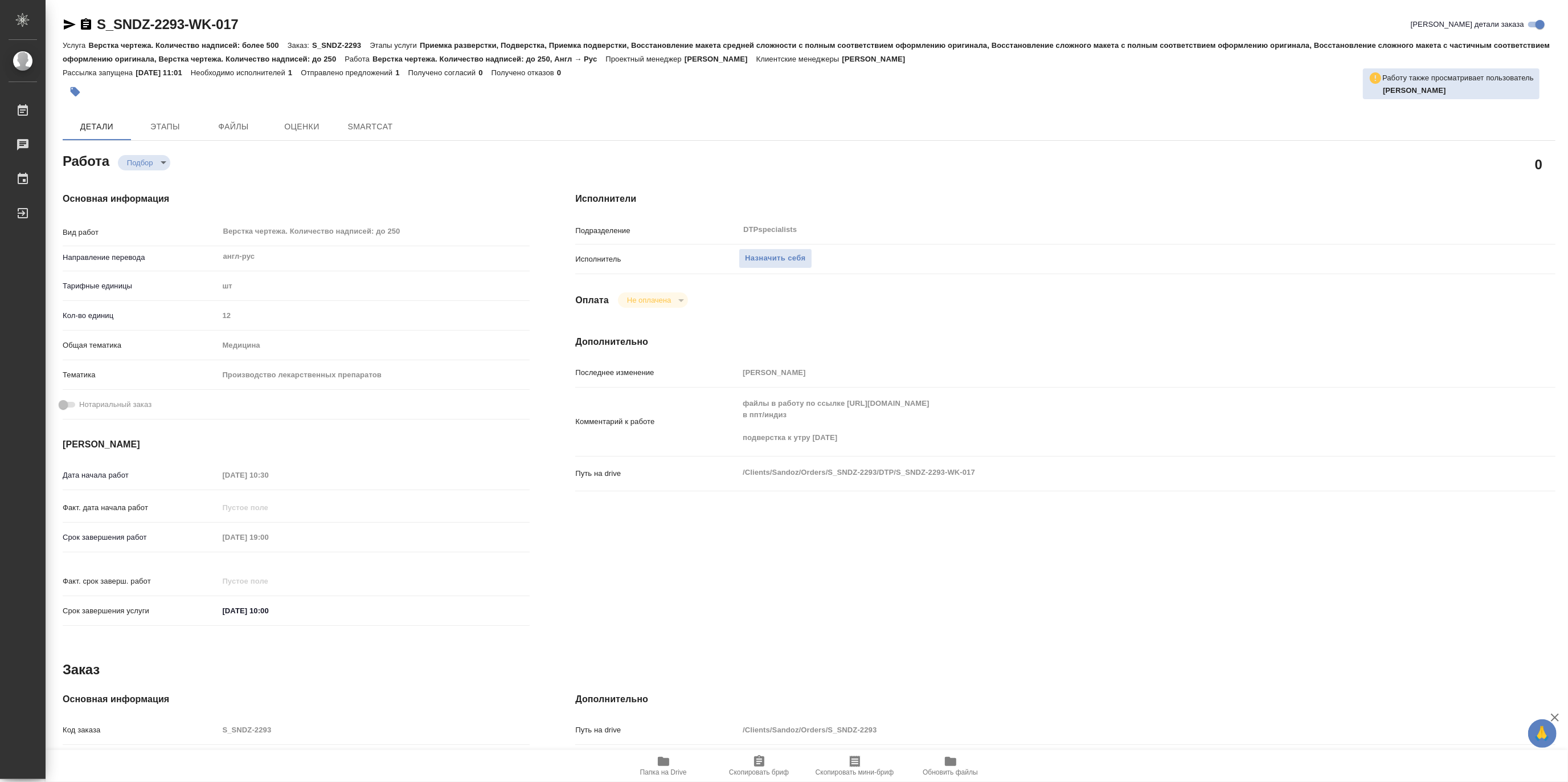
type textarea "x"
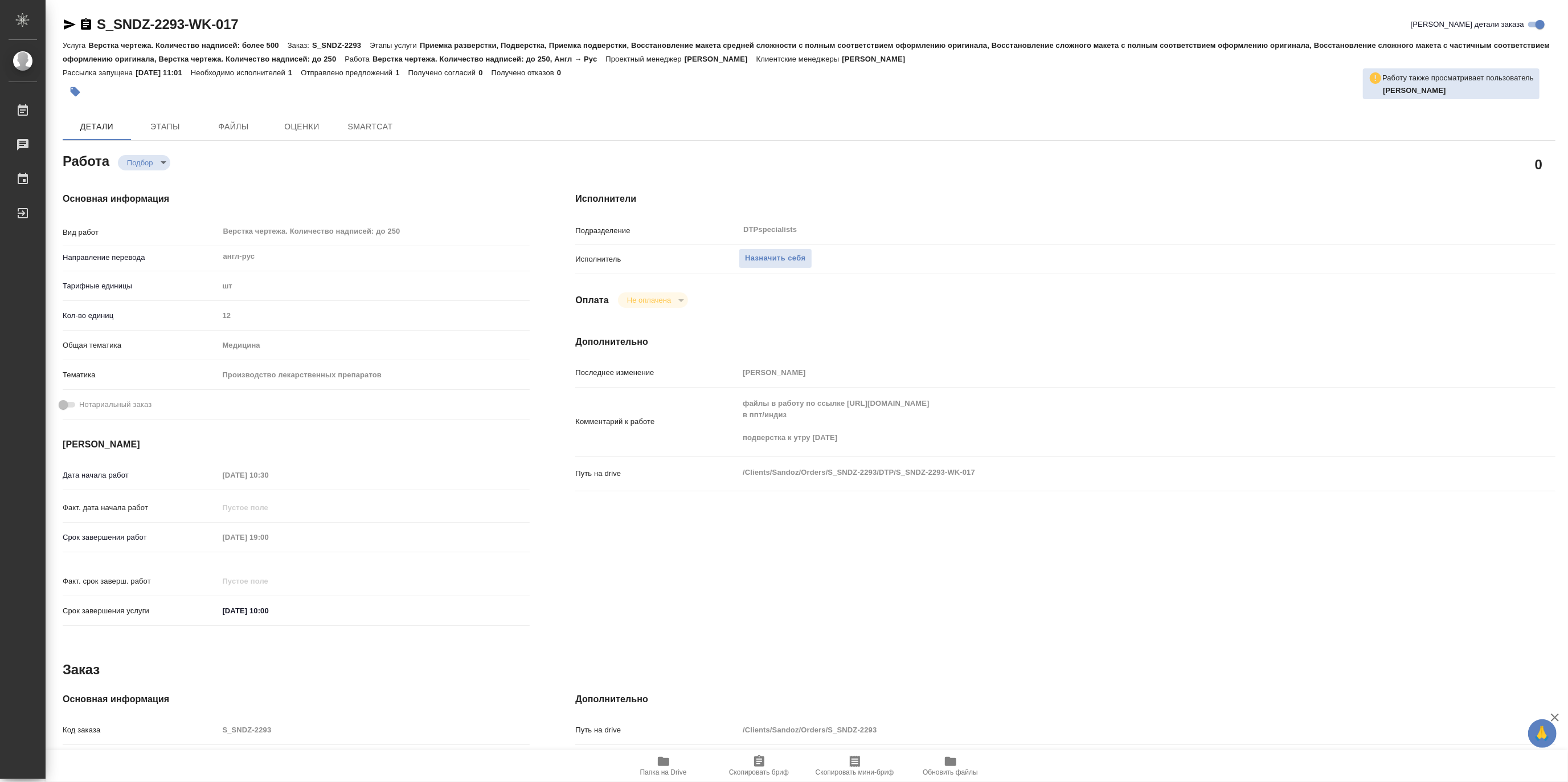
type textarea "x"
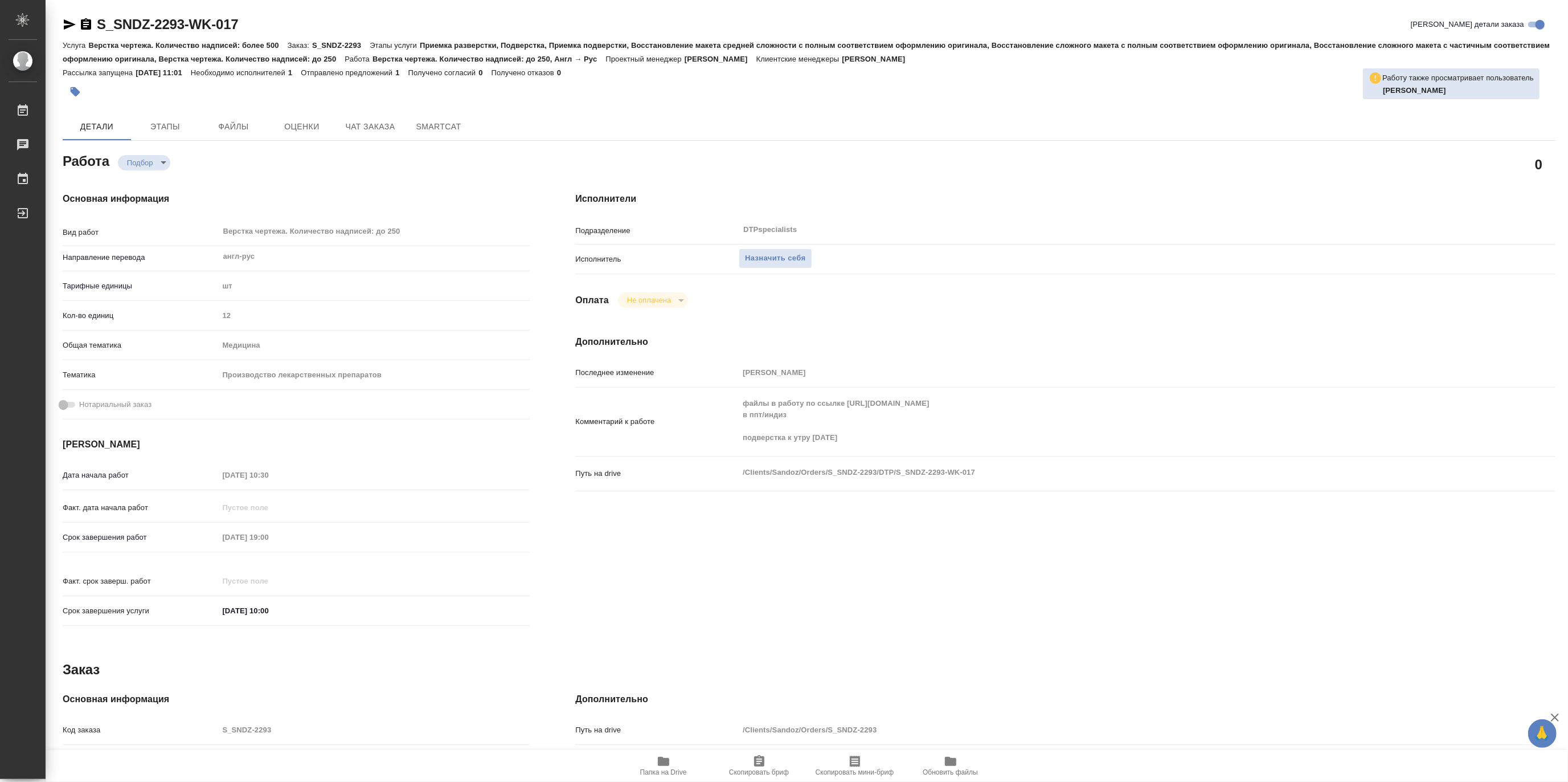
type textarea "x"
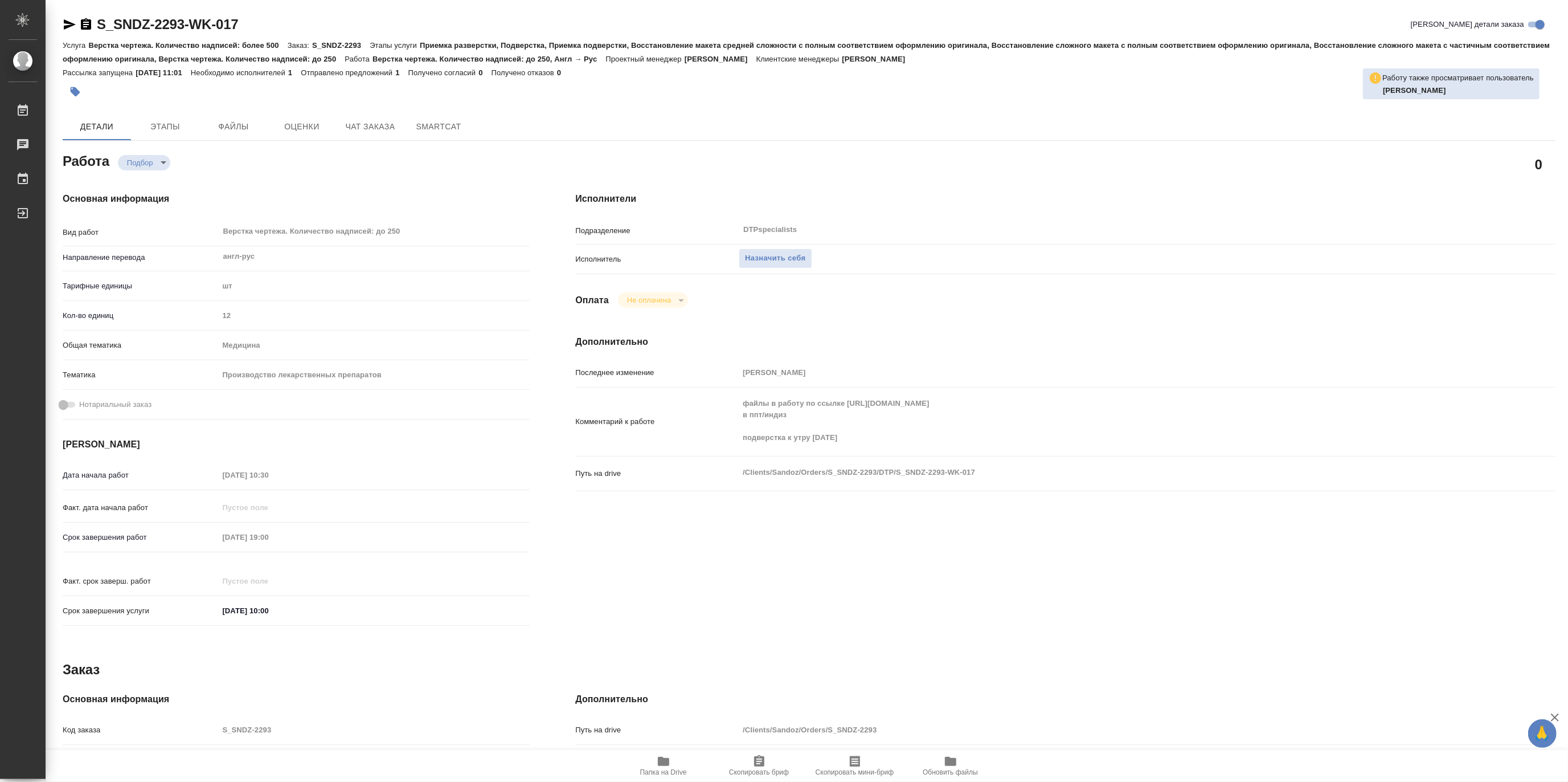
type textarea "x"
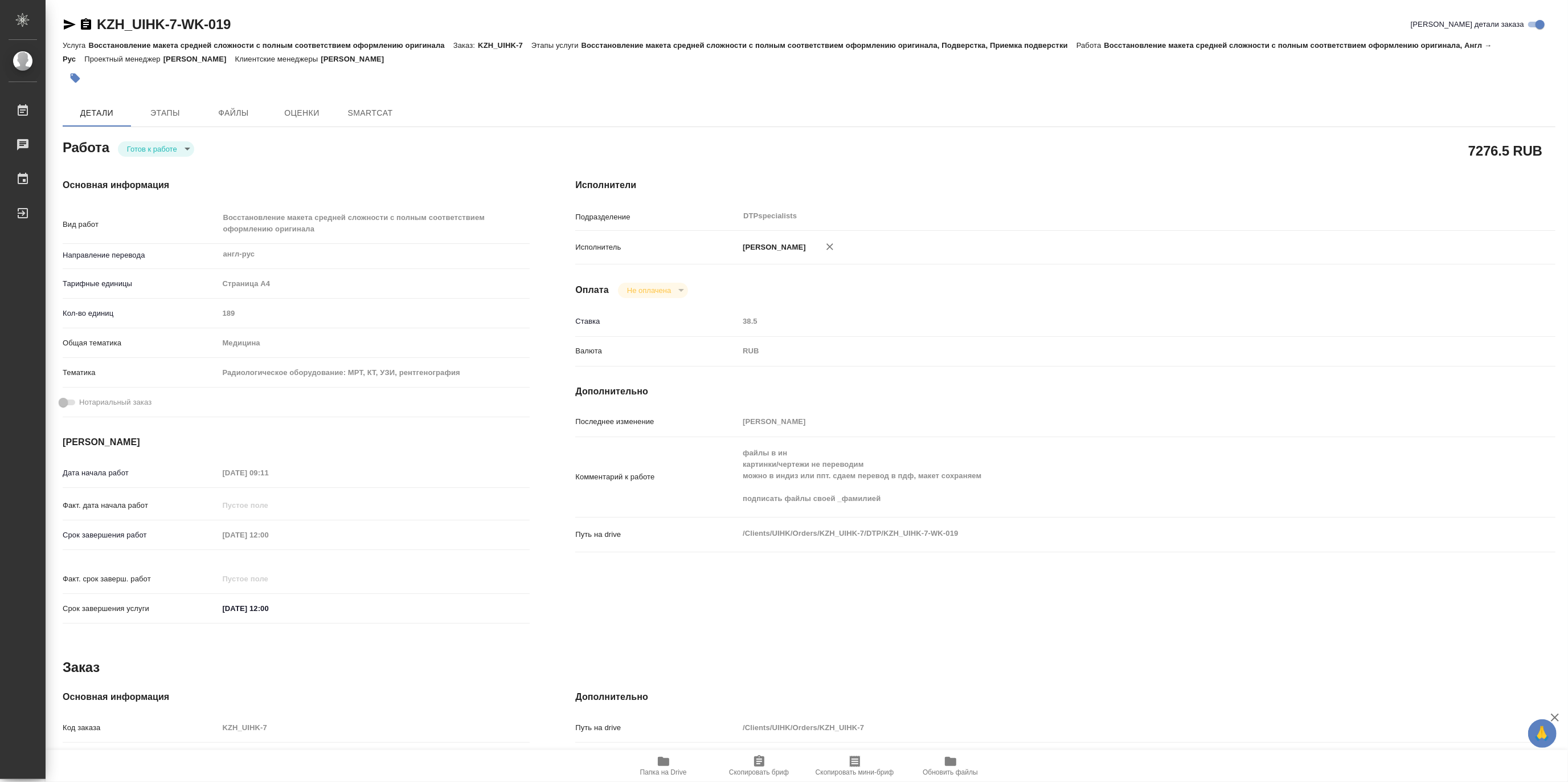
type textarea "x"
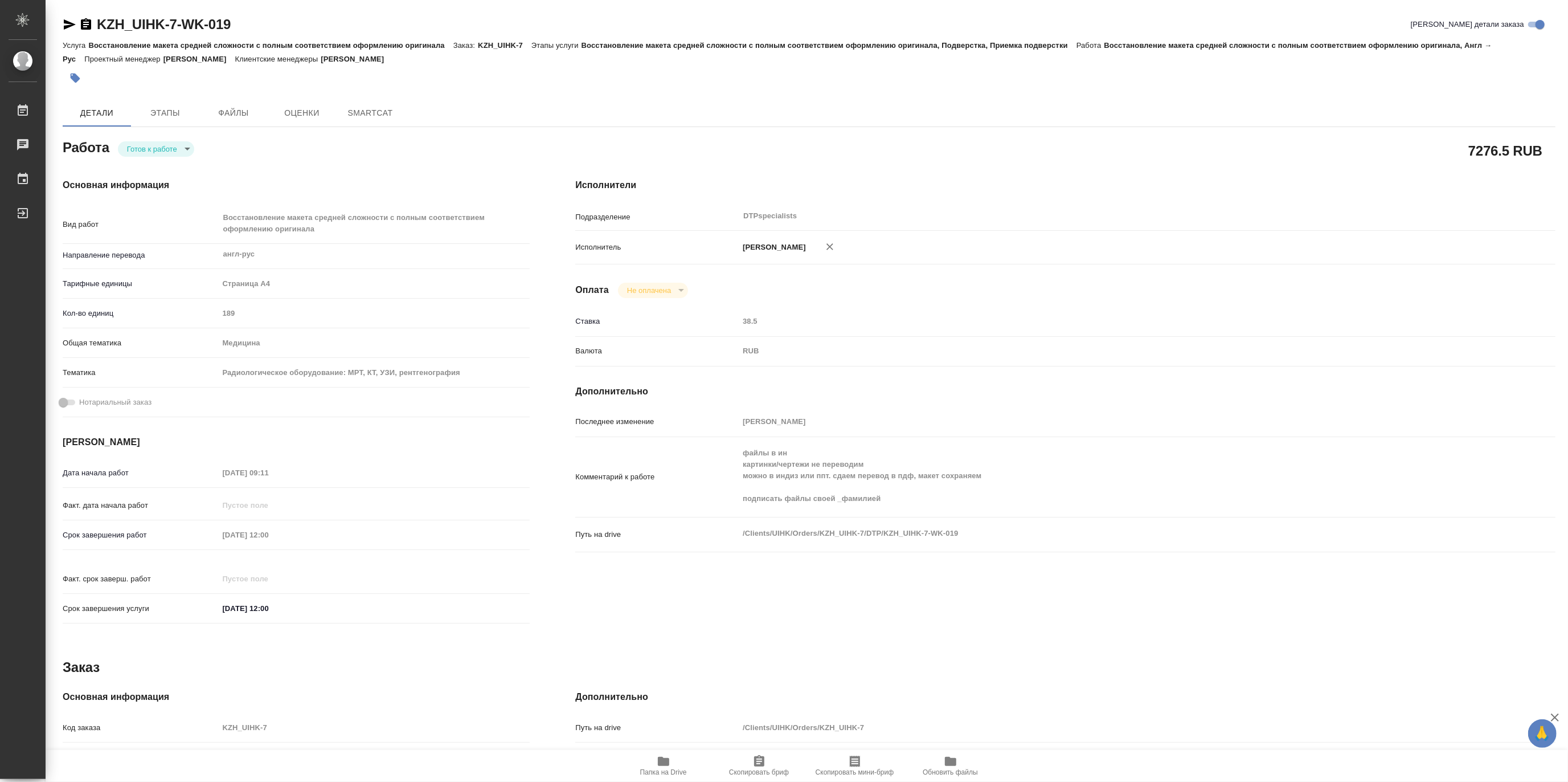
type textarea "x"
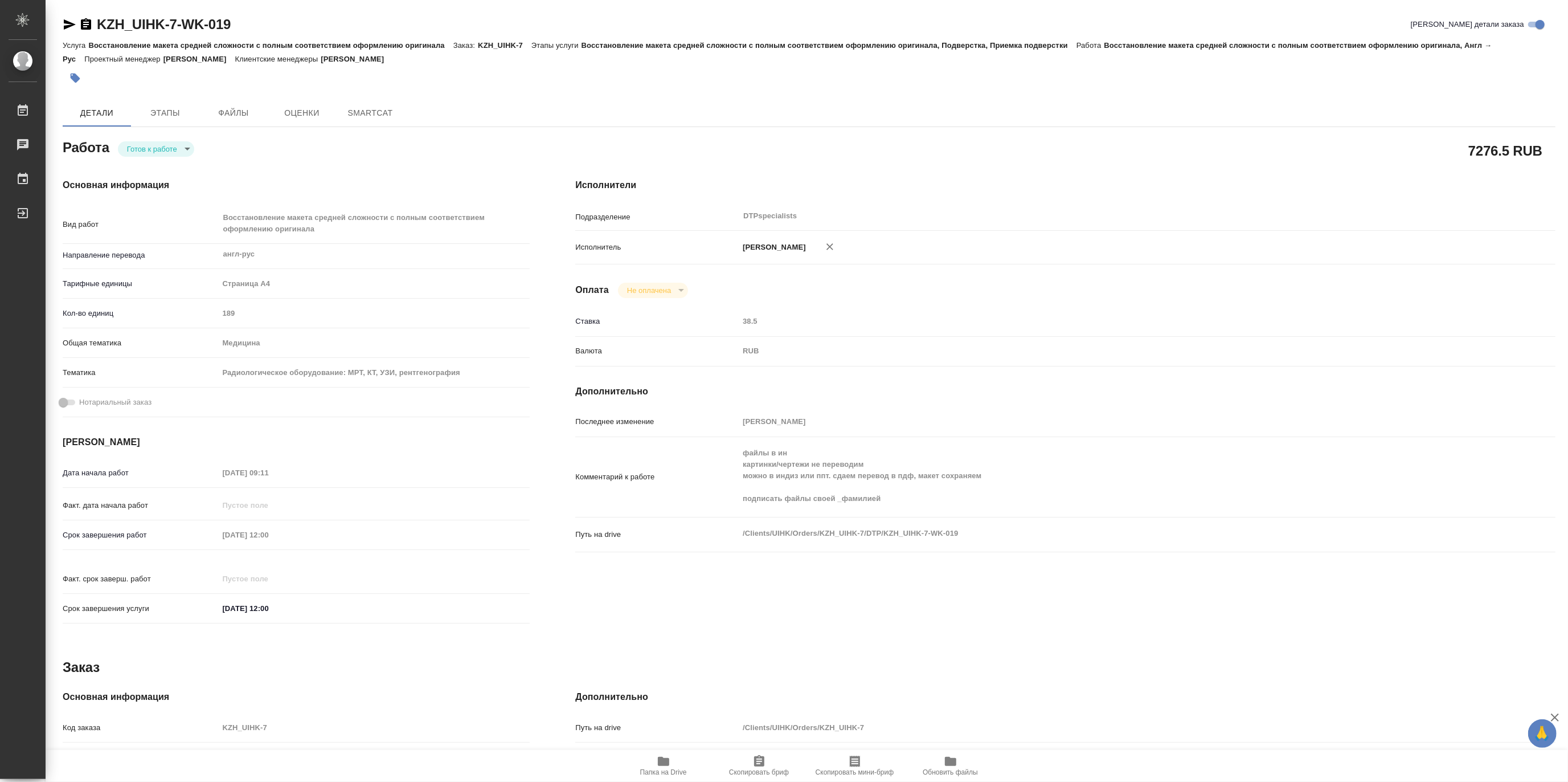
type textarea "x"
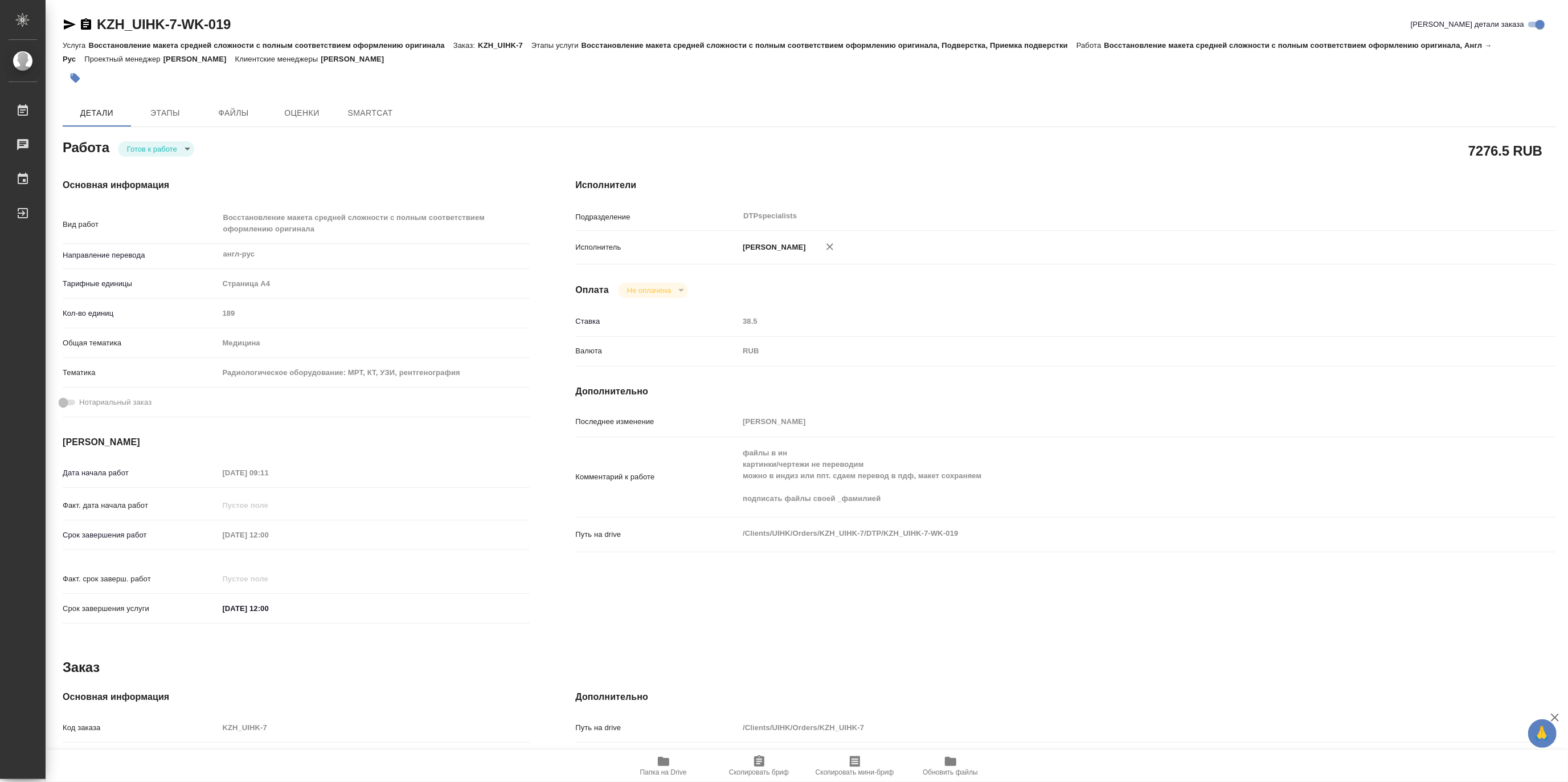
type textarea "x"
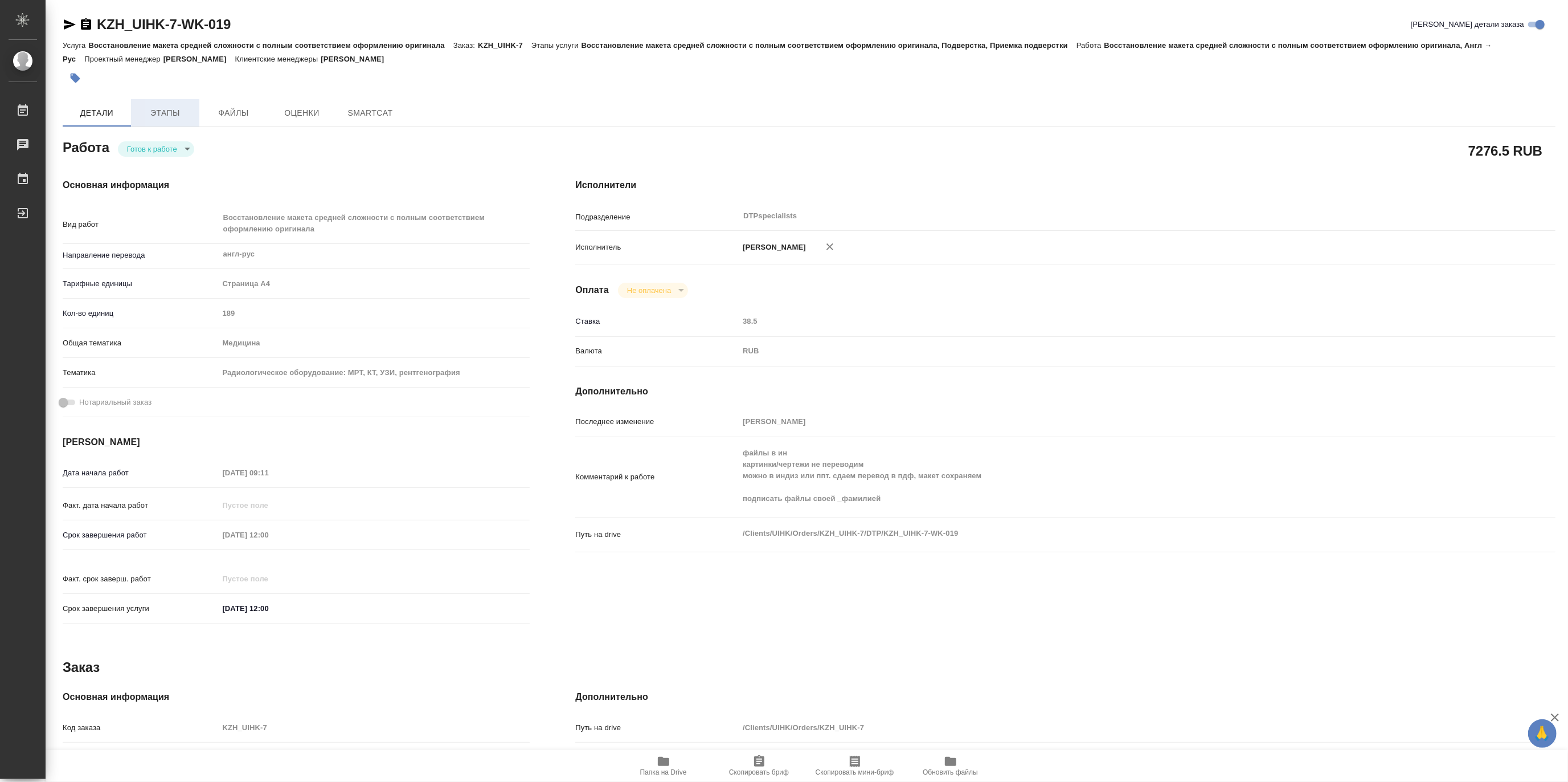
type textarea "x"
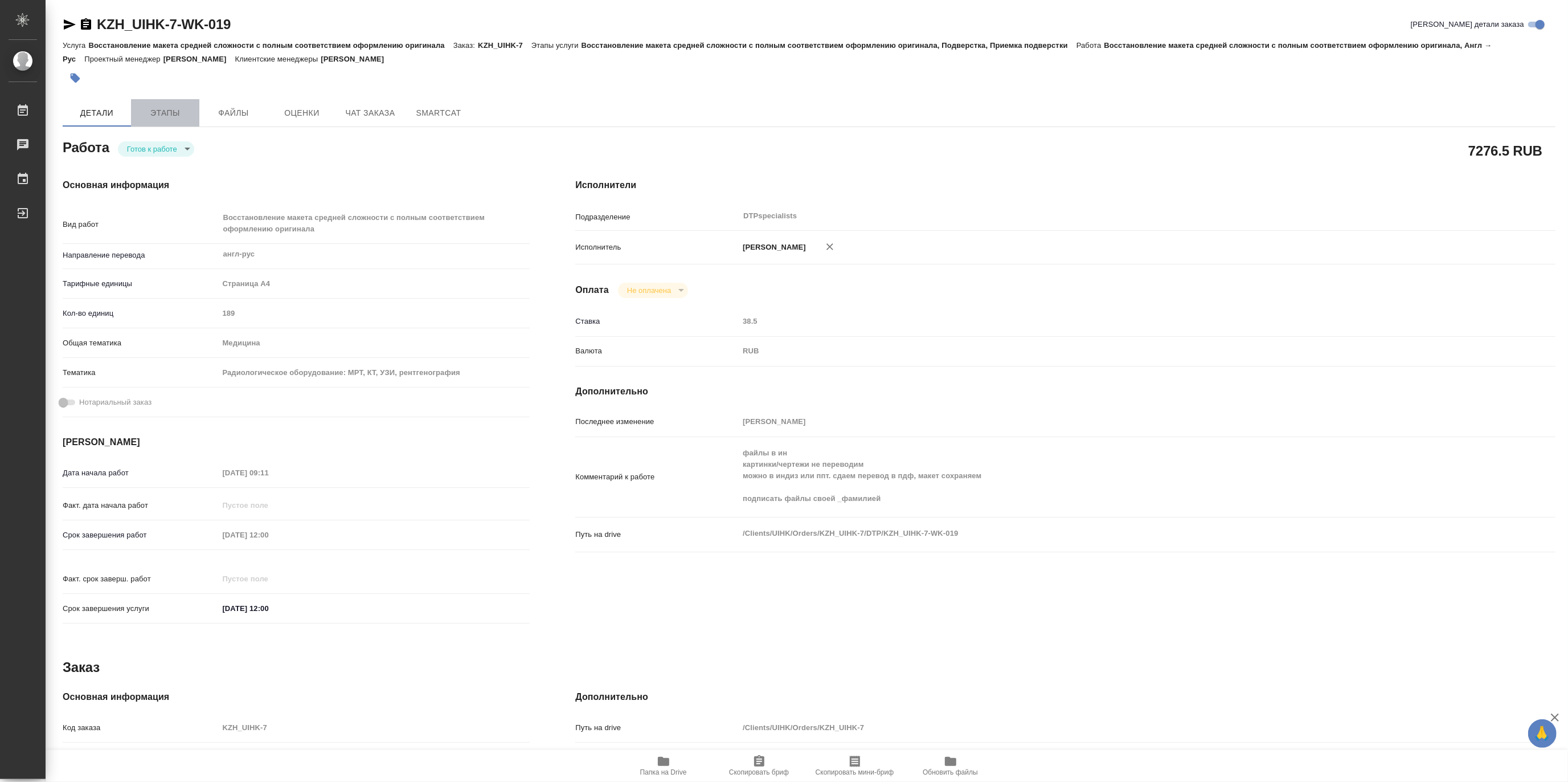
click at [171, 111] on span "Этапы" at bounding box center [165, 113] width 55 height 14
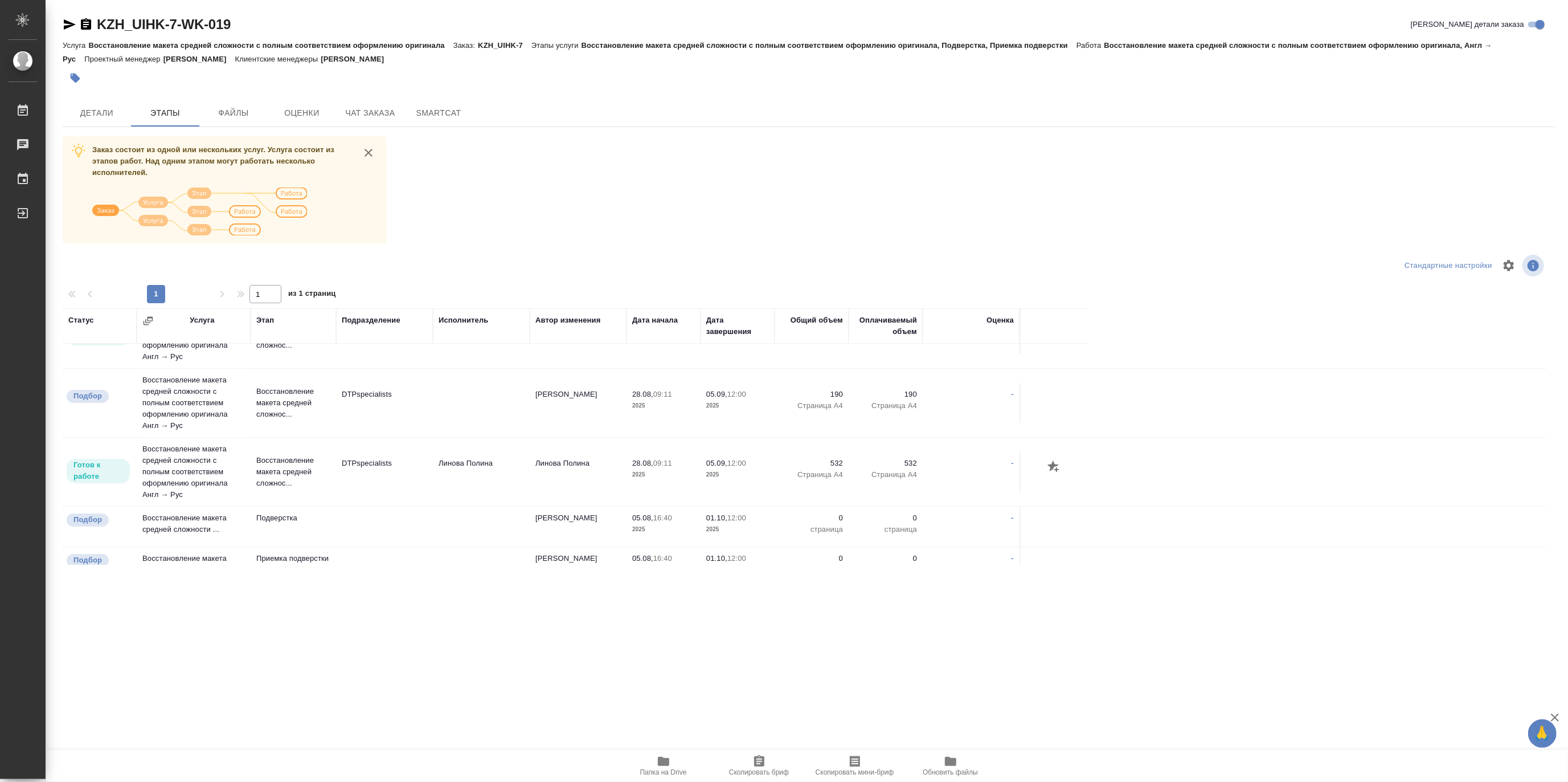
scroll to position [190, 0]
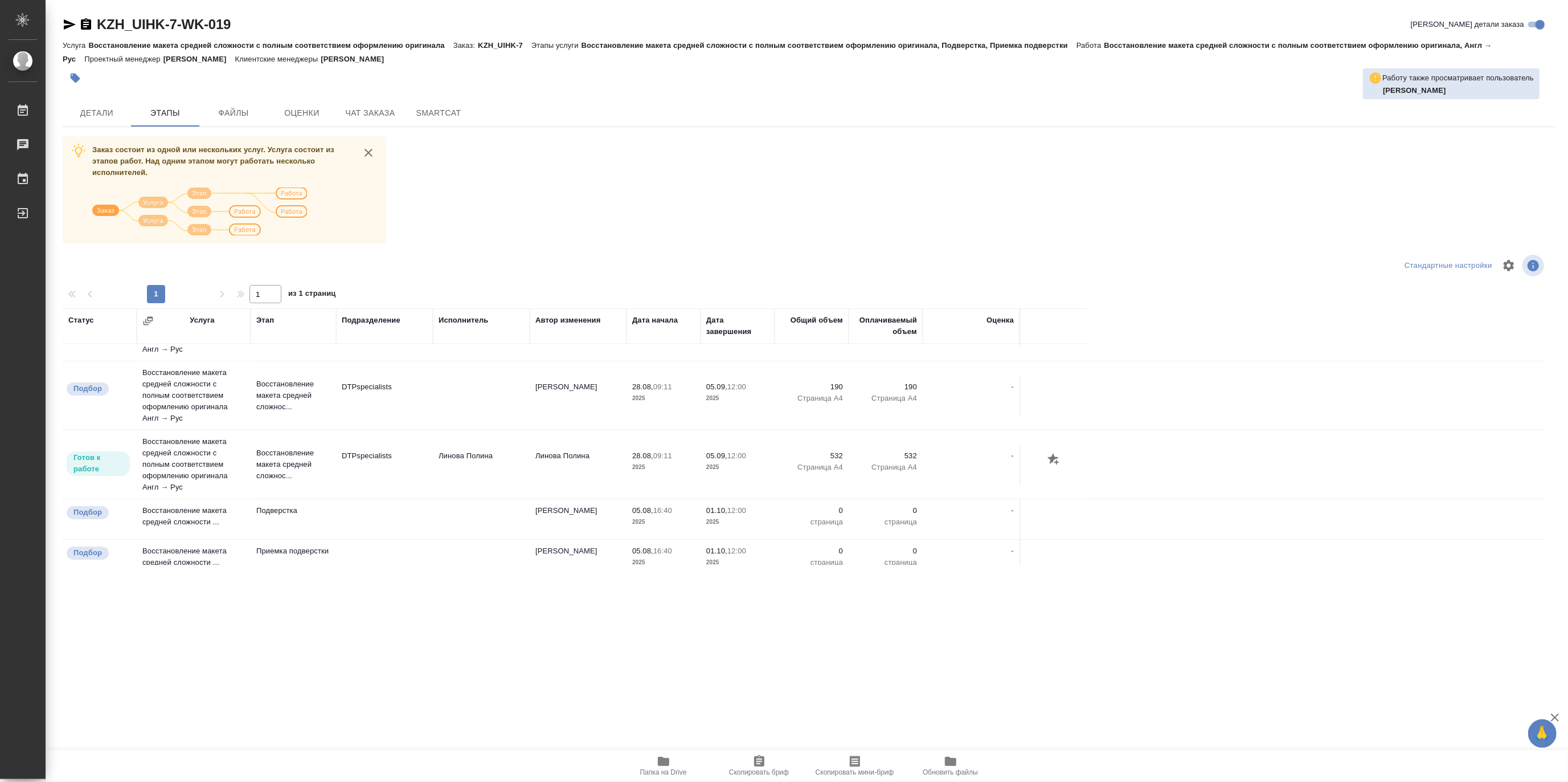
click at [668, 771] on span "Папка на Drive" at bounding box center [663, 772] width 47 height 8
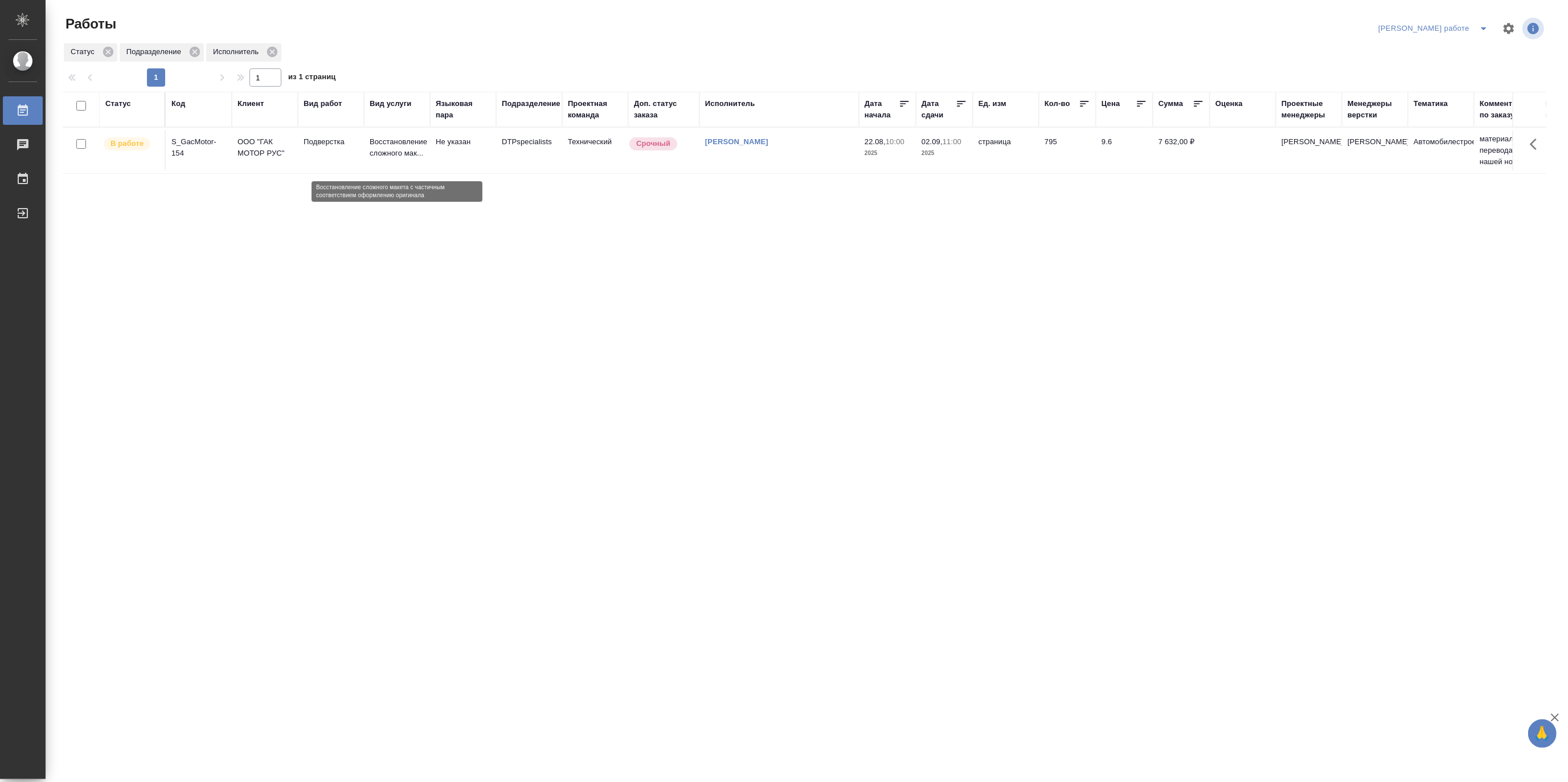
click at [371, 159] on p "Восстановление сложного мак..." at bounding box center [397, 148] width 55 height 23
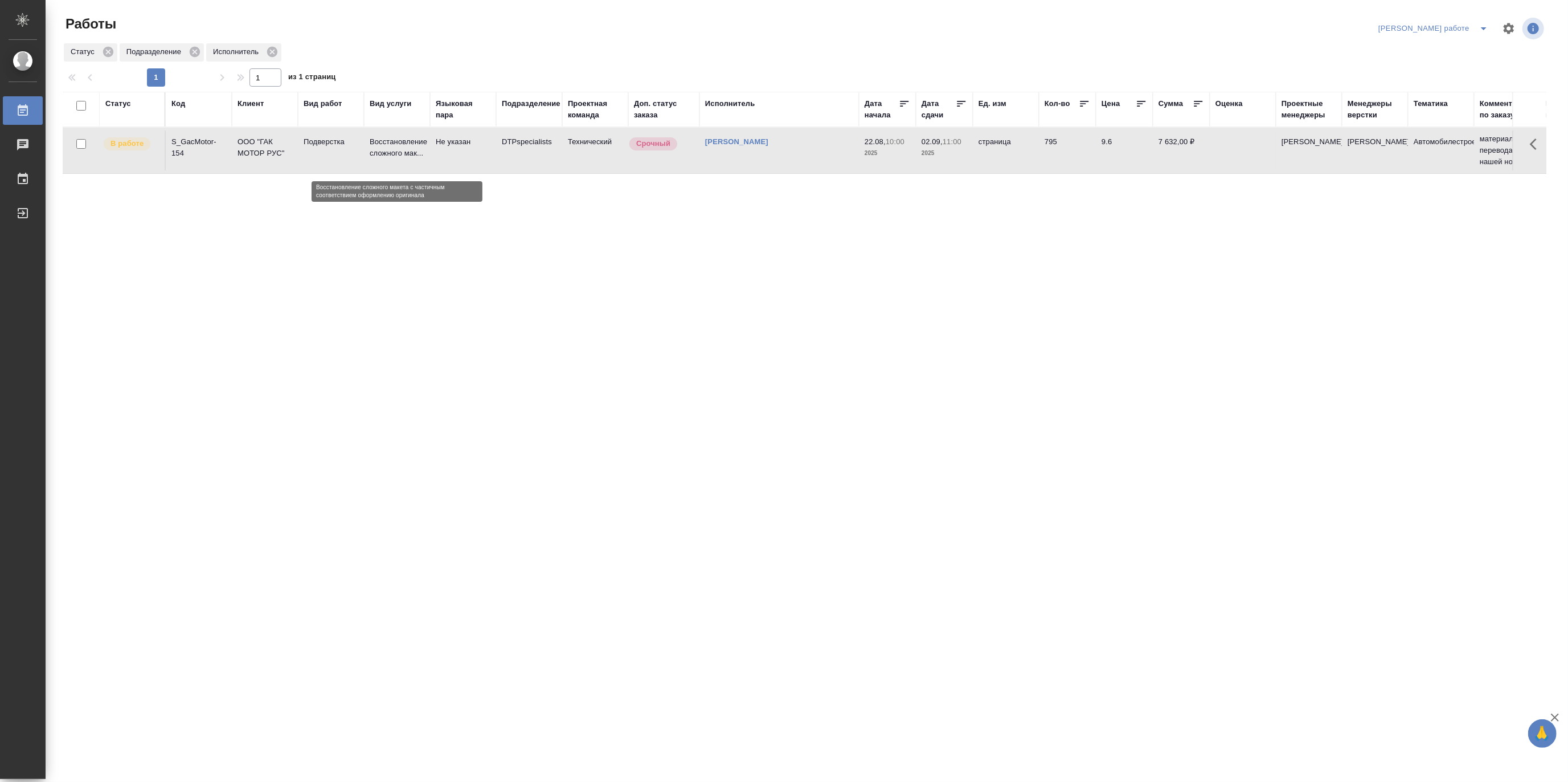
click at [371, 159] on p "Восстановление сложного мак..." at bounding box center [397, 148] width 55 height 23
click at [1482, 24] on icon "split button" at bounding box center [1483, 29] width 14 height 14
click at [1455, 66] on li "[PERSON_NAME]" at bounding box center [1443, 69] width 103 height 18
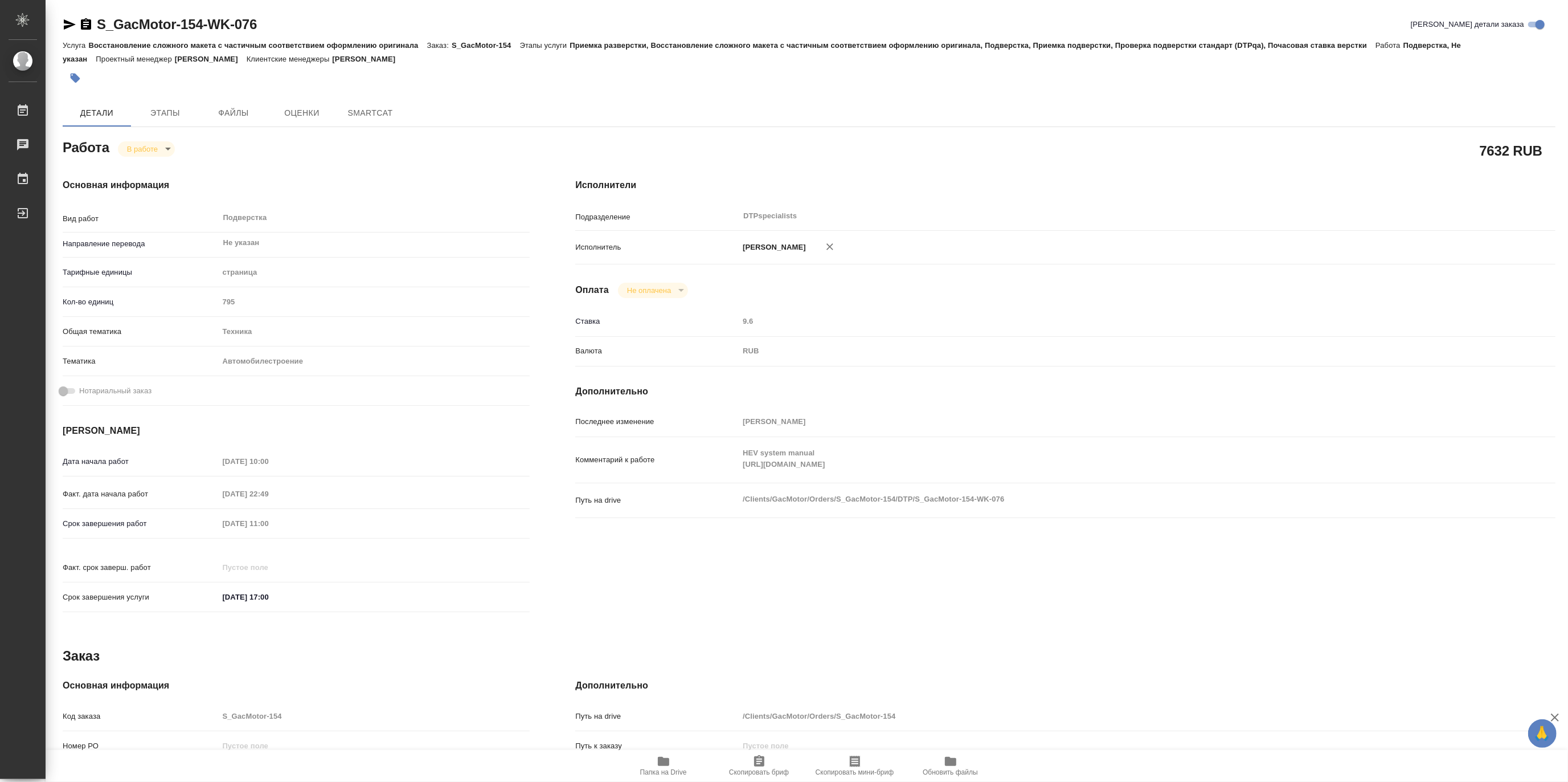
type textarea "x"
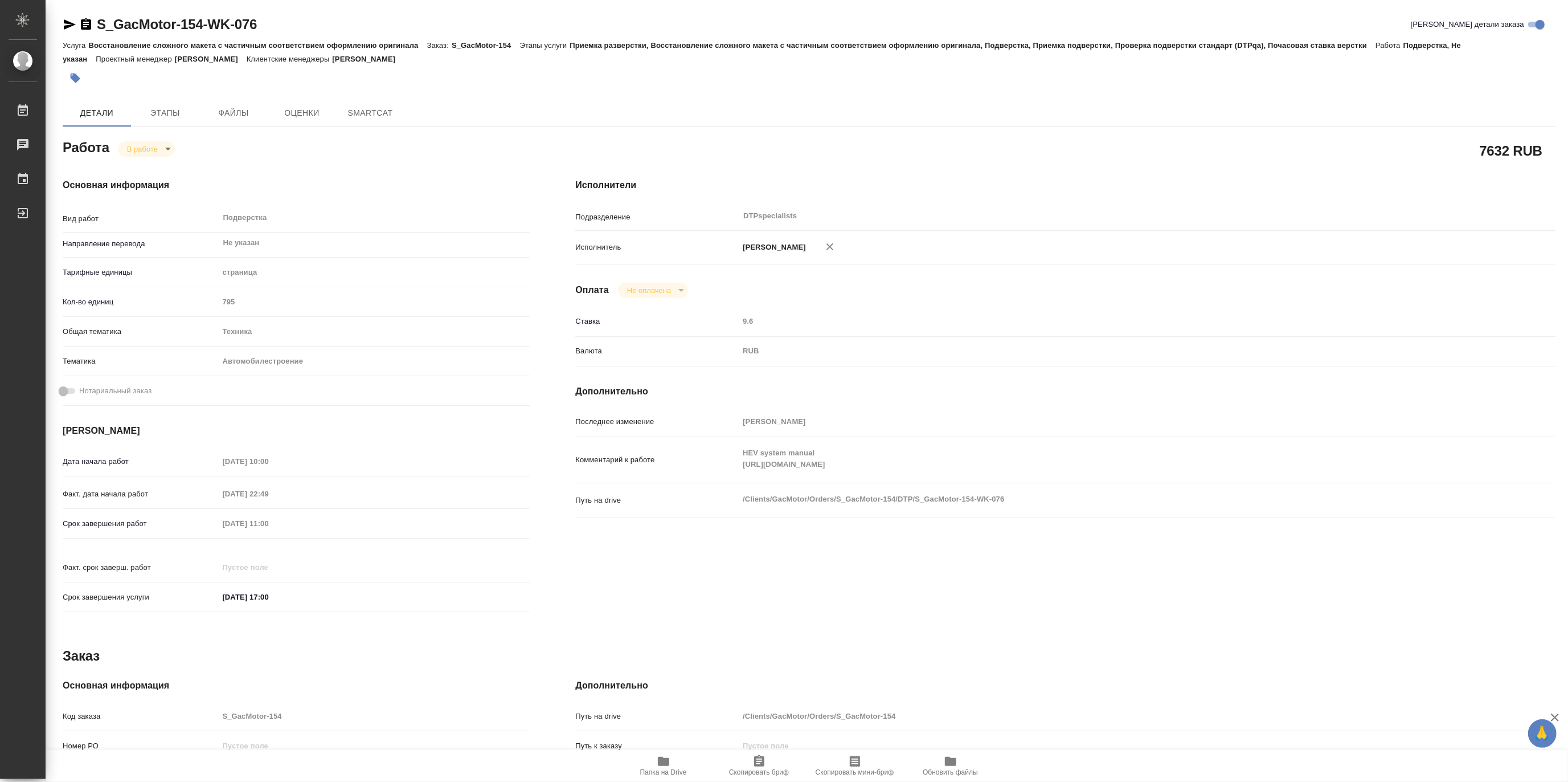
type textarea "x"
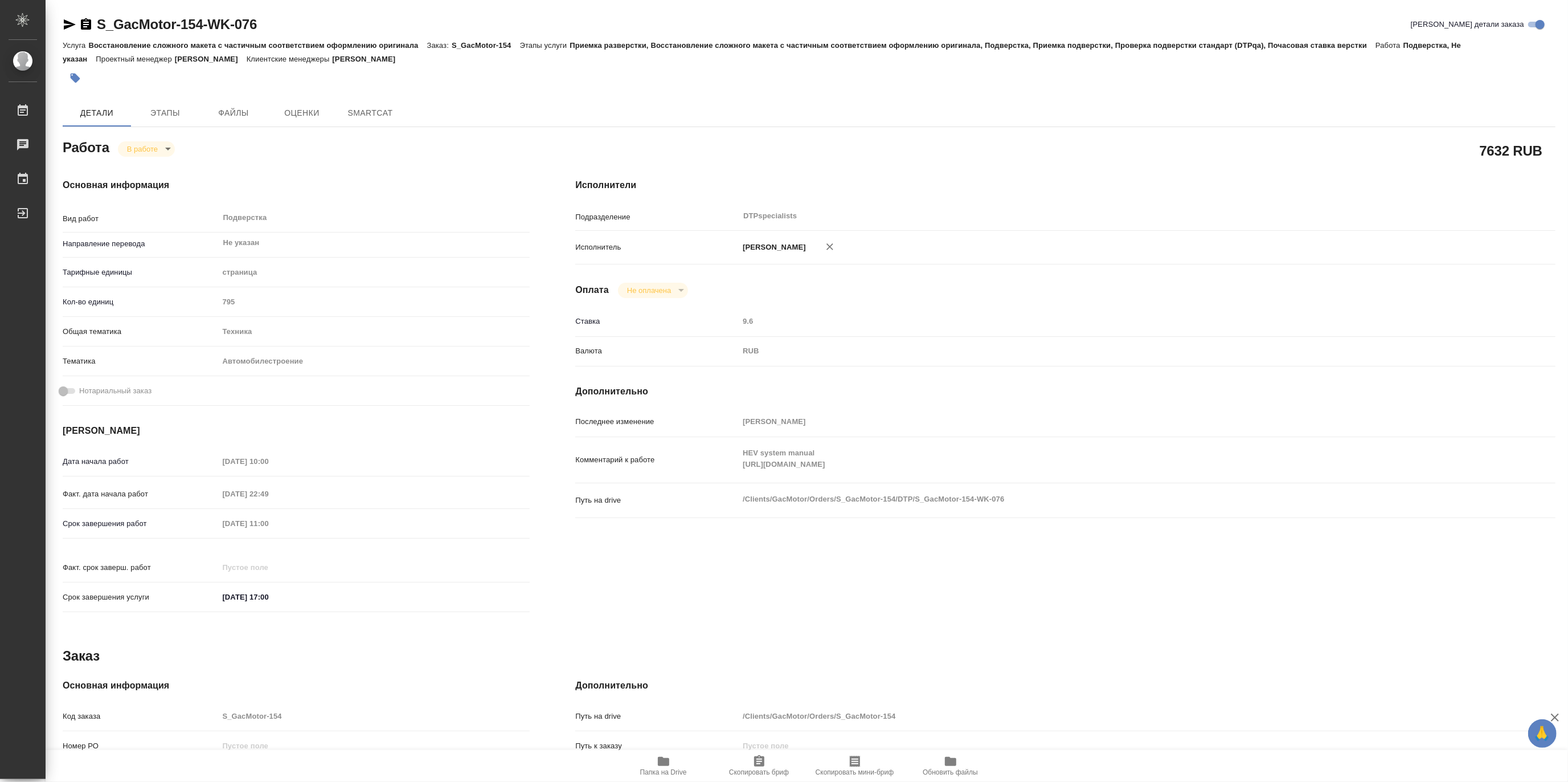
type textarea "x"
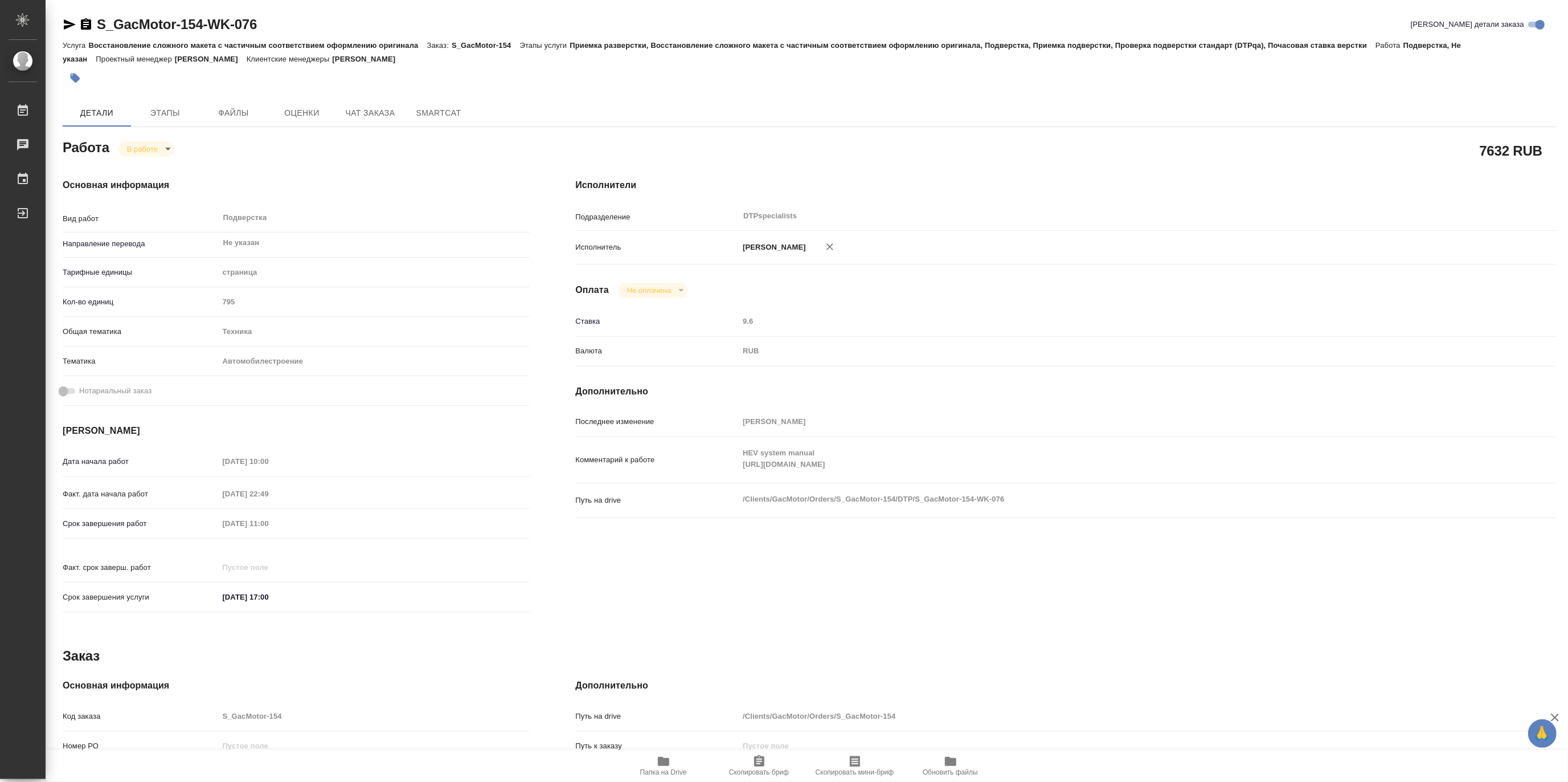
type textarea "x"
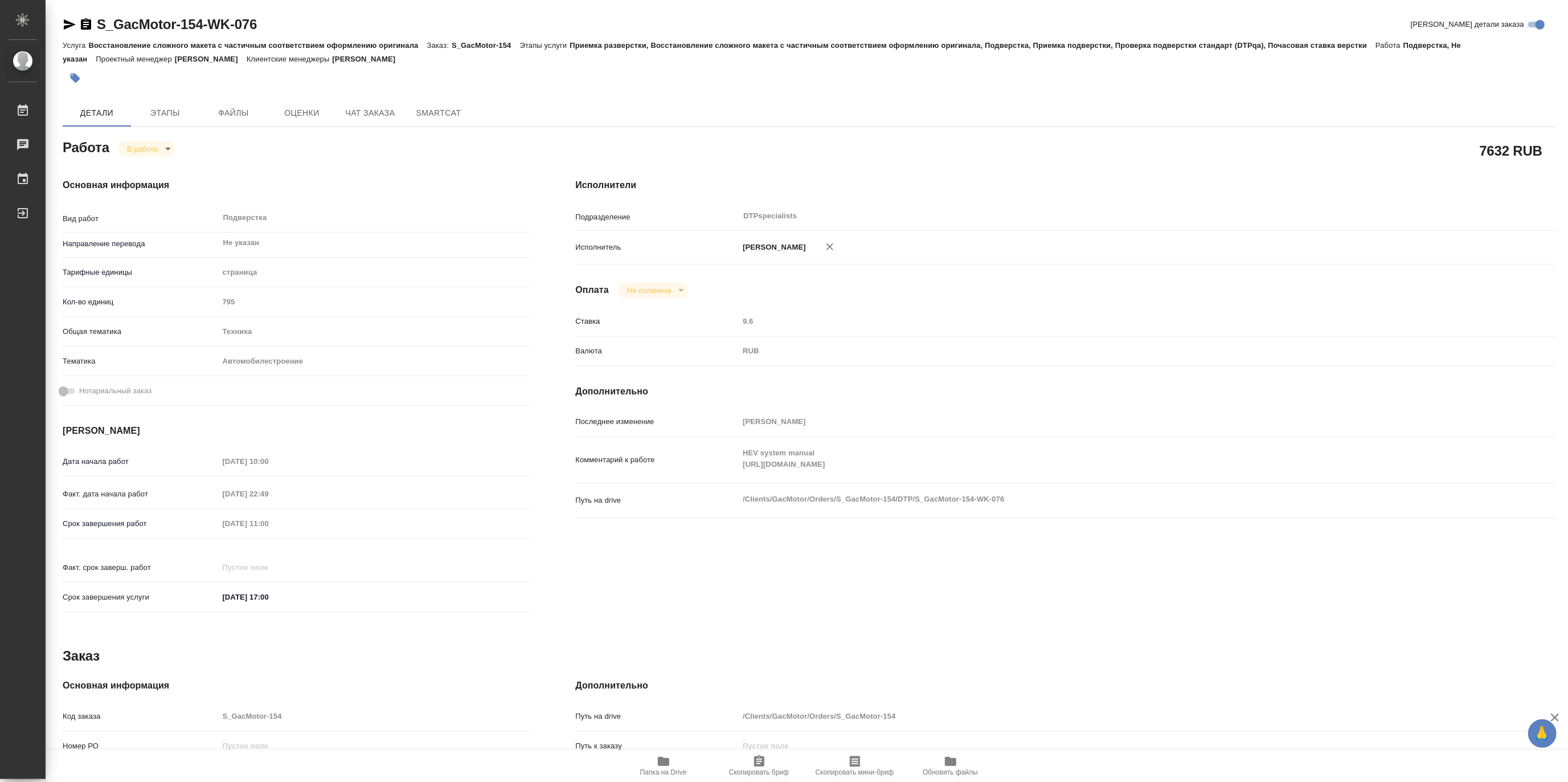
click at [732, 473] on div "Комментарий к работе HEV system manual https://drive.awatera.com/s/gLLWBq9rxAbA…" at bounding box center [1065, 459] width 980 height 37
type textarea "x"
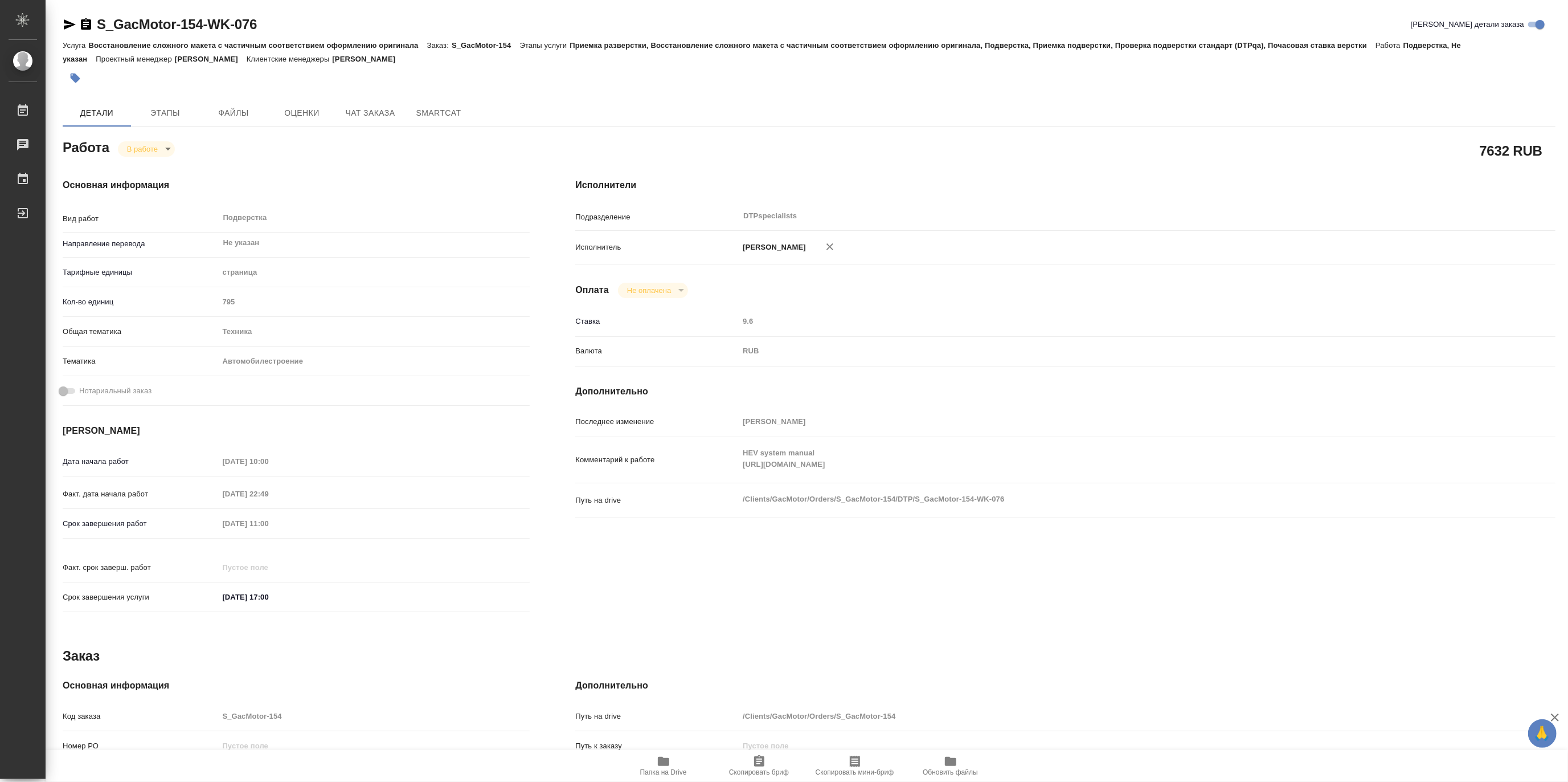
type textarea "x"
